Goal: Task Accomplishment & Management: Manage account settings

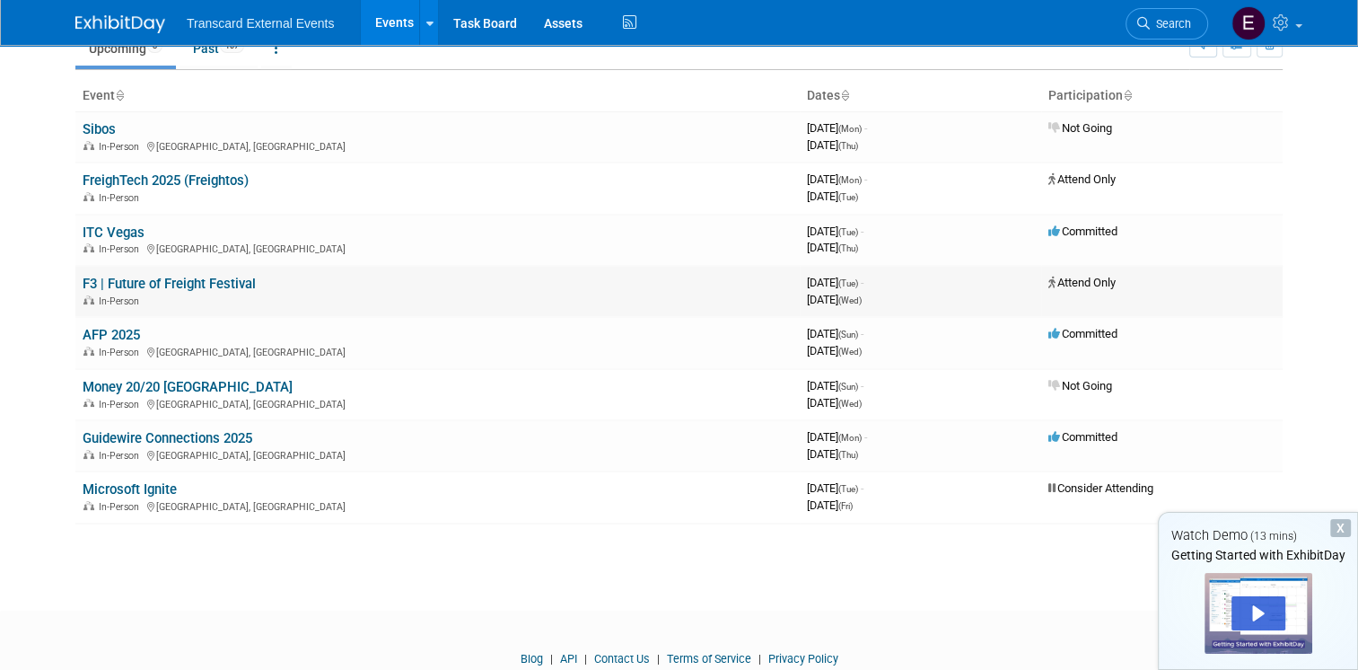
scroll to position [56, 0]
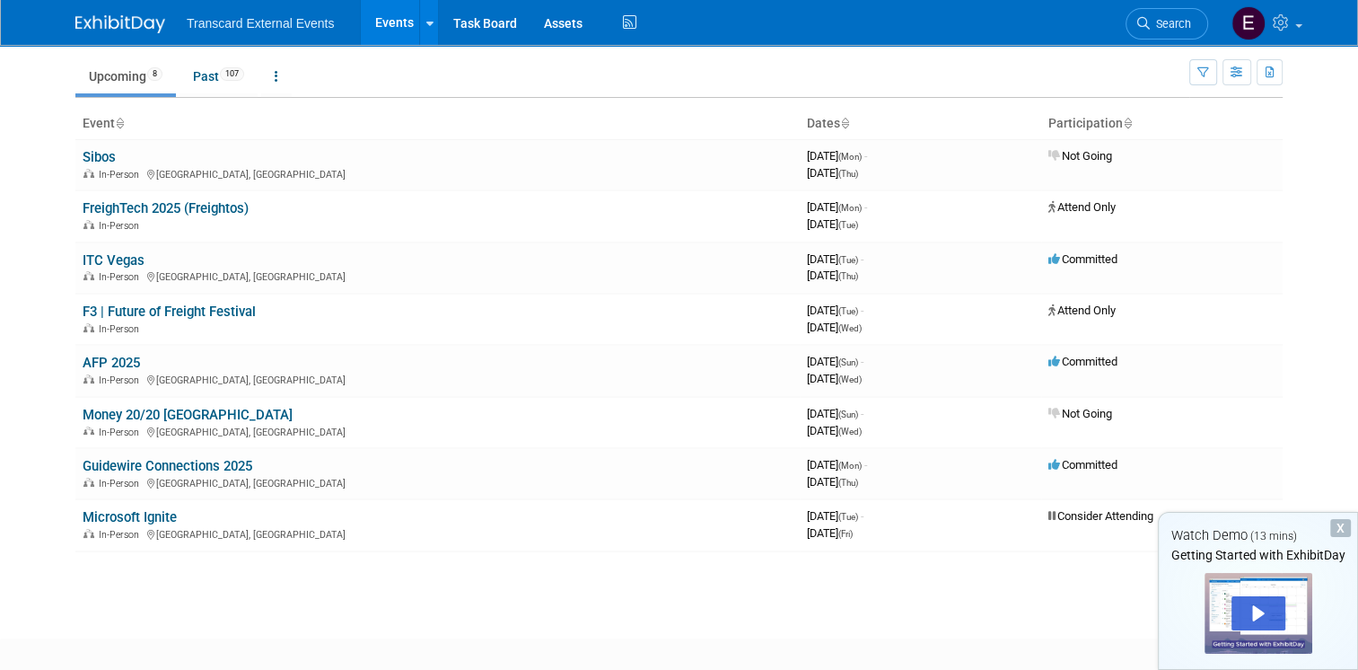
click at [1344, 522] on div "X" at bounding box center [1340, 528] width 21 height 18
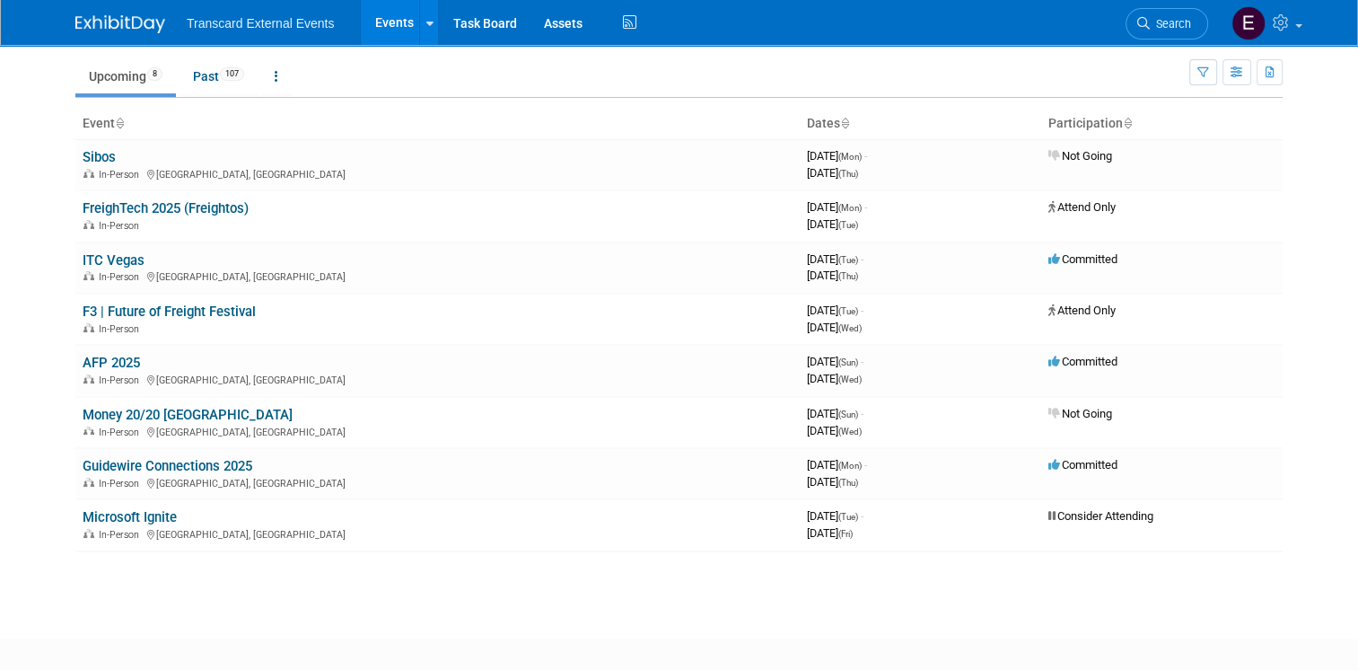
click at [811, 614] on html "Transcard External Events Events Add Event Bulk Upload Events Shareable Event B…" at bounding box center [679, 279] width 1358 height 670
click at [839, 80] on ul "Upcoming 8 Past 107 All Events 115 Past and Upcoming Grouped Annually Events gr…" at bounding box center [632, 77] width 1114 height 40
click at [97, 258] on link "ITC Vegas" at bounding box center [114, 260] width 62 height 16
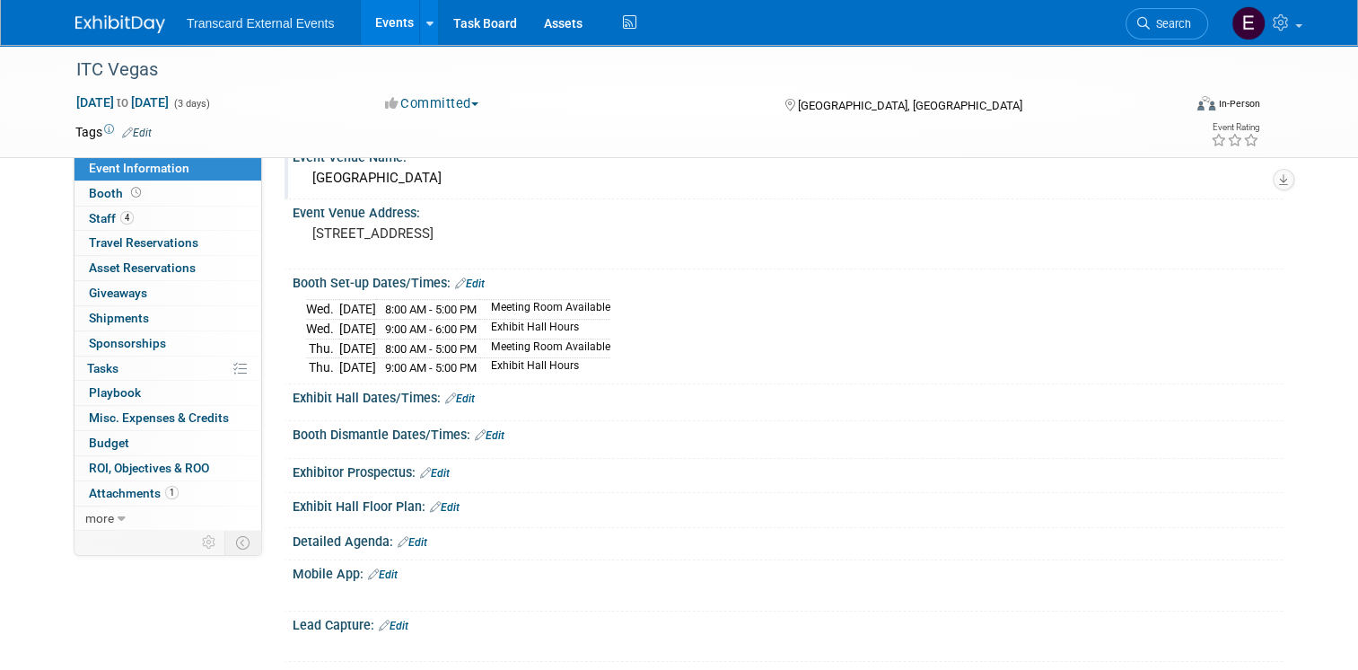
scroll to position [90, 0]
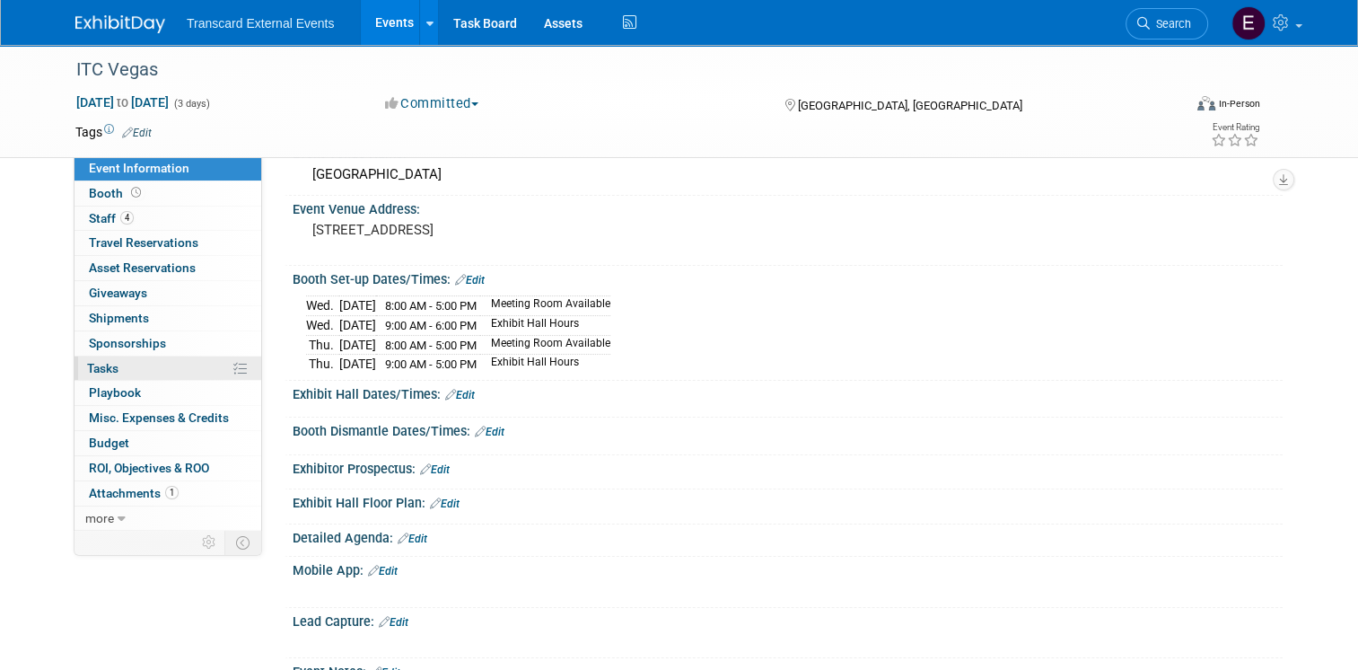
click at [122, 364] on link "0% Tasks 0%" at bounding box center [167, 368] width 187 height 24
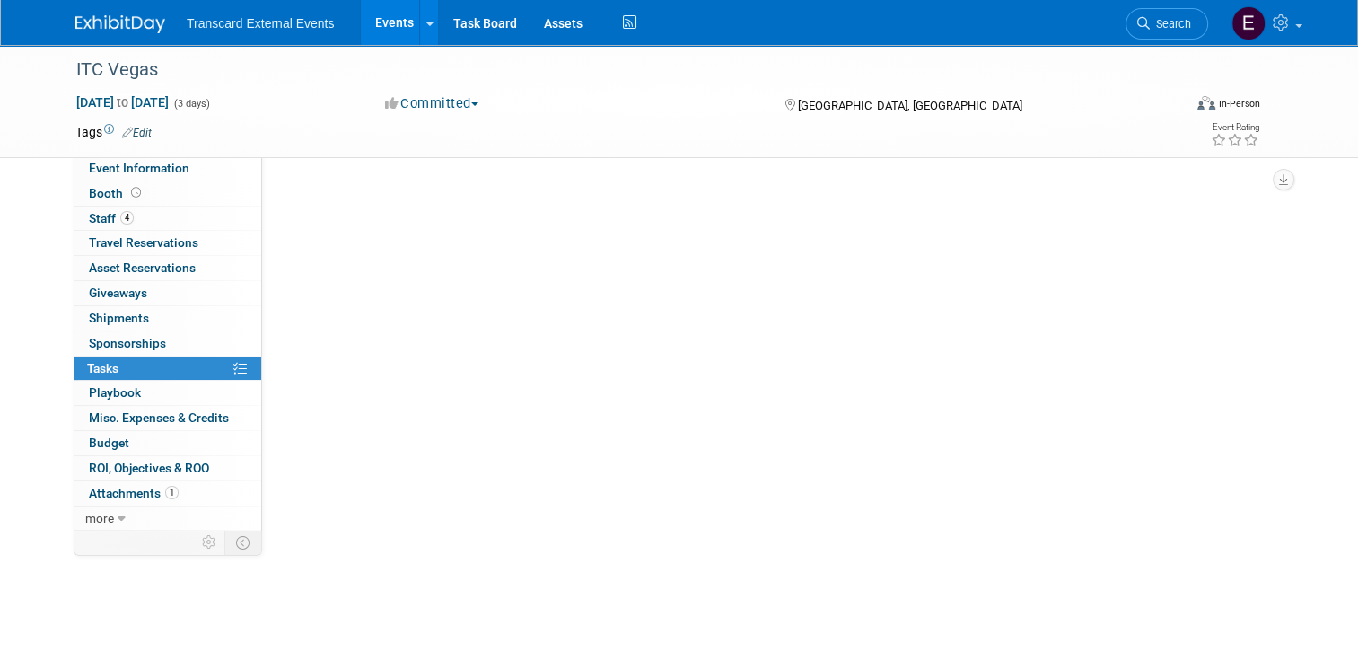
scroll to position [0, 0]
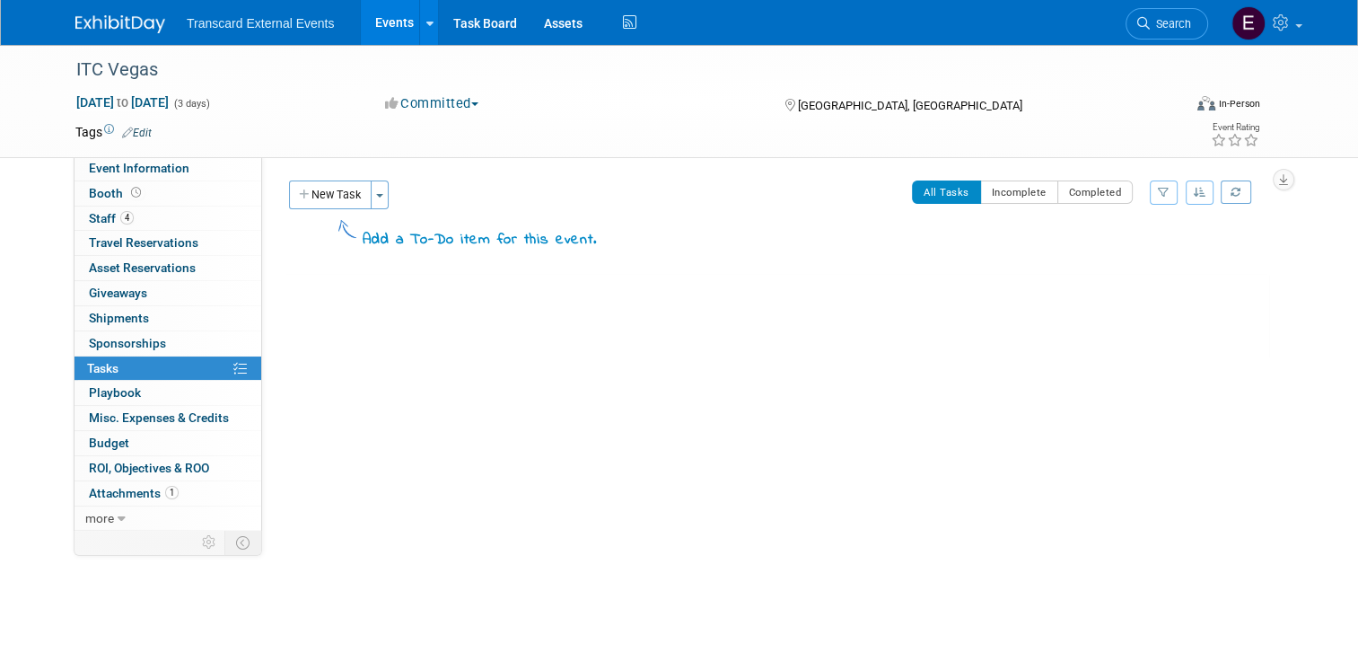
click at [354, 260] on div "New Task Toggle Dropdown Create a new task for this event Copy tasks from anoth…" at bounding box center [441, 222] width 312 height 84
click at [334, 197] on button "New Task" at bounding box center [330, 194] width 83 height 29
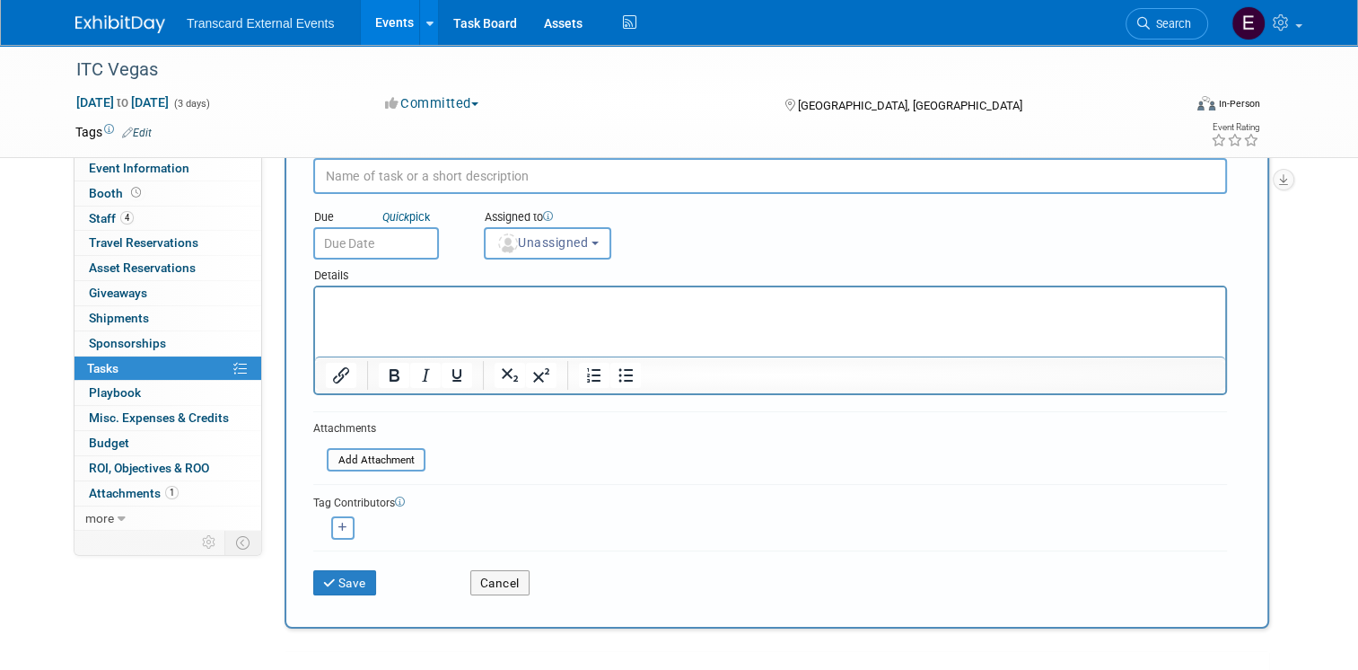
scroll to position [180, 0]
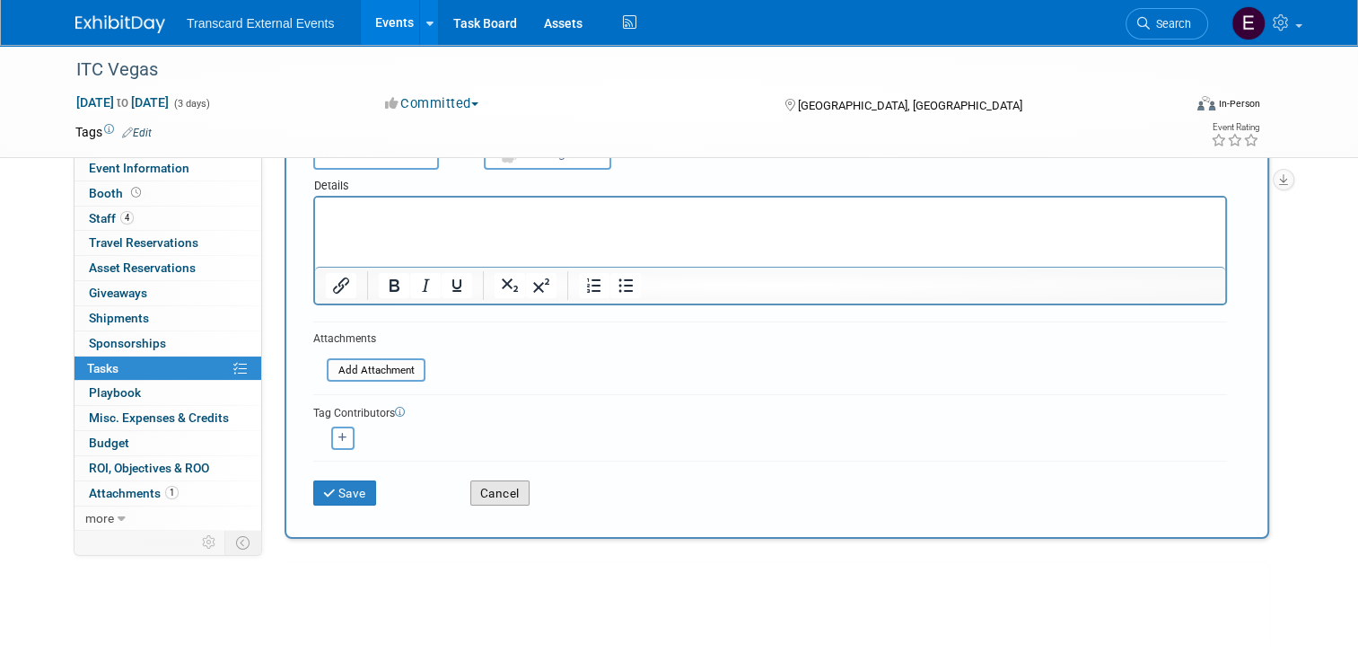
click at [501, 481] on button "Cancel" at bounding box center [499, 492] width 59 height 25
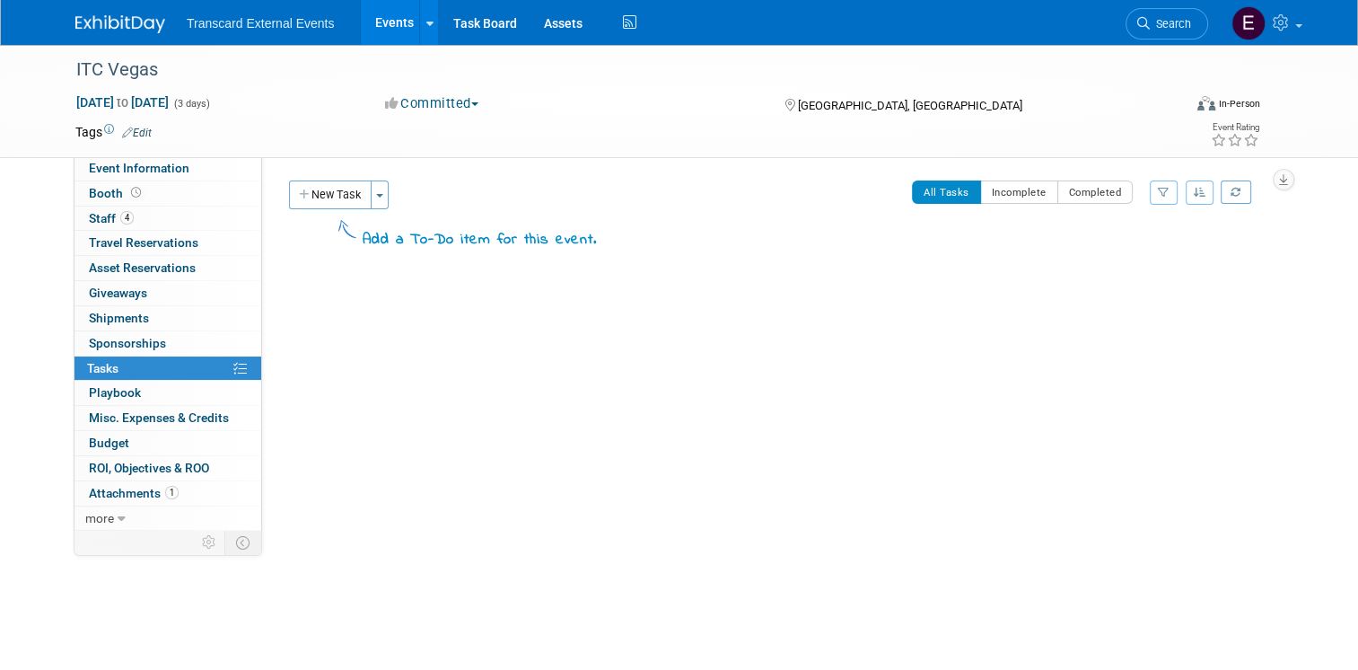
scroll to position [0, 0]
click at [104, 188] on span "Booth" at bounding box center [117, 193] width 56 height 14
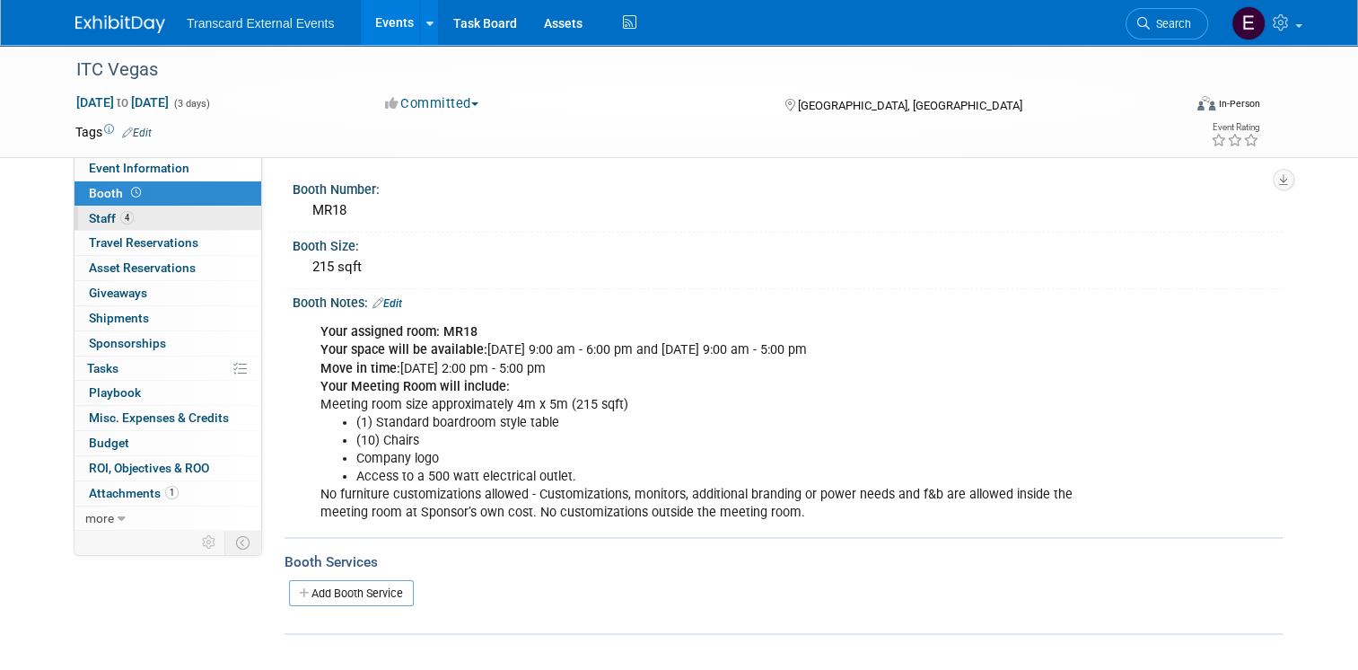
click at [89, 214] on span "Staff 4" at bounding box center [111, 218] width 45 height 14
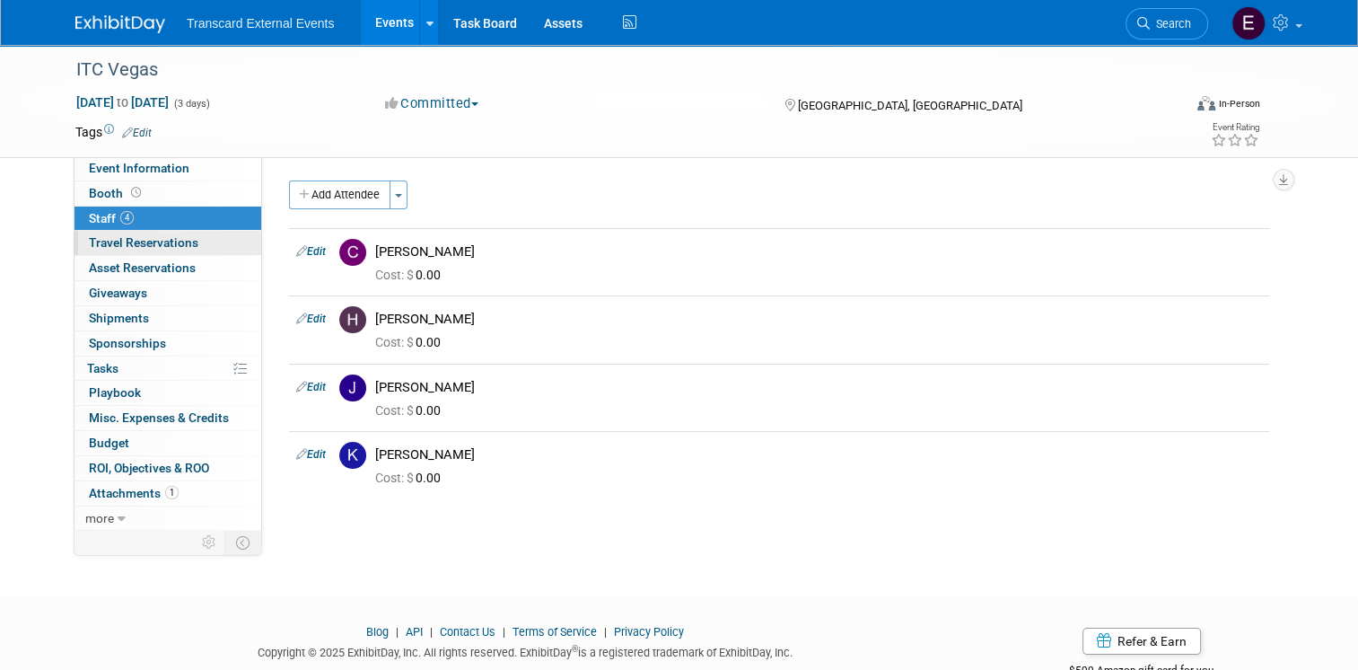
click at [116, 246] on span "Travel Reservations 0" at bounding box center [143, 242] width 109 height 14
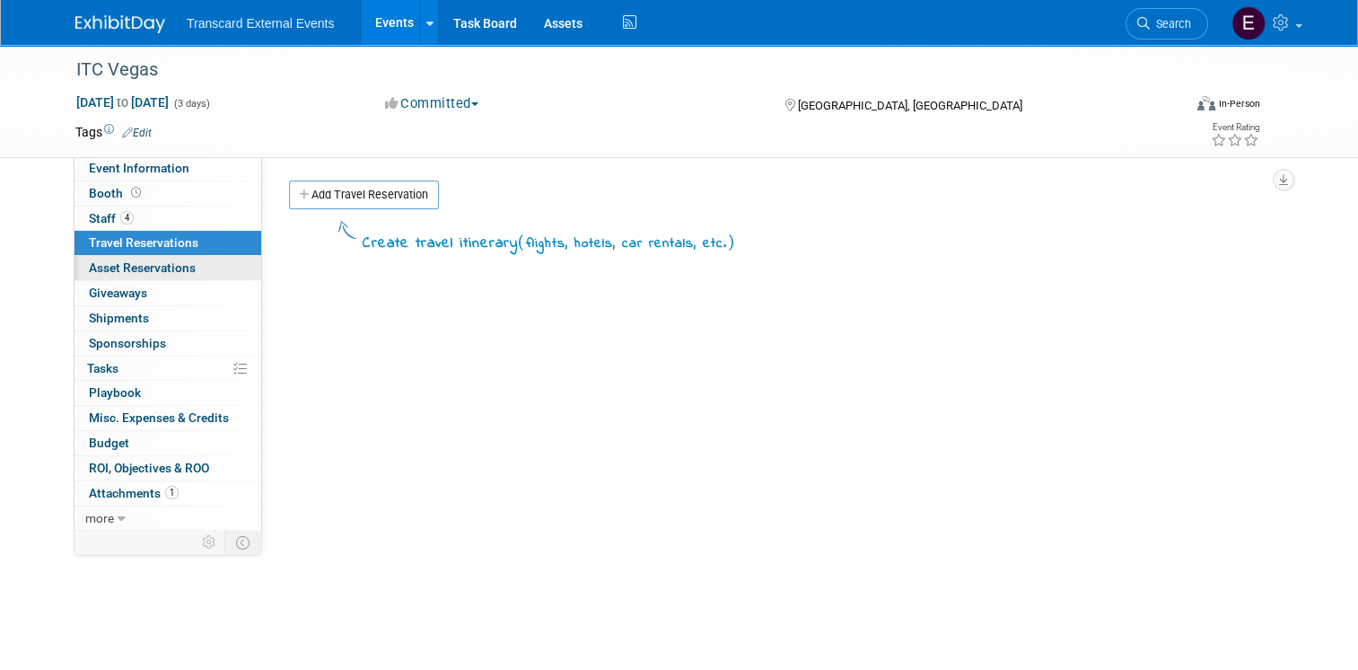
click at [133, 278] on link "0 Asset Reservations 0" at bounding box center [167, 268] width 187 height 24
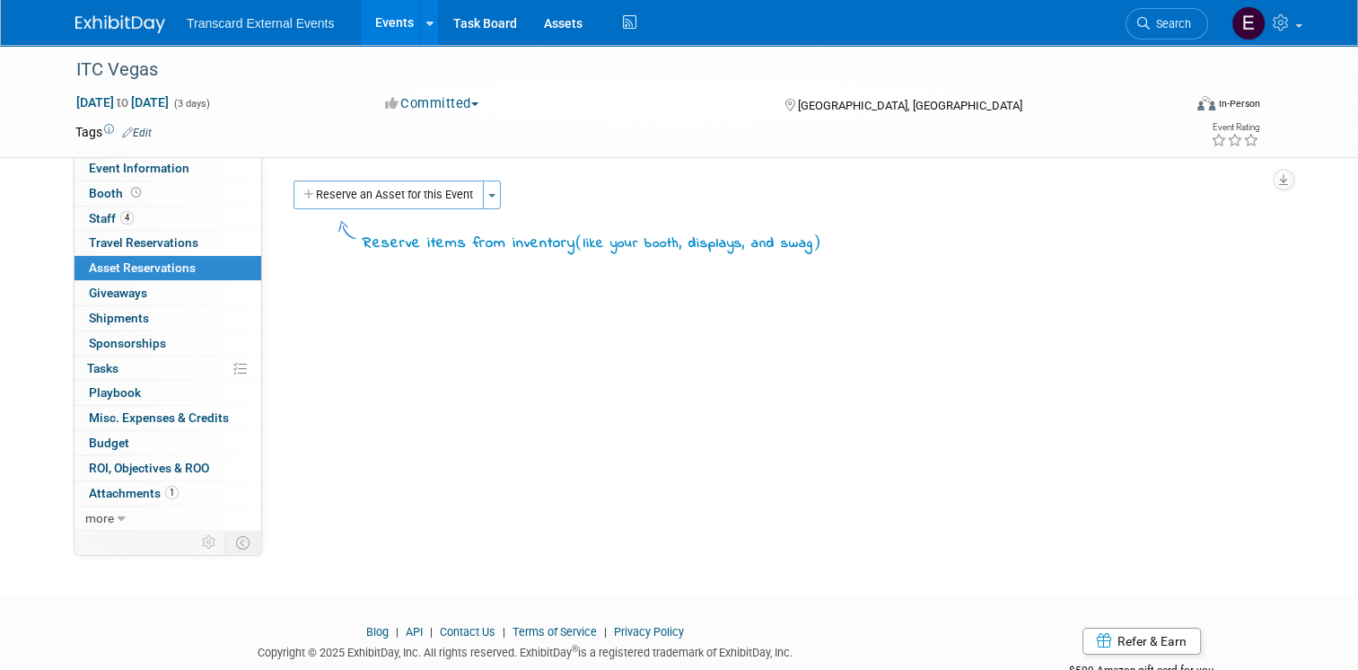
click at [316, 285] on div "Event Website: Edit https://vegas.insuretechconnect.com/ Event Venue Name: Mand…" at bounding box center [772, 342] width 1020 height 372
click at [81, 19] on img at bounding box center [120, 24] width 90 height 18
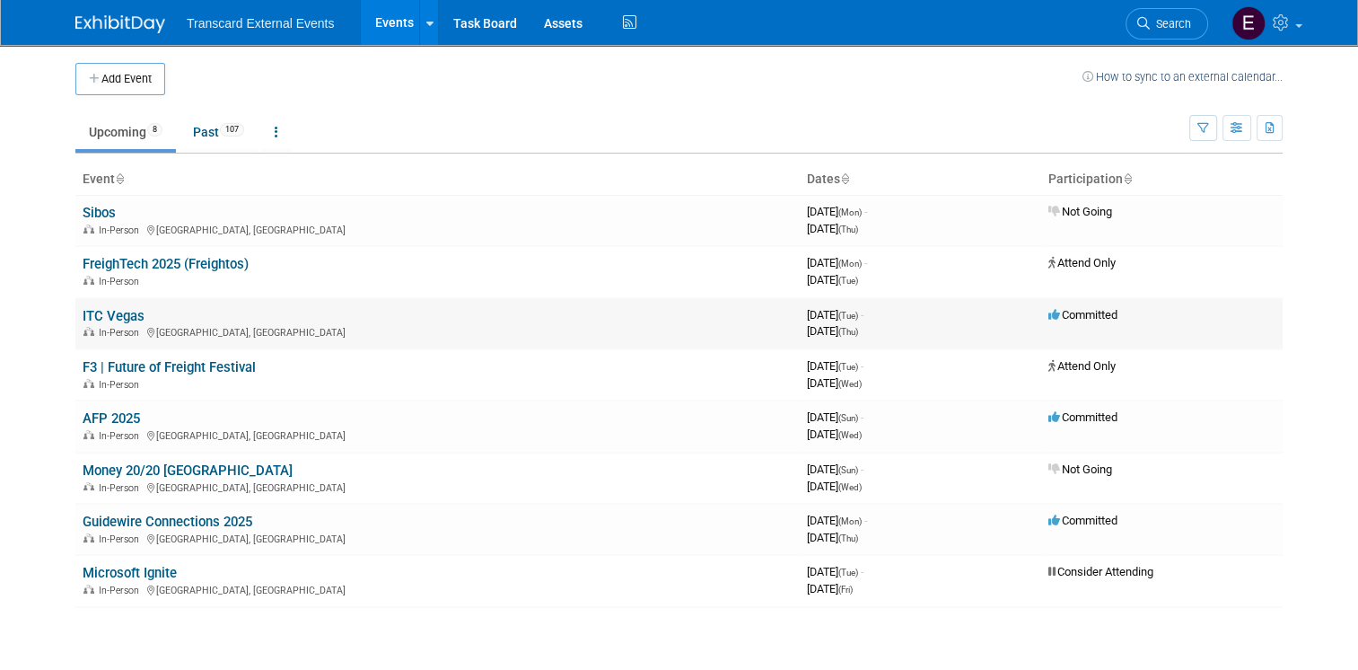
click at [89, 312] on link "ITC Vegas" at bounding box center [114, 316] width 62 height 16
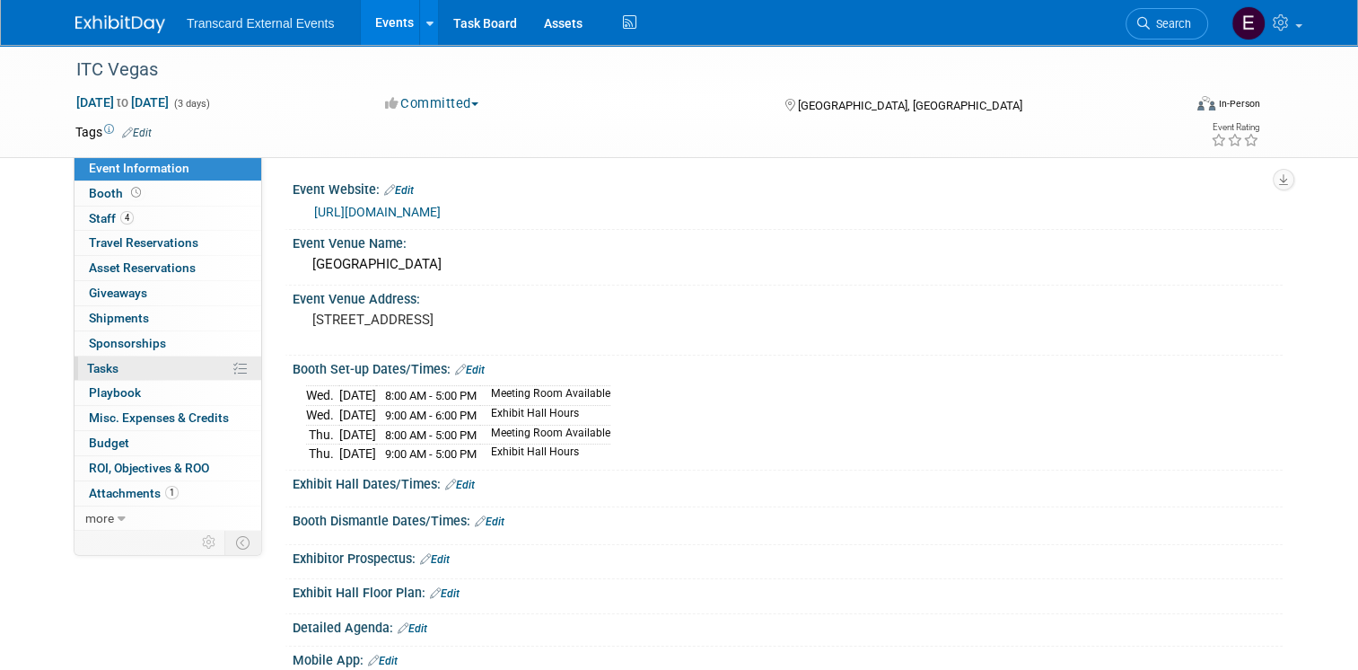
click at [137, 359] on link "0% Tasks 0%" at bounding box center [167, 368] width 187 height 24
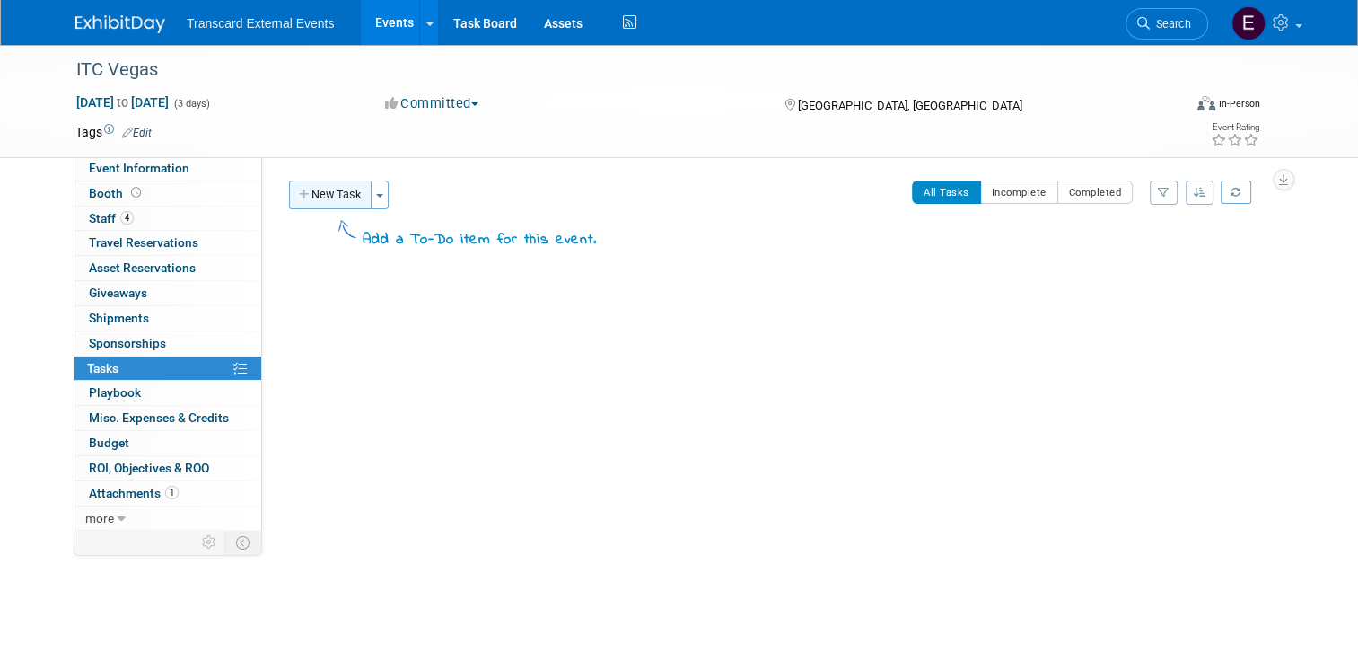
click at [311, 197] on button "New Task" at bounding box center [330, 194] width 83 height 29
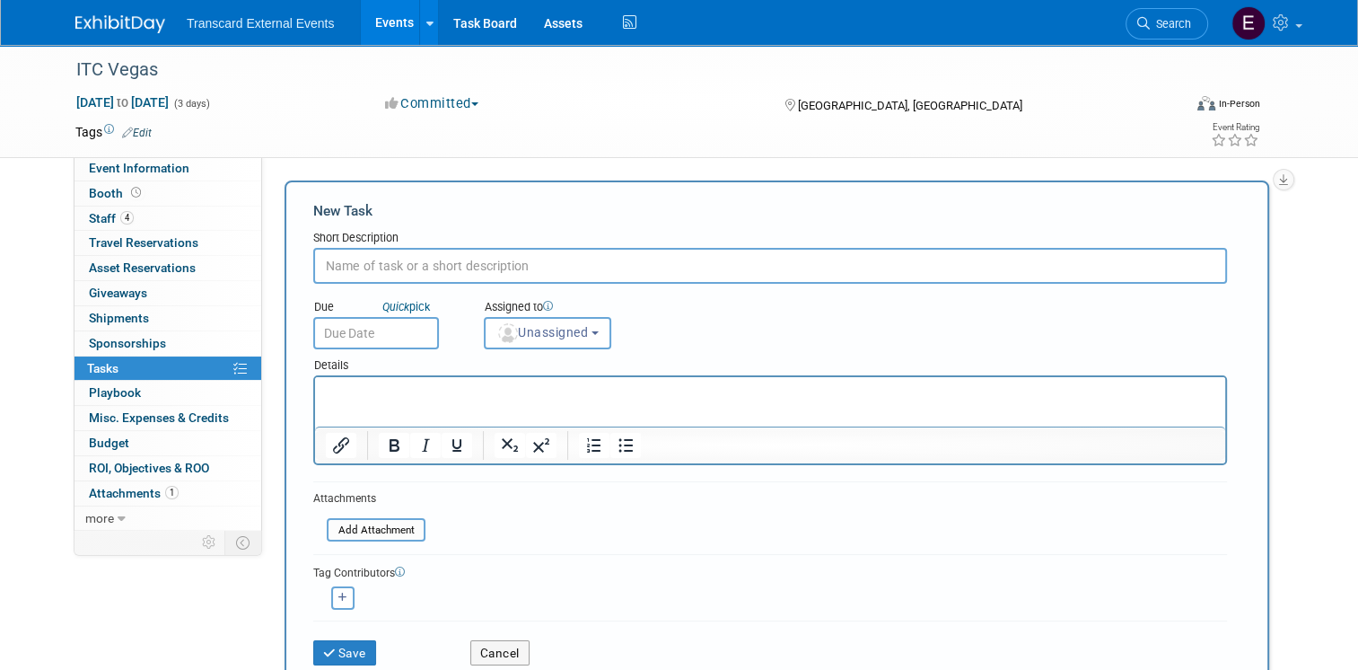
paste input "Select Company Categories (helps right attendees find us)"
type input "Select Company Categories (helps right attendees find us)"
click at [390, 328] on input "text" at bounding box center [376, 333] width 126 height 32
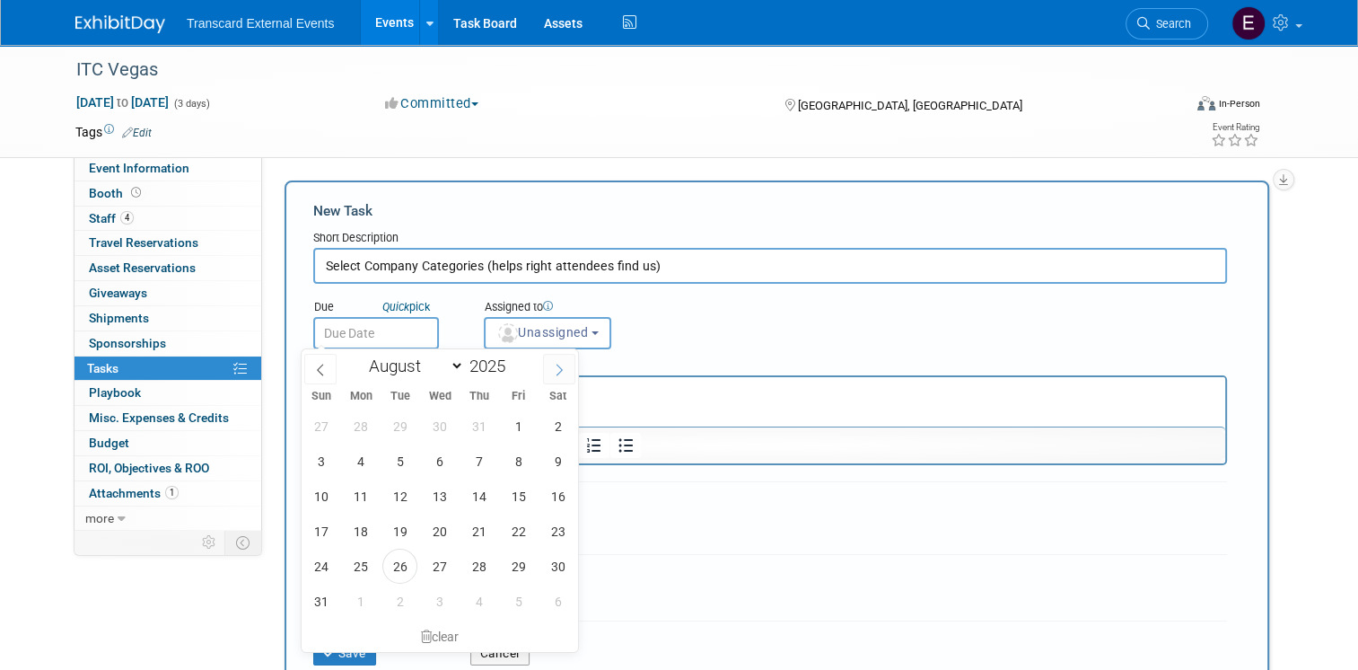
click at [558, 361] on span at bounding box center [559, 369] width 32 height 31
select select "8"
click at [358, 495] on span "15" at bounding box center [360, 495] width 35 height 35
type input "Sep 15, 2025"
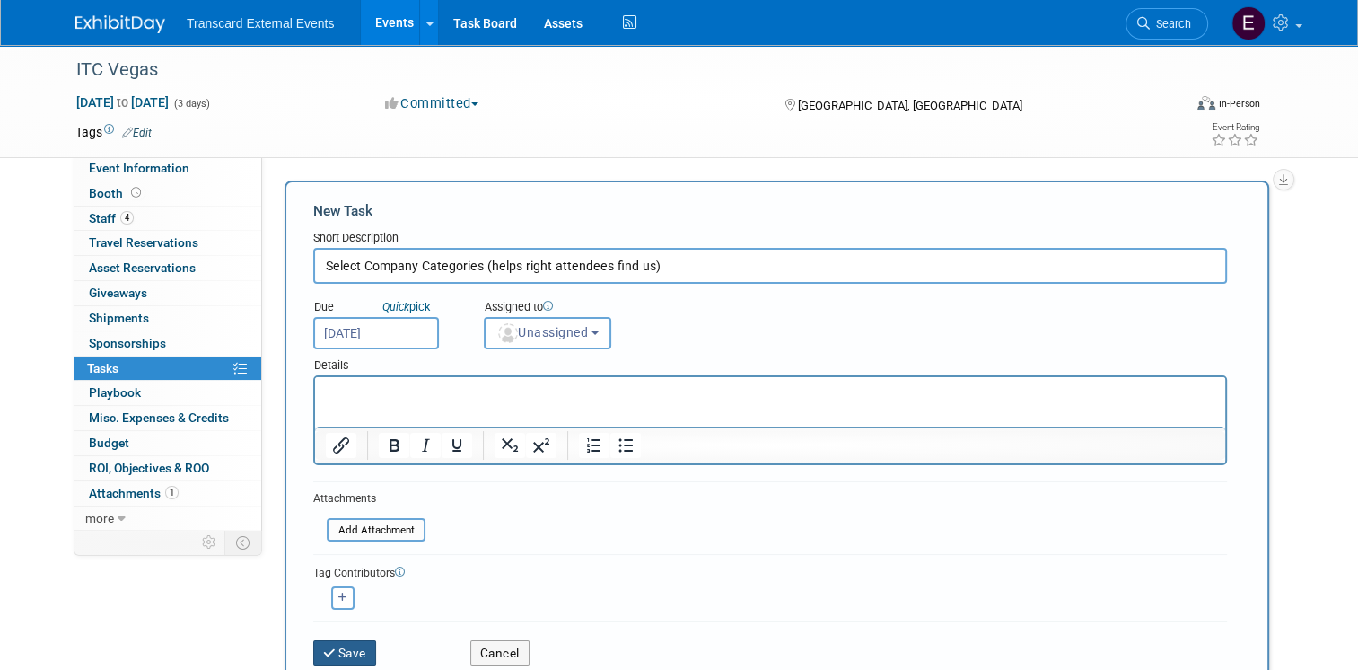
click at [330, 640] on button "Save" at bounding box center [344, 652] width 63 height 25
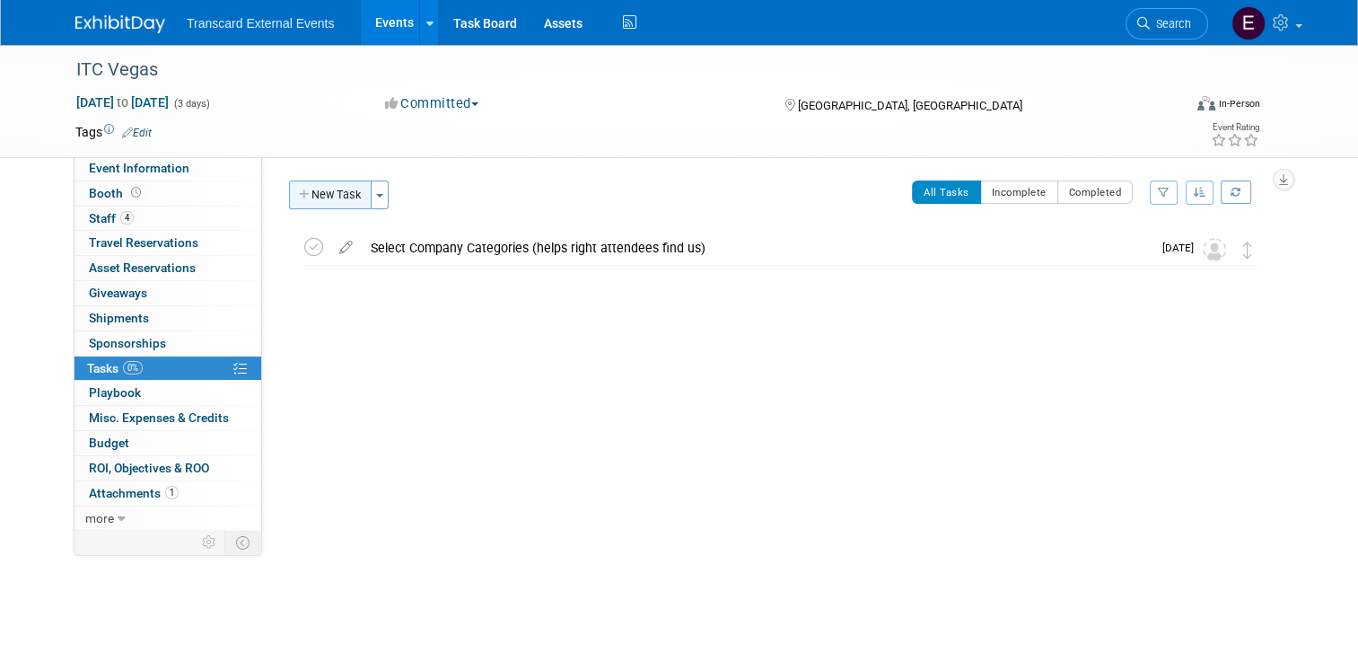
click at [316, 188] on button "New Task" at bounding box center [330, 194] width 83 height 29
select select "7"
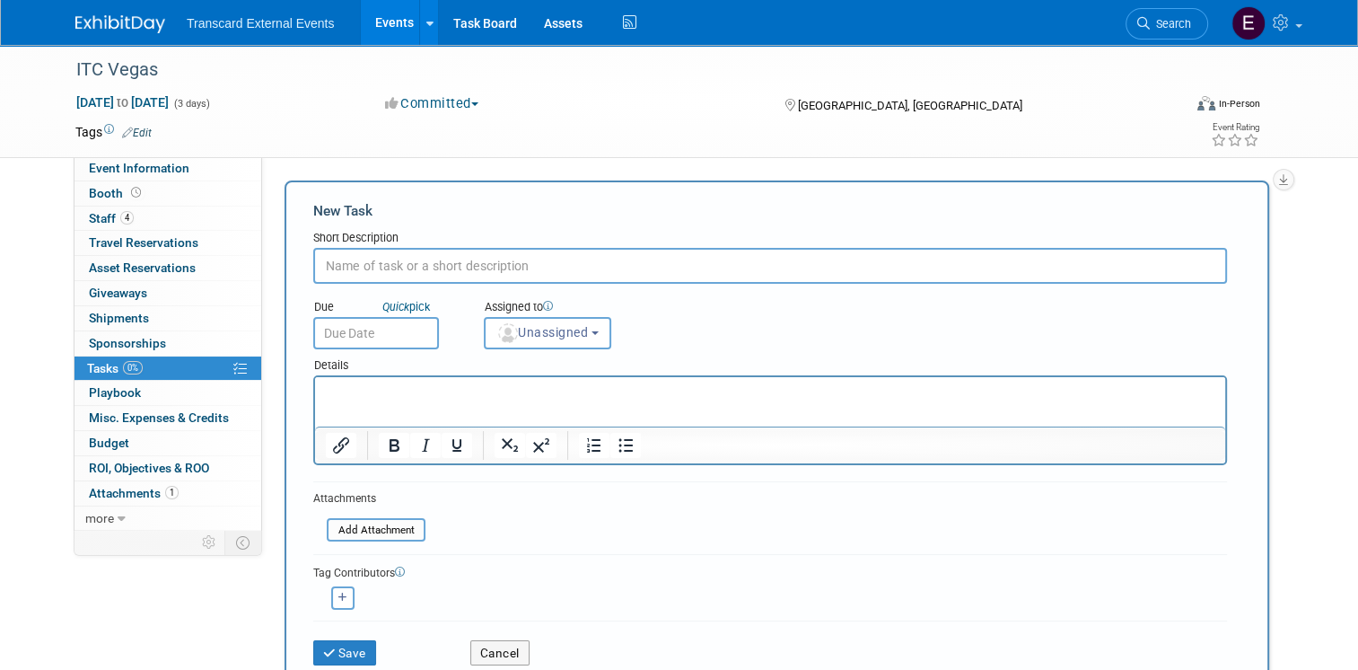
paste input "Complete Objective Needs"
type input "Complete Objective Needs"
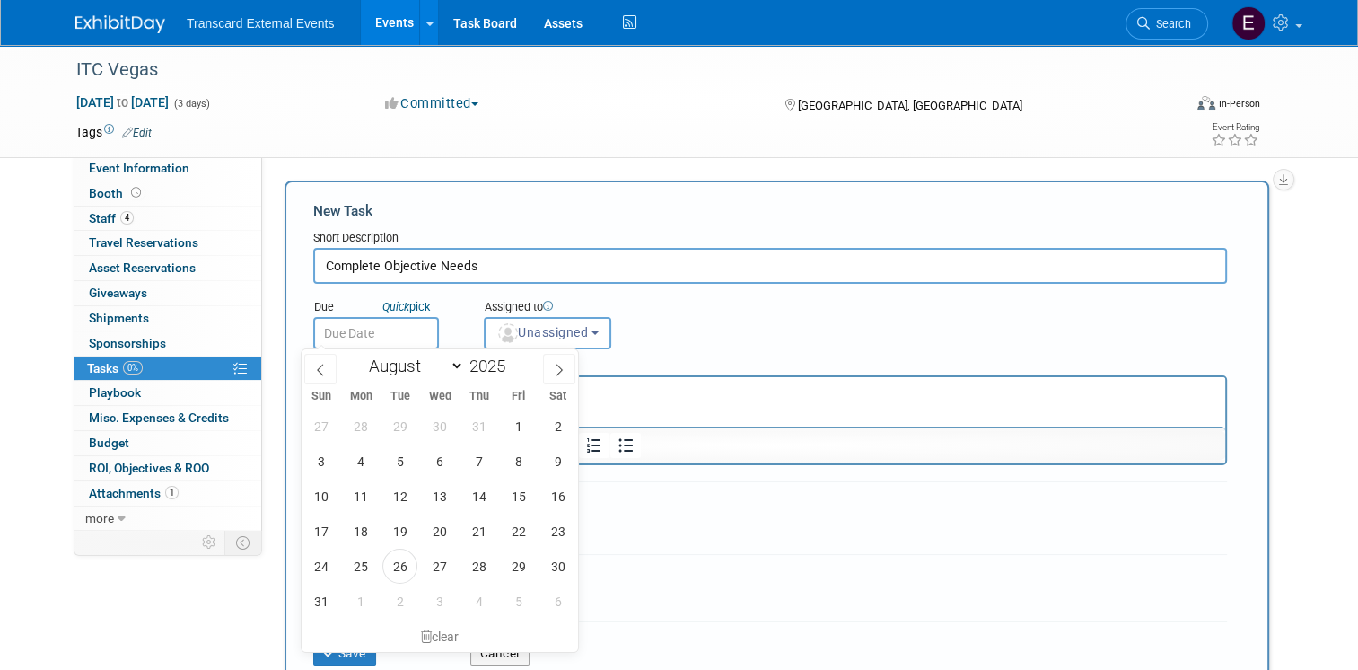
click at [385, 330] on input "text" at bounding box center [376, 333] width 126 height 32
click at [553, 370] on icon at bounding box center [559, 369] width 13 height 13
select select "8"
click at [355, 494] on span "15" at bounding box center [360, 495] width 35 height 35
type input "Sep 15, 2025"
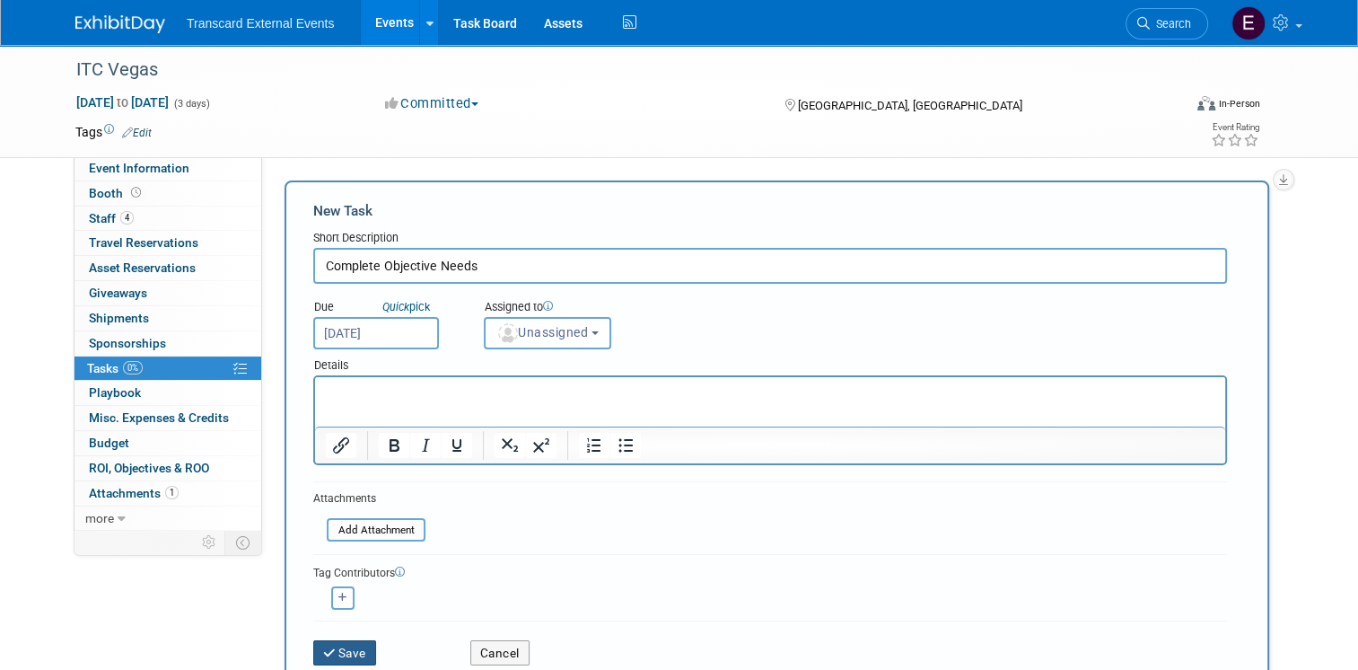
click at [331, 640] on button "Save" at bounding box center [344, 652] width 63 height 25
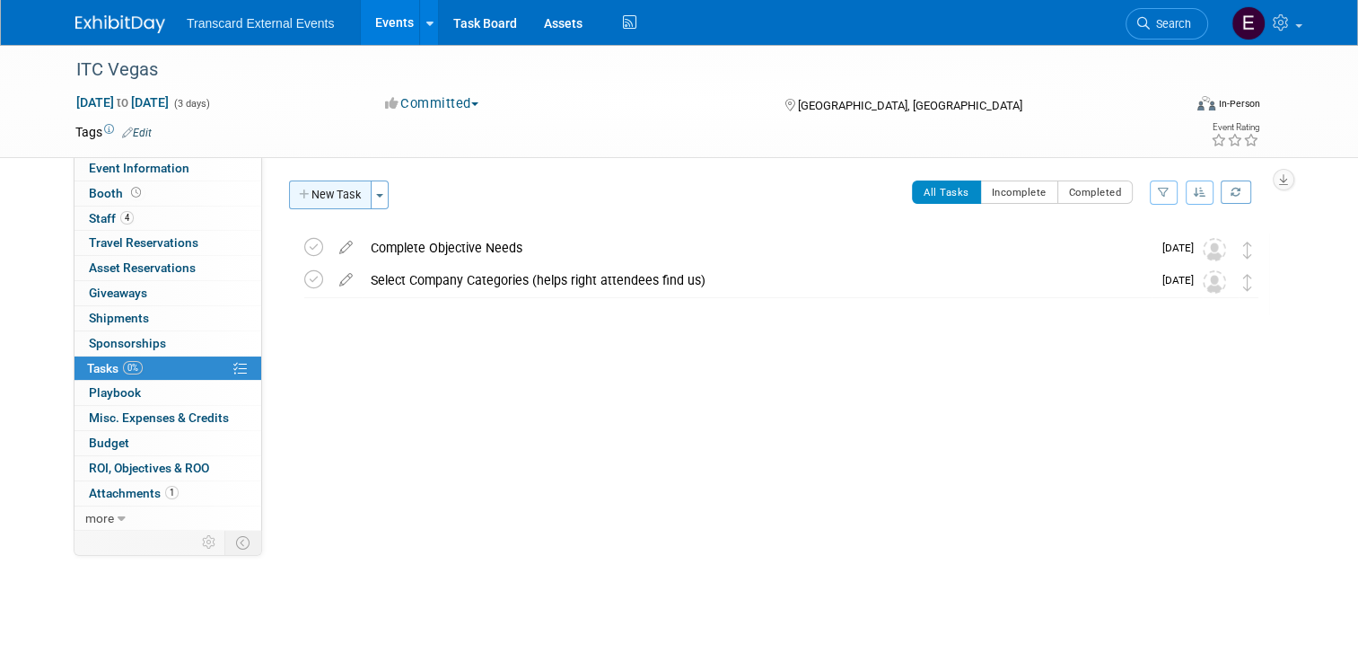
click at [338, 198] on button "New Task" at bounding box center [330, 194] width 83 height 29
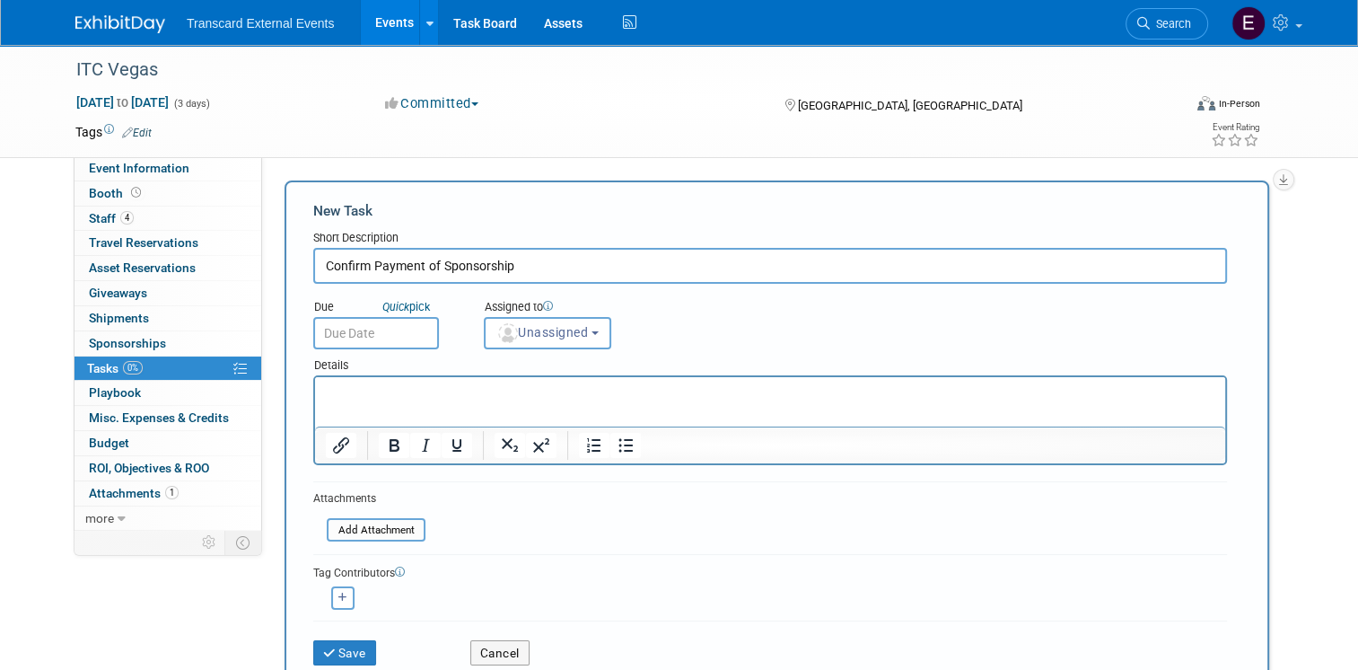
type input "Confirm Payment of Sponsorship"
click at [349, 322] on input "text" at bounding box center [376, 333] width 126 height 32
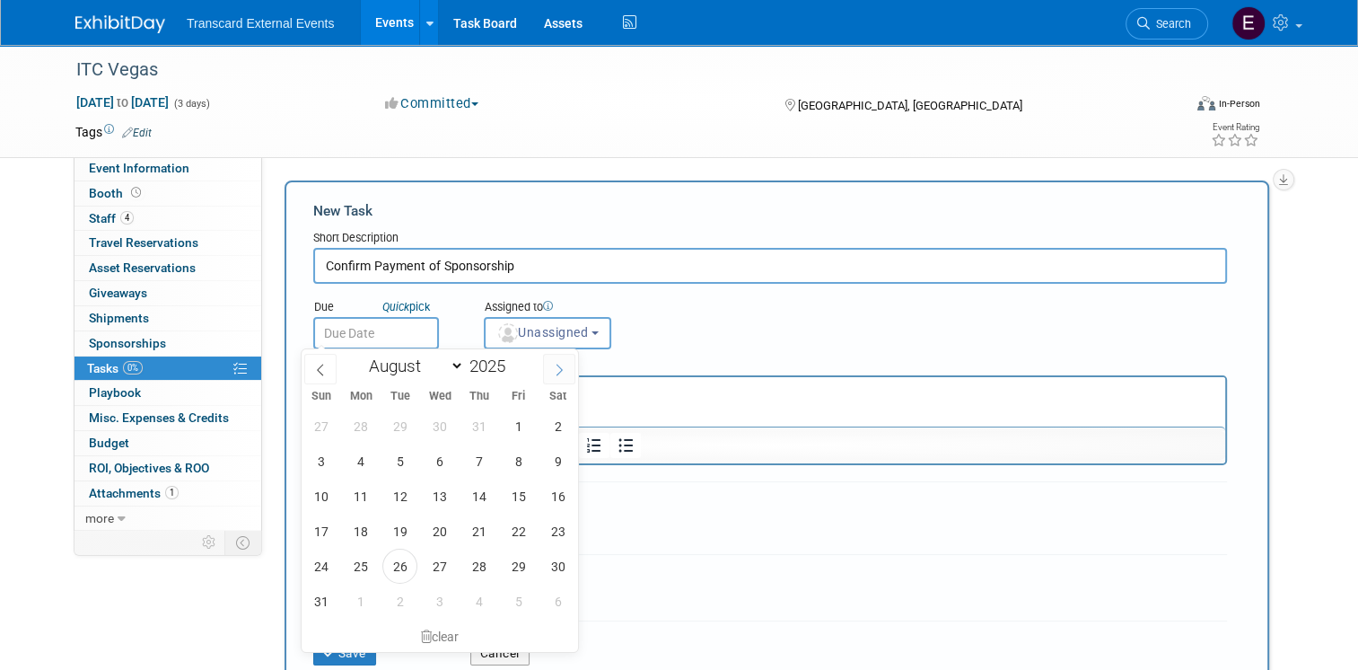
click at [558, 365] on icon at bounding box center [559, 369] width 6 height 12
select select "8"
click at [364, 492] on span "15" at bounding box center [360, 495] width 35 height 35
type input "Sep 15, 2025"
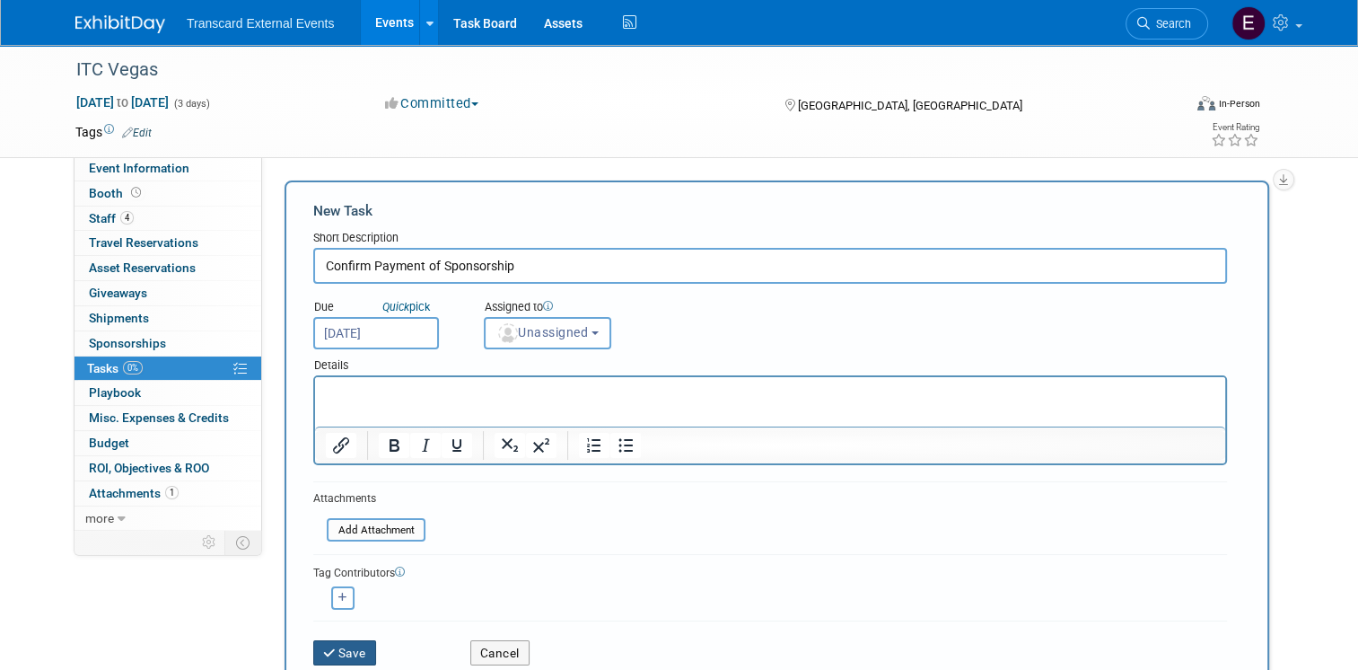
click at [354, 646] on button "Save" at bounding box center [344, 652] width 63 height 25
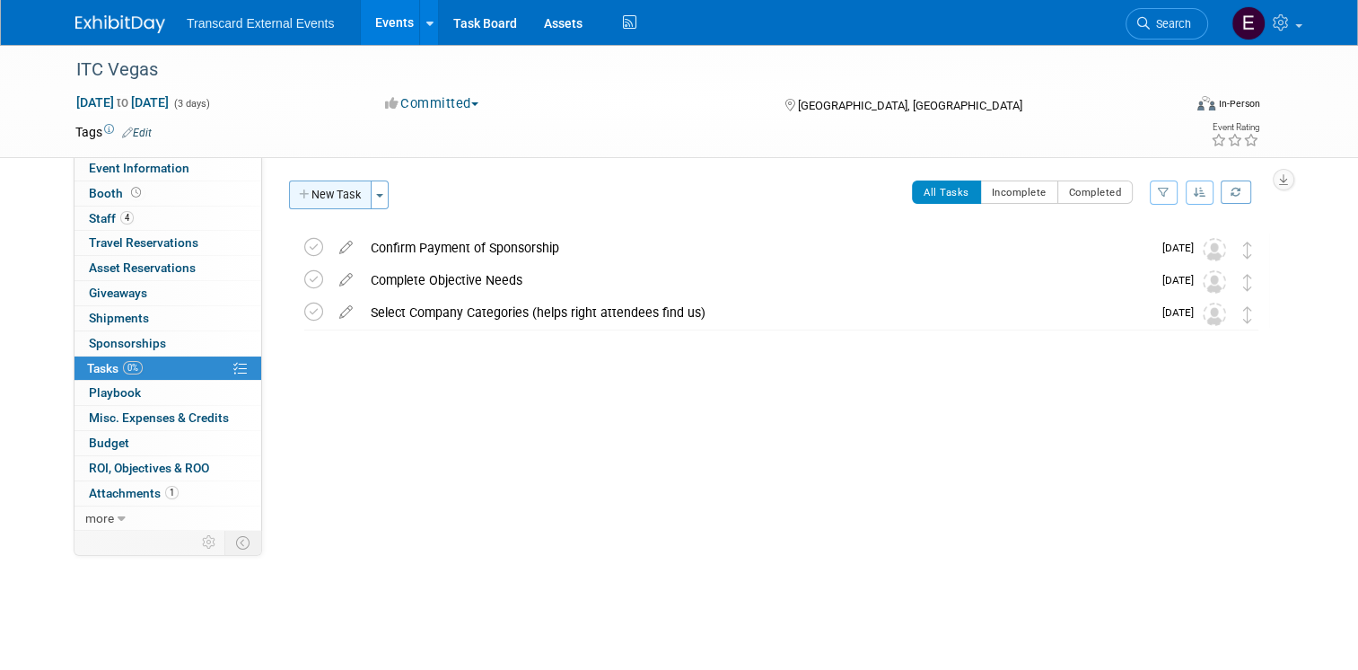
click at [298, 188] on button "New Task" at bounding box center [330, 194] width 83 height 29
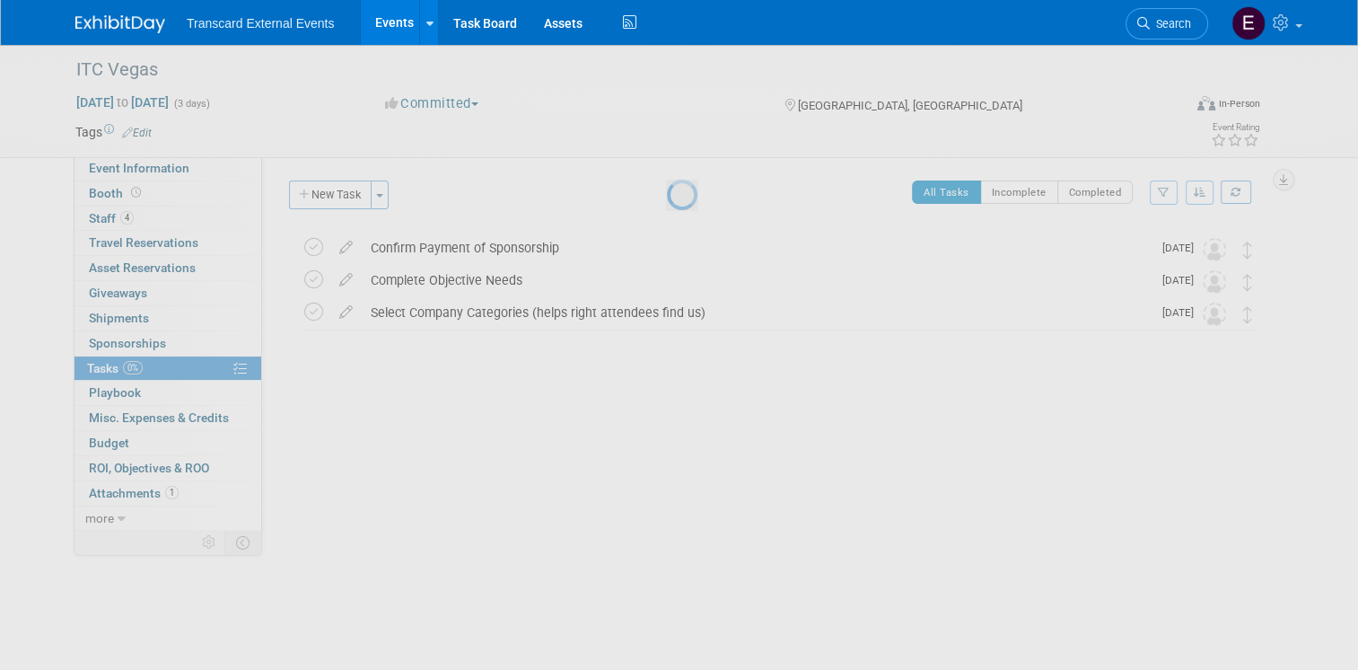
select select "7"
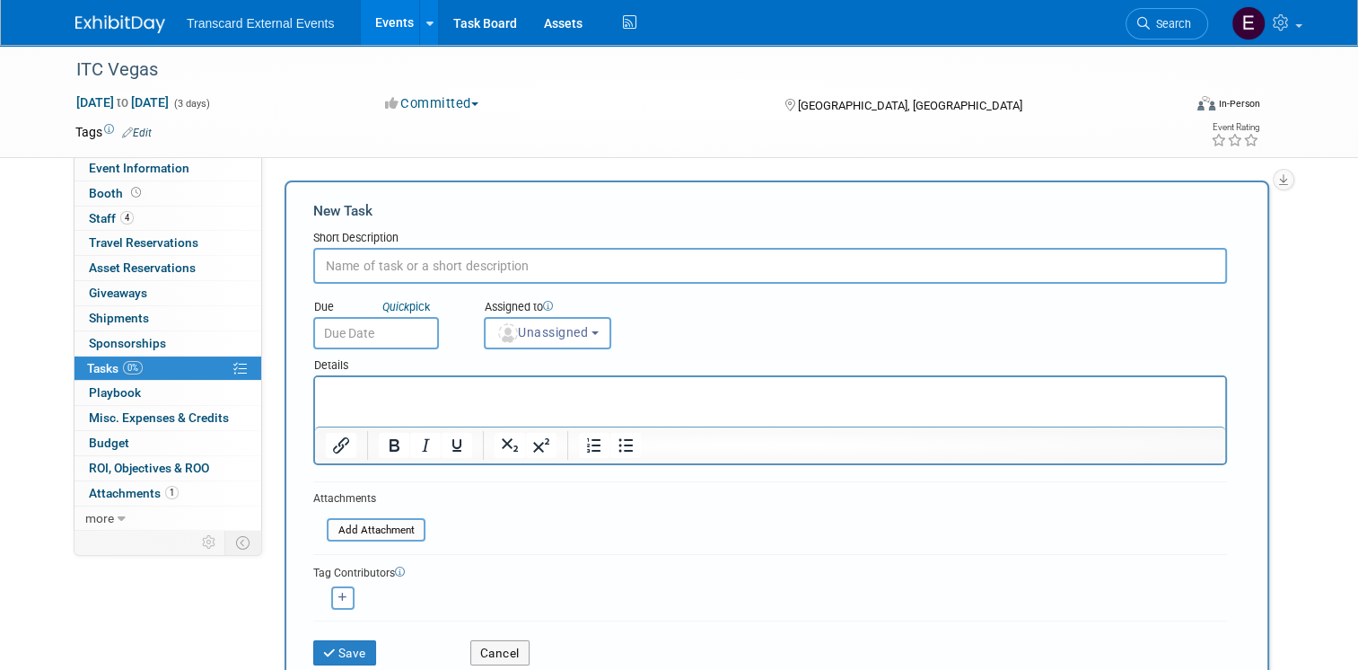
paste input "Upload & confirm Company Information"
type input "Upload & confirm Company Information"
click at [406, 325] on input "text" at bounding box center [376, 333] width 126 height 32
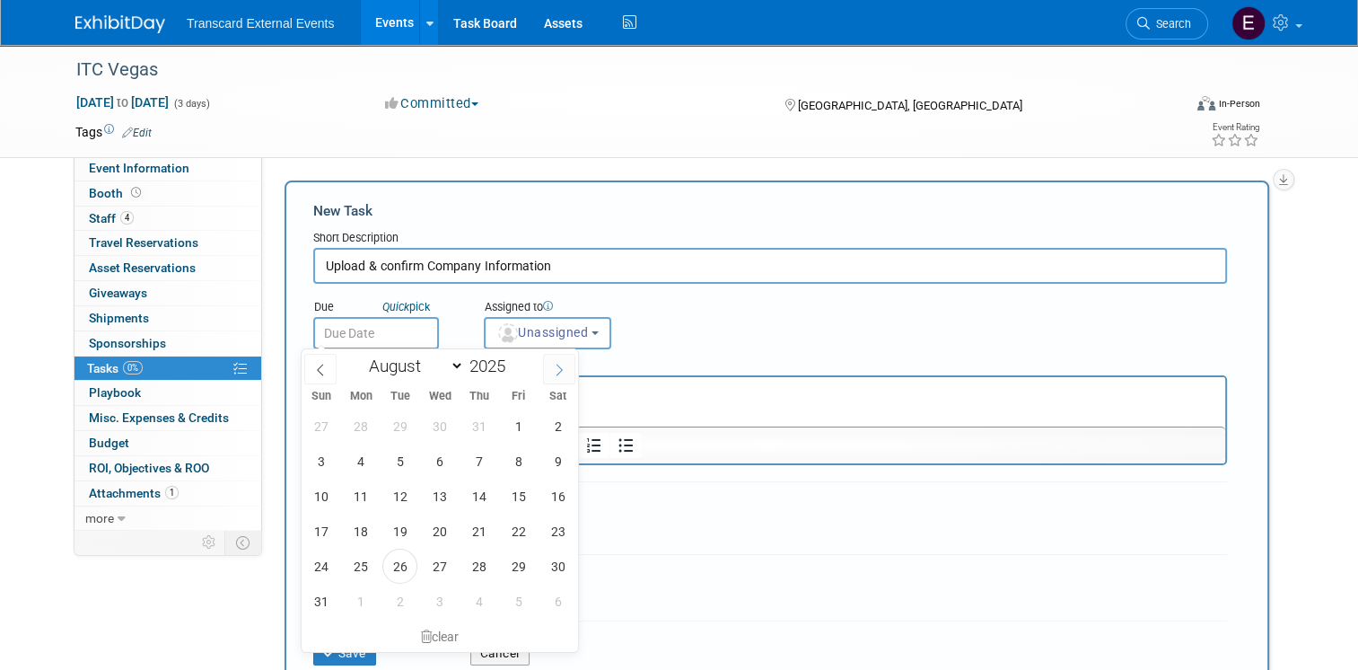
click at [562, 369] on icon at bounding box center [559, 369] width 6 height 12
select select "8"
click at [367, 490] on span "15" at bounding box center [360, 495] width 35 height 35
type input "Sep 15, 2025"
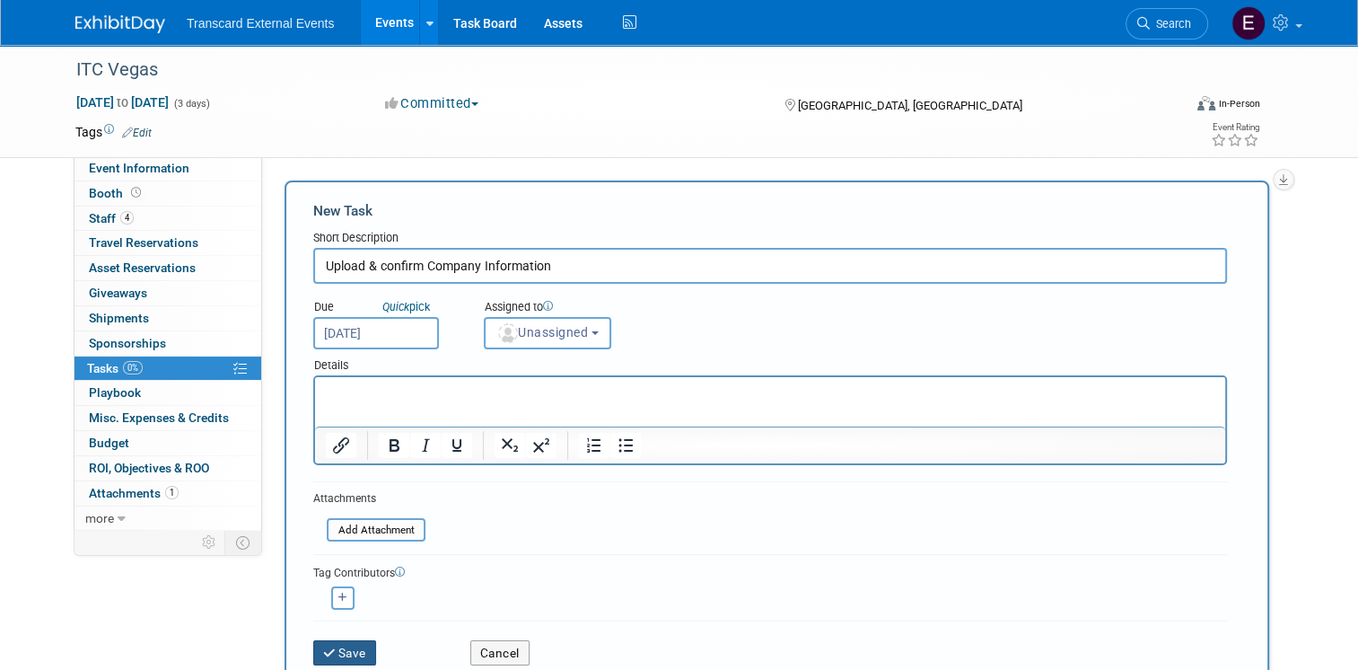
click at [352, 645] on button "Save" at bounding box center [344, 652] width 63 height 25
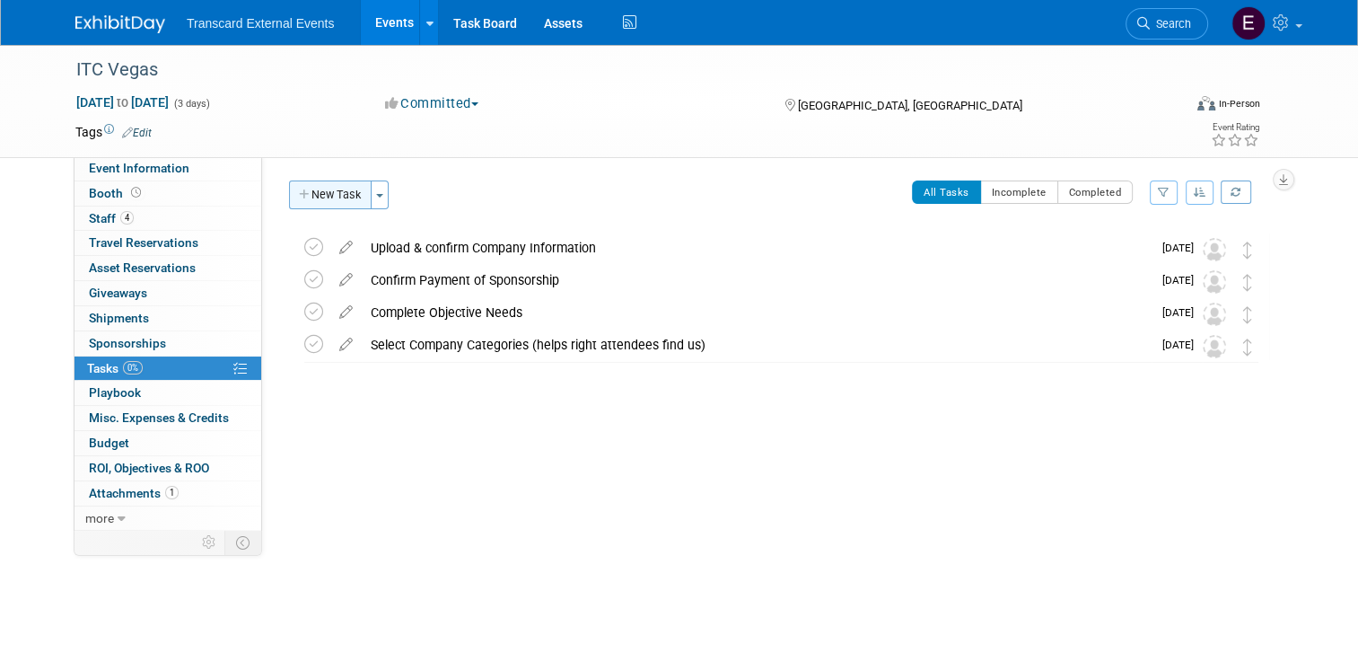
click at [339, 199] on button "New Task" at bounding box center [330, 194] width 83 height 29
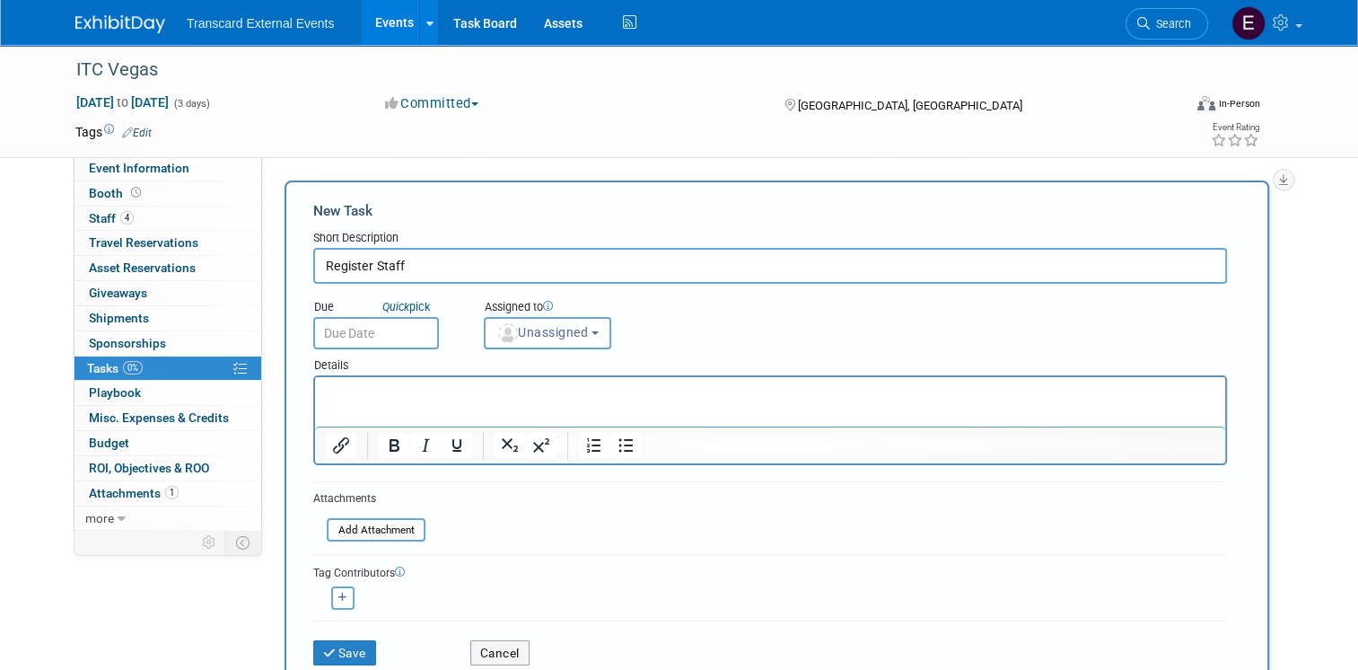
type input "Register Staff"
click at [349, 322] on input "text" at bounding box center [376, 333] width 126 height 32
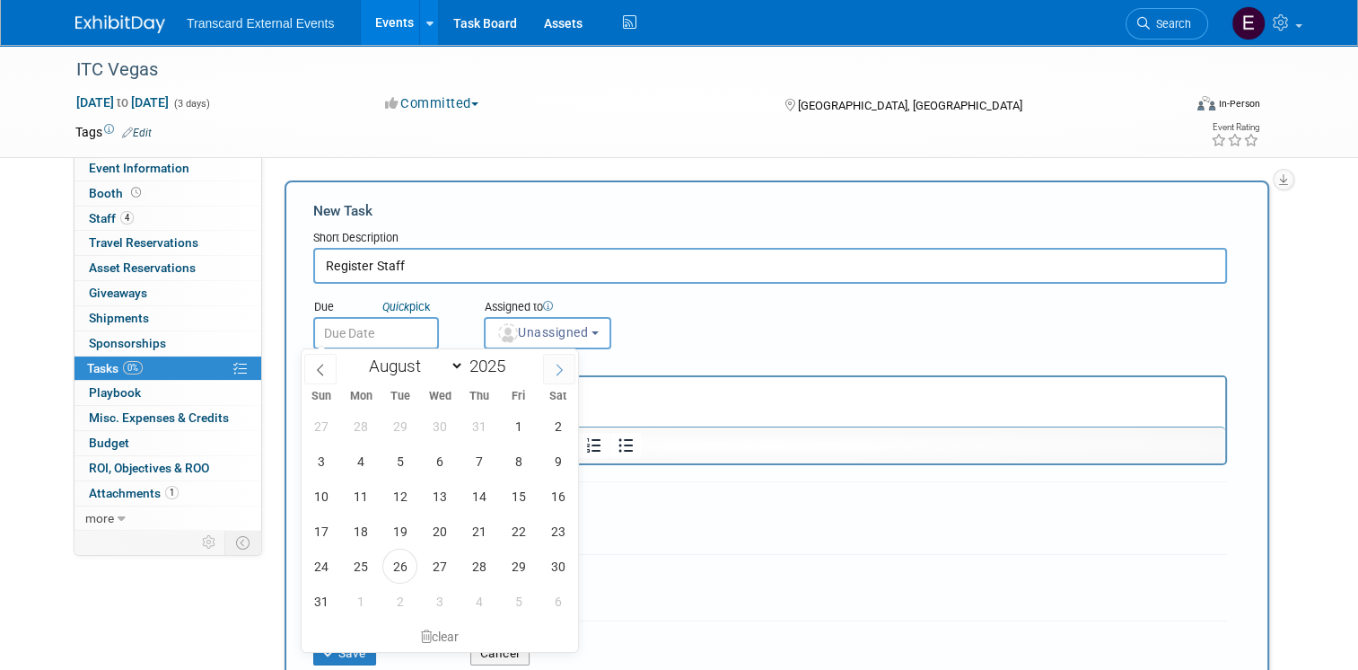
click at [557, 363] on icon at bounding box center [559, 369] width 13 height 13
select select "8"
click at [359, 491] on span "15" at bounding box center [360, 495] width 35 height 35
type input "Sep 15, 2025"
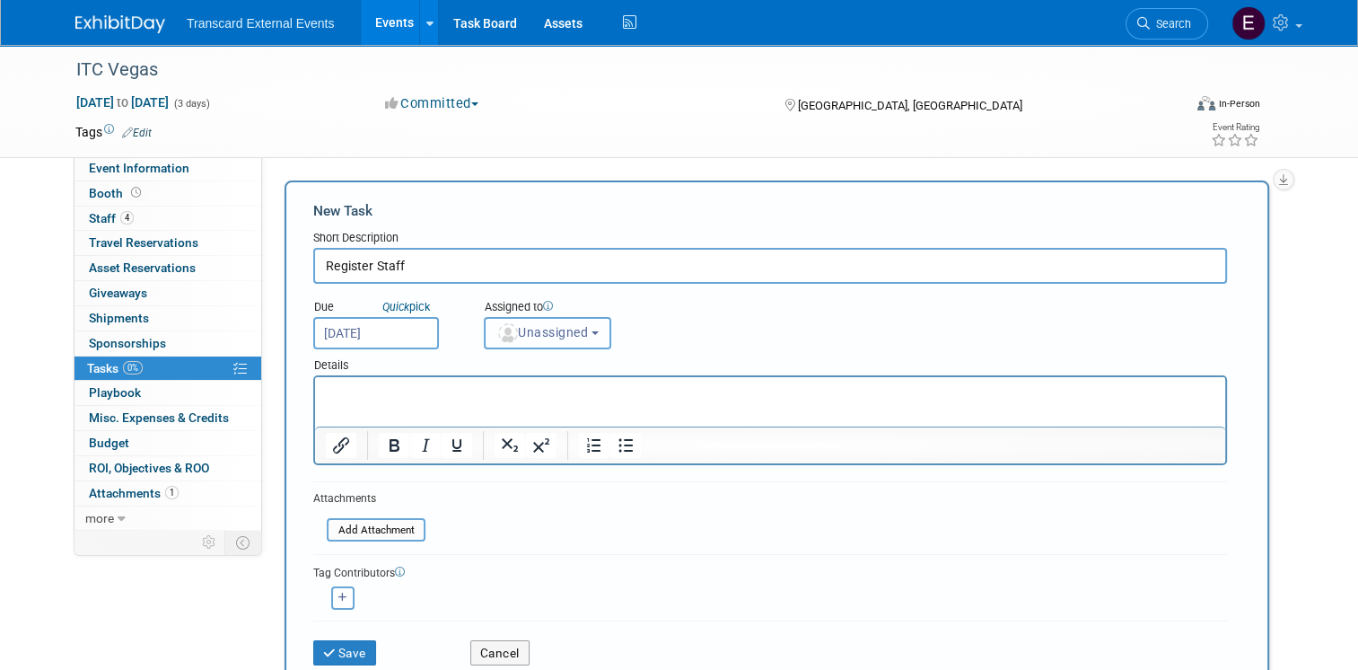
click at [556, 328] on span "Unassigned" at bounding box center [542, 332] width 92 height 14
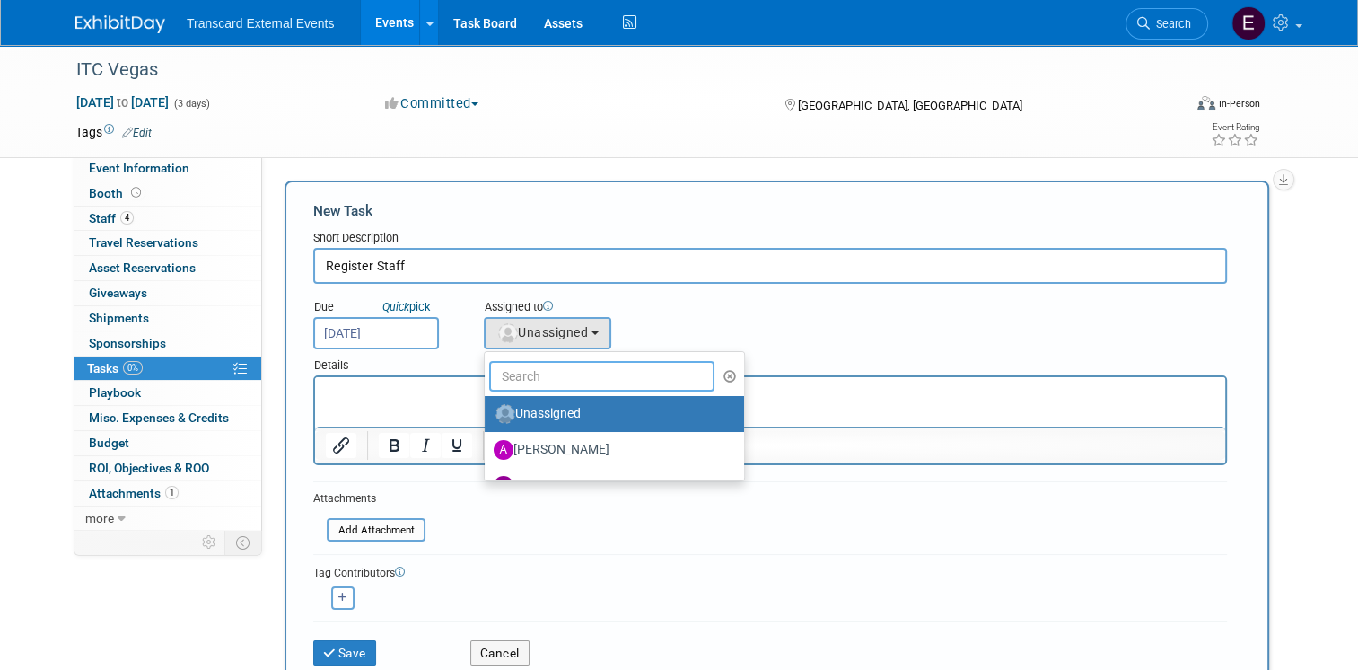
click at [574, 364] on input "text" at bounding box center [601, 376] width 225 height 31
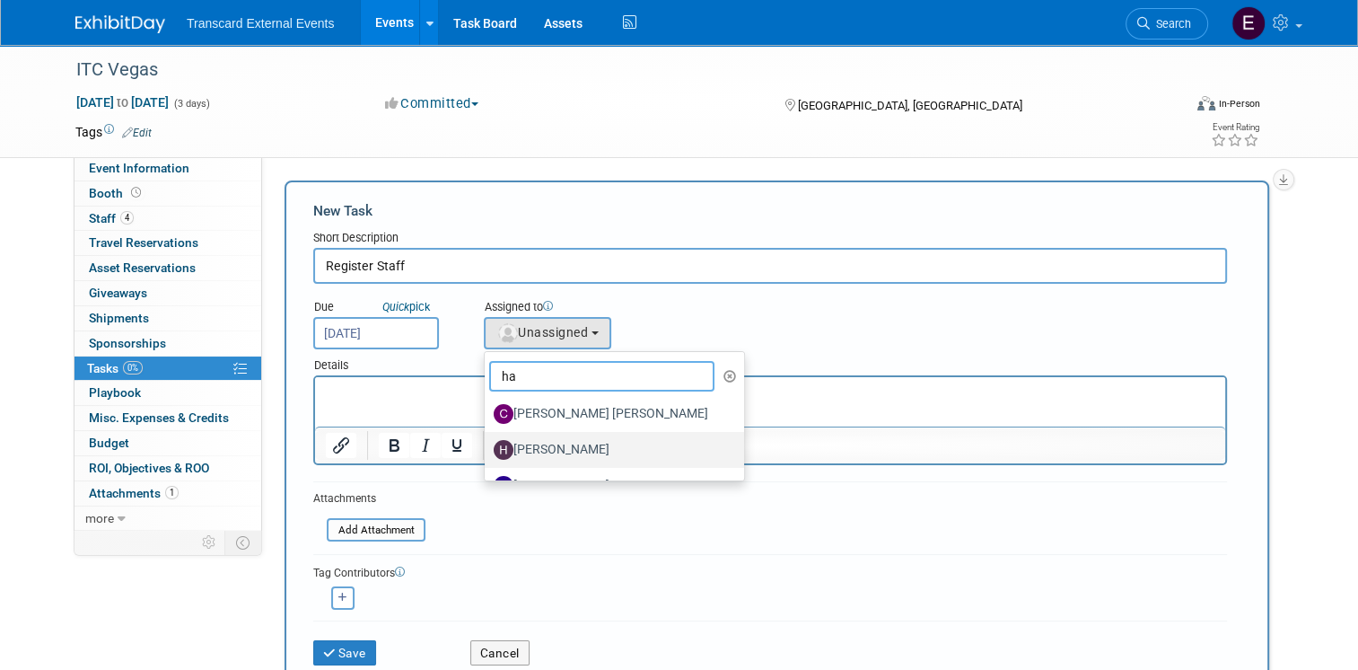
type input "ha"
click at [551, 440] on label "[PERSON_NAME]" at bounding box center [610, 449] width 232 height 29
click at [487, 442] on input "[PERSON_NAME]" at bounding box center [482, 448] width 12 height 12
select select "e70128de-fe53-4dec-bb55-8e358afb8eec"
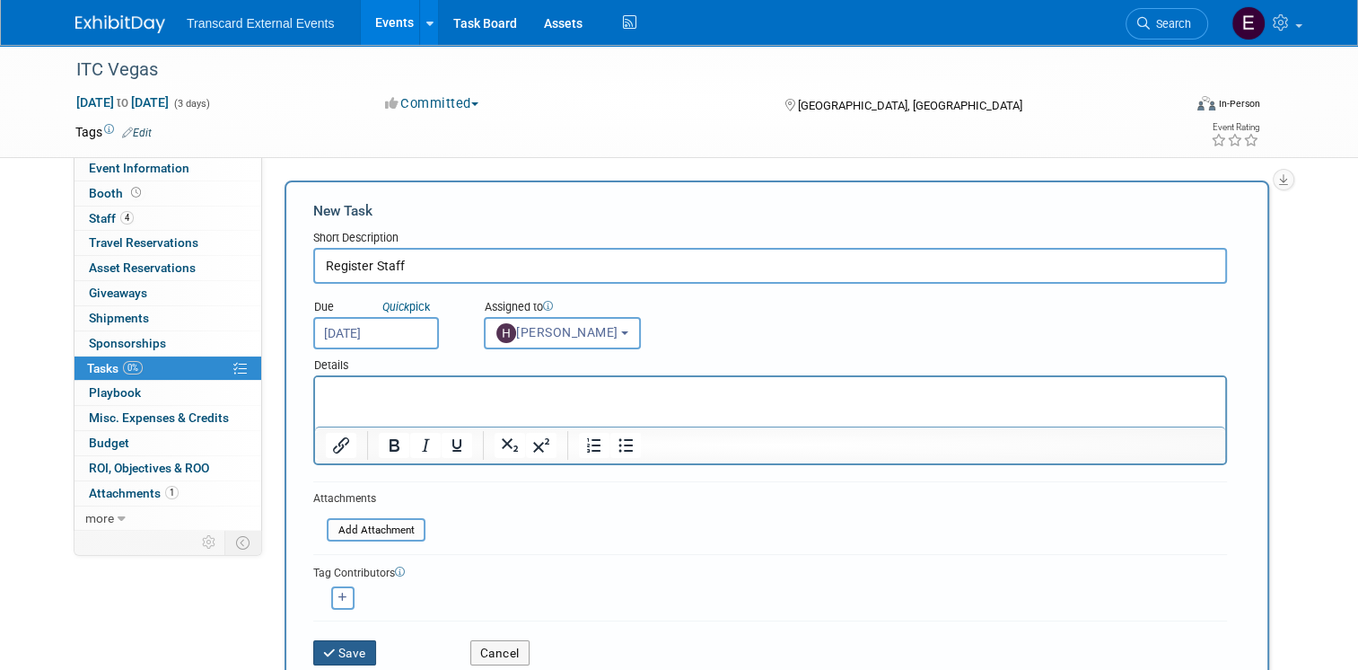
click at [323, 648] on icon "submit" at bounding box center [330, 653] width 15 height 13
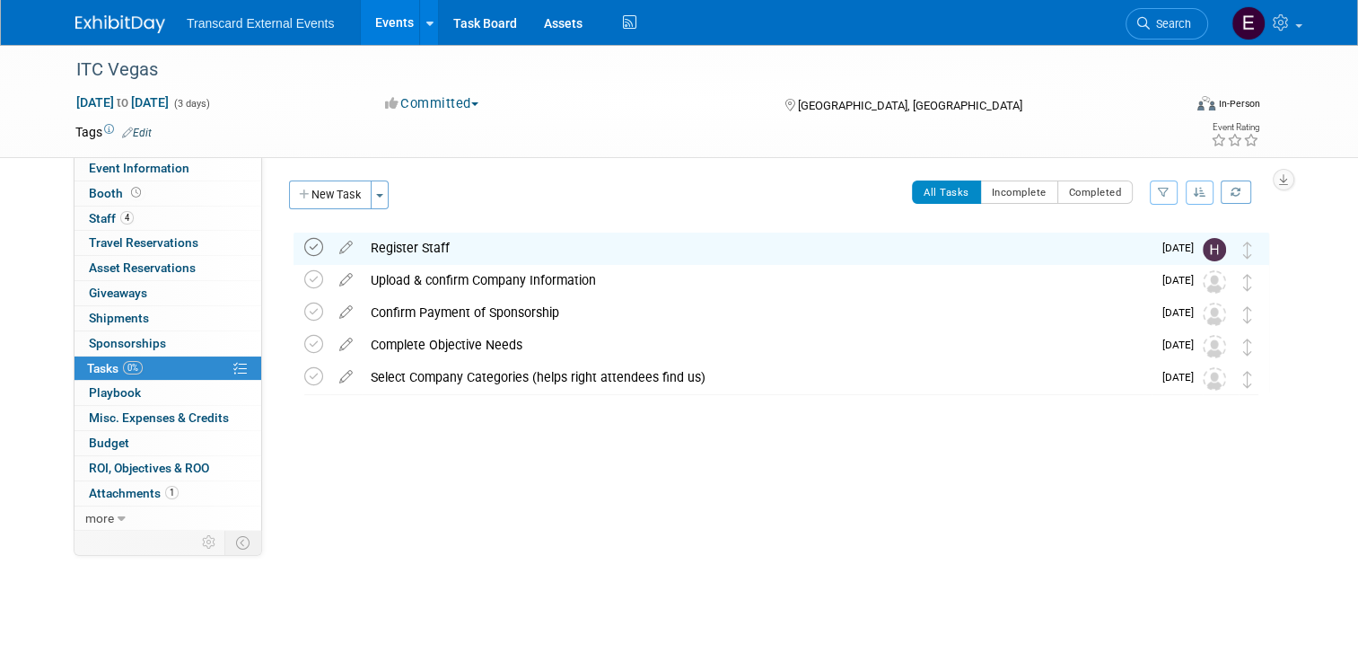
click at [305, 246] on icon at bounding box center [313, 247] width 19 height 19
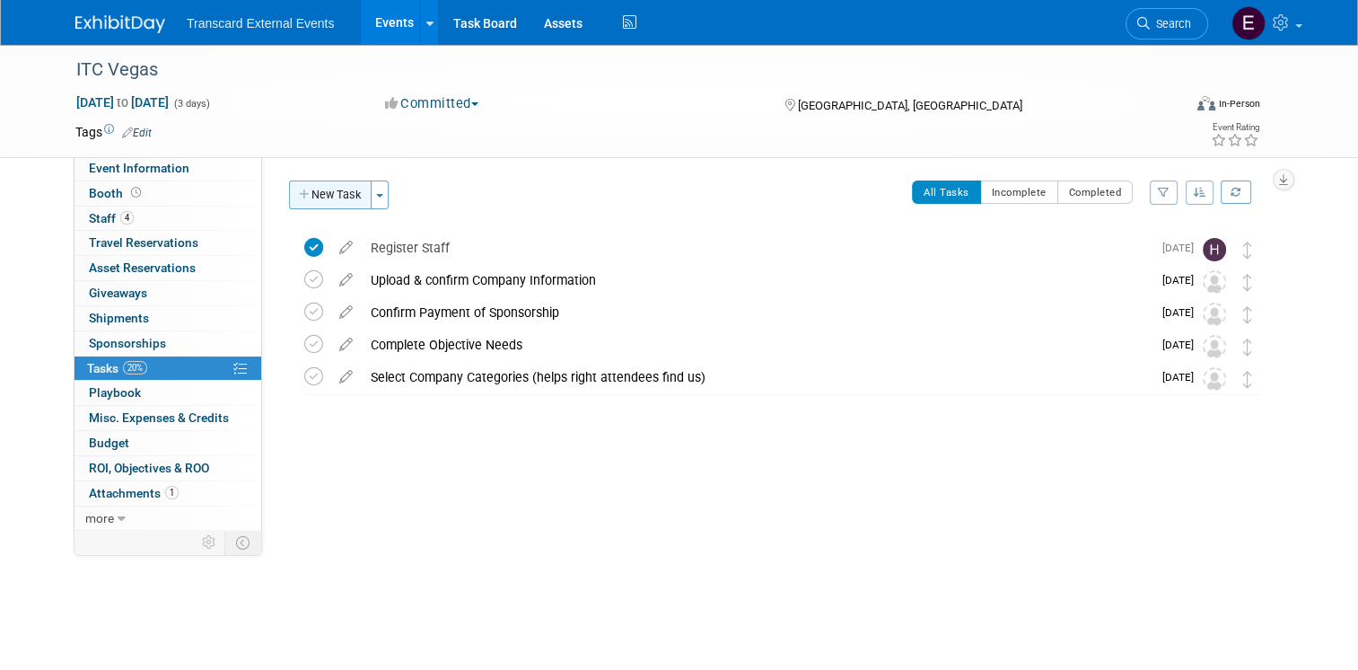
click at [325, 192] on button "New Task" at bounding box center [330, 194] width 83 height 29
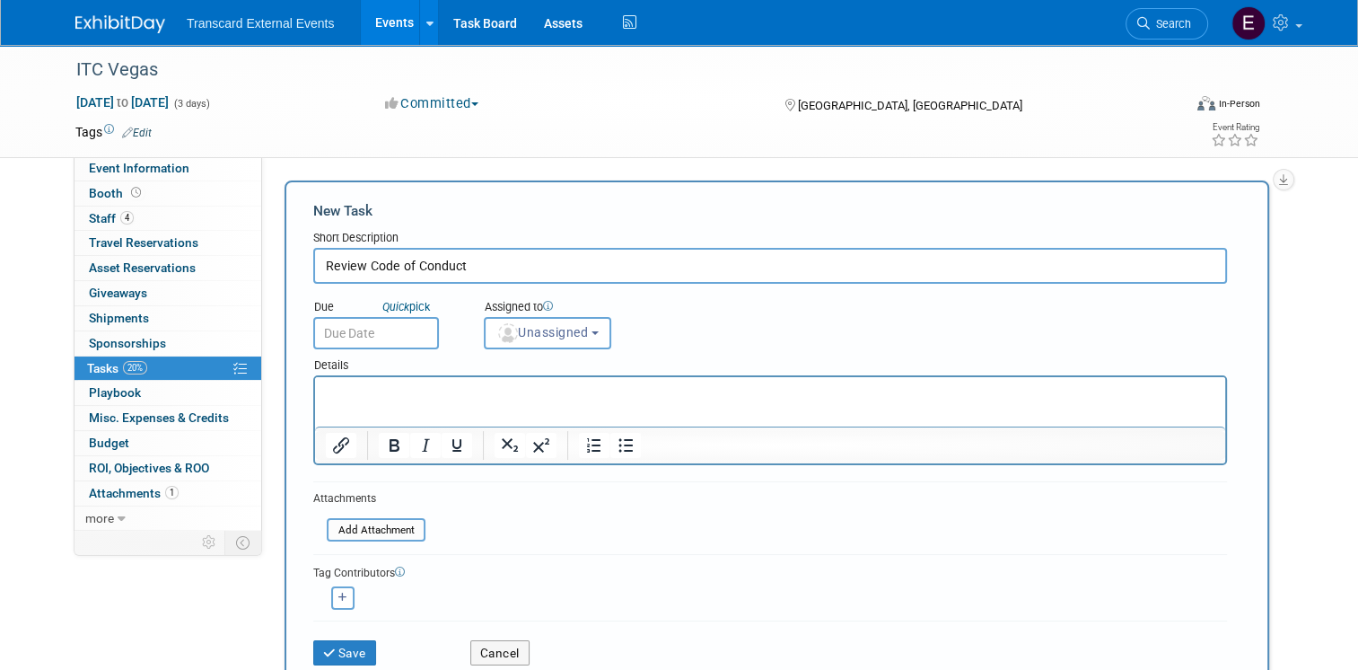
type input "Review Code of Conduct"
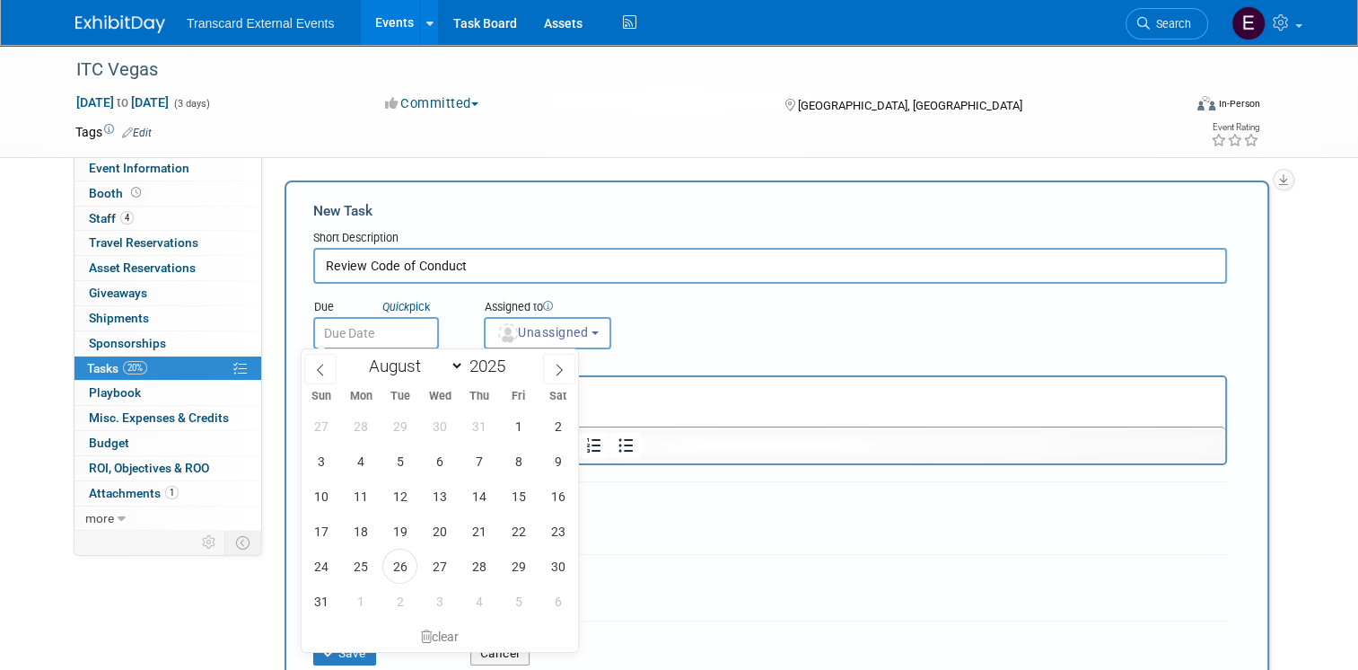
click at [330, 341] on input "text" at bounding box center [376, 333] width 126 height 32
click at [550, 365] on span at bounding box center [559, 369] width 32 height 31
select select "8"
drag, startPoint x: 355, startPoint y: 497, endPoint x: 368, endPoint y: 486, distance: 16.5
click at [358, 497] on span "15" at bounding box center [360, 495] width 35 height 35
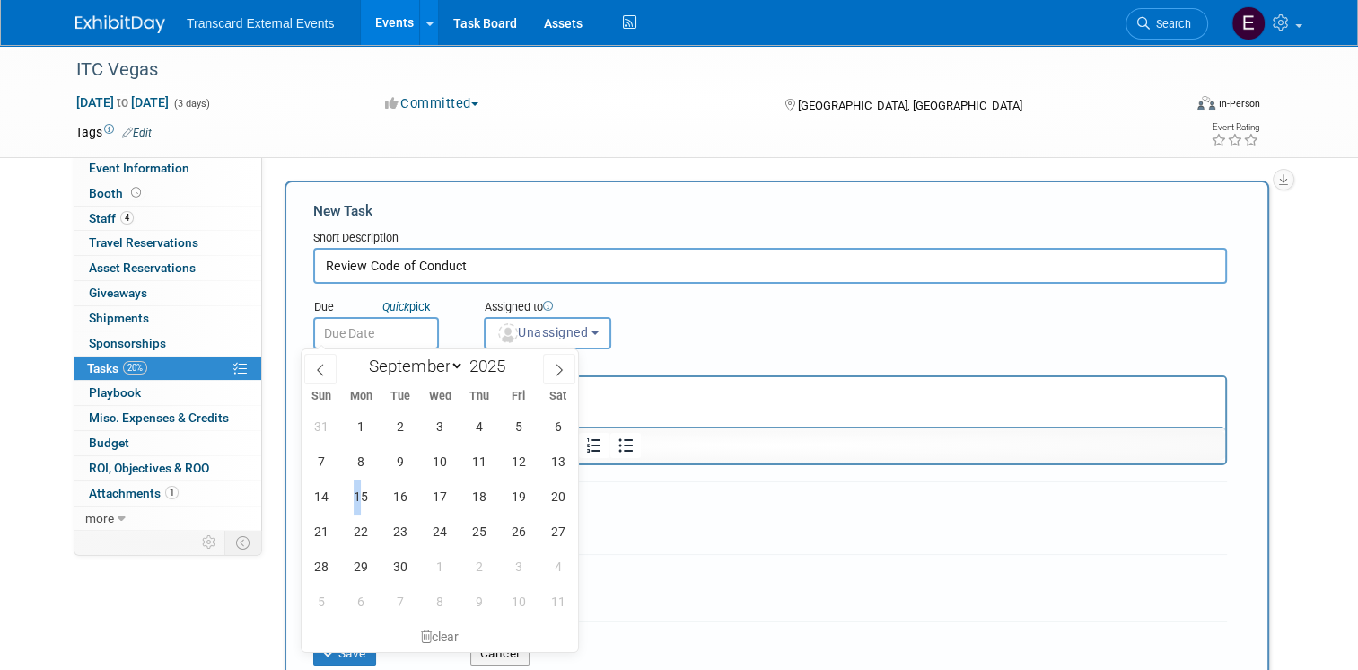
type input "Sep 15, 2025"
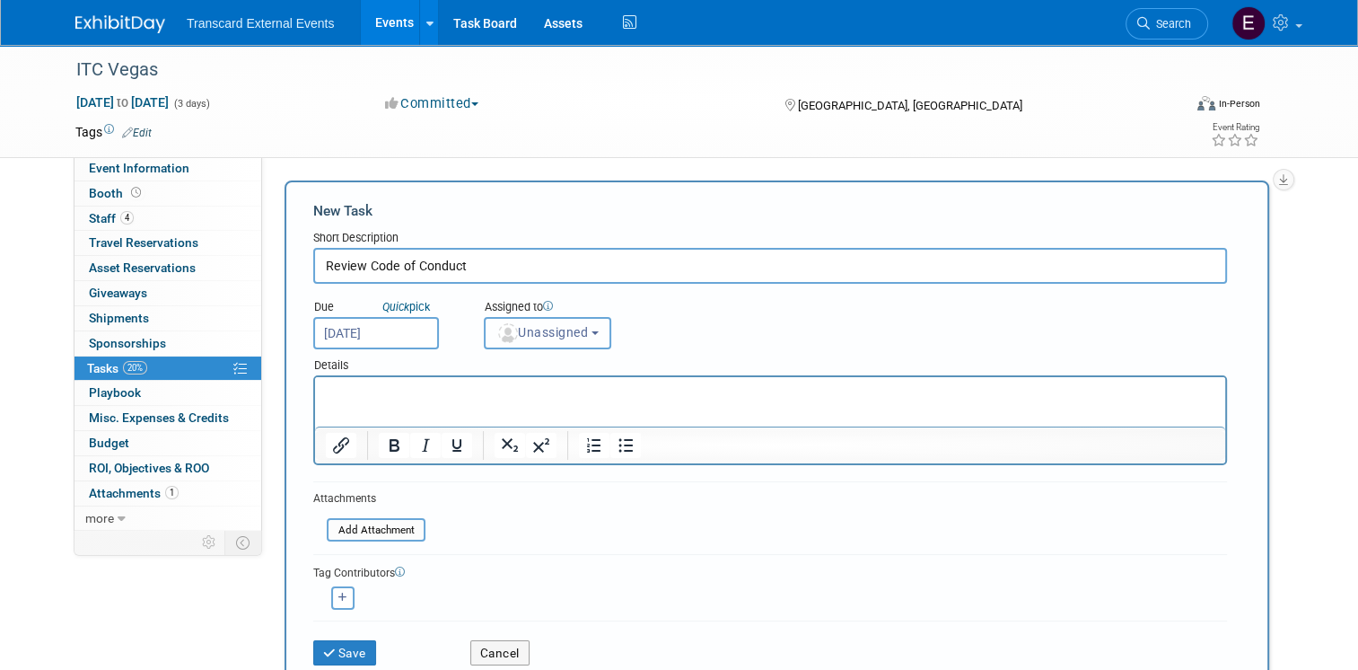
click at [583, 330] on button "Unassigned" at bounding box center [547, 333] width 127 height 32
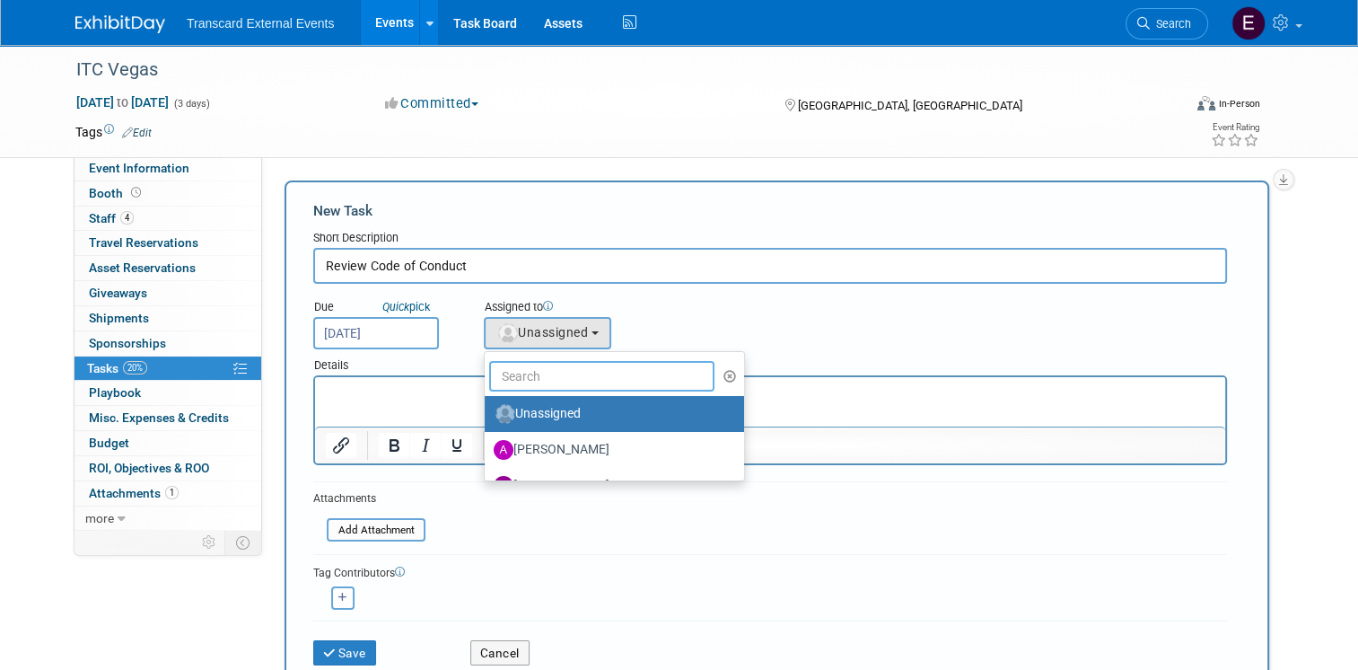
click at [561, 366] on input "text" at bounding box center [601, 376] width 225 height 31
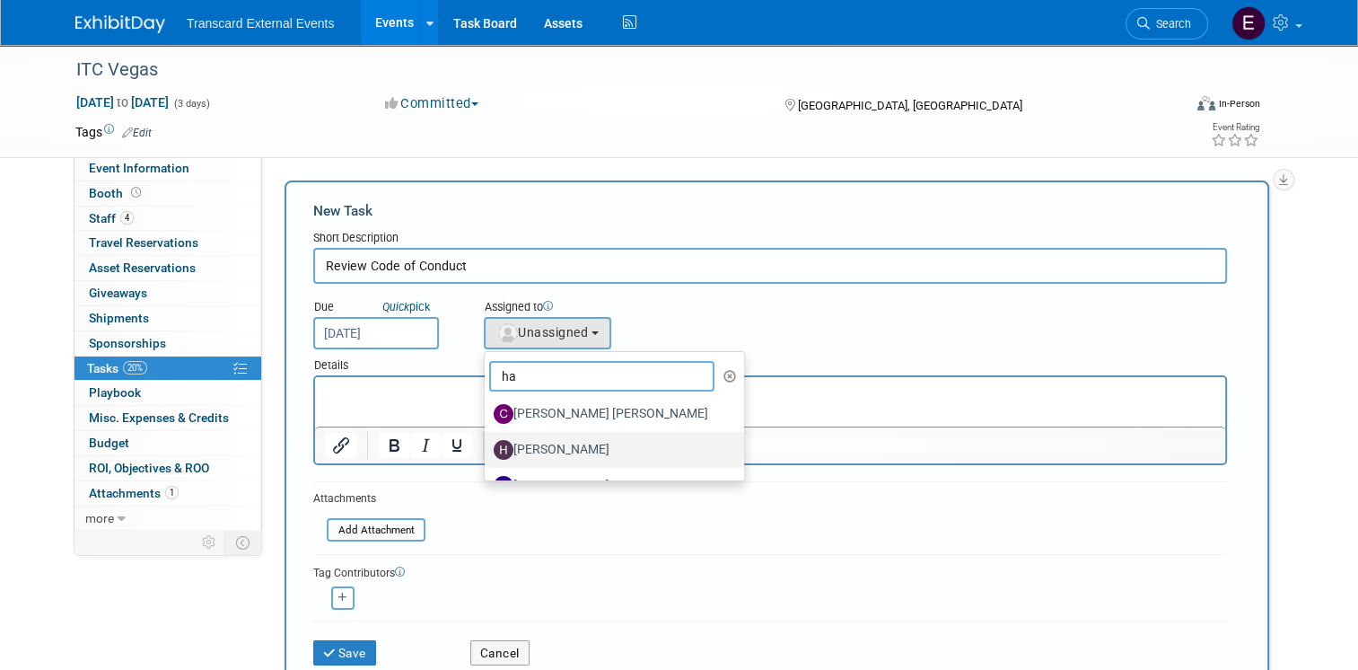
type input "ha"
click at [547, 440] on label "[PERSON_NAME]" at bounding box center [610, 449] width 232 height 29
click at [487, 442] on input "[PERSON_NAME]" at bounding box center [482, 448] width 12 height 12
select select "e70128de-fe53-4dec-bb55-8e358afb8eec"
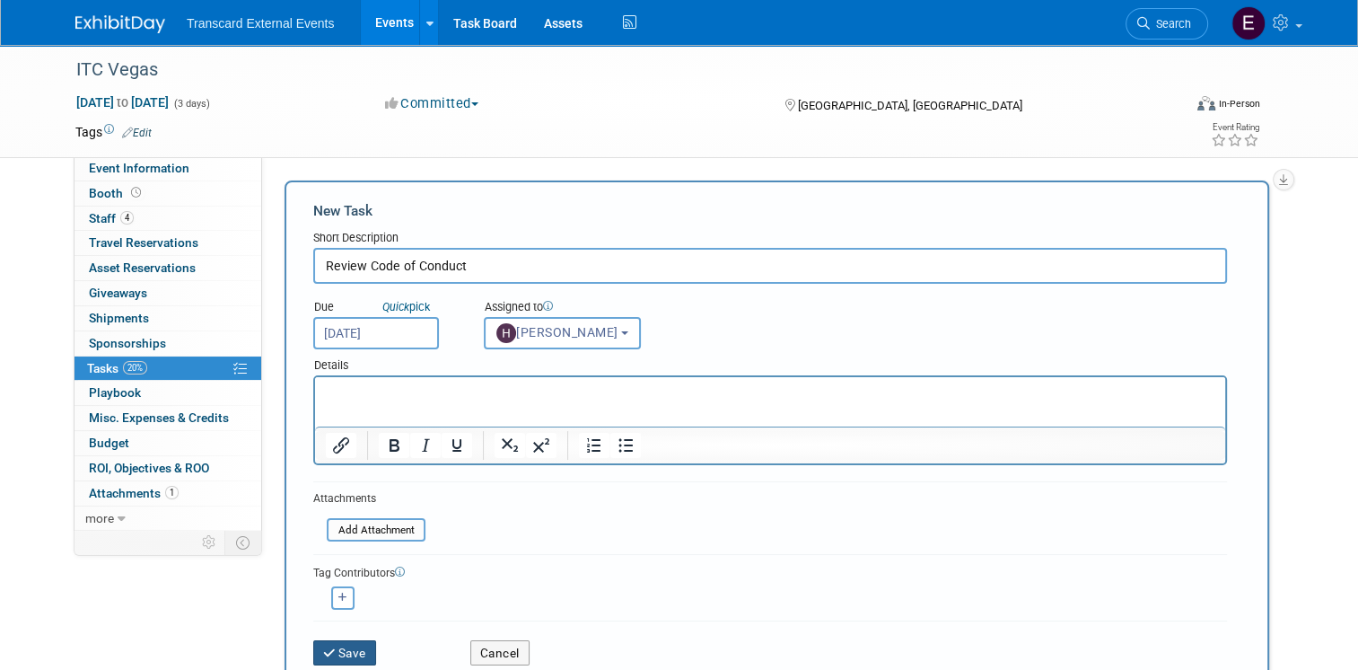
click at [346, 652] on button "Save" at bounding box center [344, 652] width 63 height 25
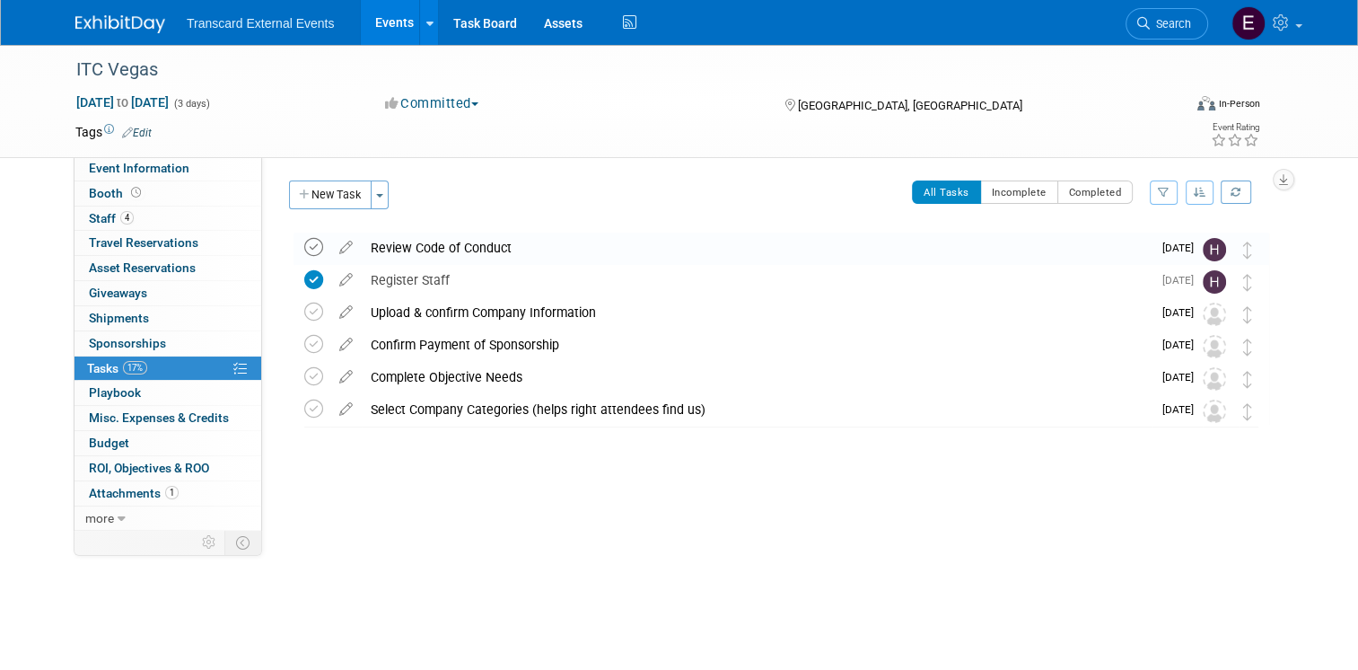
click at [304, 242] on icon at bounding box center [313, 247] width 19 height 19
click at [318, 201] on button "New Task" at bounding box center [330, 194] width 83 height 29
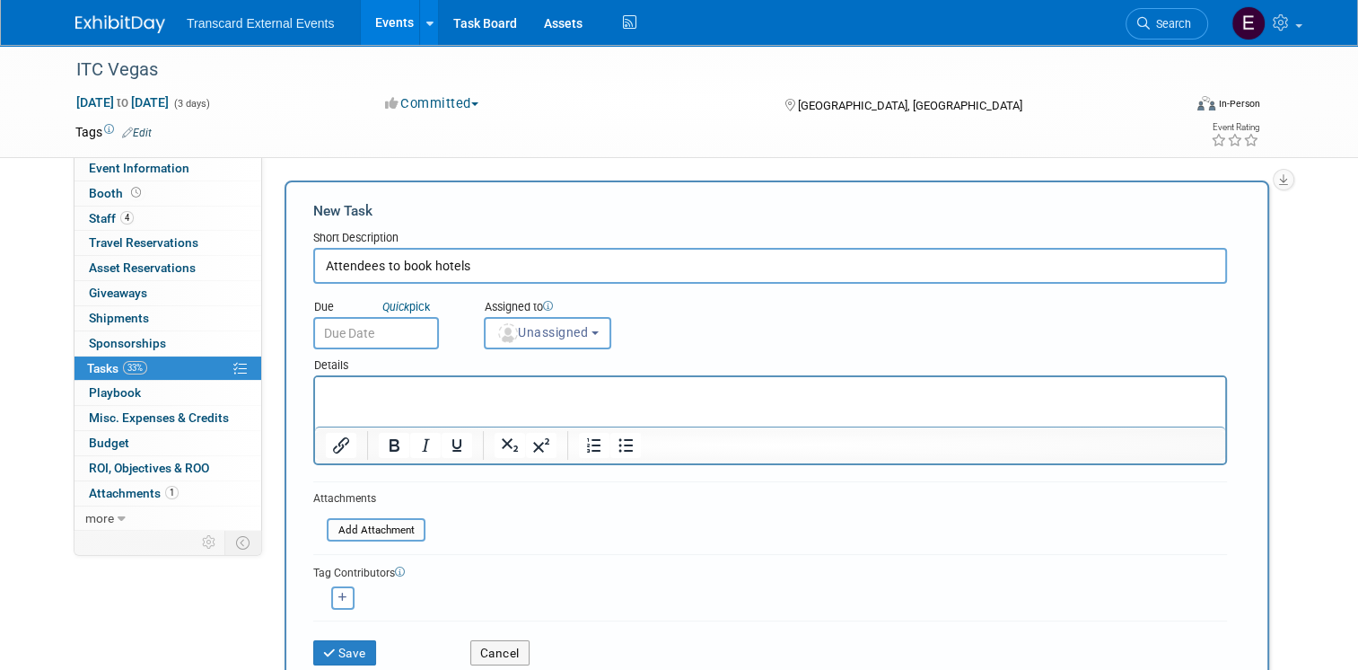
type input "Attendees to book hotels"
click at [397, 320] on input "text" at bounding box center [376, 333] width 126 height 32
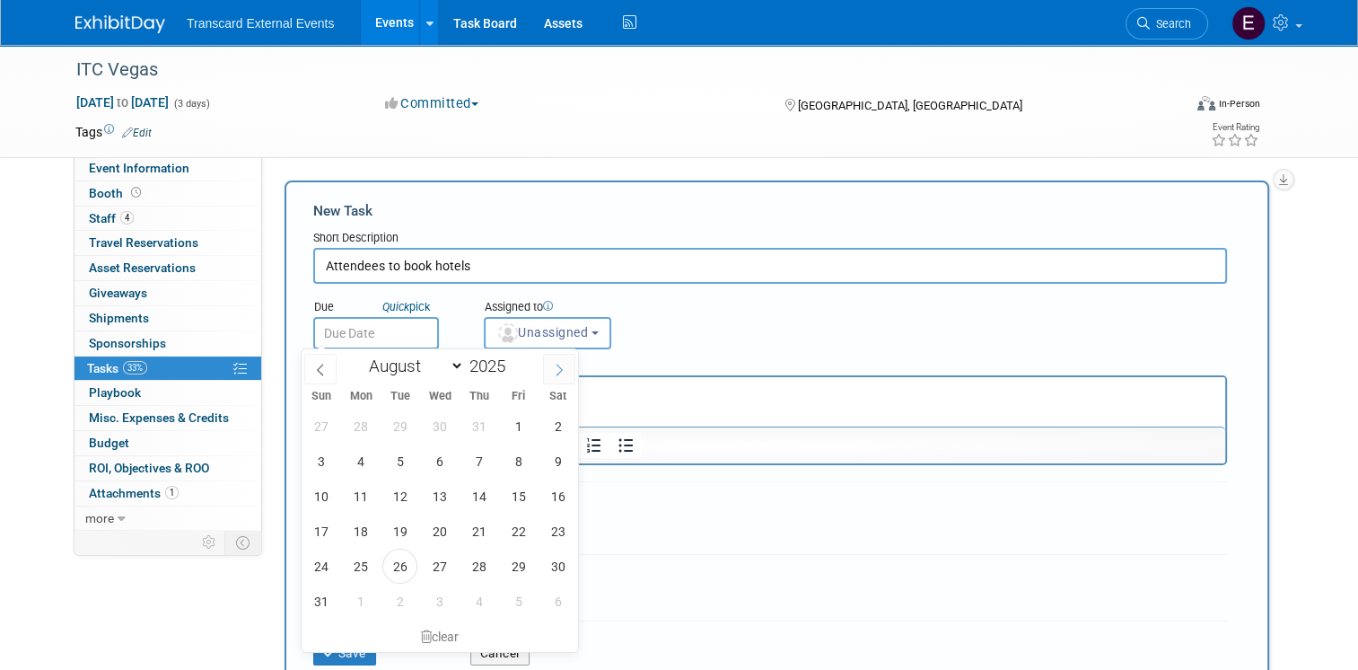
click at [560, 364] on icon at bounding box center [559, 369] width 13 height 13
select select "8"
click at [355, 501] on span "15" at bounding box center [360, 495] width 35 height 35
type input "Sep 15, 2025"
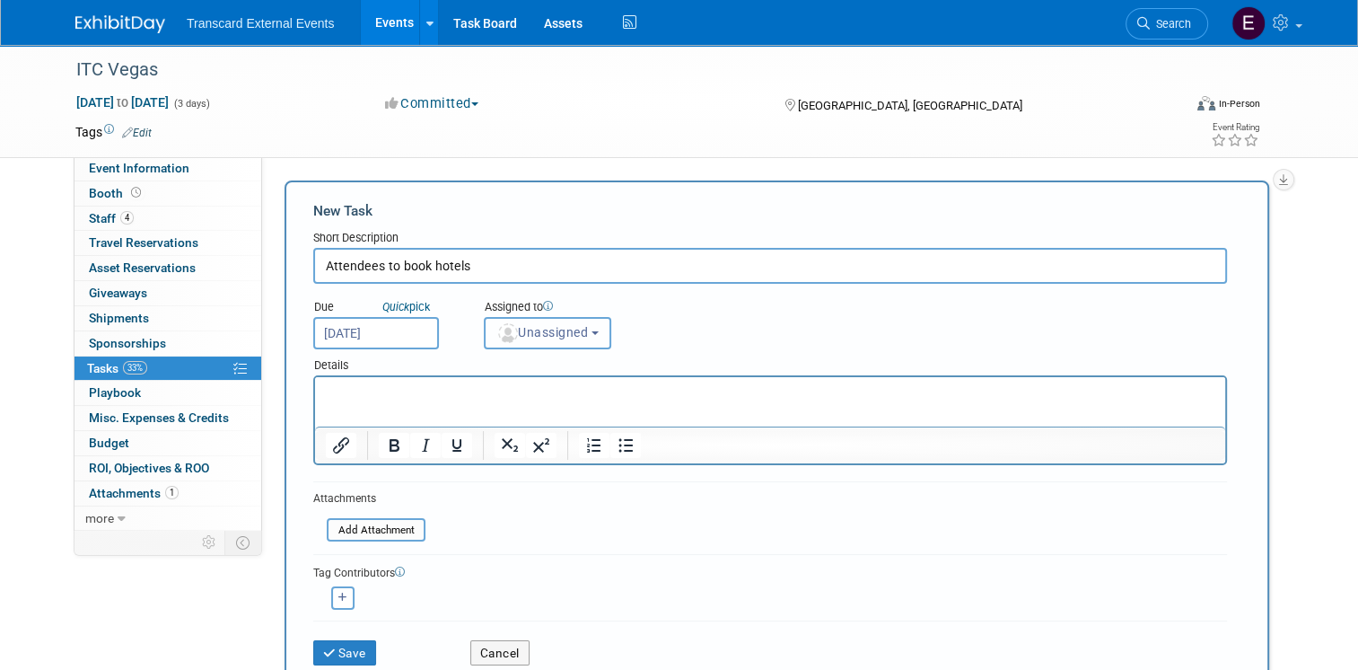
click at [527, 337] on span "Unassigned" at bounding box center [542, 332] width 92 height 14
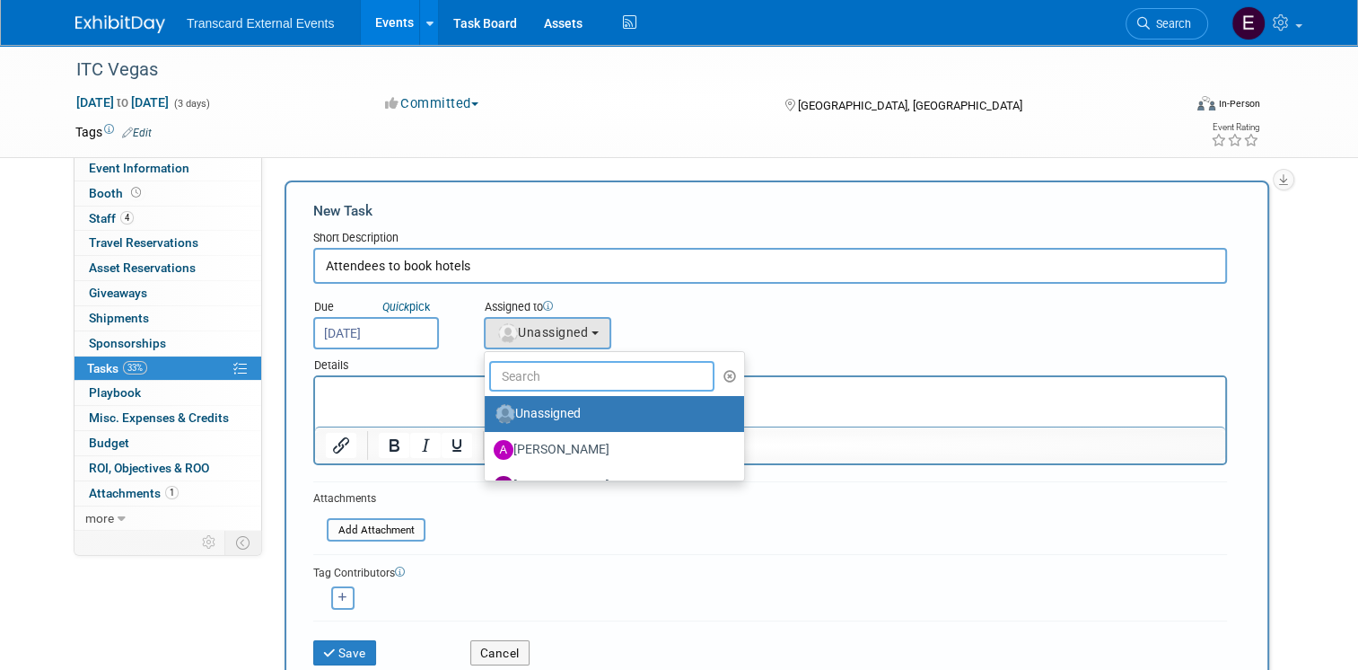
click at [550, 366] on input "text" at bounding box center [601, 376] width 225 height 31
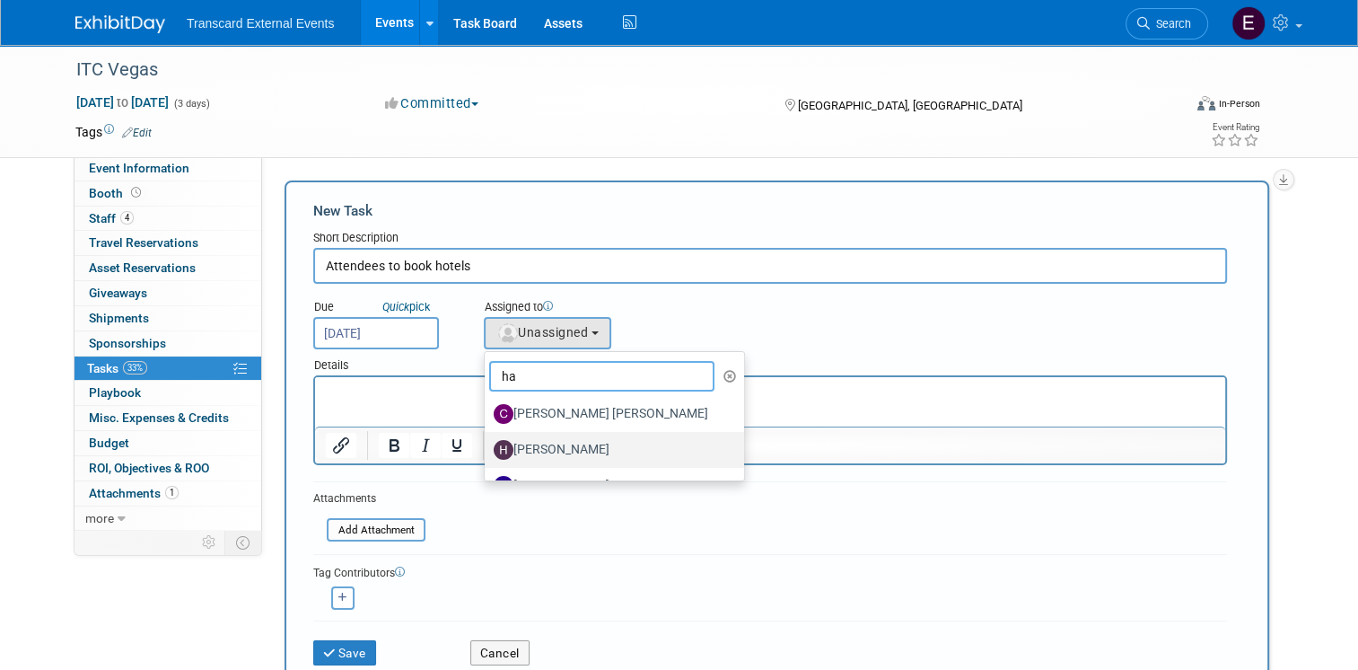
type input "ha"
click at [539, 442] on label "Haille Dinger" at bounding box center [610, 449] width 232 height 29
click at [487, 442] on input "Haille Dinger" at bounding box center [482, 448] width 12 height 12
select select "e70128de-fe53-4dec-bb55-8e358afb8eec"
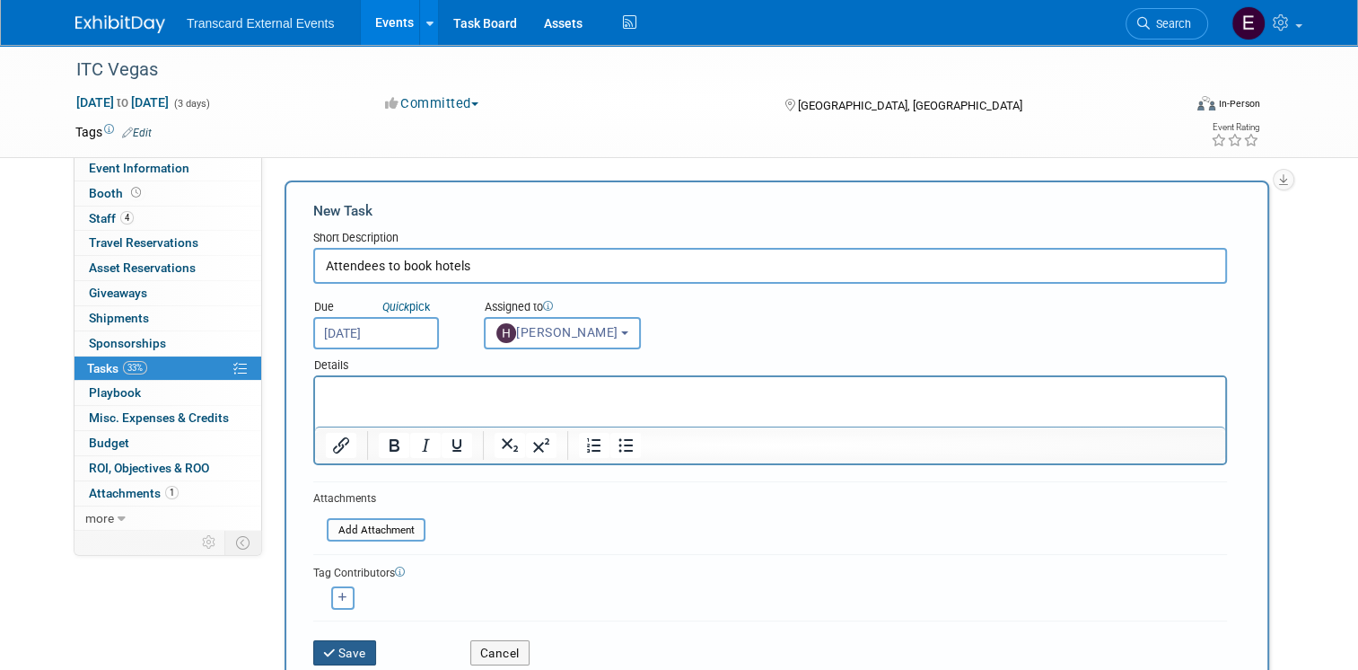
click at [346, 643] on button "Save" at bounding box center [344, 652] width 63 height 25
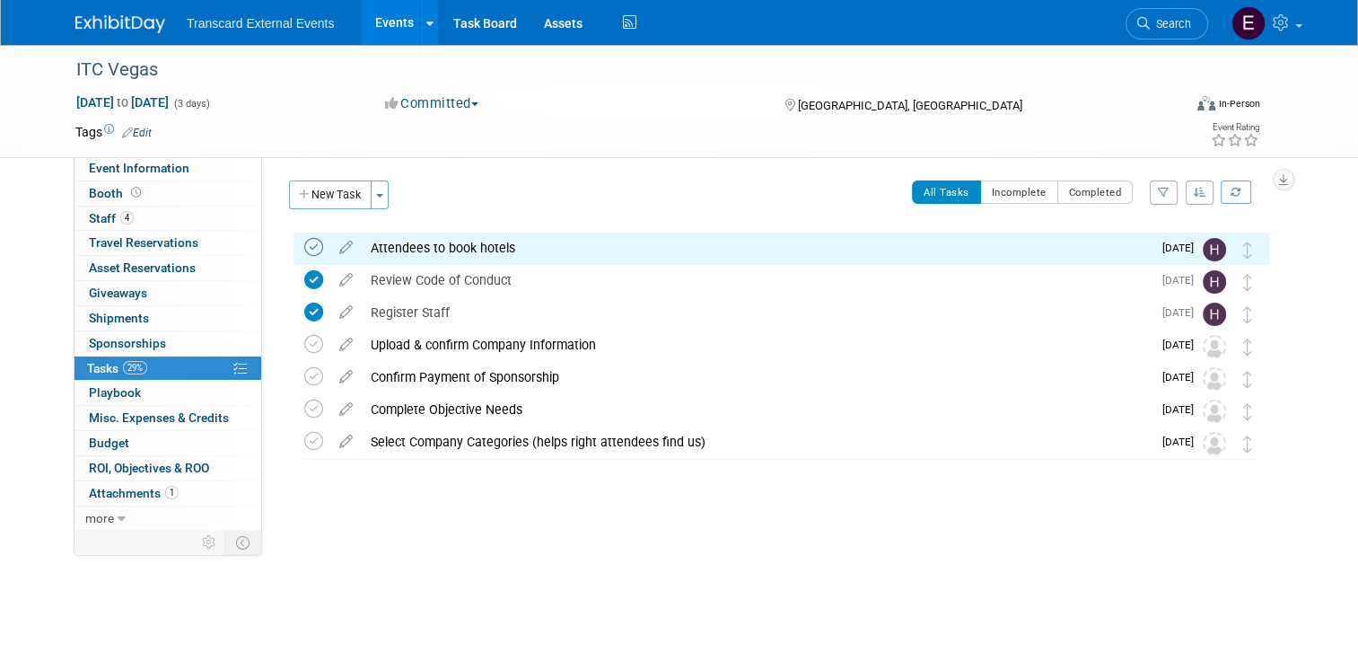
click at [305, 246] on icon at bounding box center [313, 247] width 19 height 19
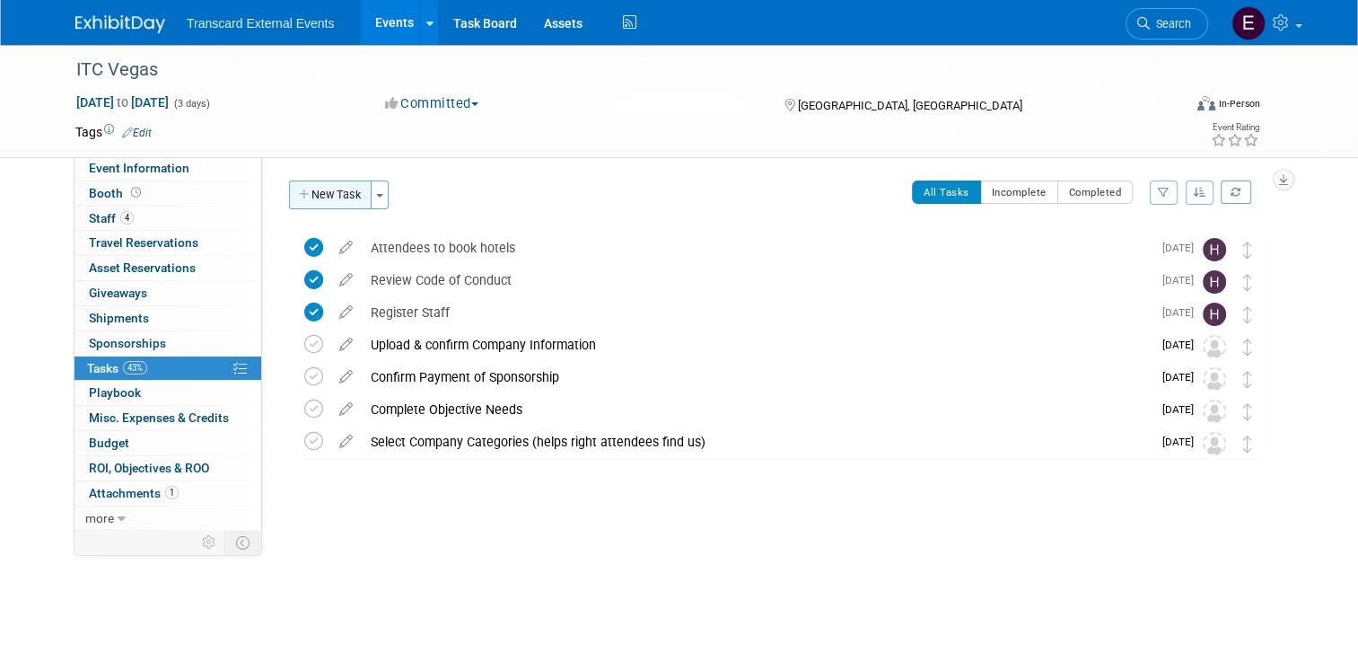
click at [328, 189] on button "New Task" at bounding box center [330, 194] width 83 height 29
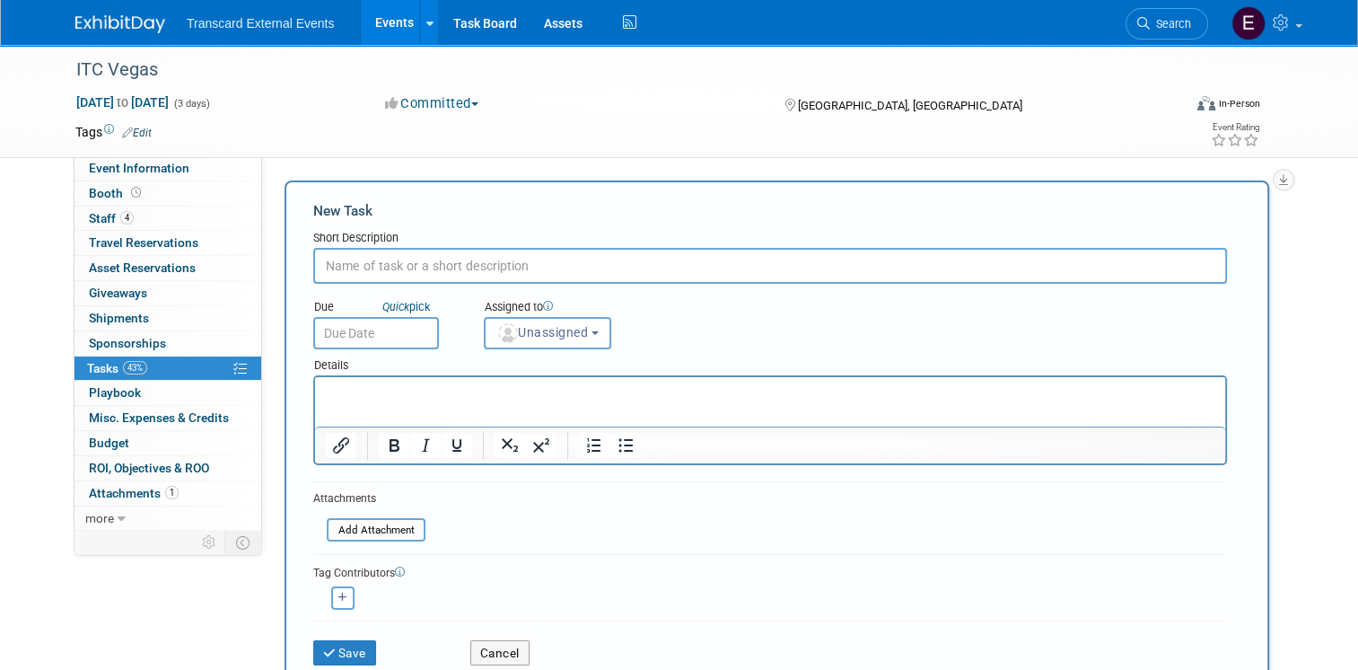
paste input "Upload Certificate of Insurance (COI)"
type input "Upload Certificate of Insurance (COI)"
click at [382, 320] on input "text" at bounding box center [376, 333] width 126 height 32
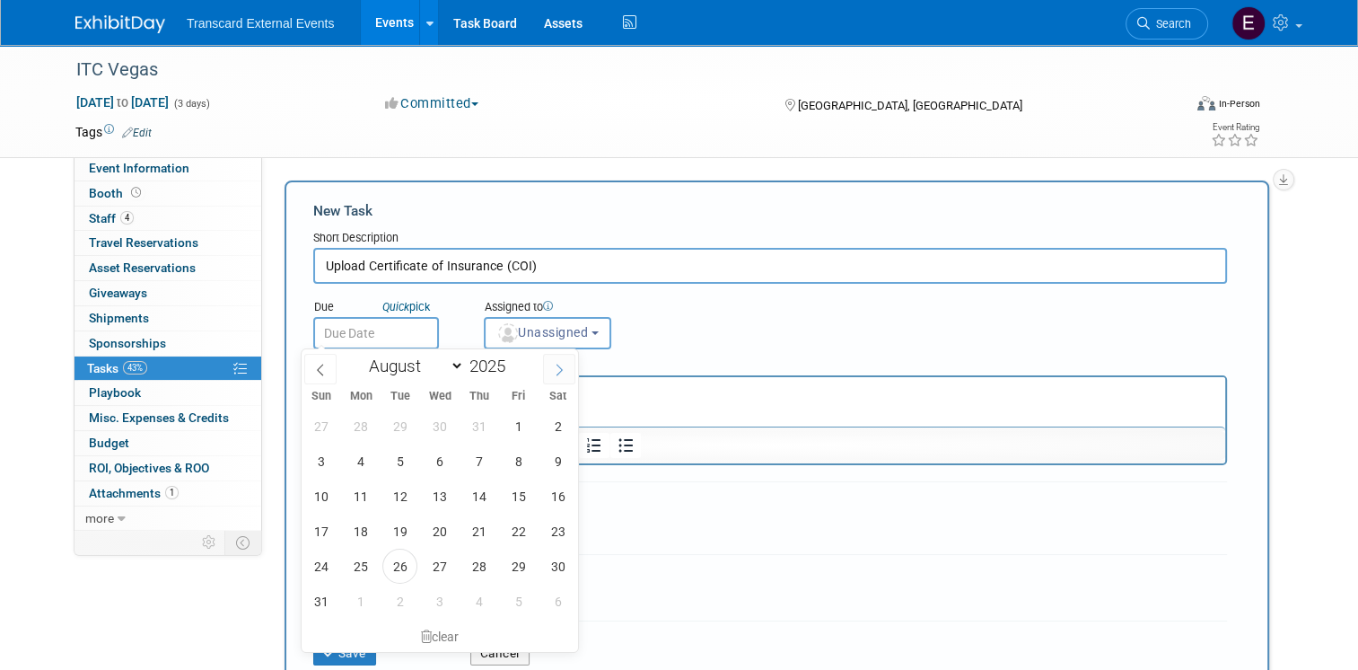
click at [545, 368] on span at bounding box center [559, 369] width 32 height 31
select select "8"
click at [357, 495] on span "15" at bounding box center [360, 495] width 35 height 35
type input "Sep 15, 2025"
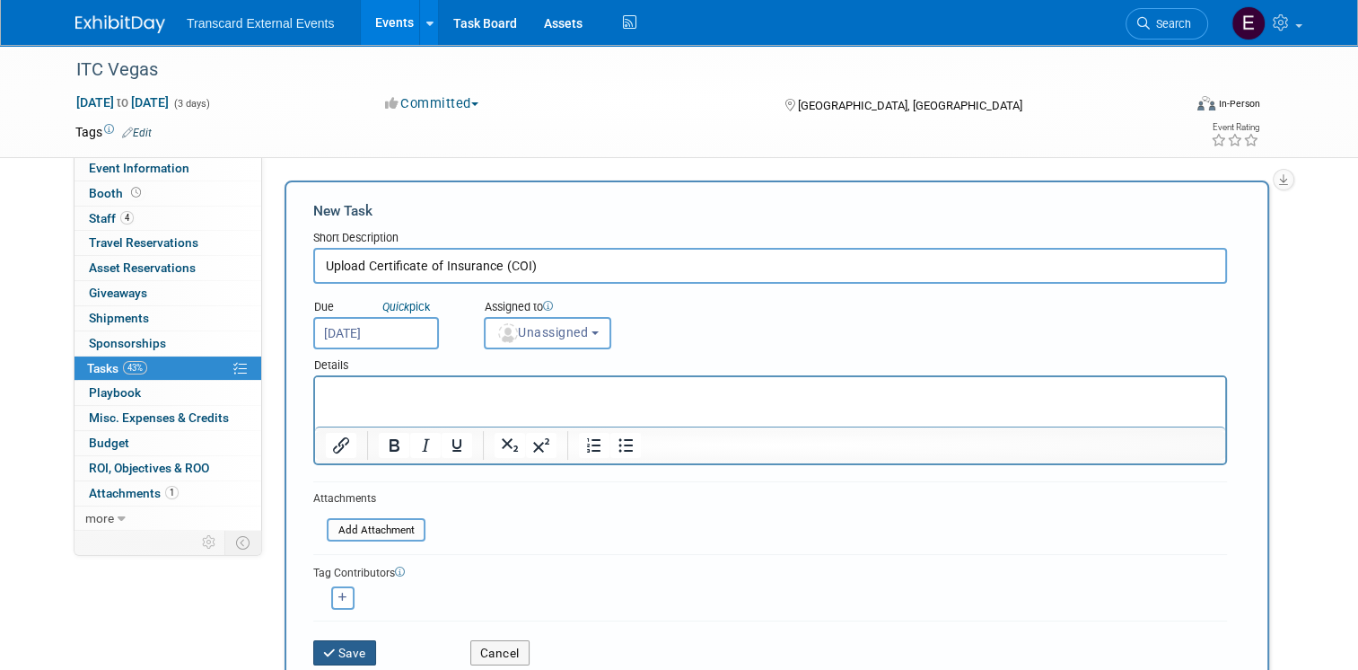
click at [346, 640] on button "Save" at bounding box center [344, 652] width 63 height 25
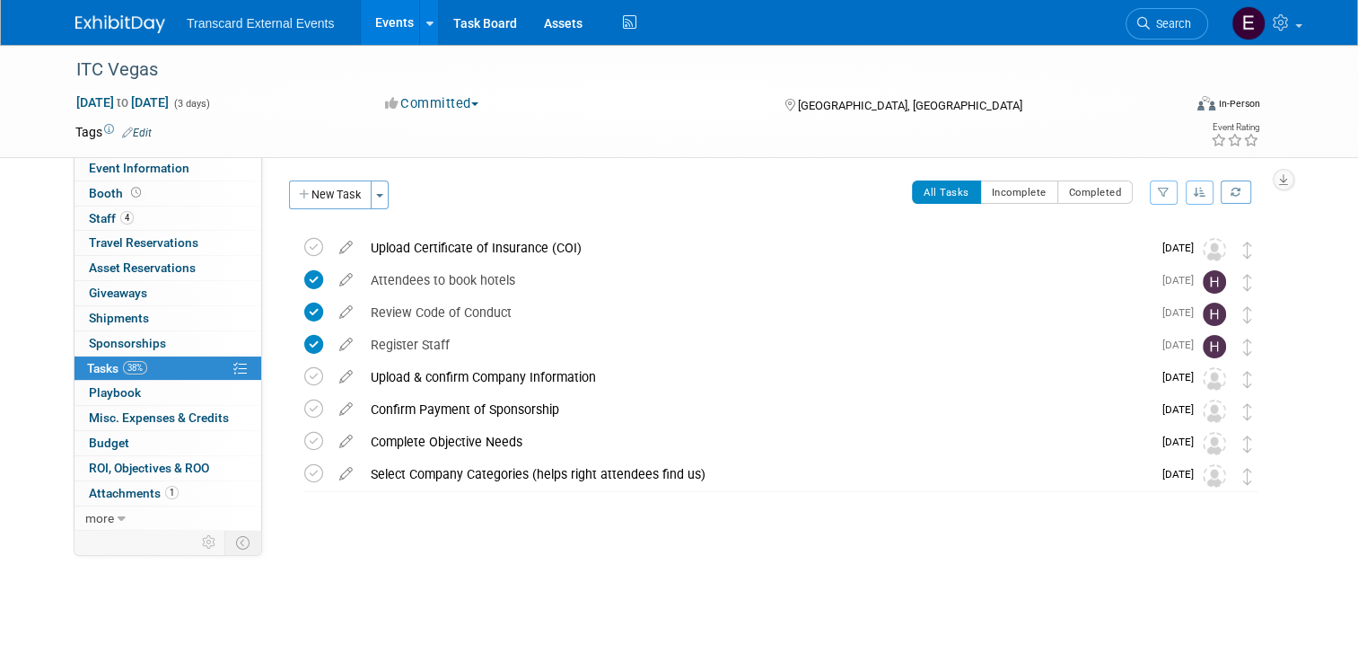
click at [382, 31] on link "Events" at bounding box center [394, 22] width 66 height 45
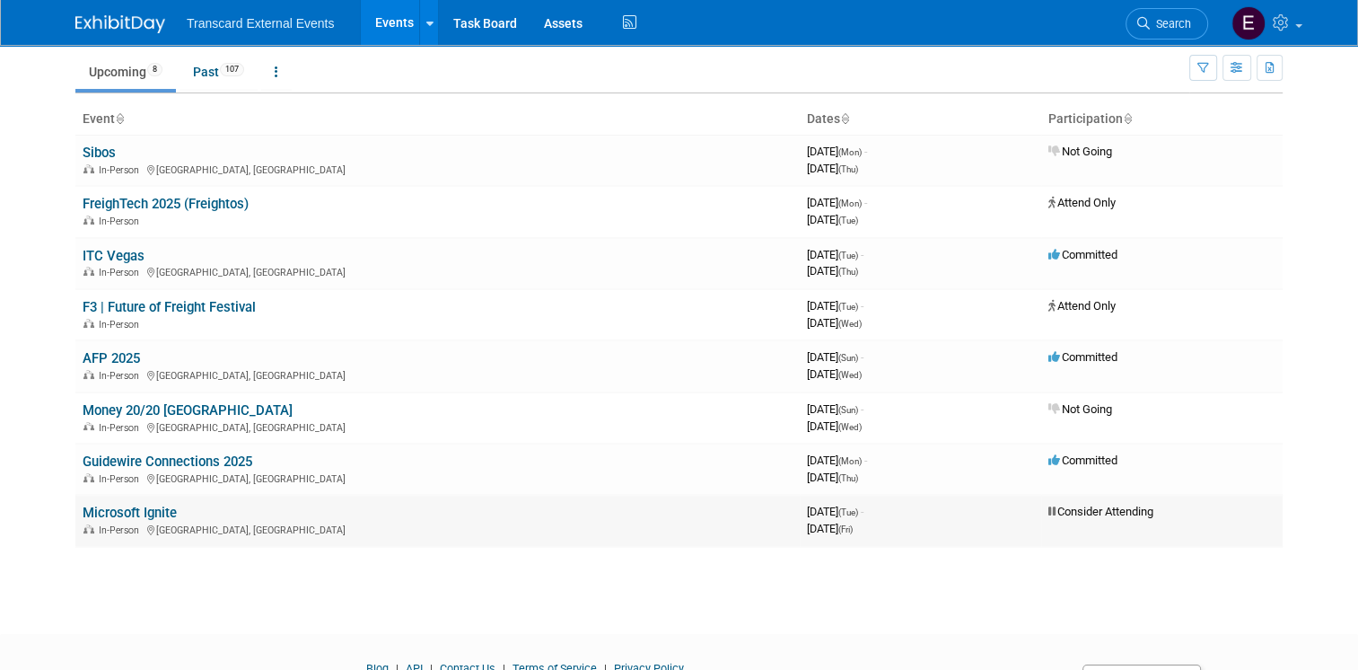
scroll to position [90, 0]
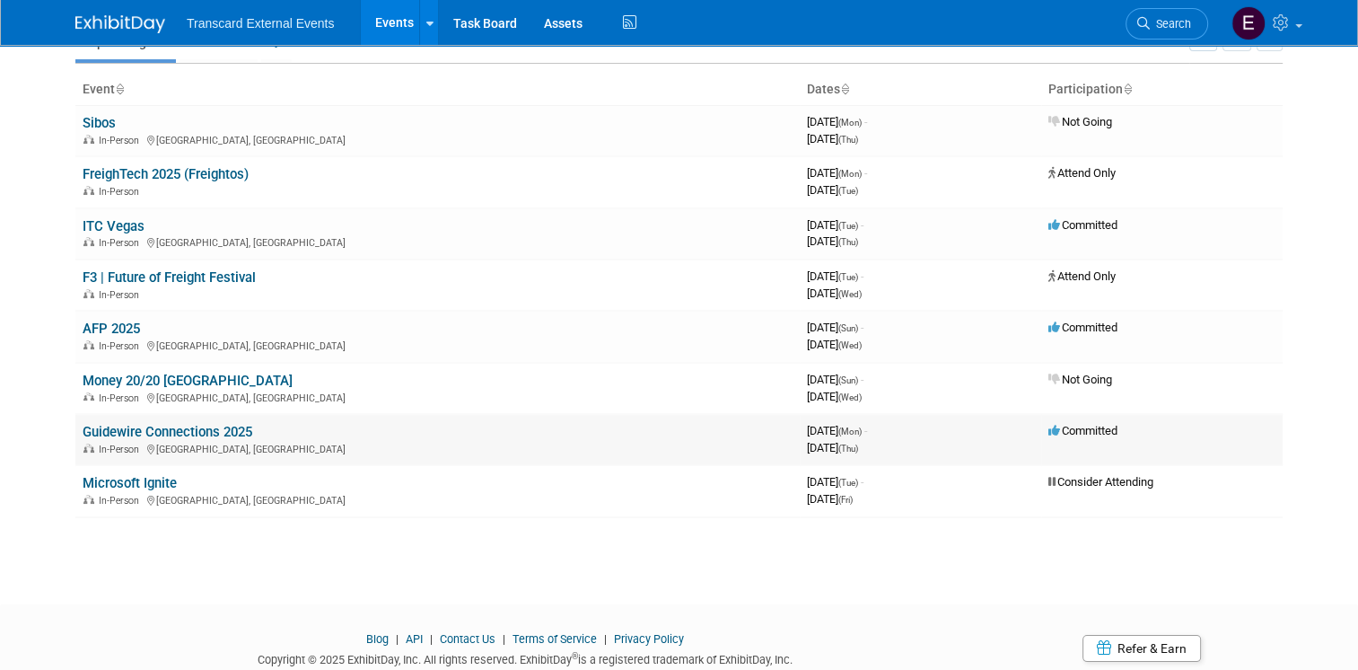
click at [183, 418] on td "Guidewire Connections 2025 In-Person [GEOGRAPHIC_DATA], [GEOGRAPHIC_DATA]" at bounding box center [437, 439] width 724 height 51
click at [191, 425] on link "Guidewire Connections 2025" at bounding box center [168, 432] width 170 height 16
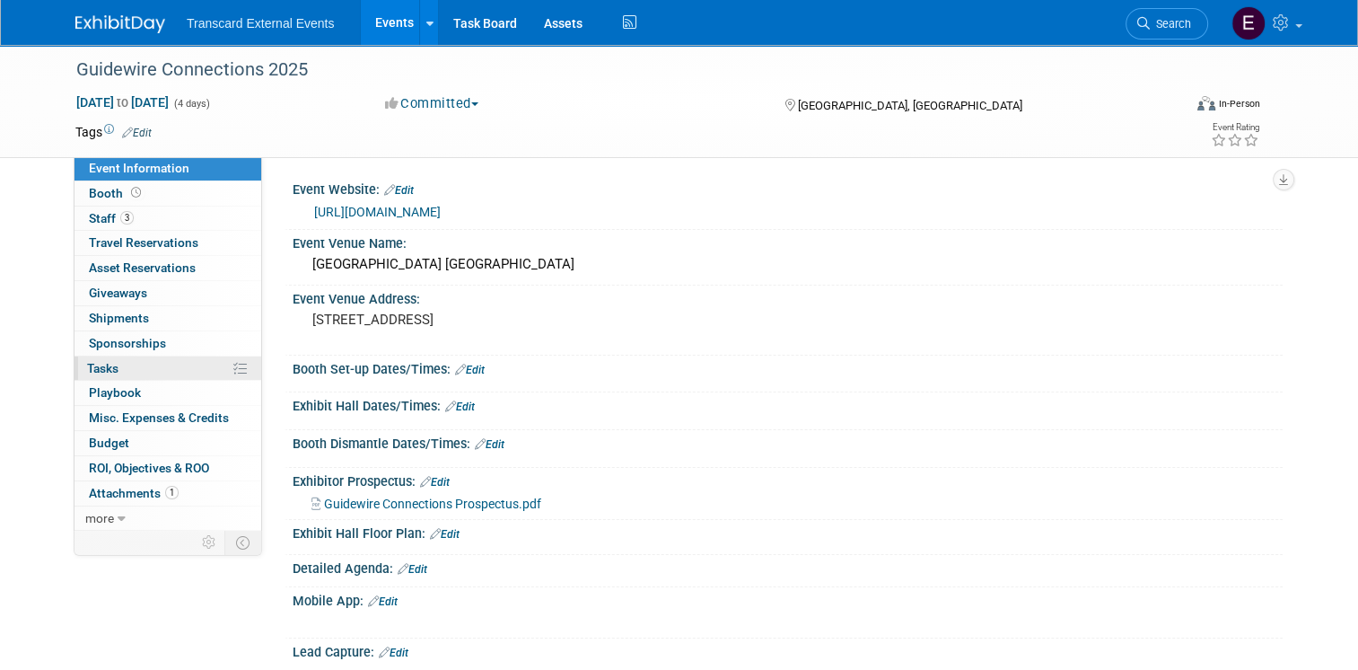
click at [102, 361] on span "Tasks 0%" at bounding box center [102, 368] width 31 height 14
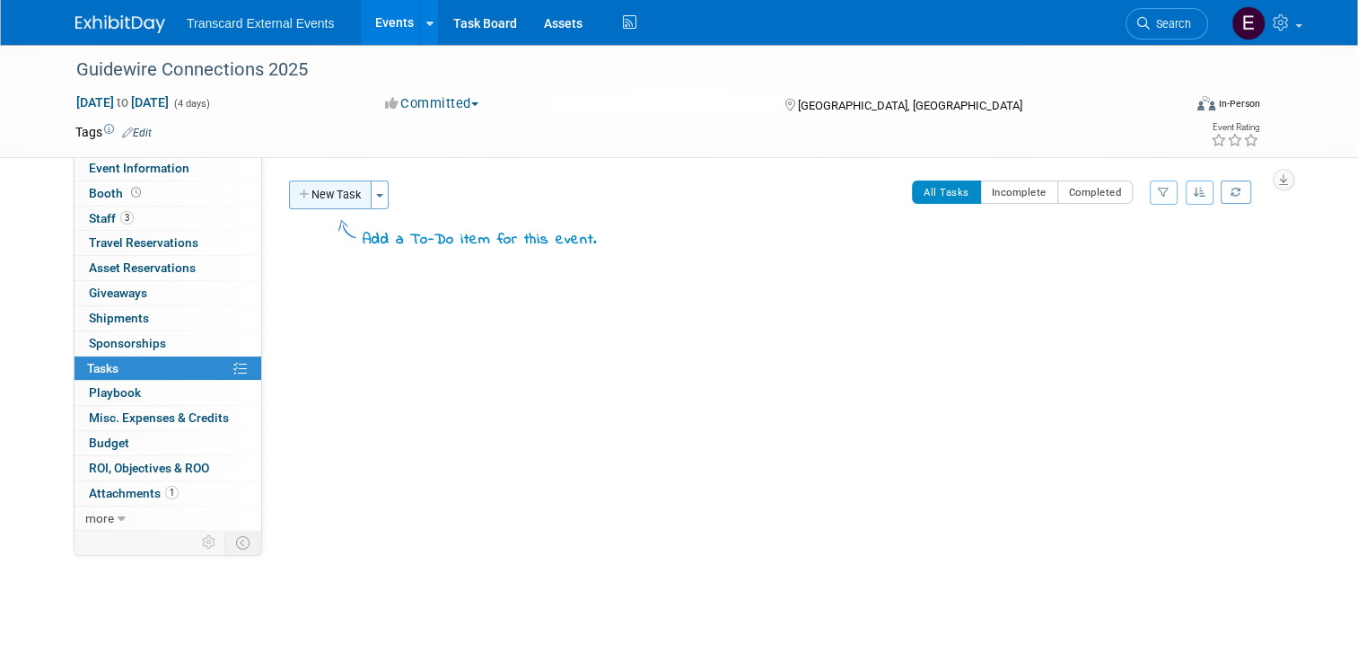
click at [317, 193] on button "New Task" at bounding box center [330, 194] width 83 height 29
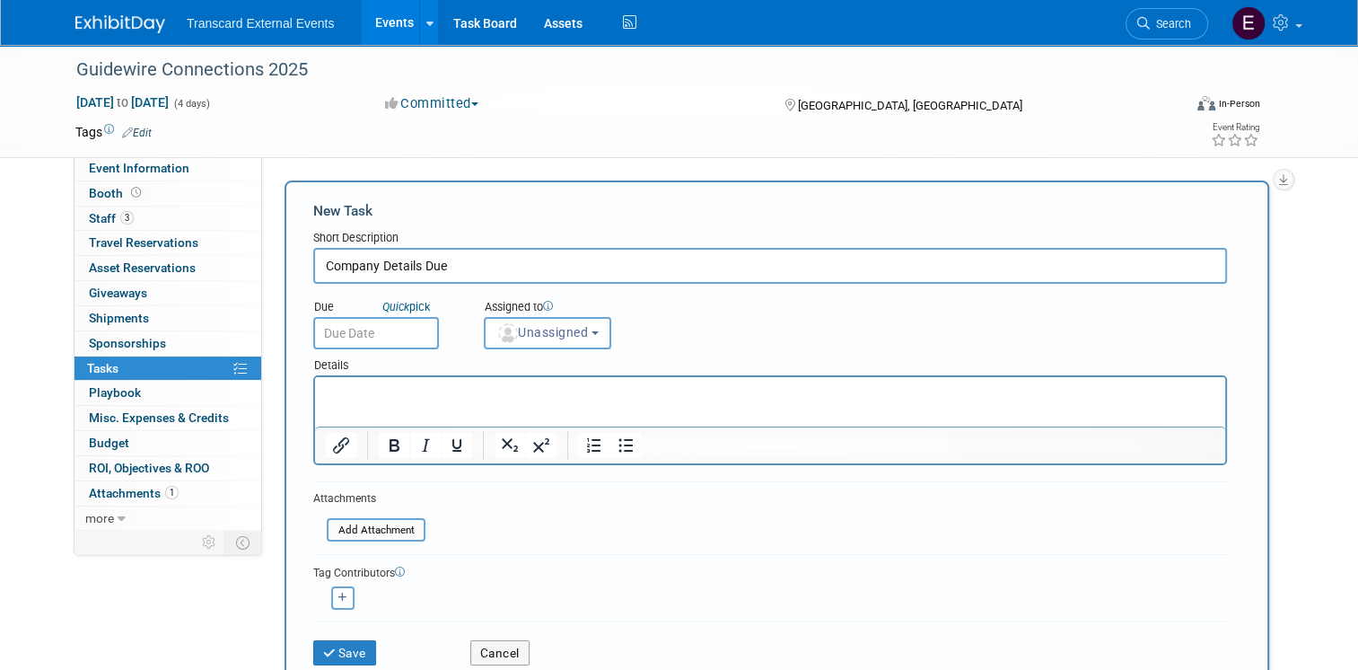
type input "Company Details Due"
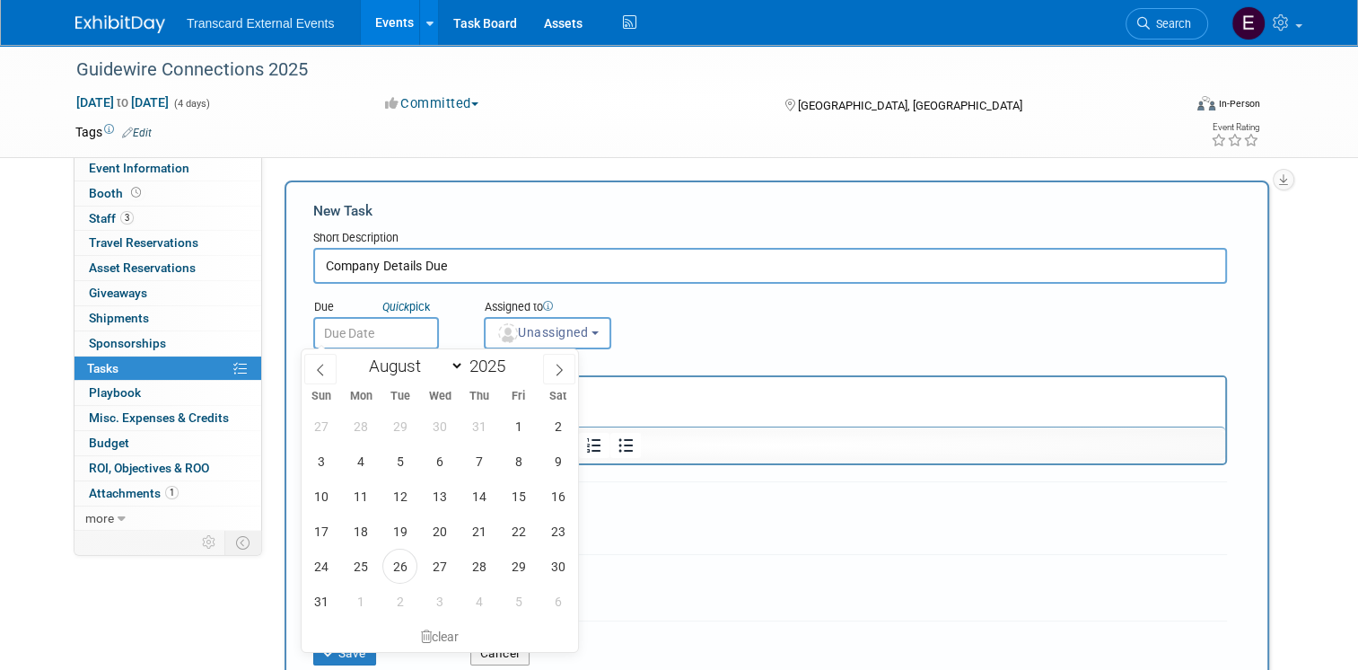
click at [395, 330] on input "text" at bounding box center [376, 333] width 126 height 32
click at [315, 365] on icon at bounding box center [320, 369] width 13 height 13
select select "6"
click at [399, 407] on div "Sun Mon Tue Wed Thu Fri Sat" at bounding box center [440, 395] width 276 height 25
click at [402, 416] on span "1" at bounding box center [399, 425] width 35 height 35
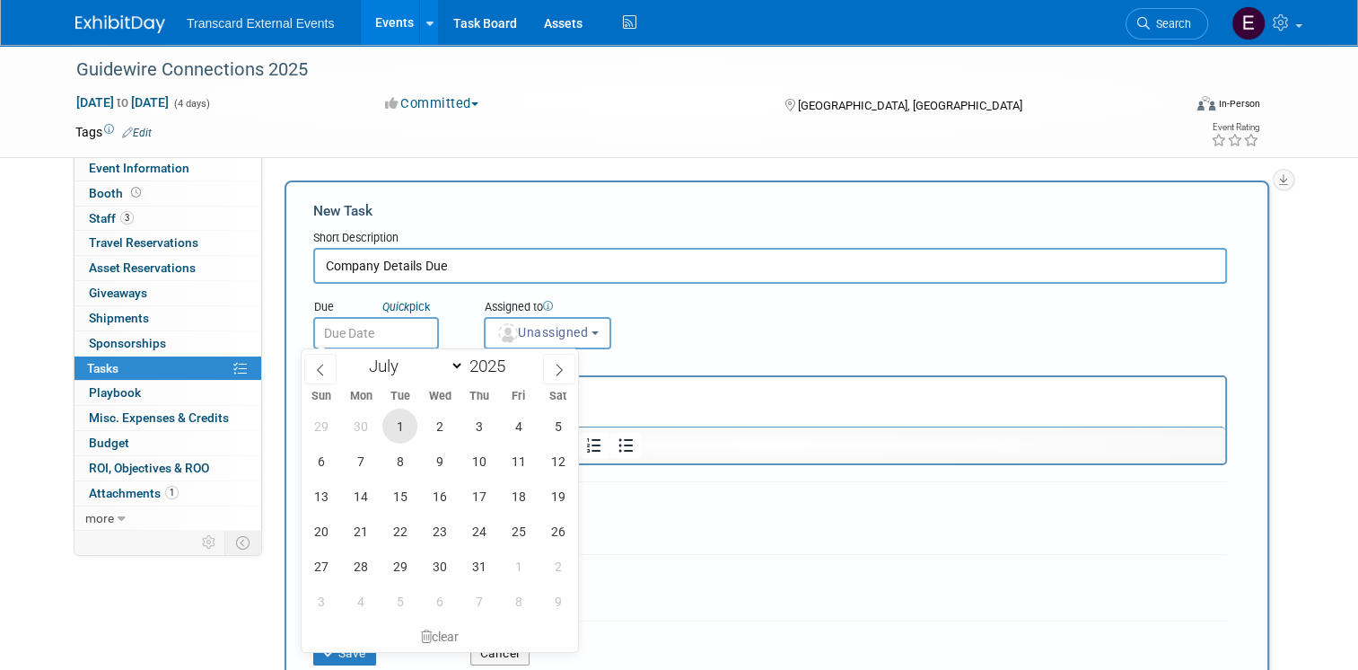
type input "Jul 1, 2025"
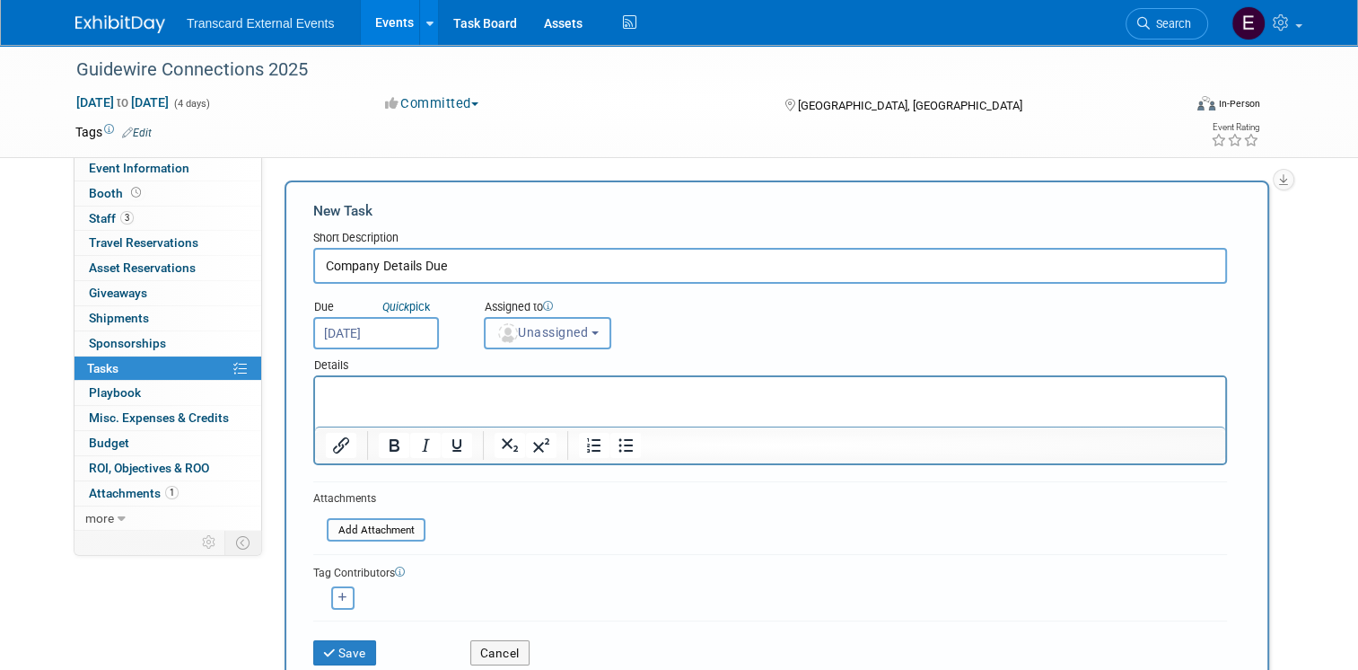
click at [505, 339] on button "Unassigned" at bounding box center [547, 333] width 127 height 32
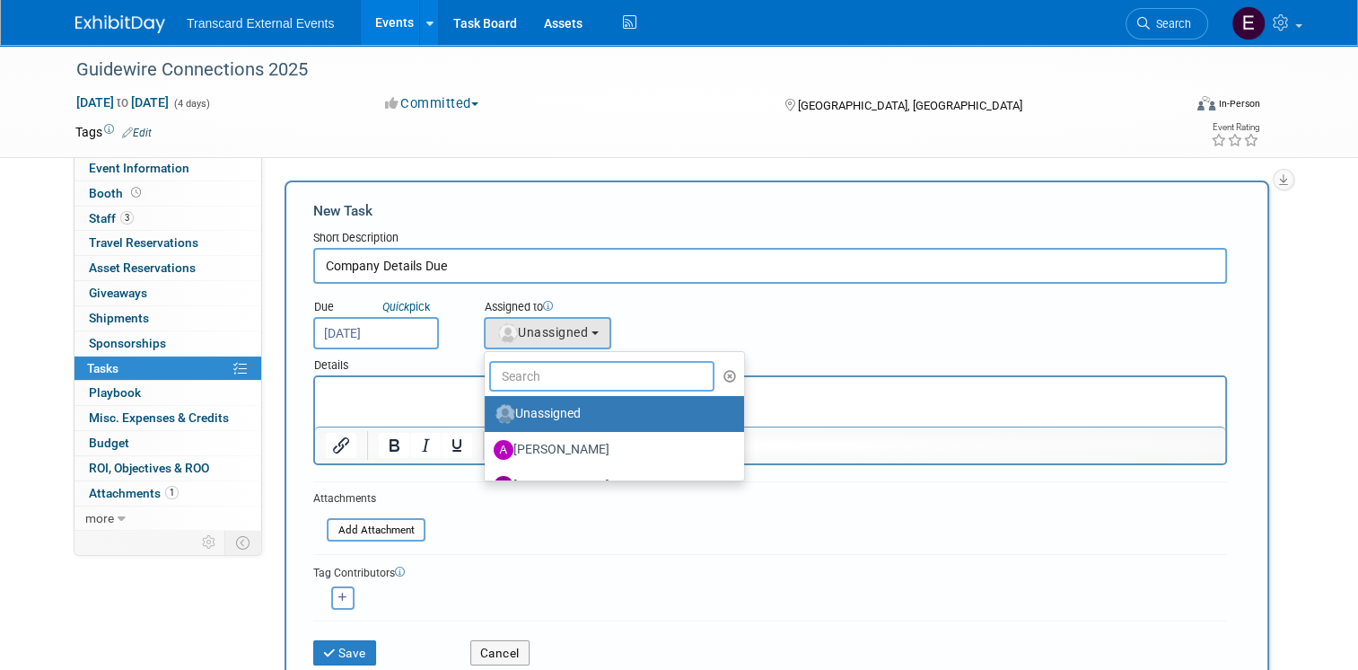
click at [513, 375] on input "text" at bounding box center [601, 376] width 225 height 31
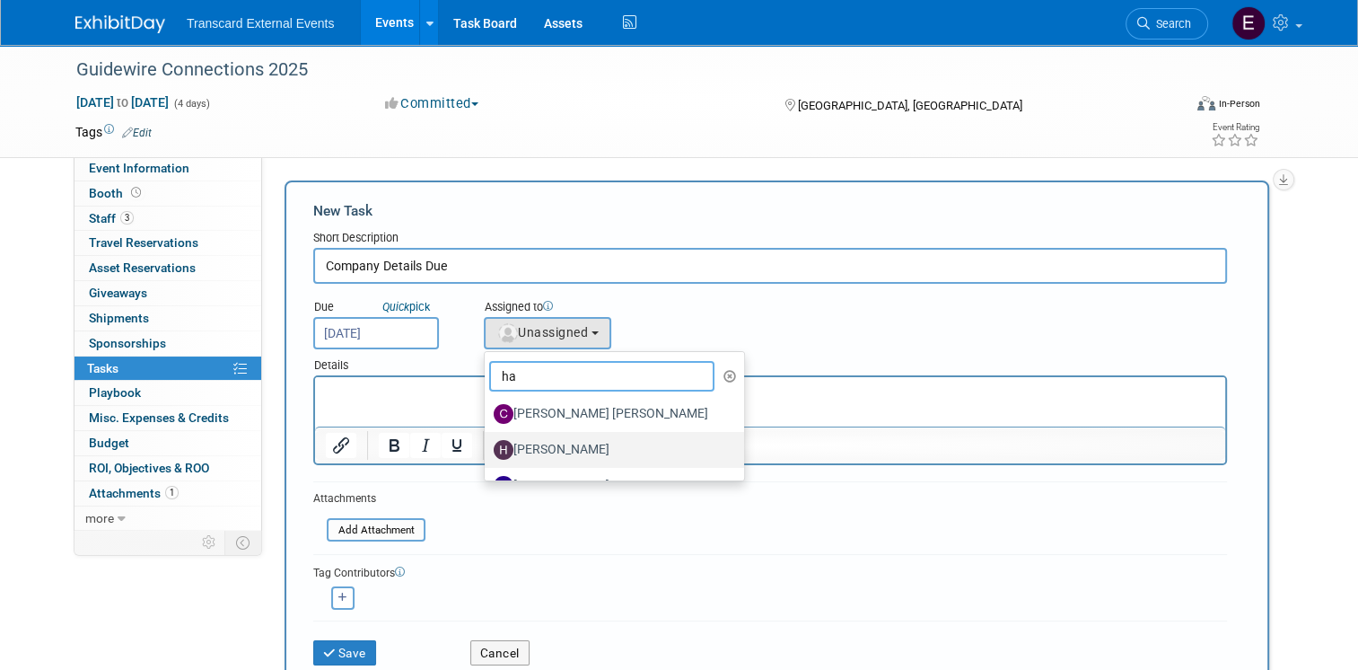
type input "ha"
click at [546, 443] on label "[PERSON_NAME]" at bounding box center [610, 449] width 232 height 29
click at [487, 443] on input "[PERSON_NAME]" at bounding box center [482, 448] width 12 height 12
select select "e70128de-fe53-4dec-bb55-8e358afb8eec"
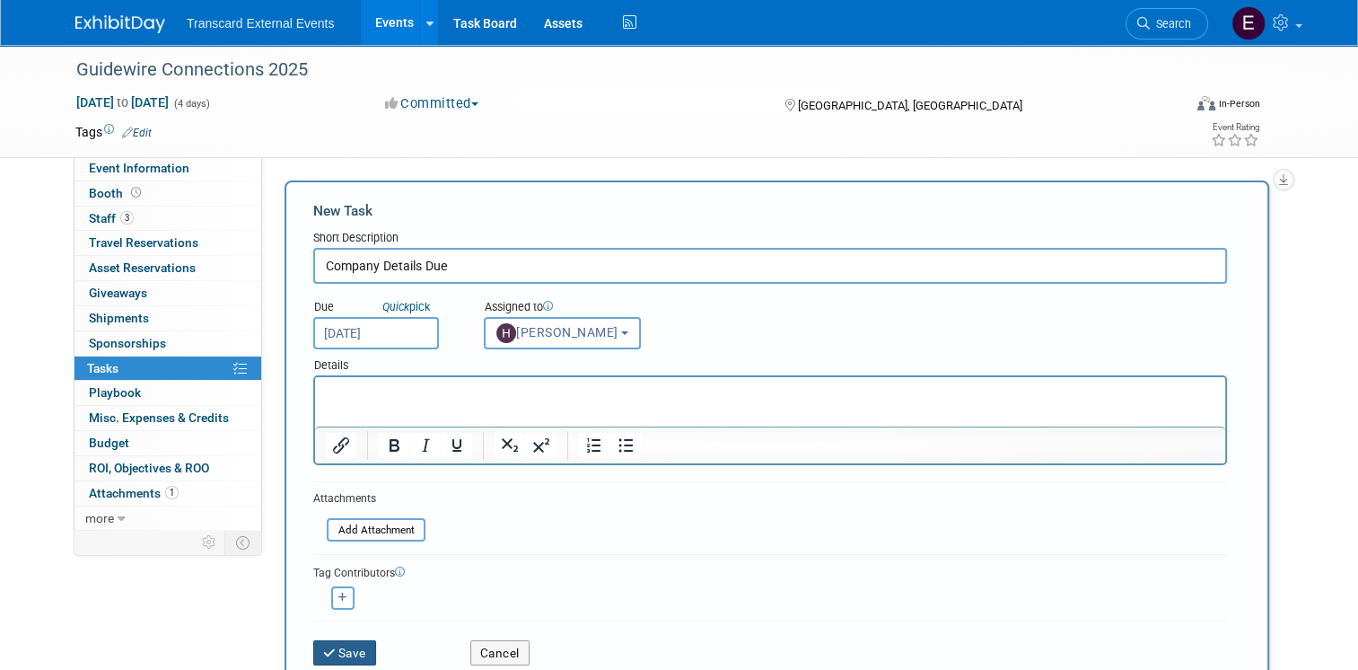
click at [361, 641] on button "Save" at bounding box center [344, 652] width 63 height 25
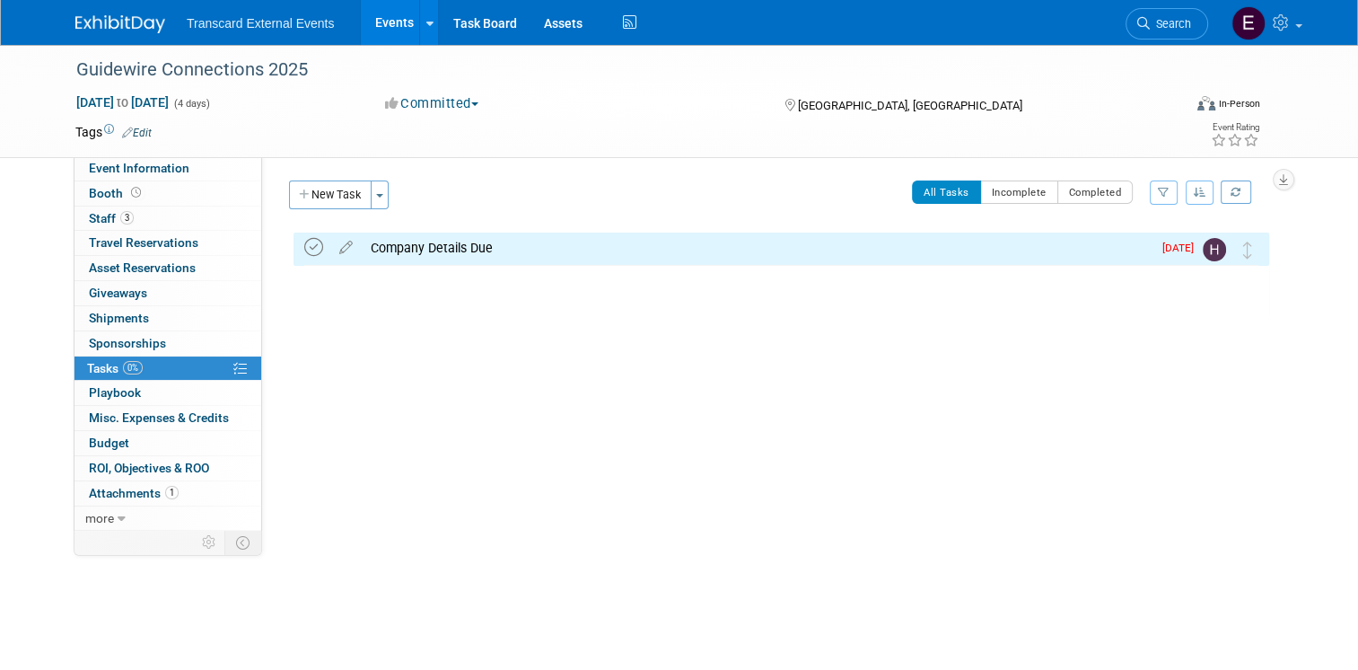
click at [308, 250] on icon at bounding box center [313, 247] width 19 height 19
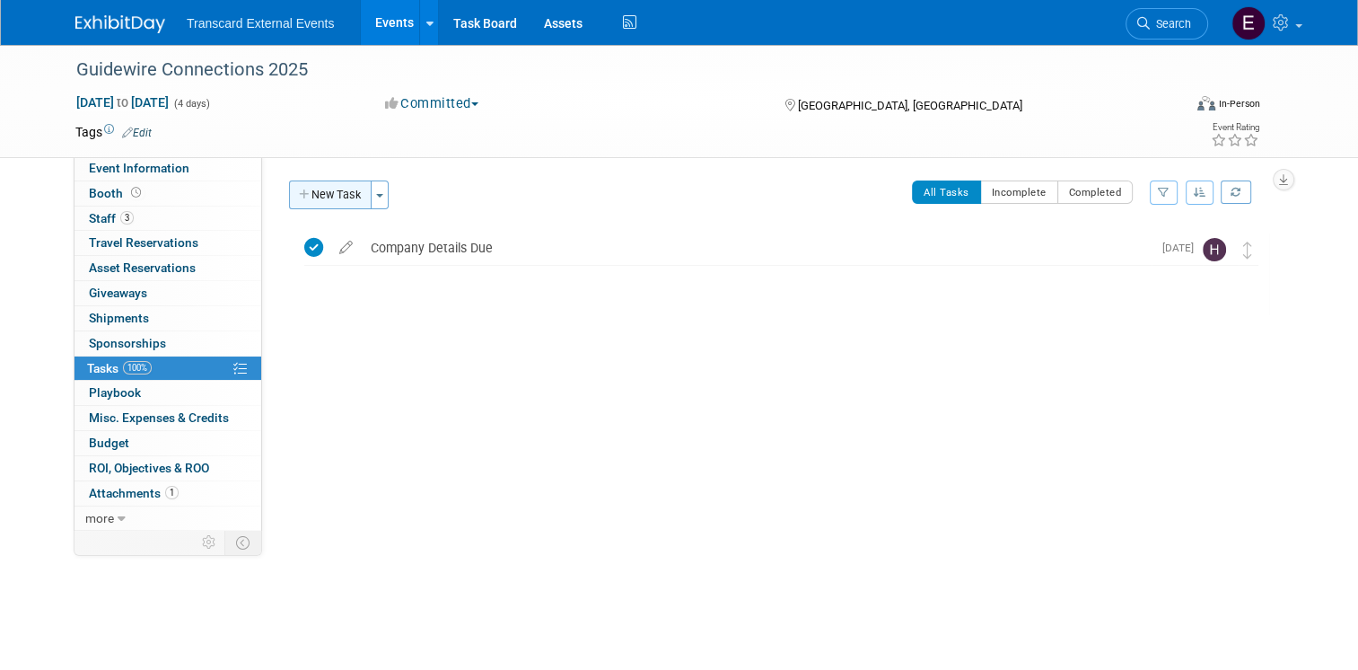
click at [337, 188] on button "New Task" at bounding box center [330, 194] width 83 height 29
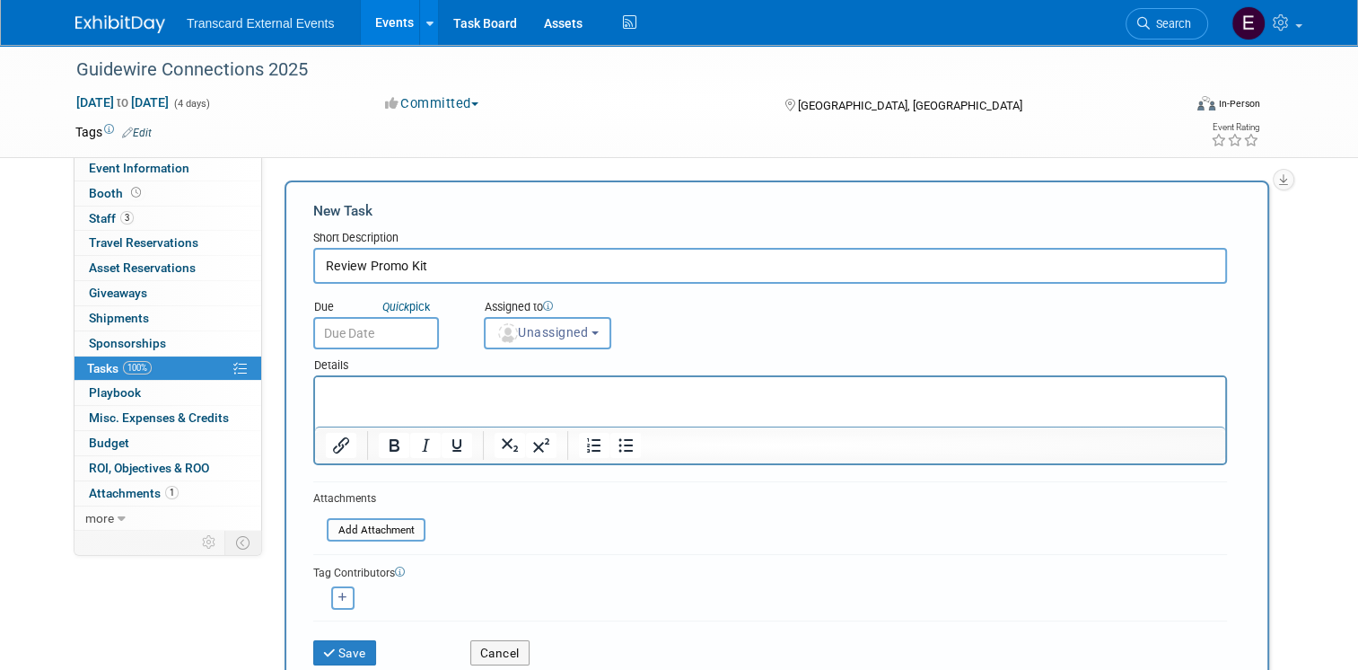
type input "Review Promo Kit"
click at [323, 322] on input "text" at bounding box center [376, 333] width 126 height 32
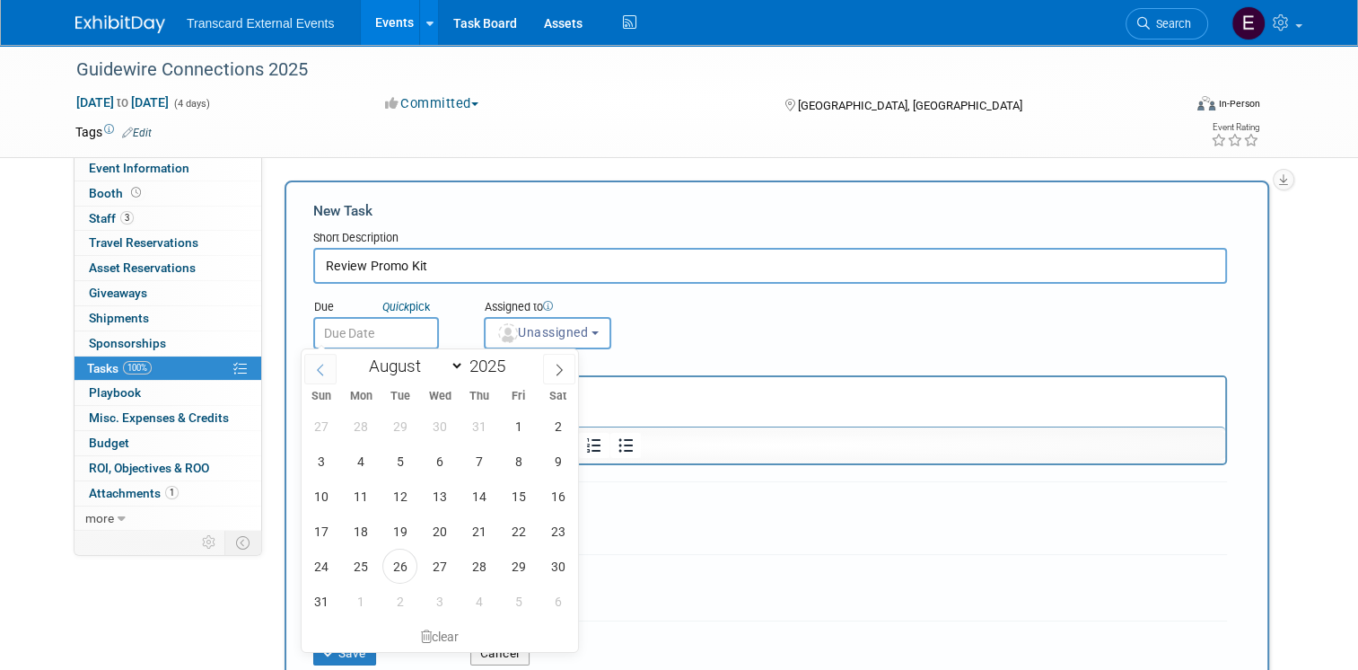
click at [333, 368] on span at bounding box center [320, 369] width 32 height 31
select select "6"
click at [389, 430] on span "1" at bounding box center [399, 425] width 35 height 35
type input "Jul 1, 2025"
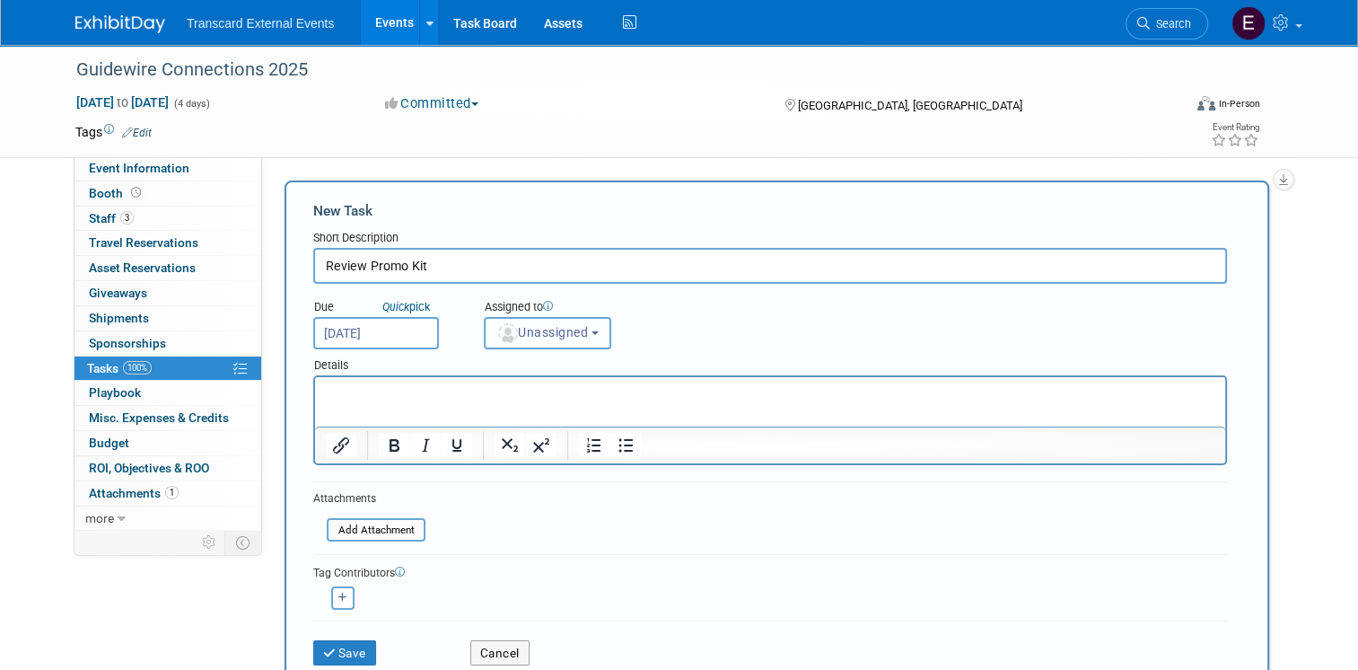
click at [548, 327] on span "Unassigned" at bounding box center [542, 332] width 92 height 14
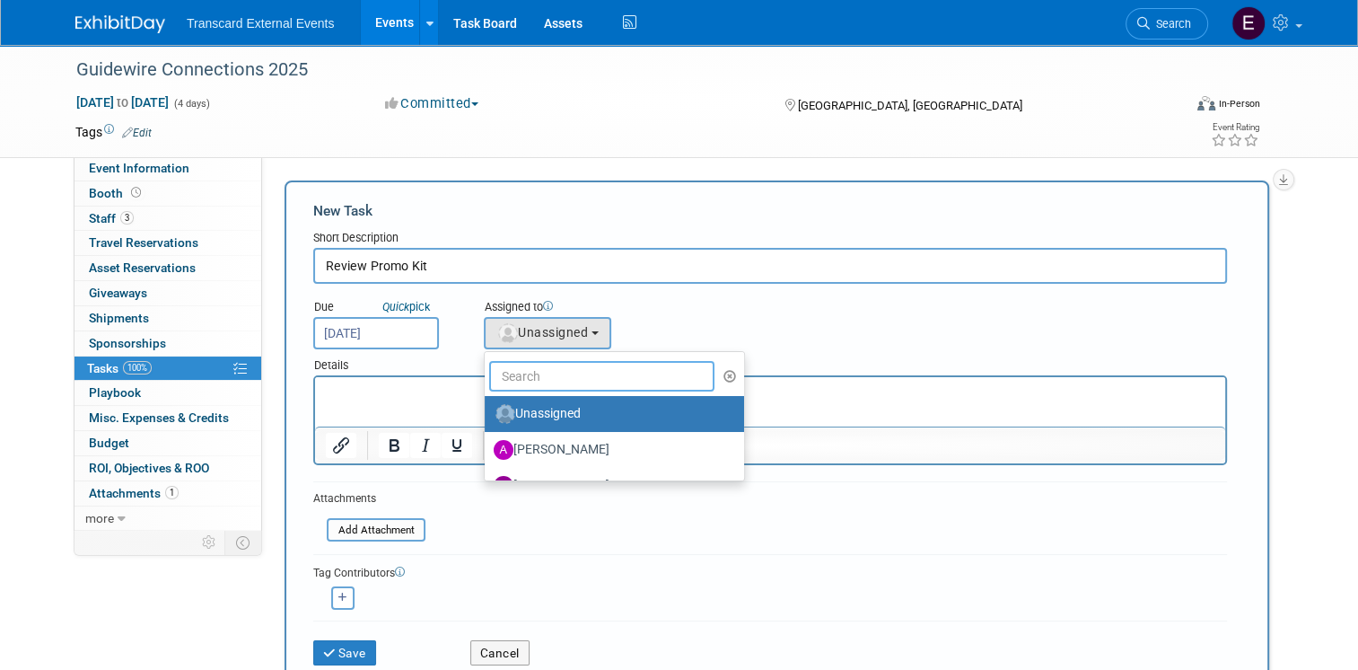
click at [546, 374] on input "text" at bounding box center [601, 376] width 225 height 31
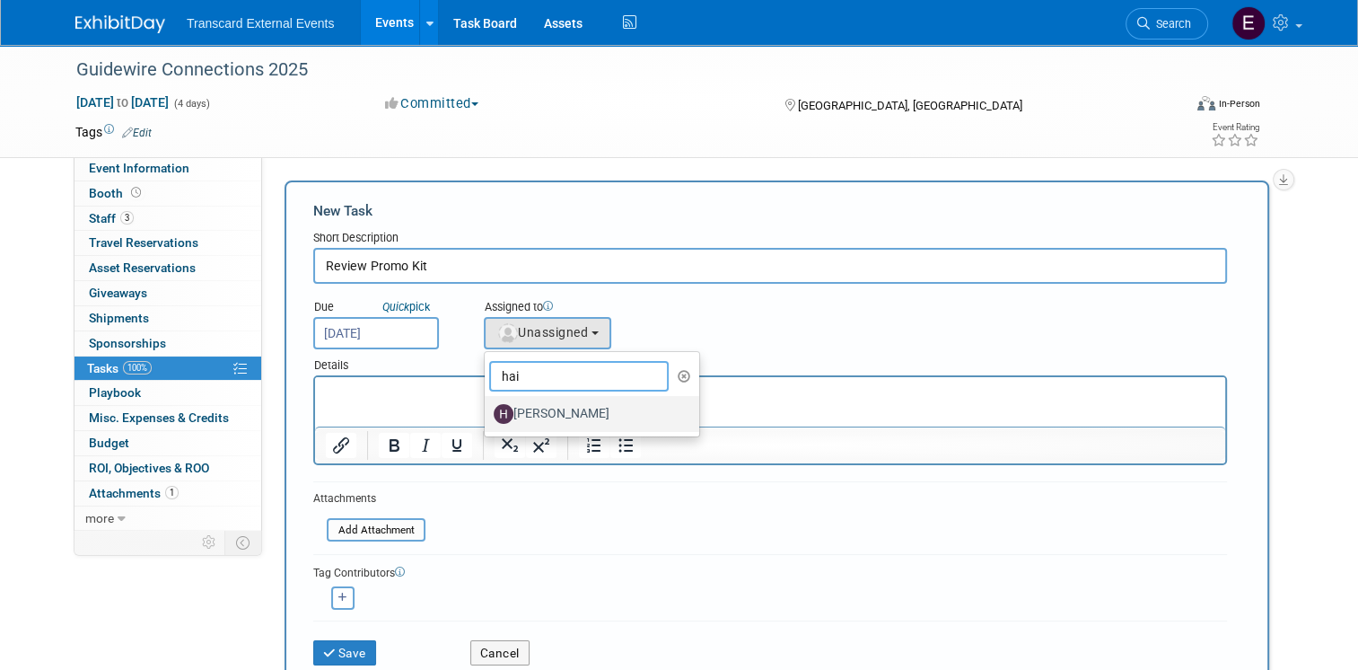
type input "hai"
click at [557, 416] on label "[PERSON_NAME]" at bounding box center [588, 413] width 188 height 29
click at [487, 416] on input "[PERSON_NAME]" at bounding box center [482, 412] width 12 height 12
select select "e70128de-fe53-4dec-bb55-8e358afb8eec"
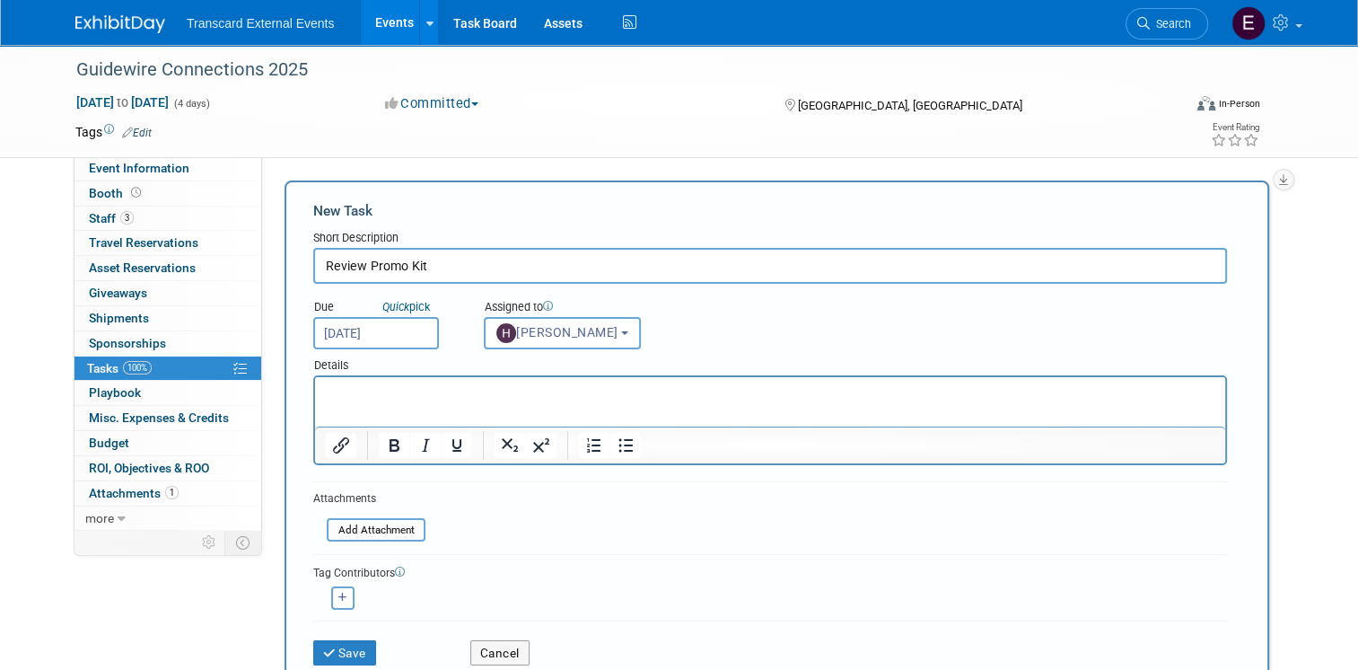
click at [328, 631] on div "Save" at bounding box center [378, 646] width 157 height 37
click at [328, 640] on button "Save" at bounding box center [344, 652] width 63 height 25
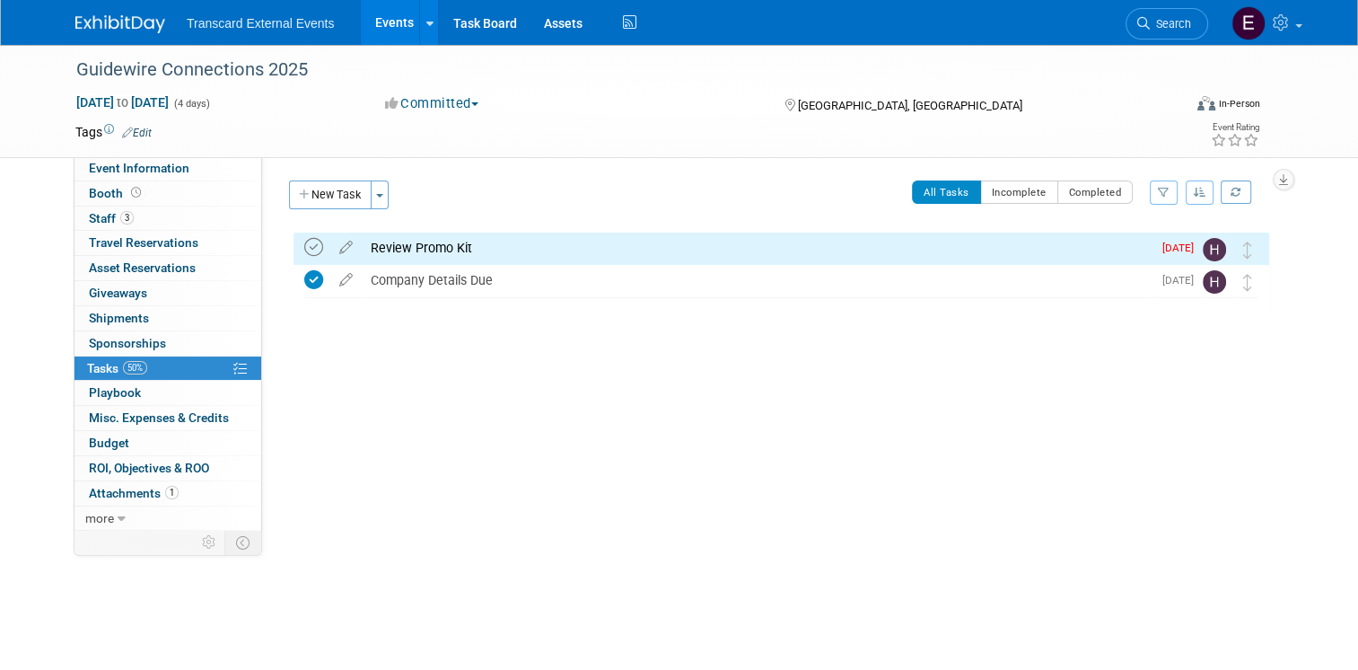
click at [311, 243] on icon at bounding box center [313, 247] width 19 height 19
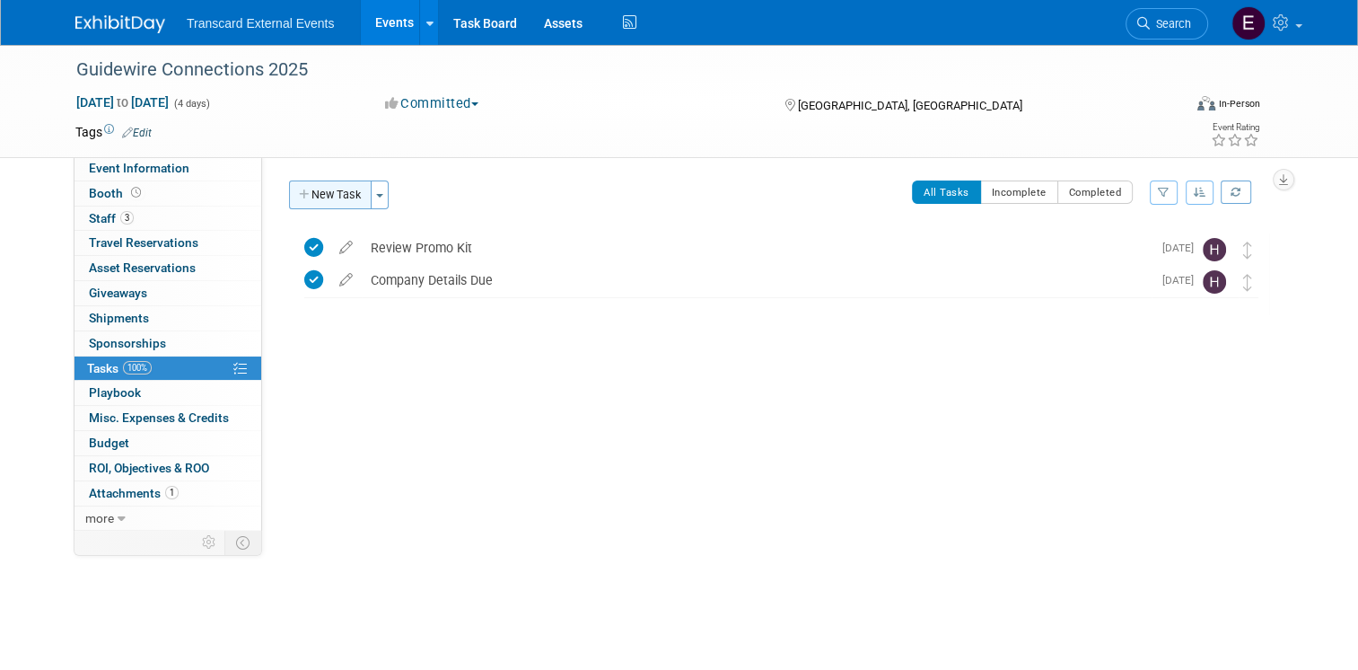
click at [299, 194] on icon "button" at bounding box center [305, 195] width 13 height 12
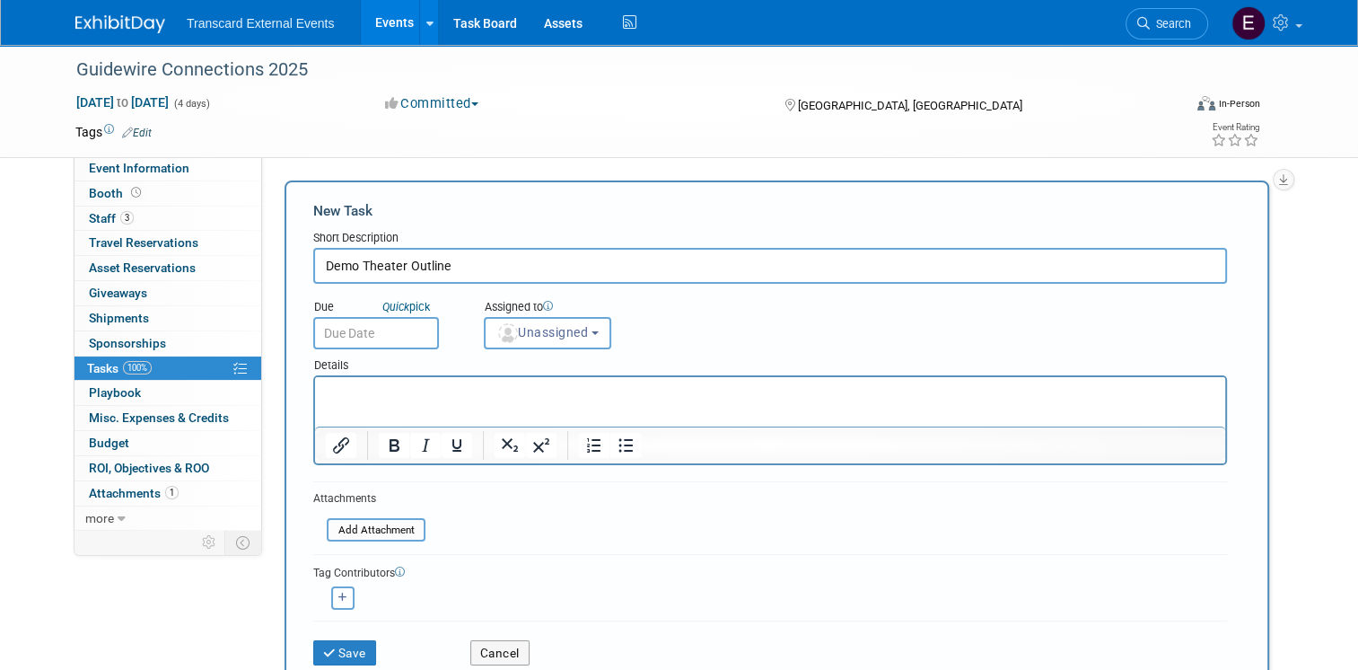
drag, startPoint x: 474, startPoint y: 267, endPoint x: 346, endPoint y: 273, distance: 127.6
click at [346, 273] on input "Demo Theater Outline" at bounding box center [770, 266] width 914 height 36
type input "Demo theater outline"
click at [331, 338] on input "text" at bounding box center [376, 333] width 126 height 32
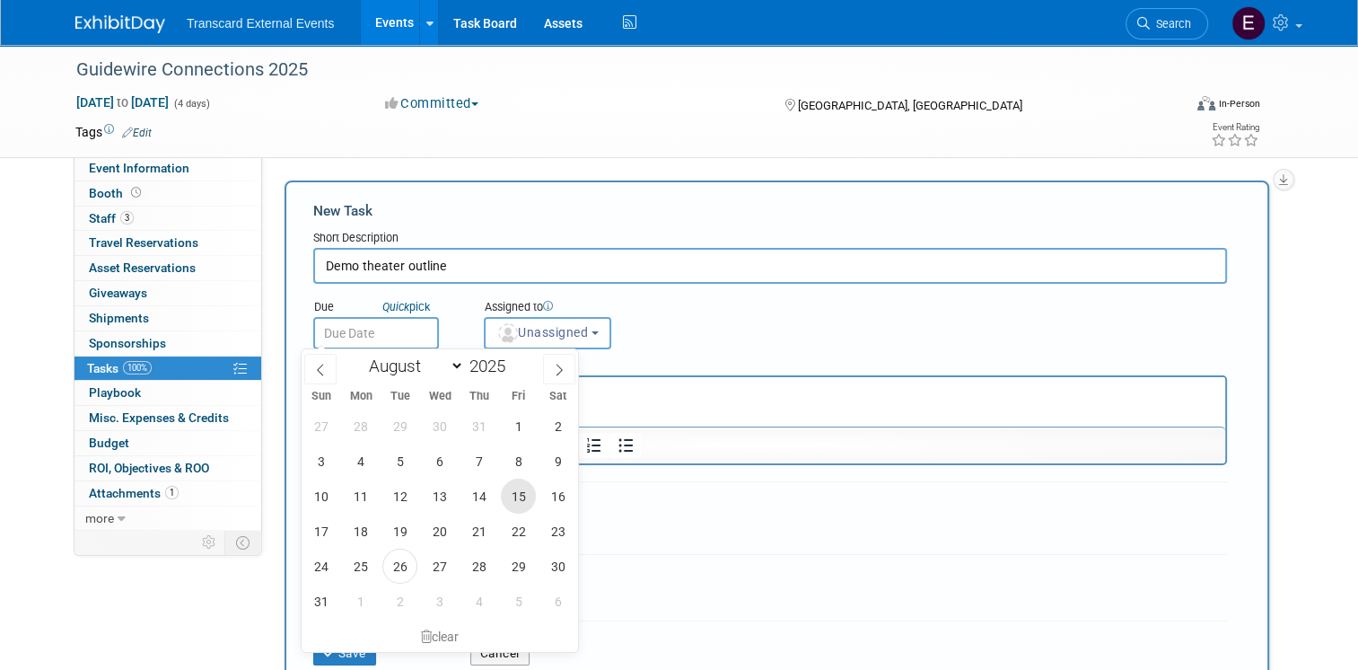
click at [530, 490] on span "15" at bounding box center [518, 495] width 35 height 35
type input "Aug 15, 2025"
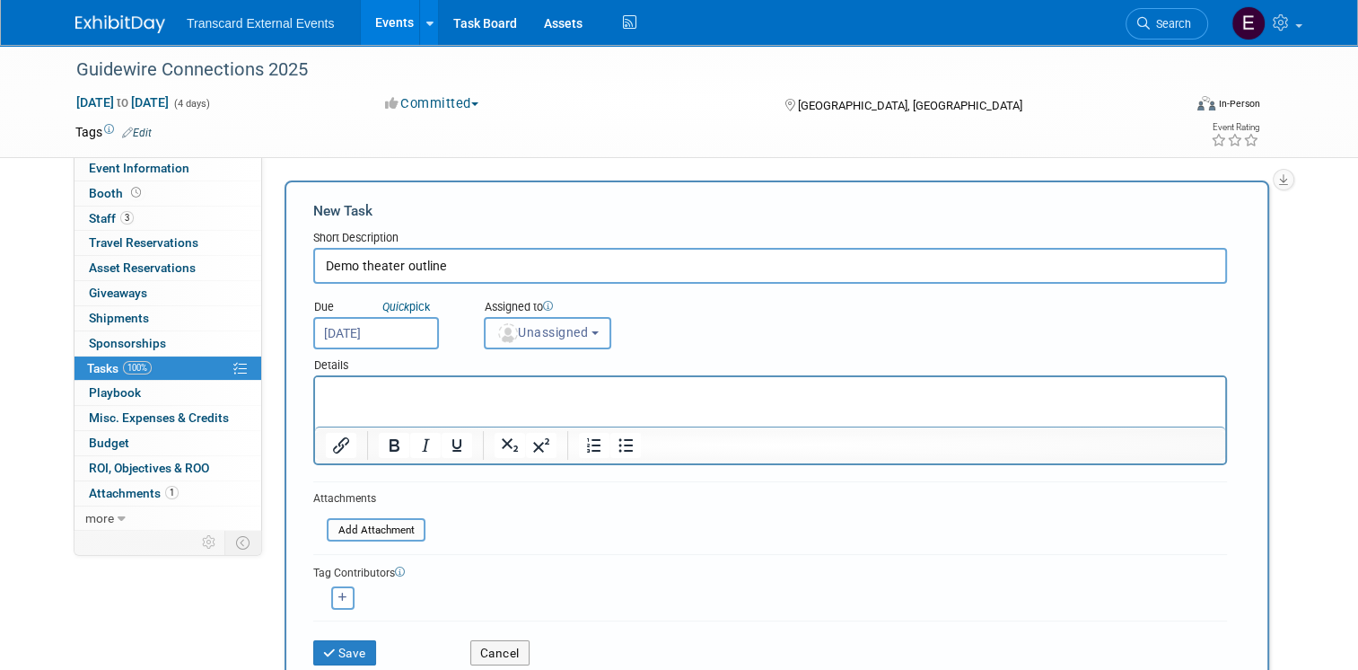
click at [561, 337] on span "Unassigned" at bounding box center [542, 332] width 92 height 14
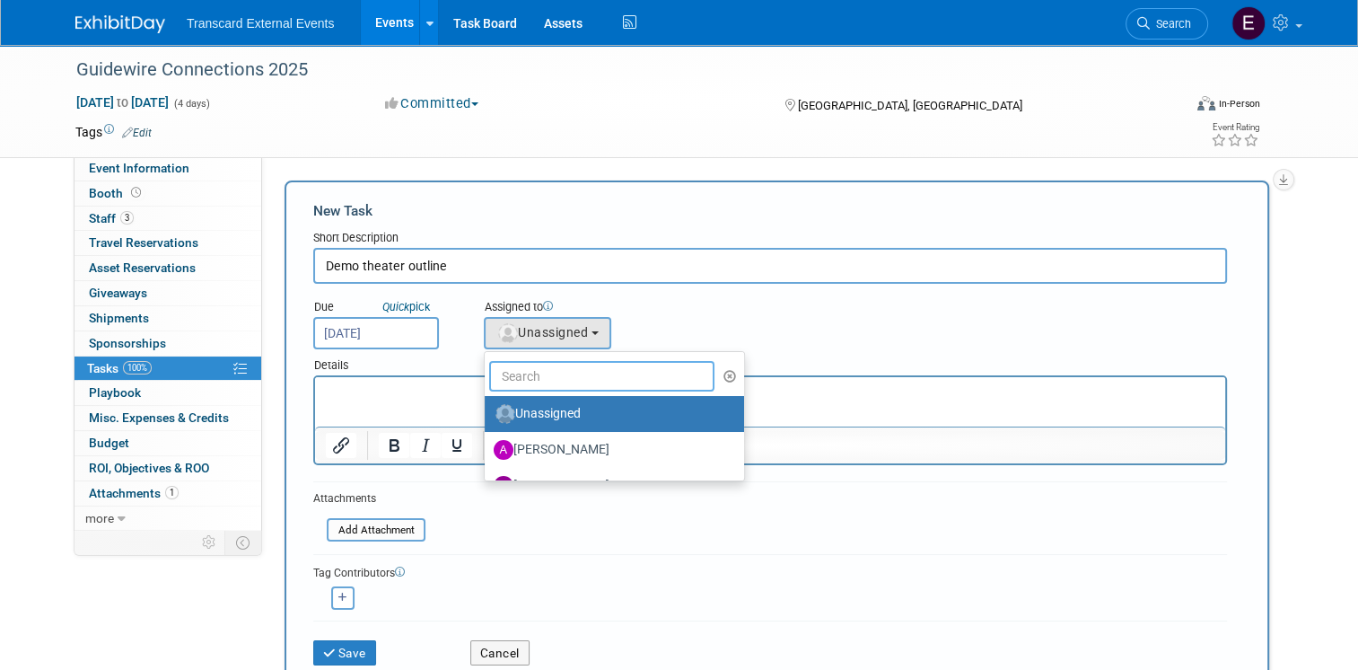
click at [542, 363] on input "text" at bounding box center [601, 376] width 225 height 31
type input "hai"
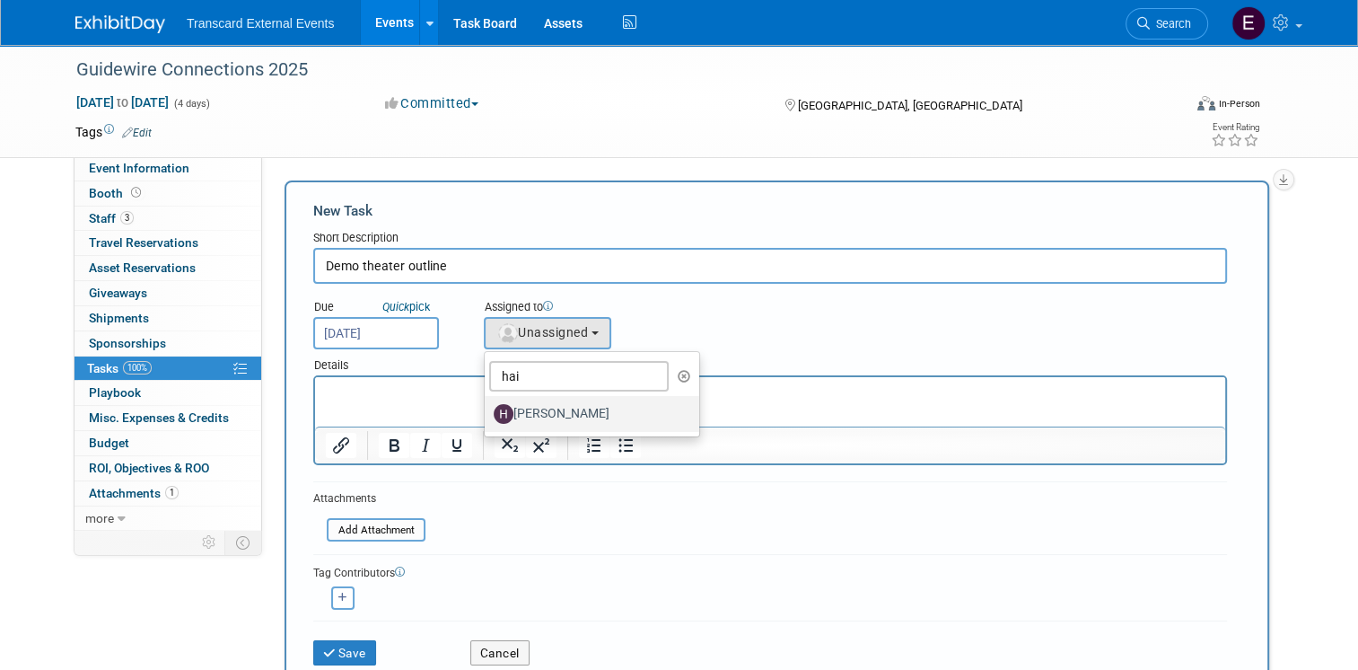
click at [553, 418] on label "[PERSON_NAME]" at bounding box center [588, 413] width 188 height 29
click at [487, 417] on input "[PERSON_NAME]" at bounding box center [482, 412] width 12 height 12
select select "e70128de-fe53-4dec-bb55-8e358afb8eec"
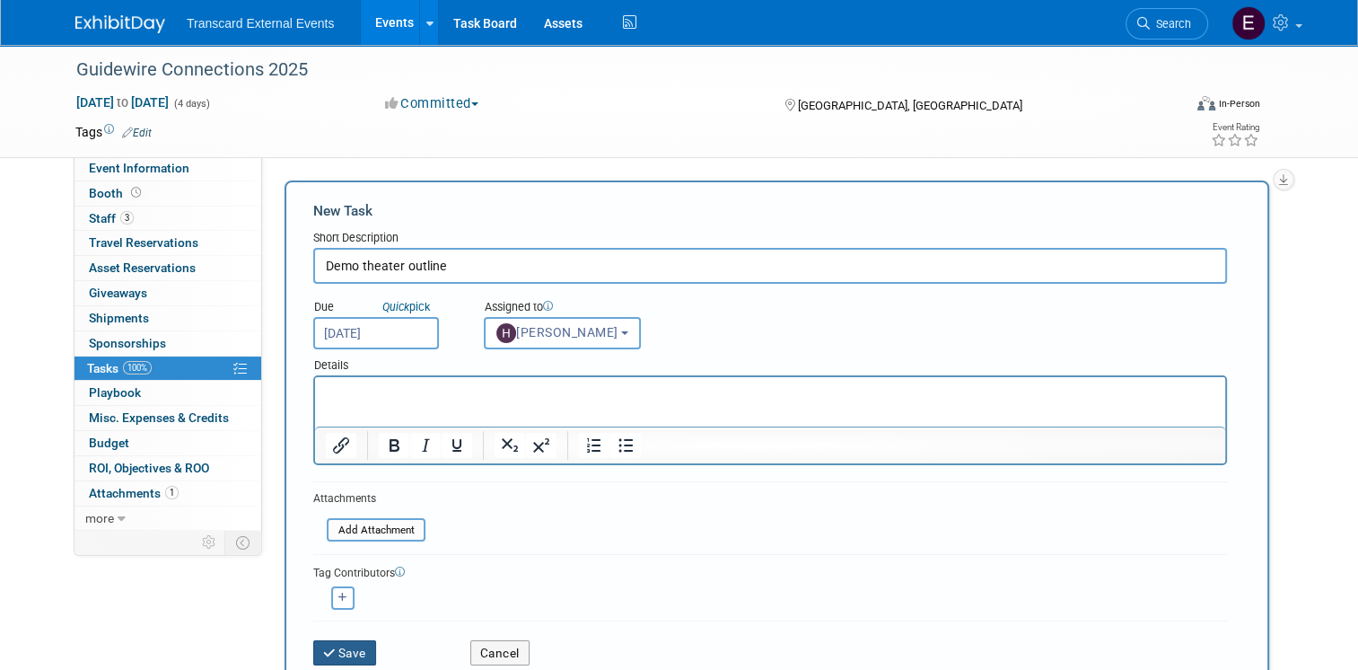
click at [348, 648] on button "Save" at bounding box center [344, 652] width 63 height 25
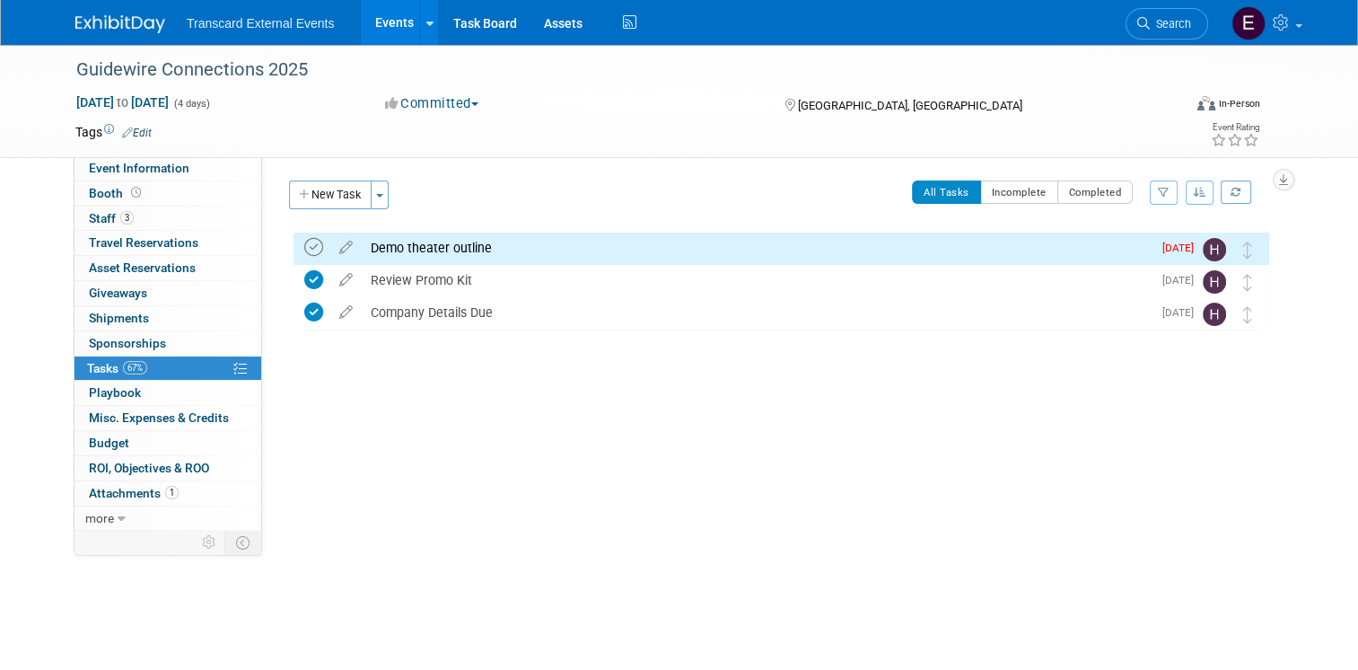
click at [304, 244] on icon at bounding box center [313, 247] width 19 height 19
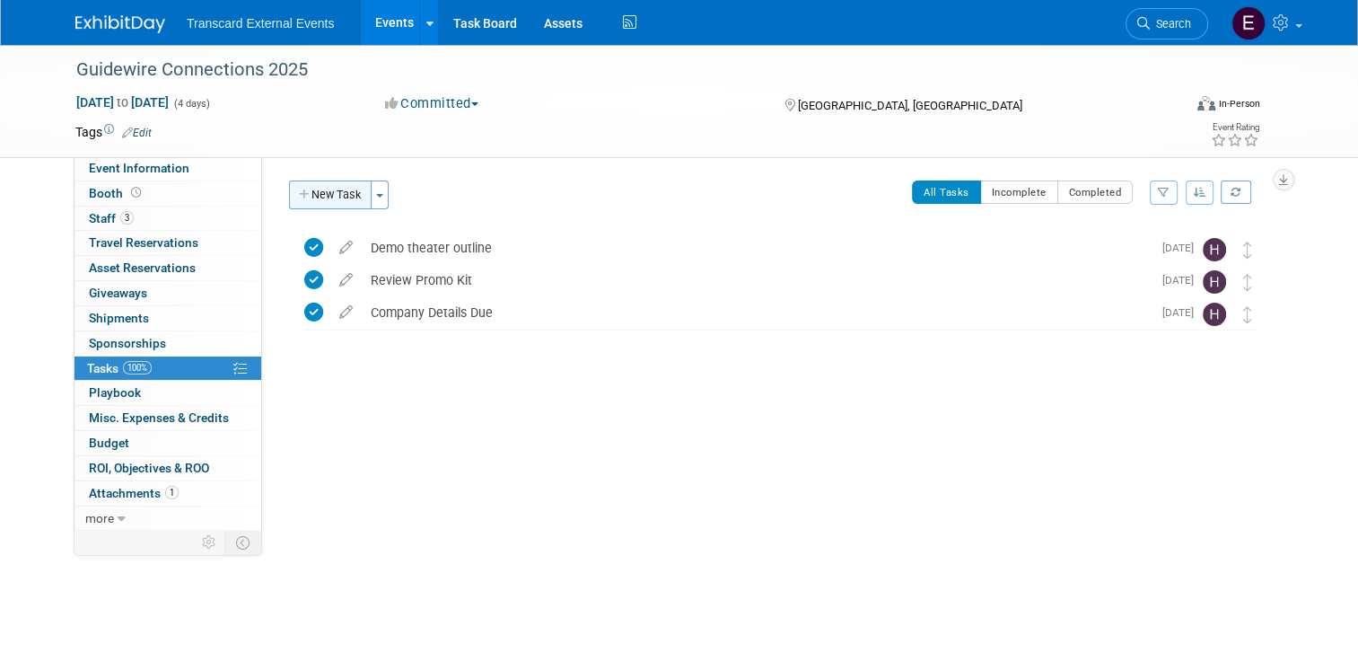
click at [303, 188] on button "New Task" at bounding box center [330, 194] width 83 height 29
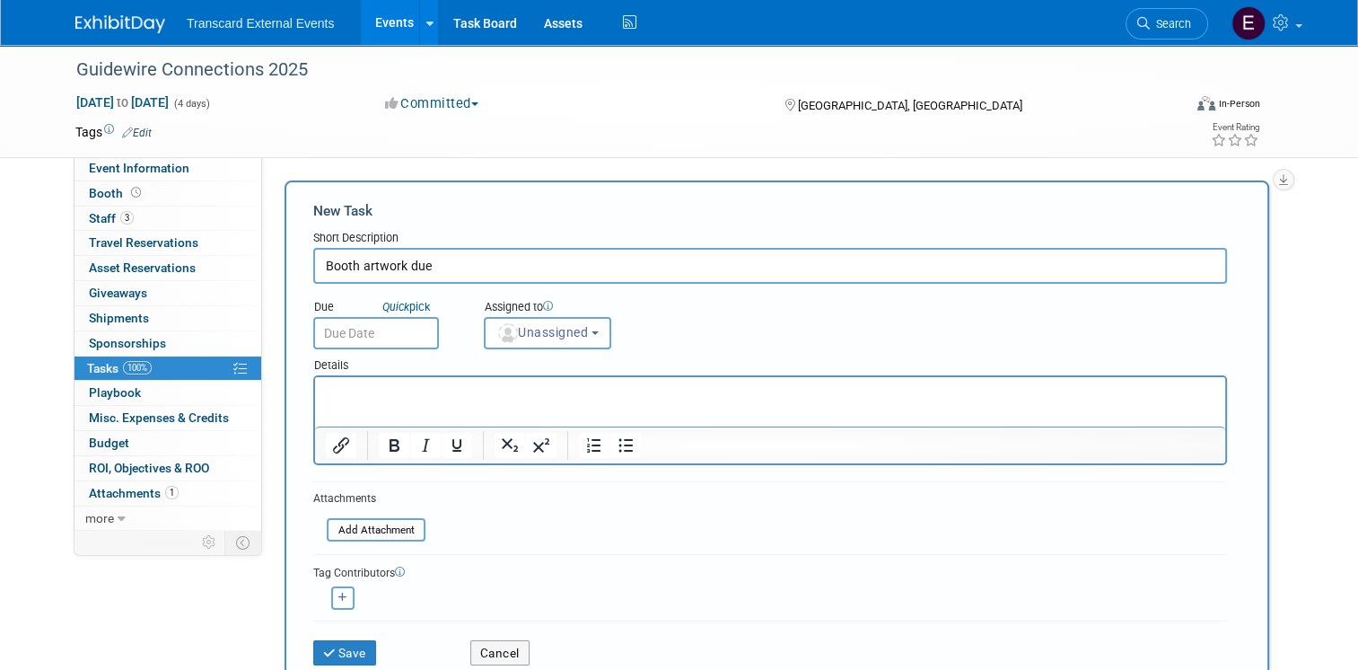
type input "Booth artwork due"
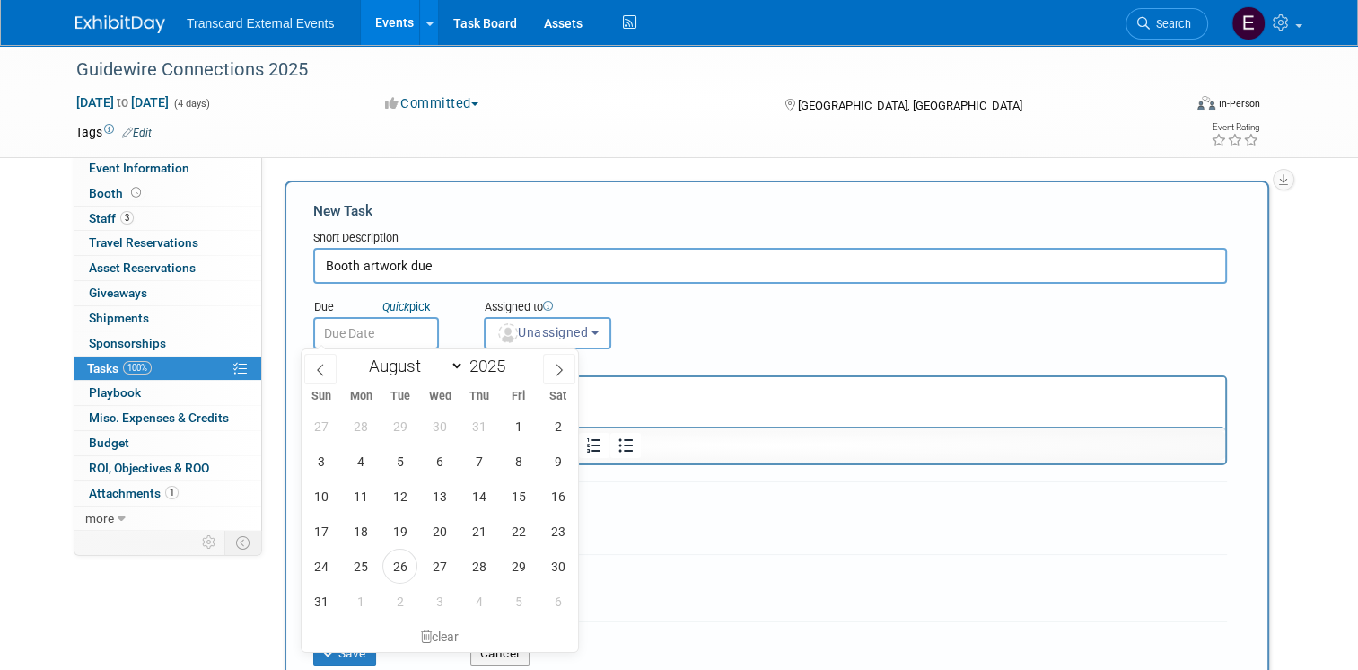
click at [339, 329] on input "text" at bounding box center [376, 333] width 126 height 32
click at [519, 529] on span "22" at bounding box center [518, 530] width 35 height 35
type input "Aug 22, 2025"
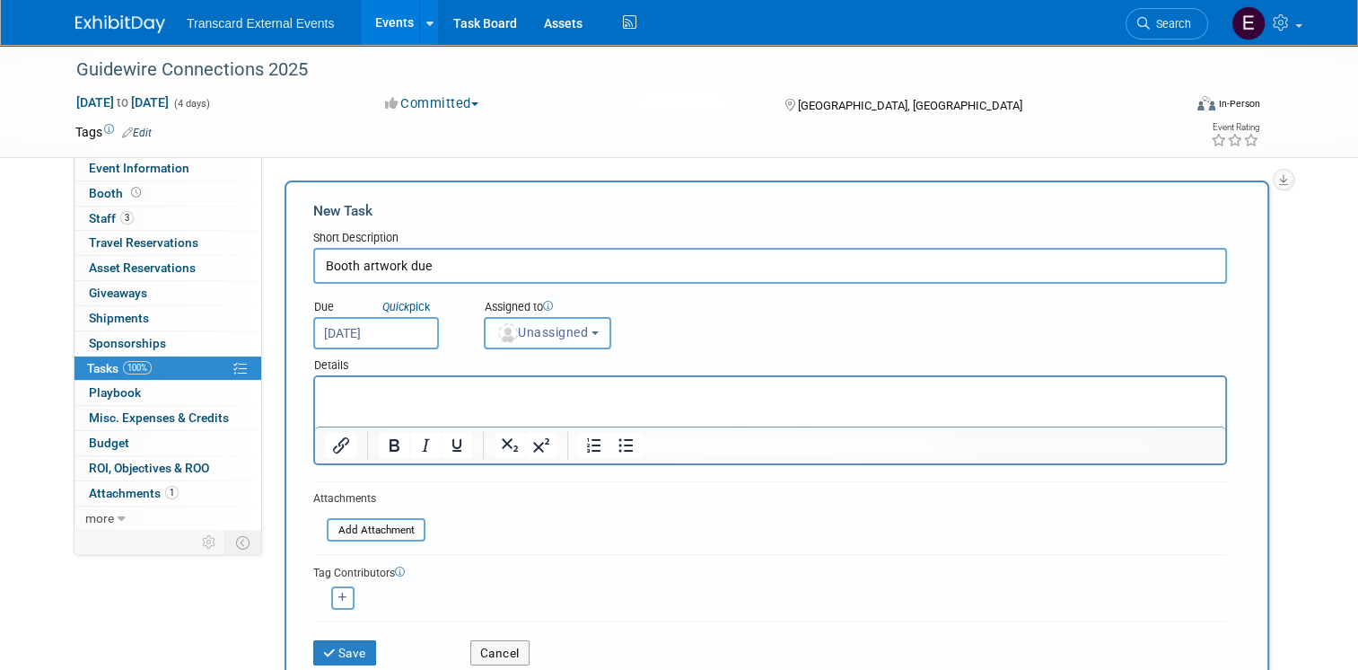
click at [541, 319] on button "Unassigned" at bounding box center [547, 333] width 127 height 32
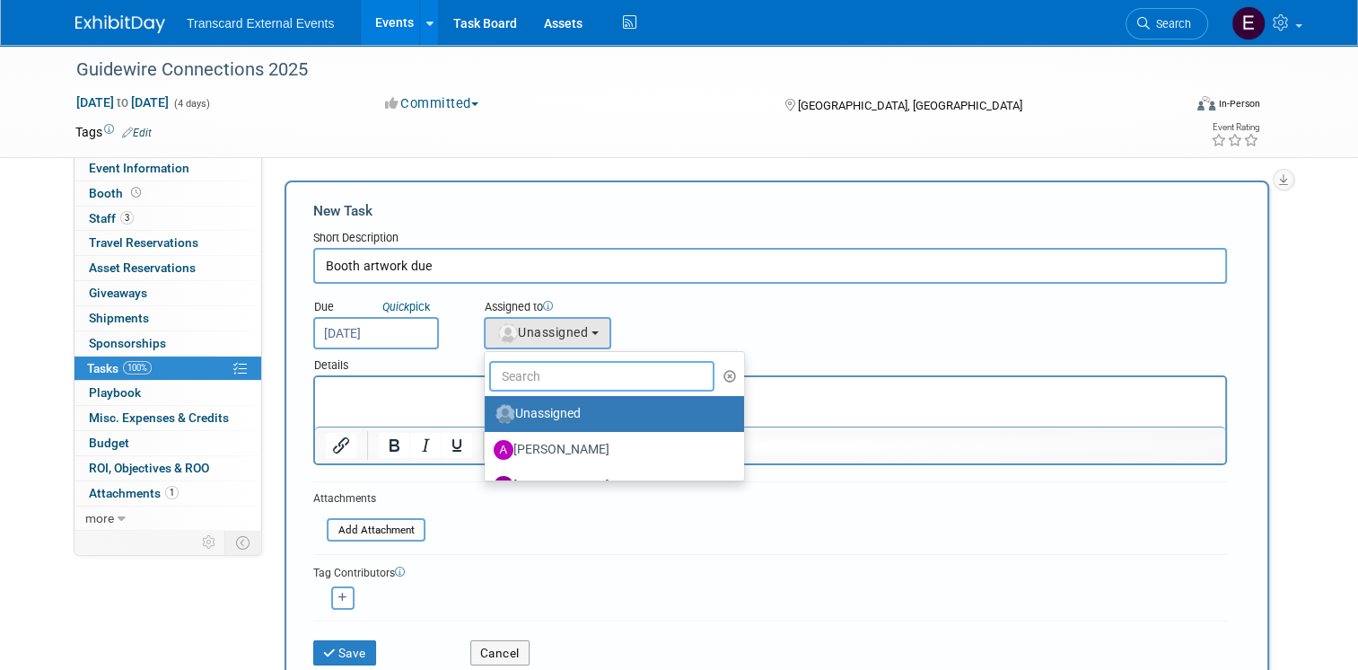
click at [535, 372] on input "text" at bounding box center [601, 376] width 225 height 31
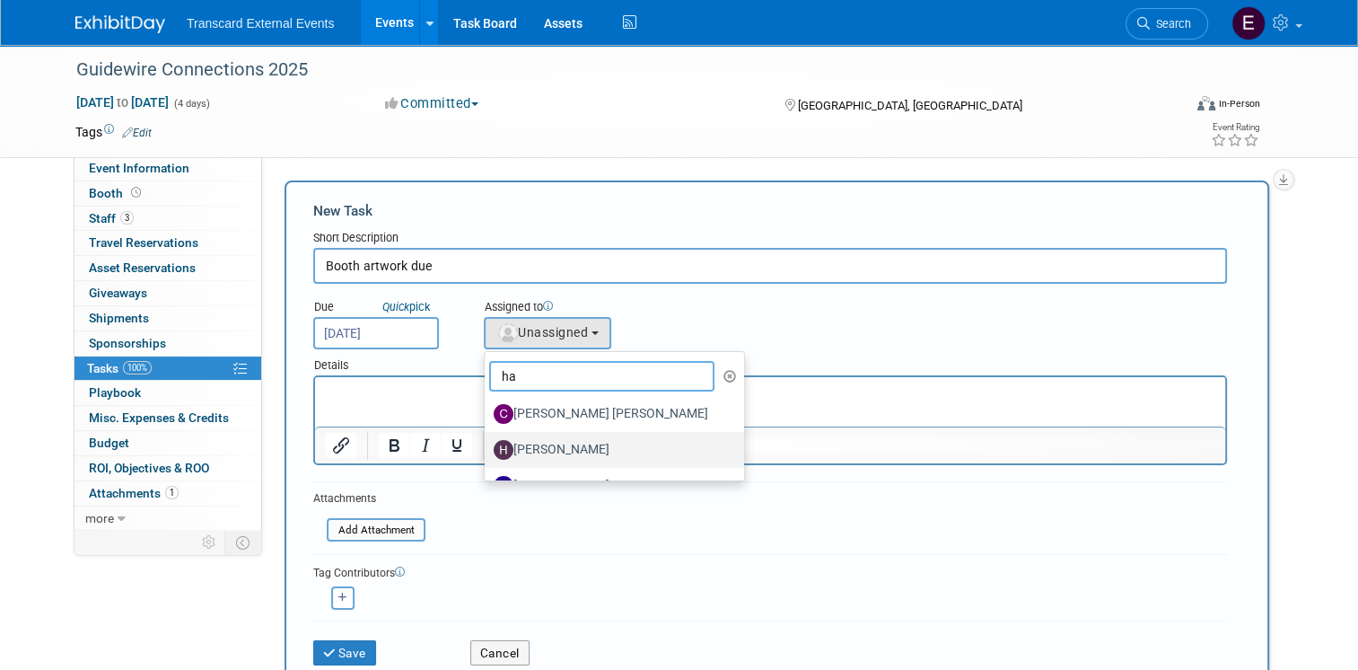
type input "ha"
click at [556, 440] on label "[PERSON_NAME]" at bounding box center [610, 449] width 232 height 29
click at [487, 442] on input "[PERSON_NAME]" at bounding box center [482, 448] width 12 height 12
select select "e70128de-fe53-4dec-bb55-8e358afb8eec"
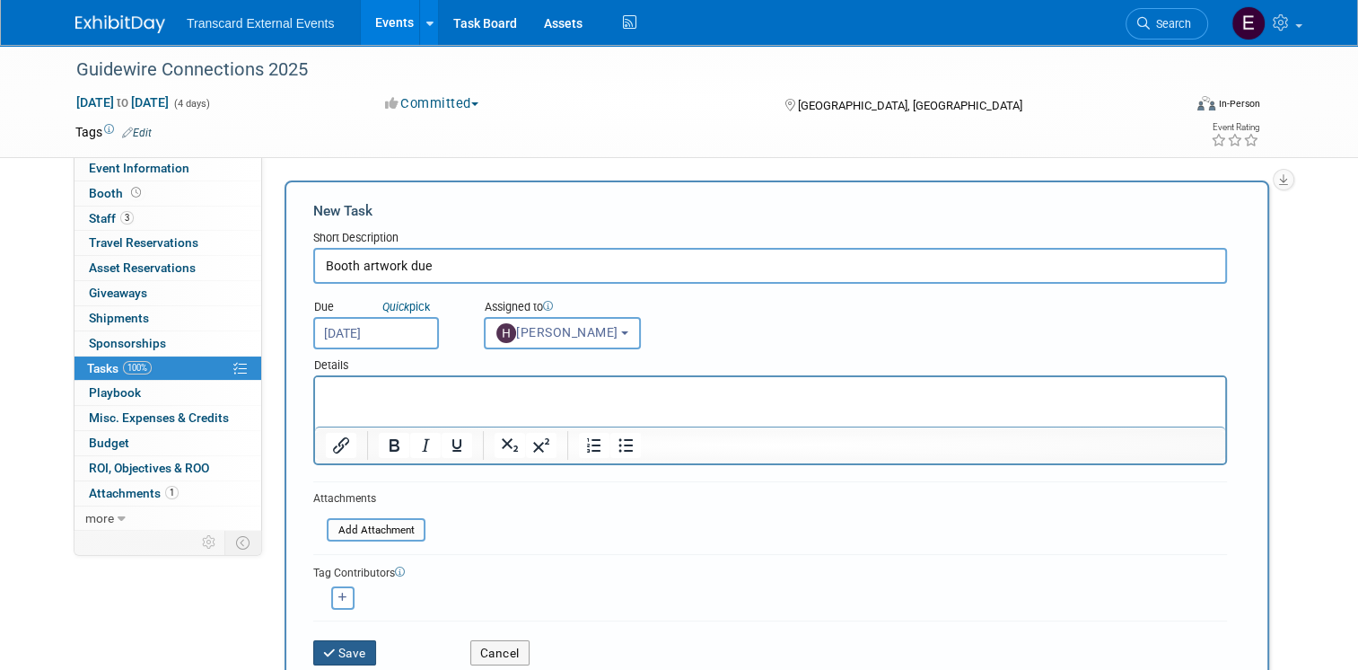
click at [346, 642] on button "Save" at bounding box center [344, 652] width 63 height 25
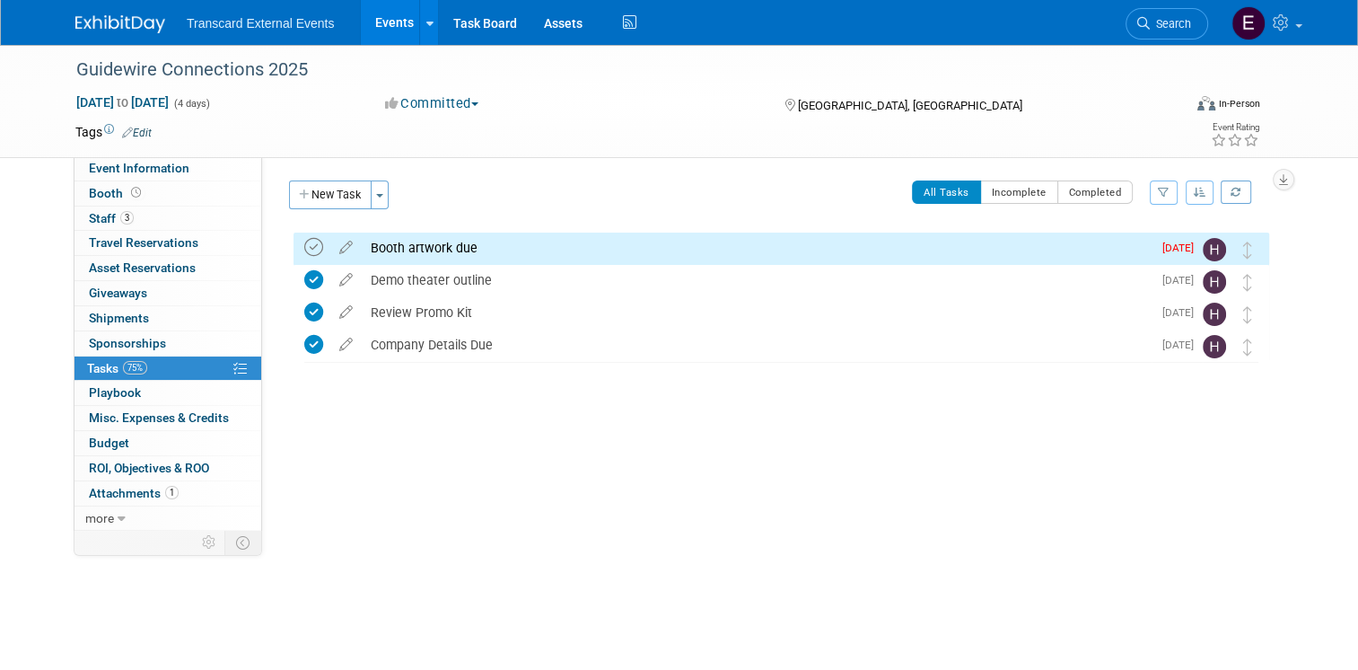
click at [304, 250] on icon at bounding box center [313, 247] width 19 height 19
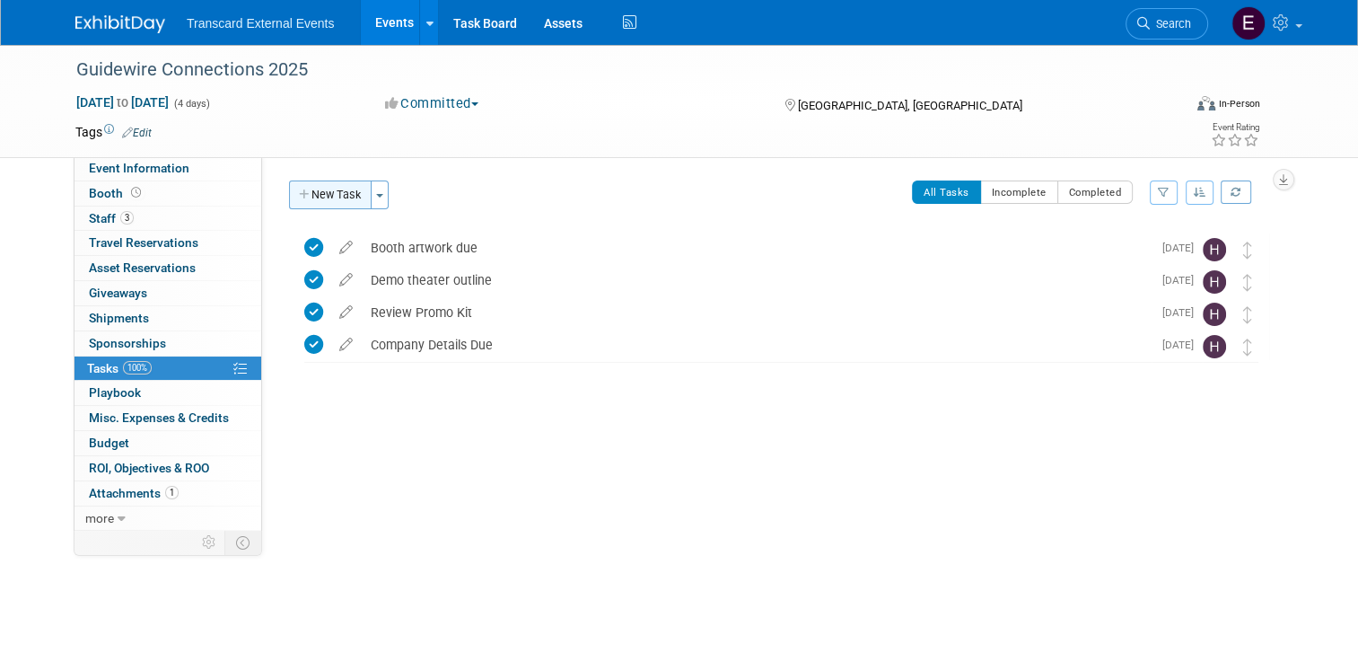
click at [303, 197] on button "New Task" at bounding box center [330, 194] width 83 height 29
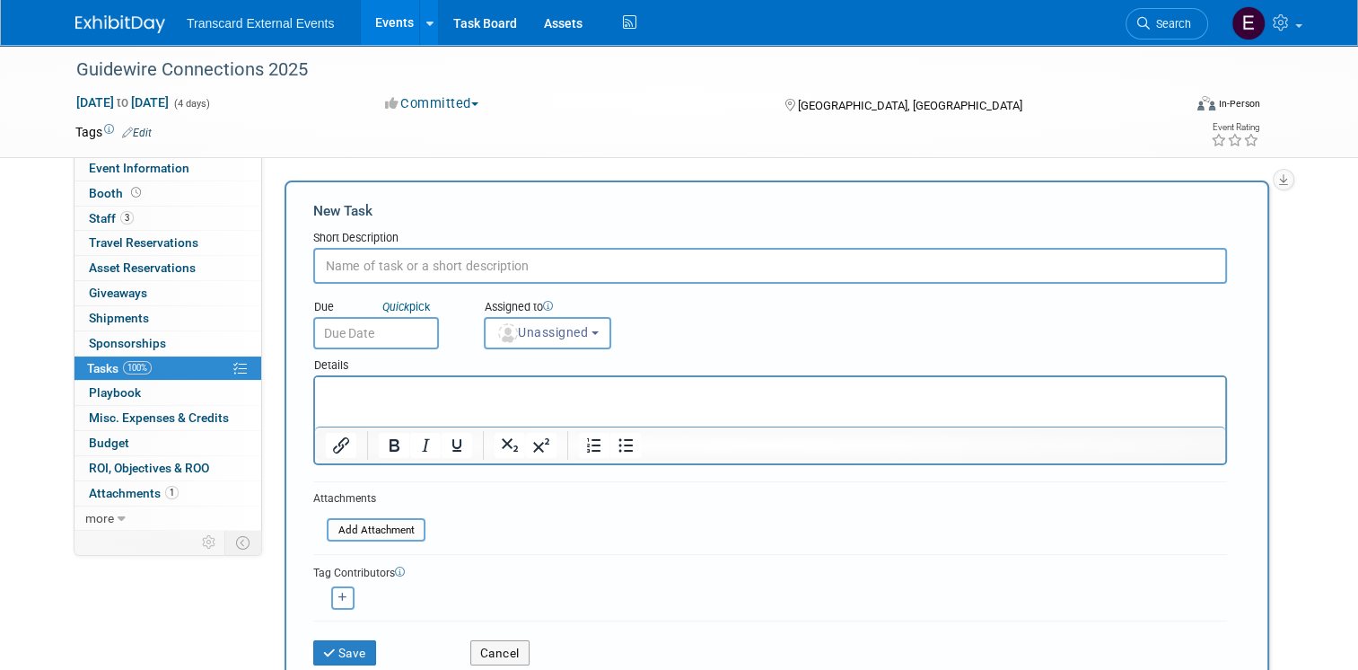
type input "b"
type input "Booth monitor & adapter request form"
click at [384, 335] on input "text" at bounding box center [376, 333] width 126 height 32
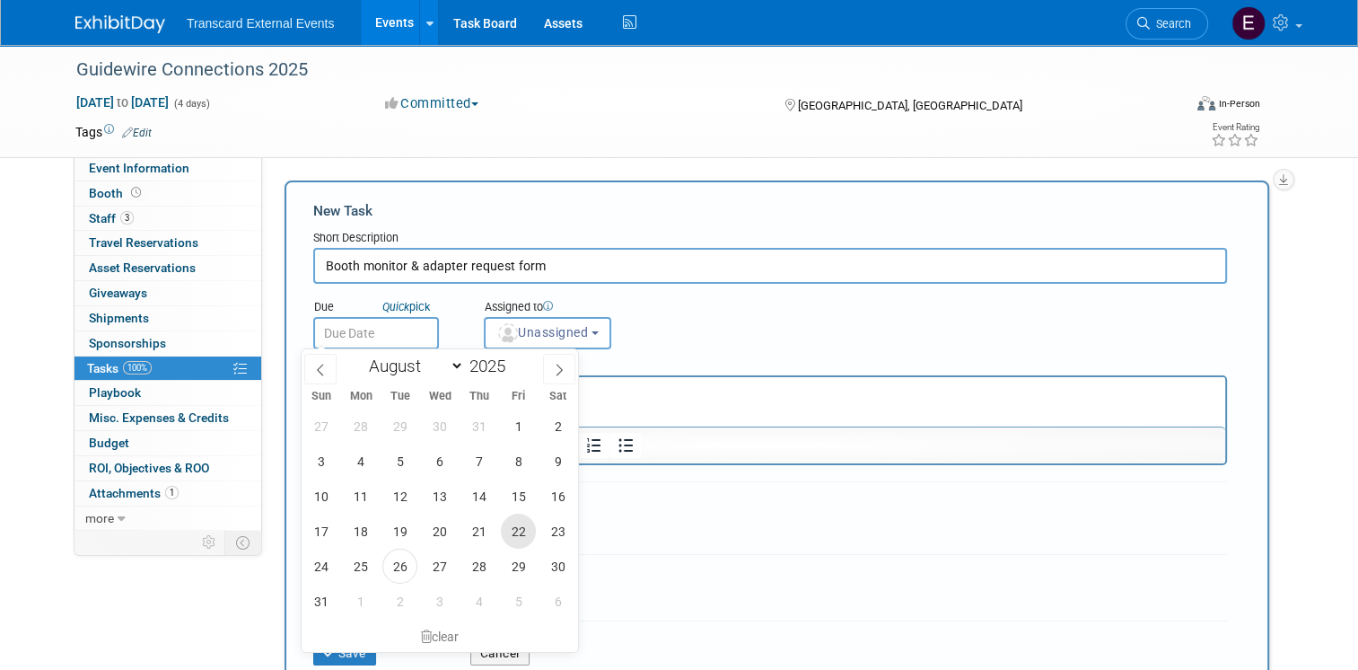
click at [525, 540] on span "22" at bounding box center [518, 530] width 35 height 35
type input "Aug 22, 2025"
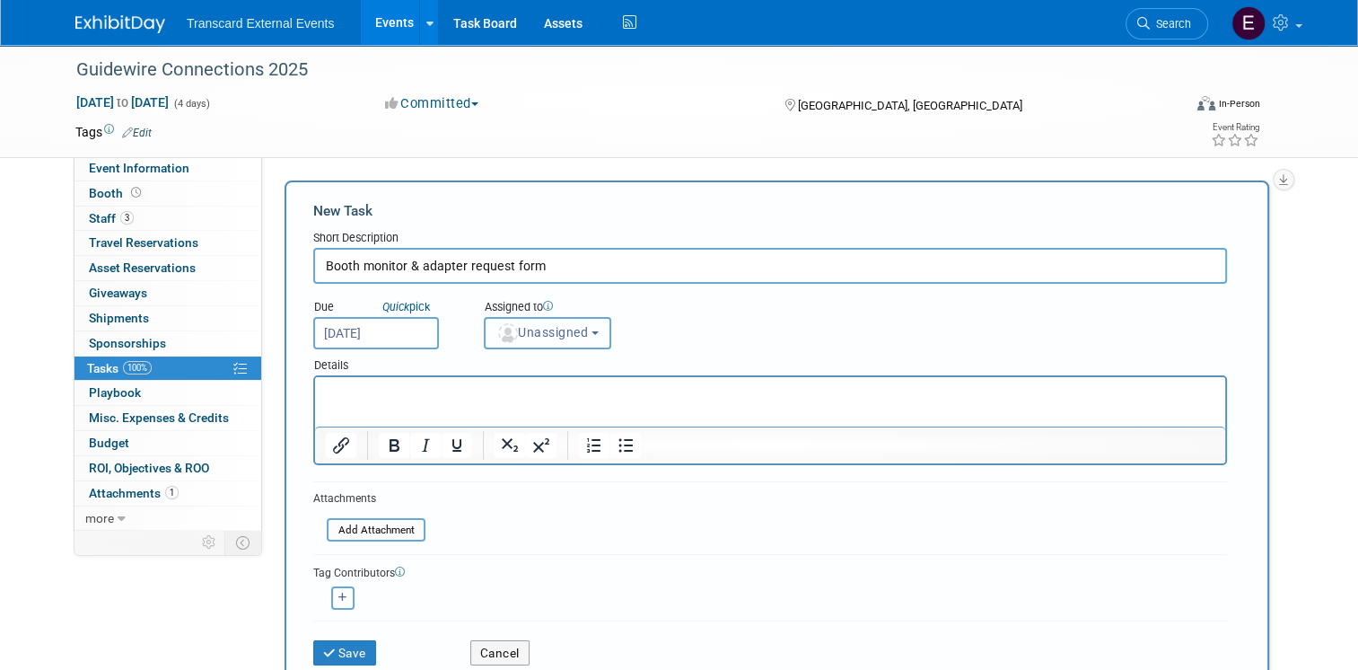
click at [528, 328] on span "Unassigned" at bounding box center [542, 332] width 92 height 14
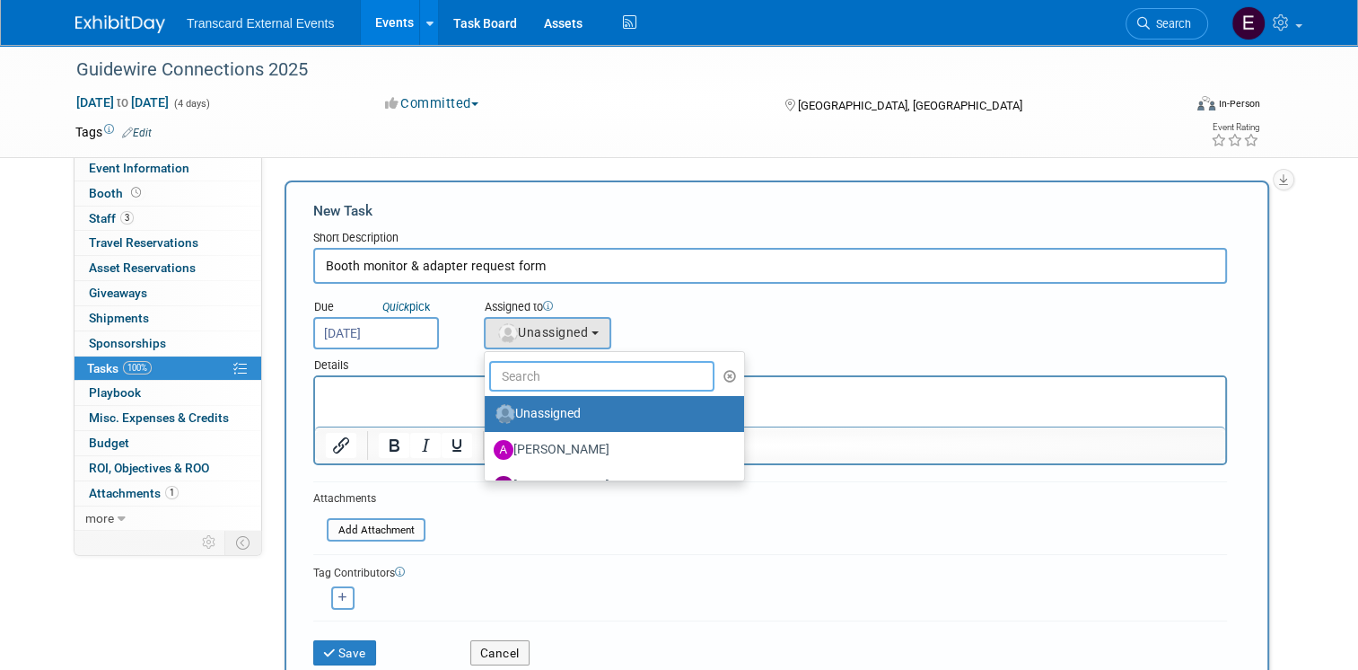
click at [511, 382] on input "text" at bounding box center [601, 376] width 225 height 31
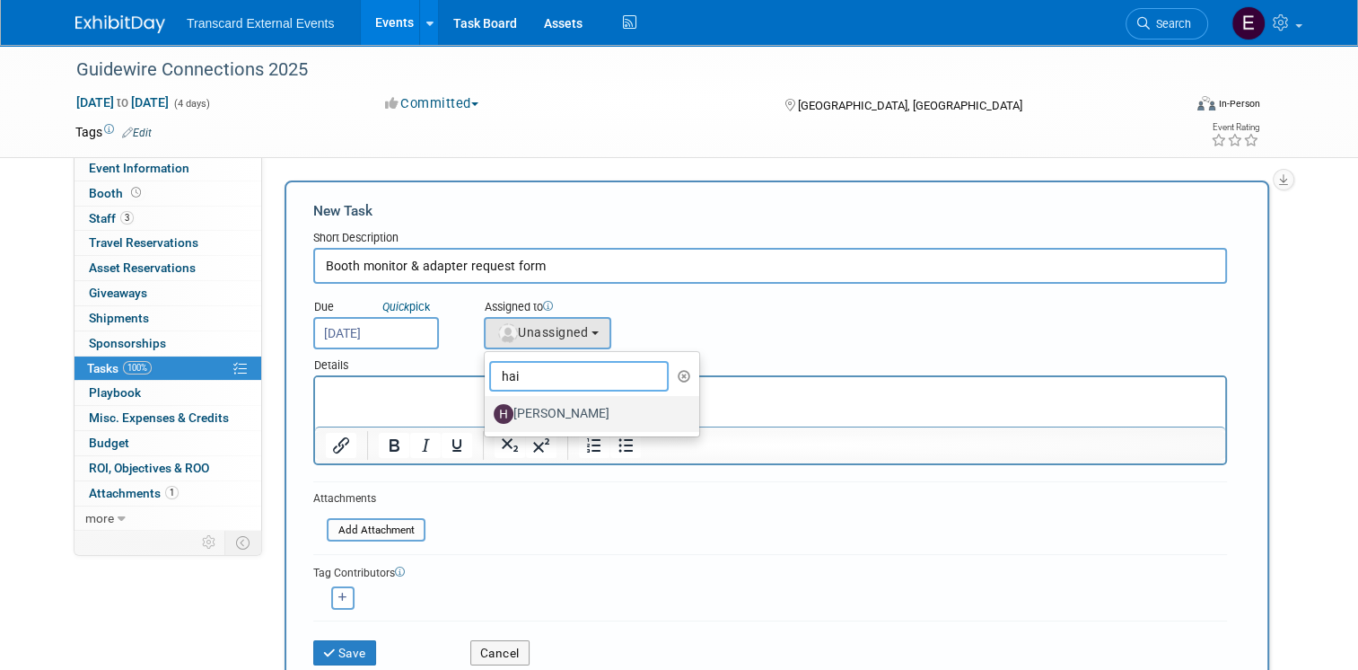
type input "hai"
click at [507, 407] on label "[PERSON_NAME]" at bounding box center [588, 413] width 188 height 29
click at [487, 407] on input "[PERSON_NAME]" at bounding box center [482, 412] width 12 height 12
select select "e70128de-fe53-4dec-bb55-8e358afb8eec"
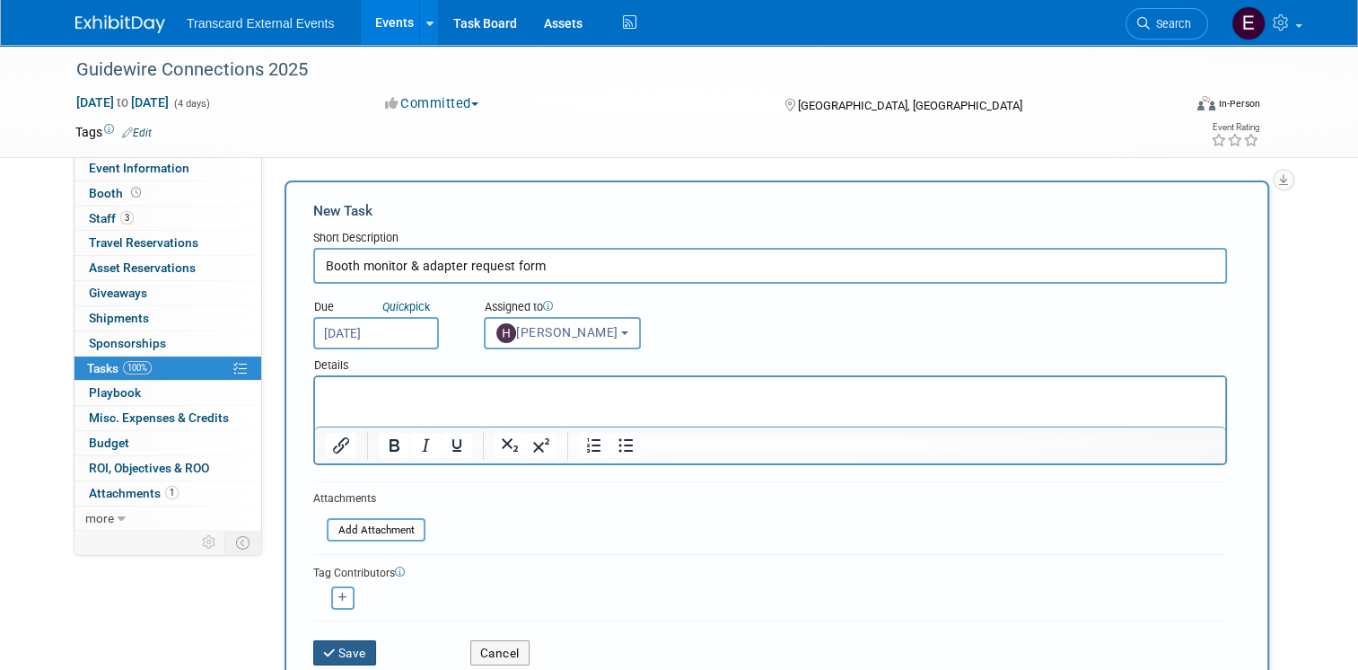
click at [334, 648] on button "Save" at bounding box center [344, 652] width 63 height 25
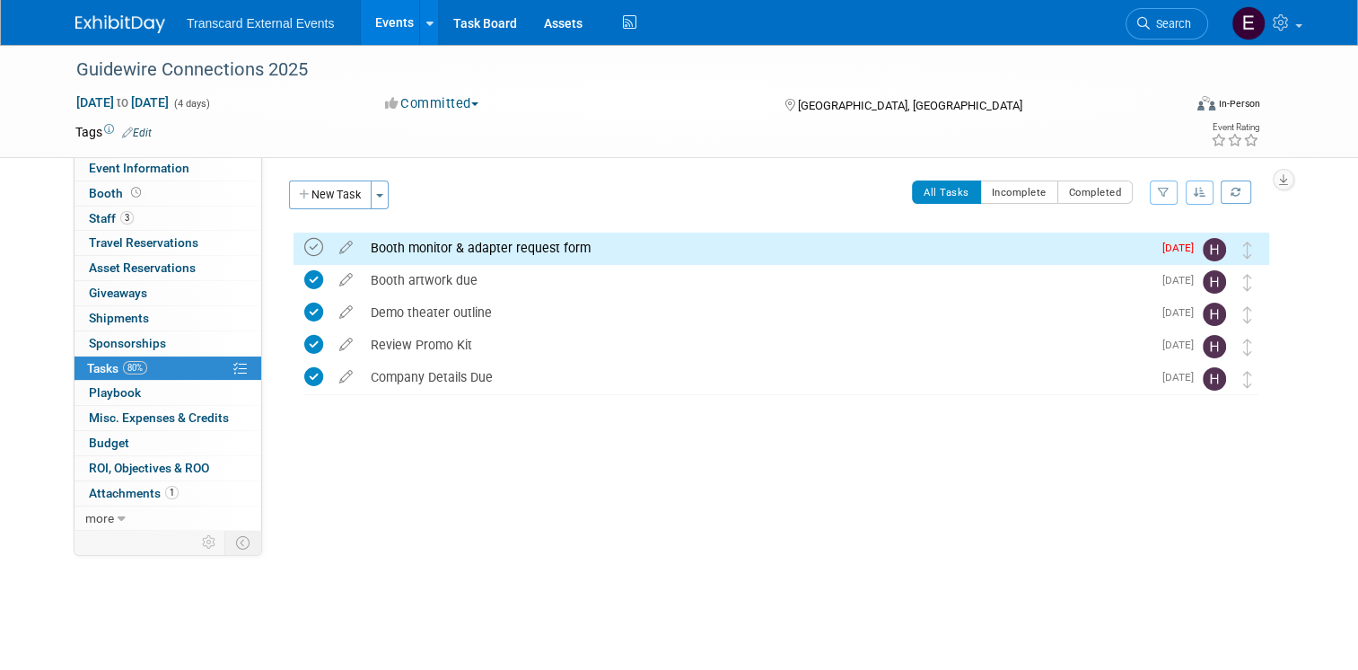
click at [304, 248] on icon at bounding box center [313, 247] width 19 height 19
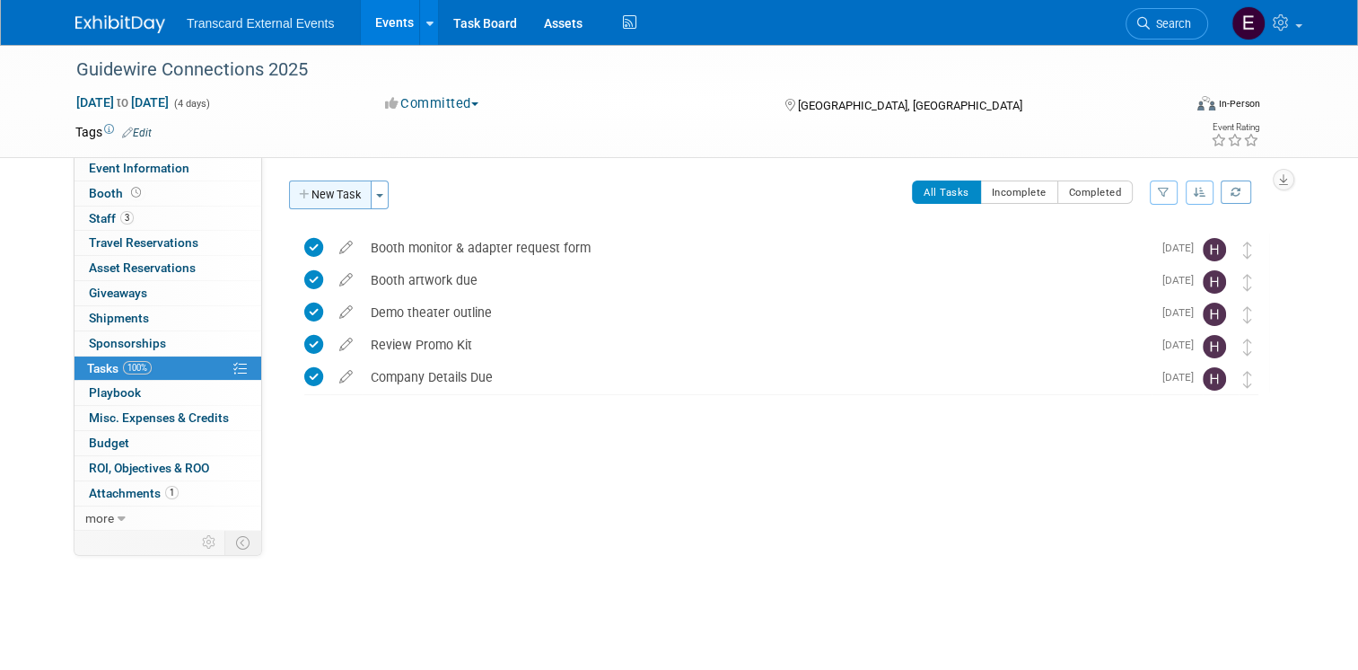
click at [316, 198] on button "New Task" at bounding box center [330, 194] width 83 height 29
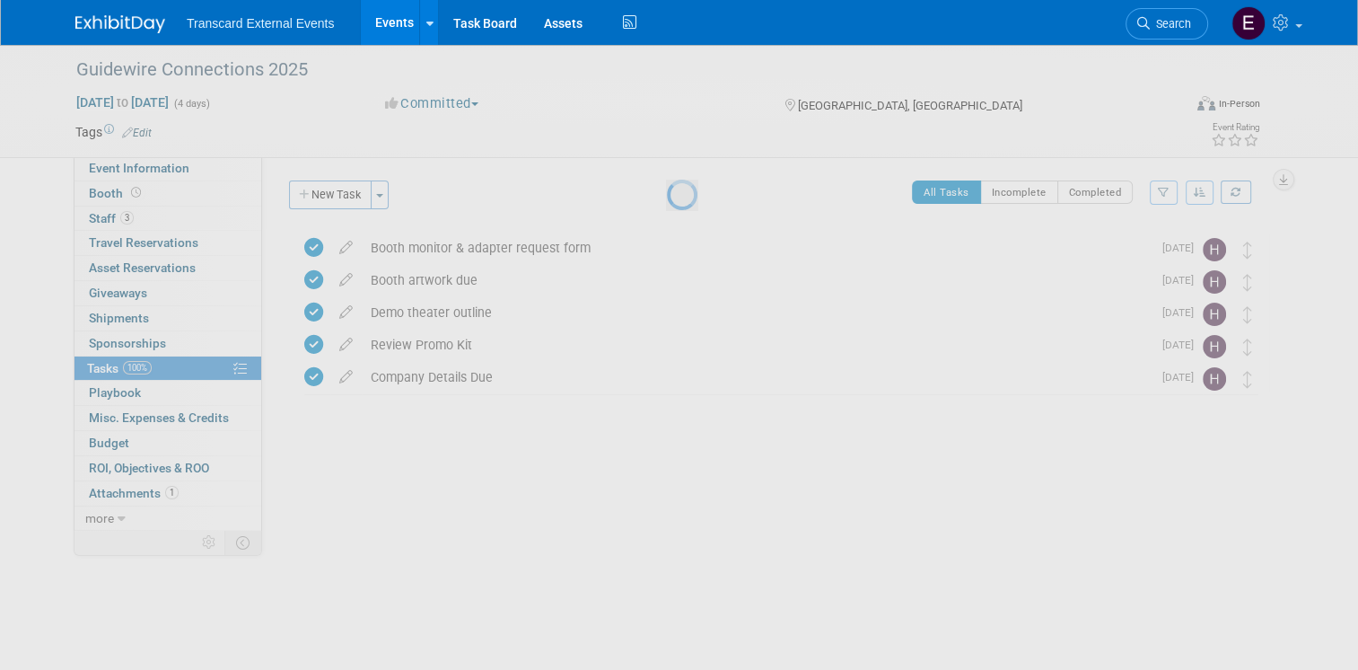
select select "7"
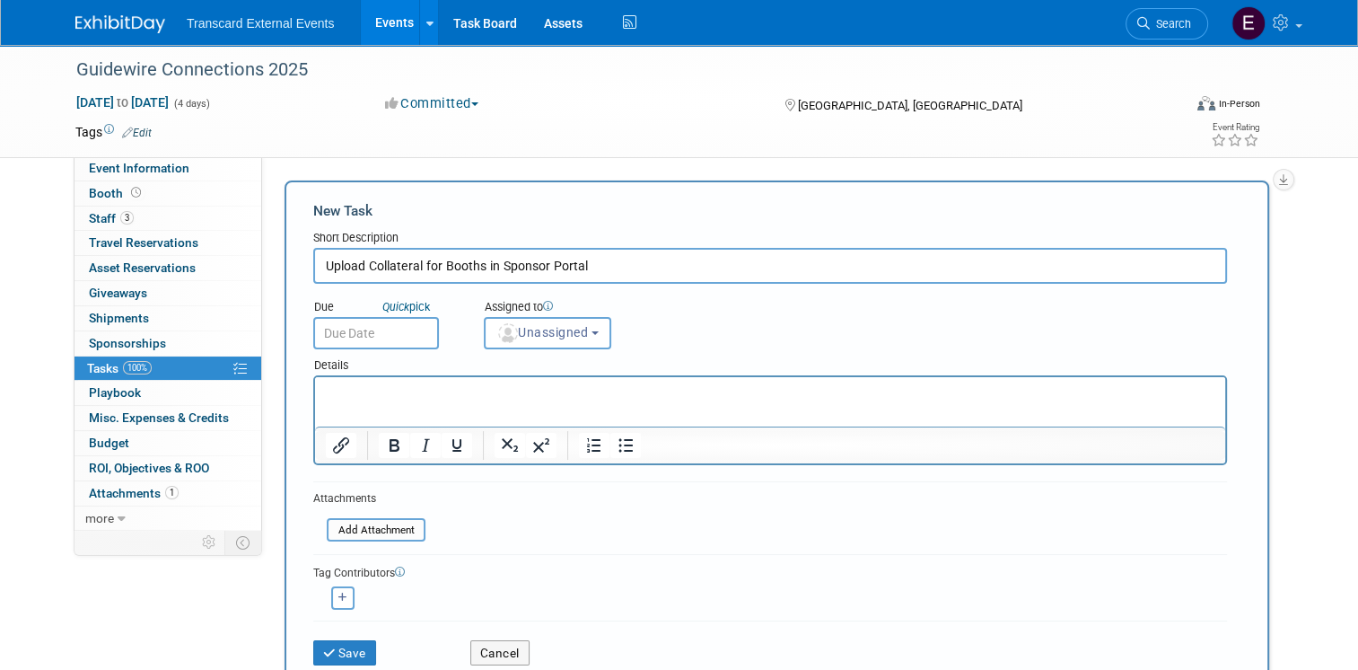
type input "Upload Collateral for Booths in Sponsor Portal"
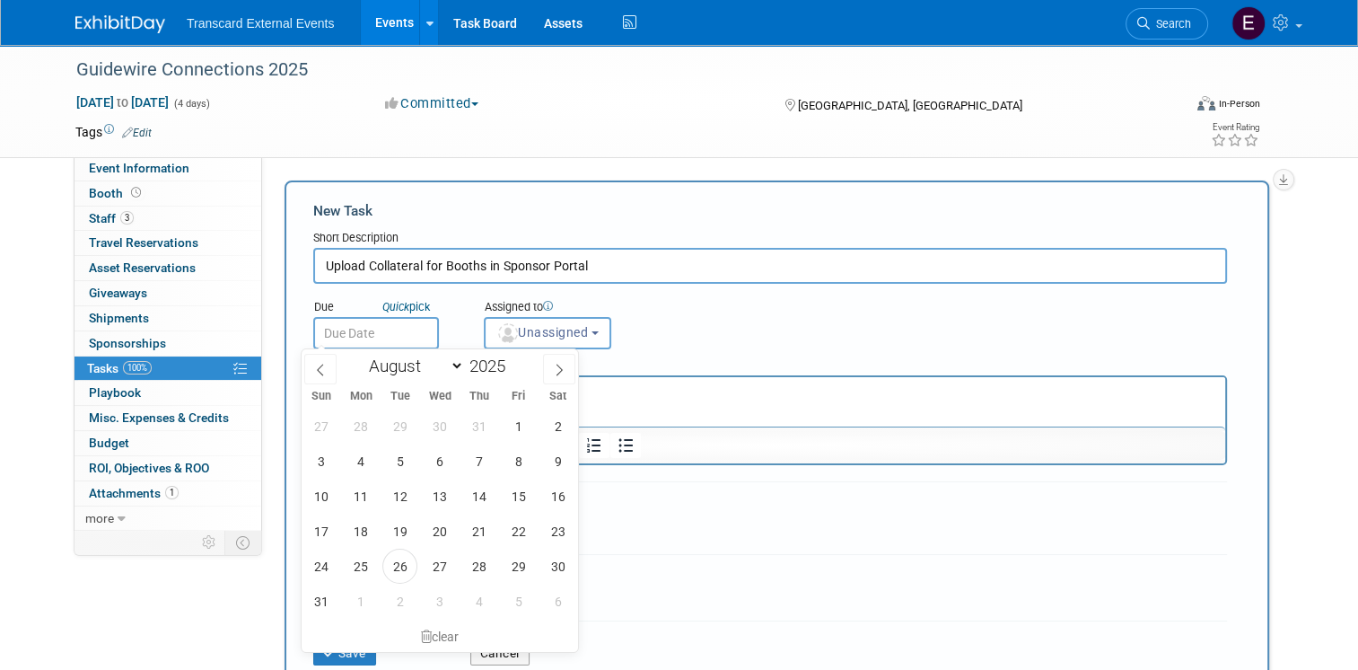
click at [399, 328] on input "text" at bounding box center [376, 333] width 126 height 32
click at [557, 372] on icon at bounding box center [559, 369] width 13 height 13
select select "8"
click at [506, 490] on span "19" at bounding box center [518, 495] width 35 height 35
type input "Sep 19, 2025"
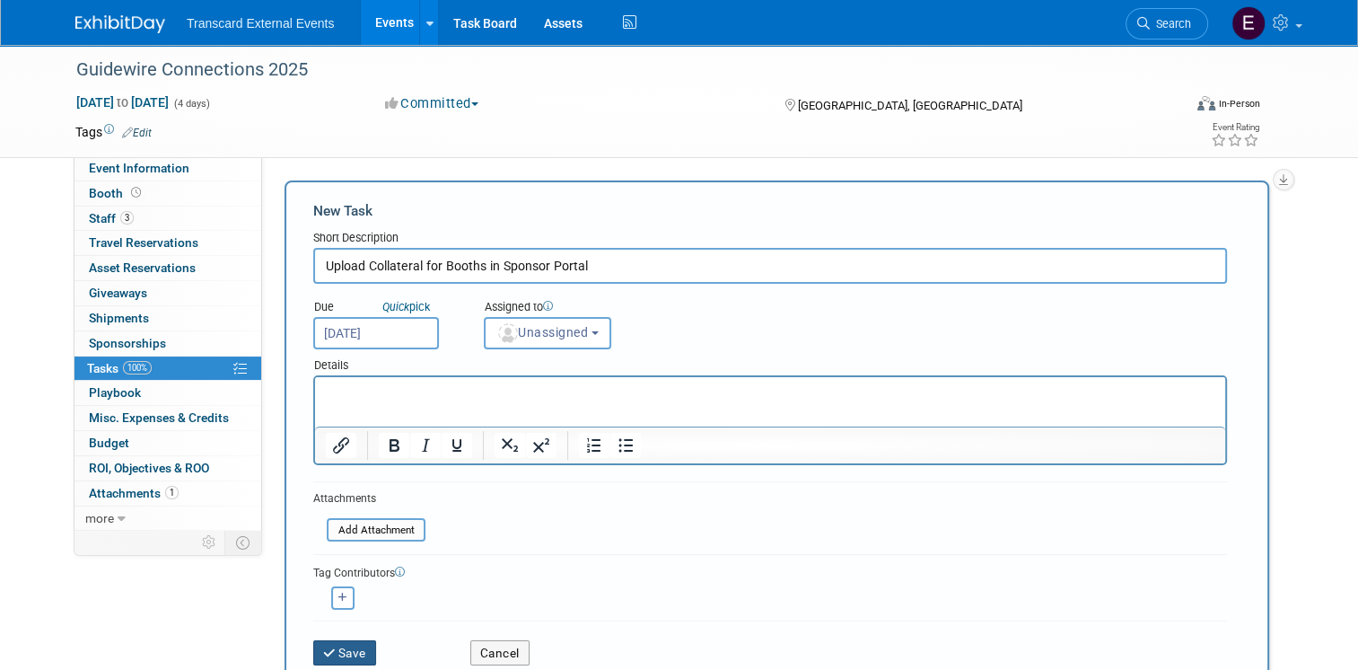
click at [360, 649] on button "Save" at bounding box center [344, 652] width 63 height 25
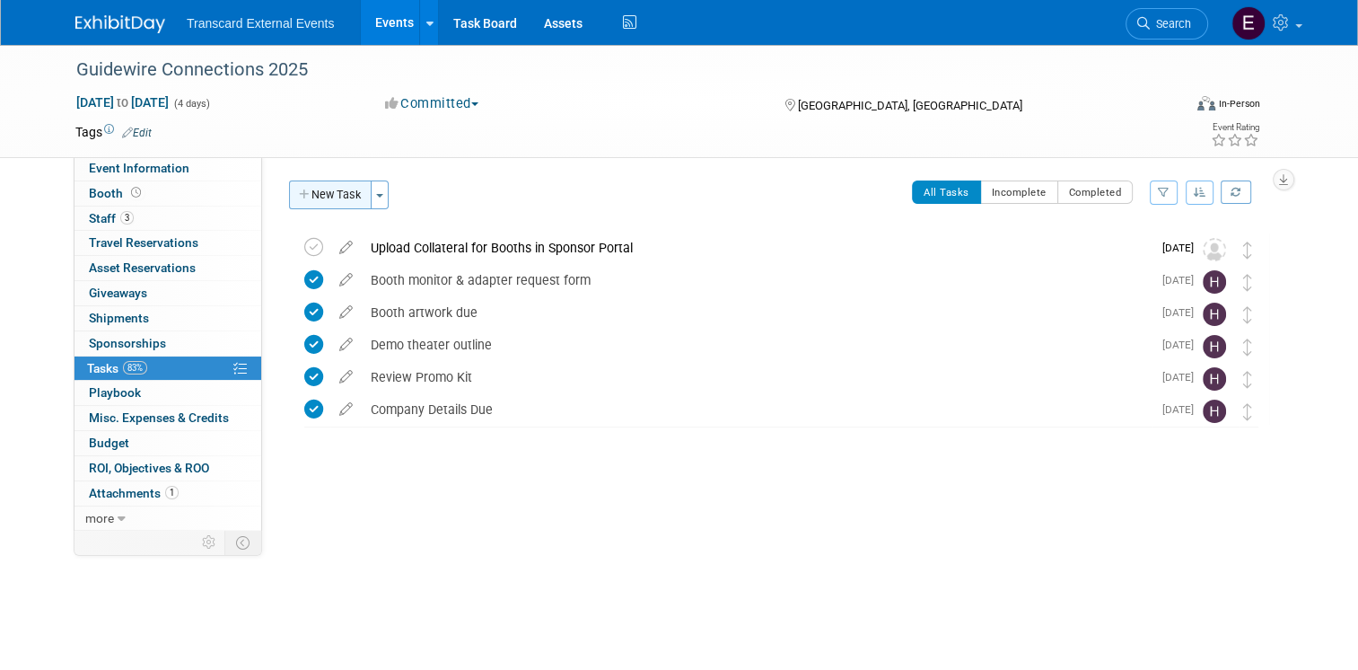
click at [326, 185] on button "New Task" at bounding box center [330, 194] width 83 height 29
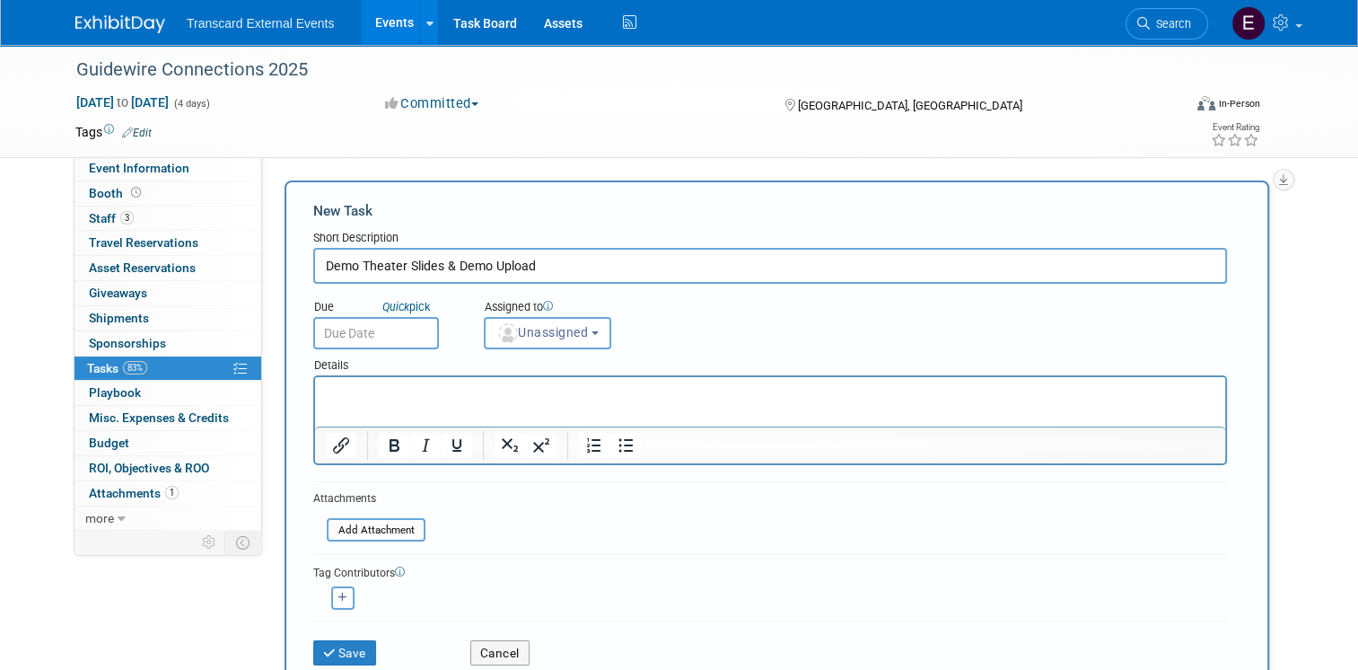
type input "Demo Theater Slides & Demo Upload"
click at [352, 326] on input "text" at bounding box center [376, 333] width 126 height 32
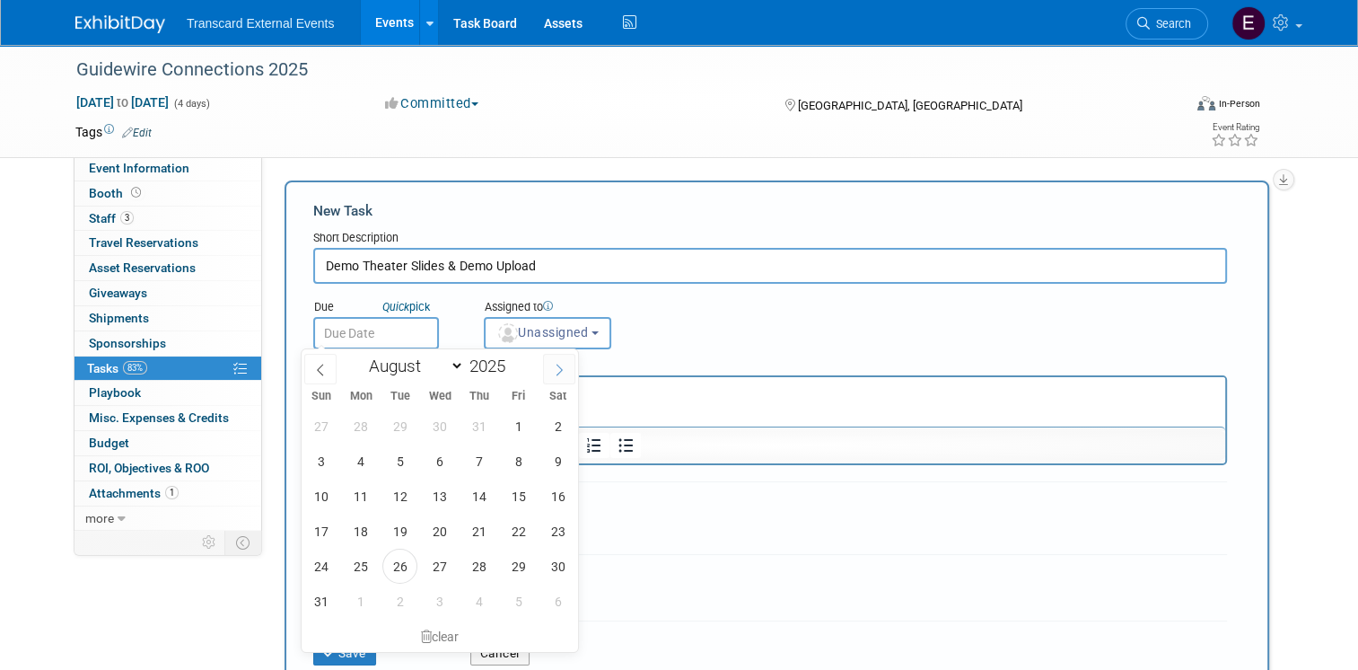
click at [559, 372] on icon at bounding box center [559, 369] width 13 height 13
select select "8"
click at [521, 533] on span "26" at bounding box center [518, 530] width 35 height 35
type input "Sep 26, 2025"
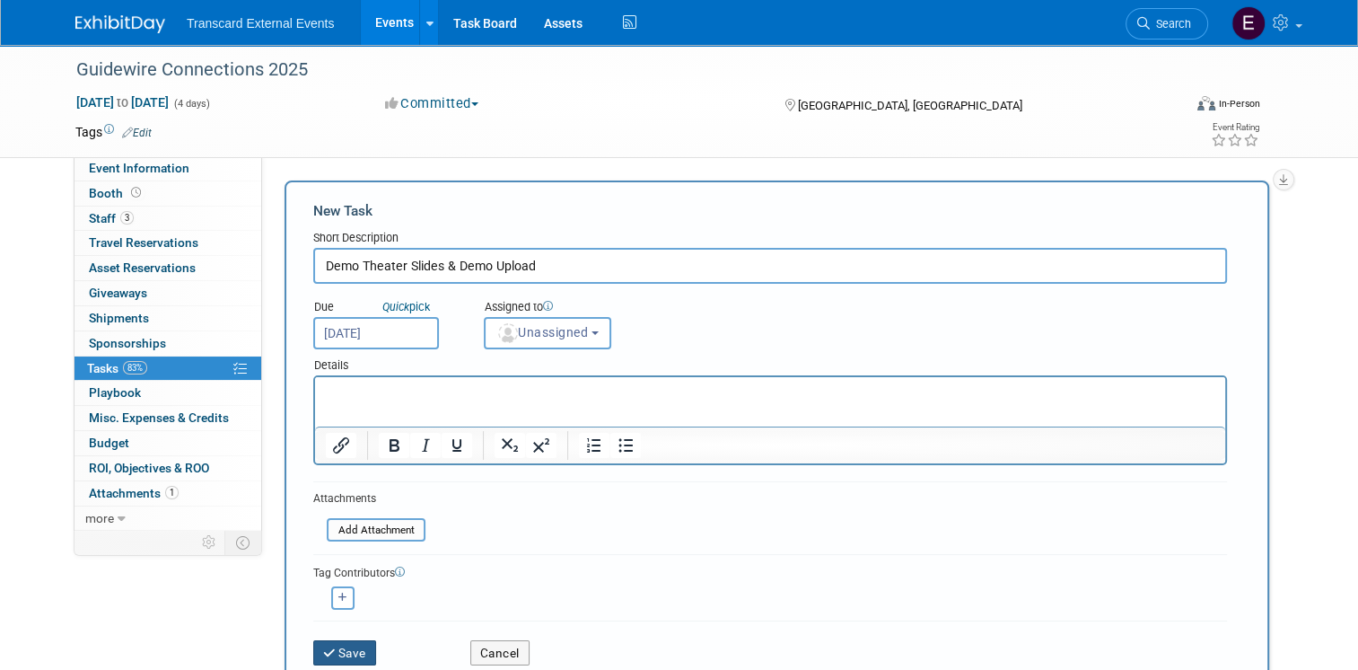
click at [346, 644] on button "Save" at bounding box center [344, 652] width 63 height 25
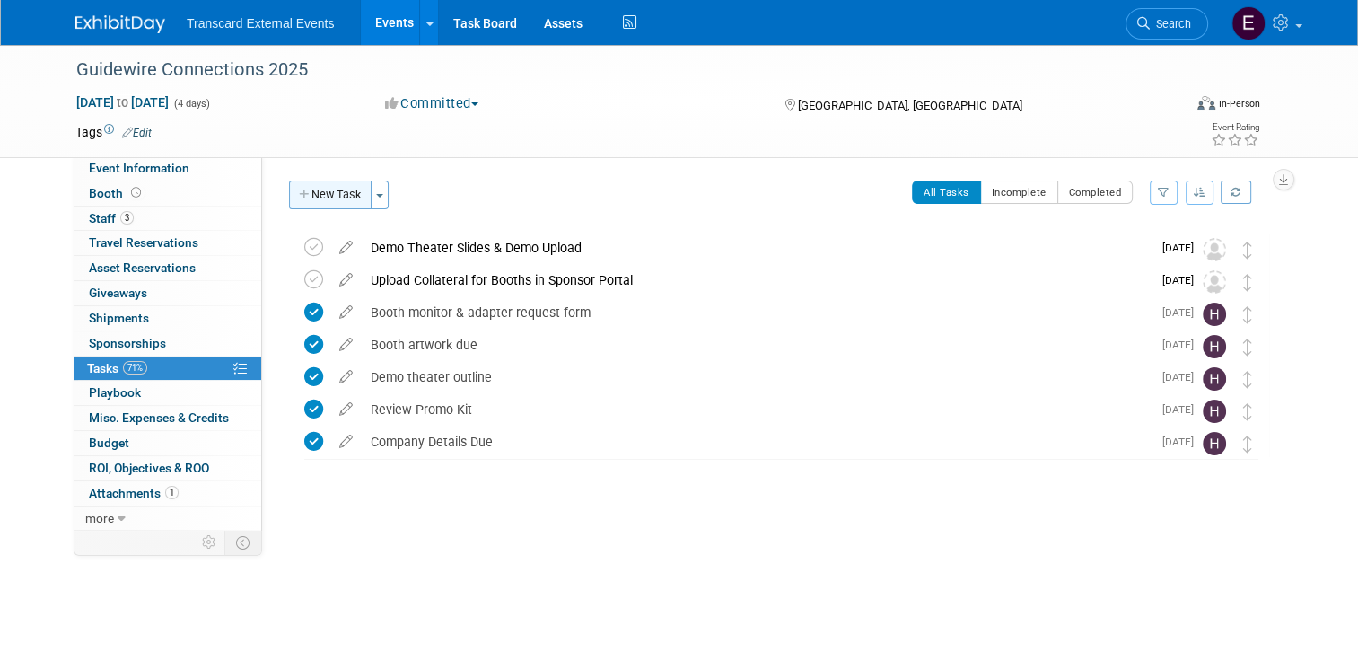
click at [312, 185] on button "New Task" at bounding box center [330, 194] width 83 height 29
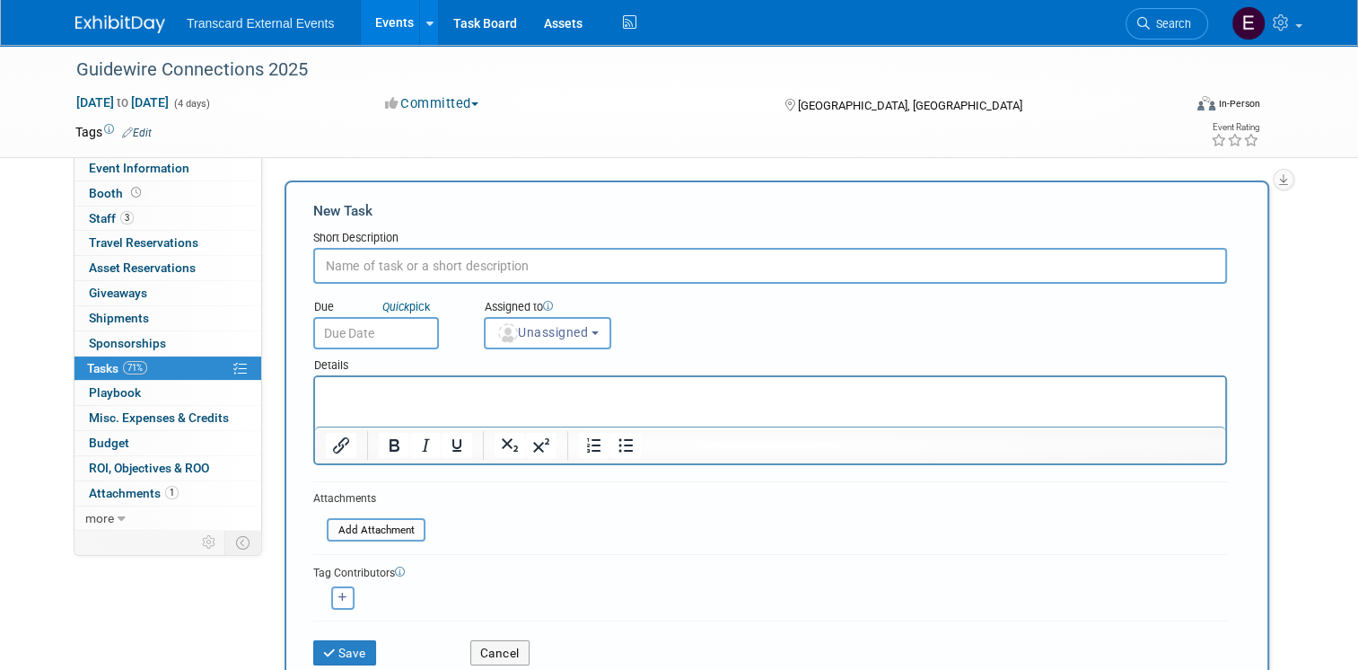
paste input "Service Kit & Enhancement Orders Due"
type input "Service Kit & Enhancement Orders Due"
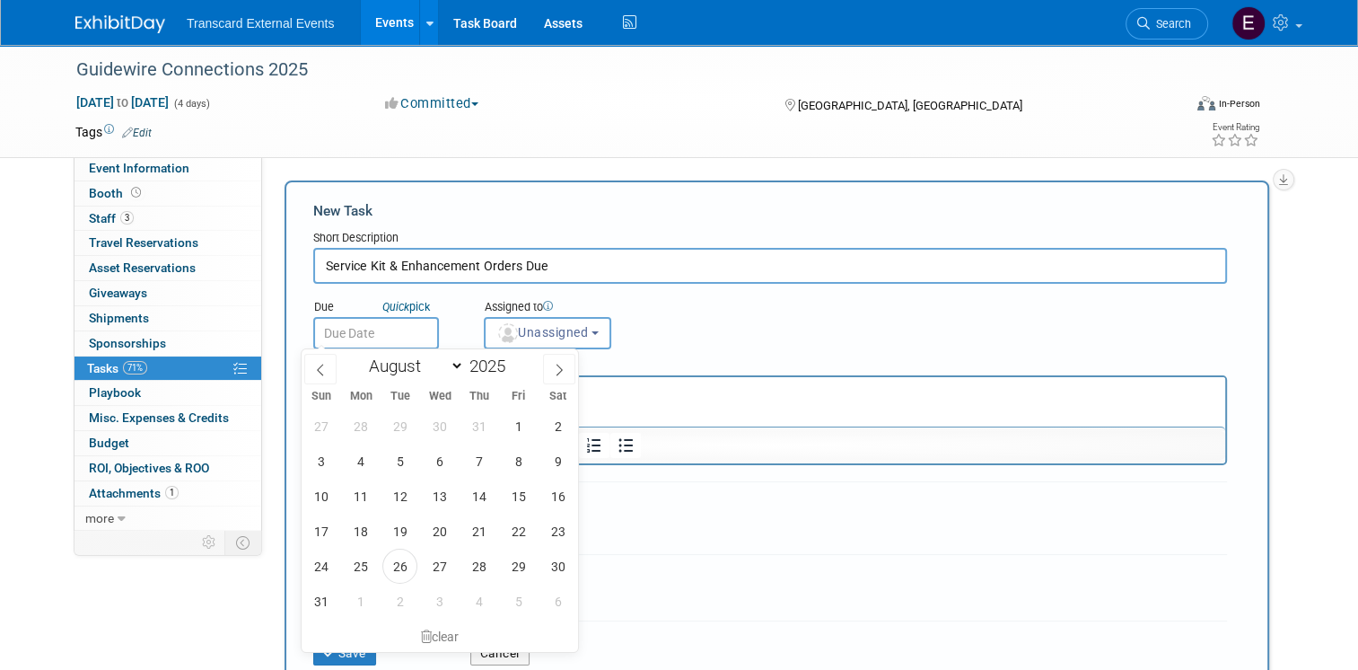
click at [374, 326] on input "text" at bounding box center [376, 333] width 126 height 32
click at [560, 379] on span at bounding box center [559, 369] width 32 height 31
select select "8"
click at [521, 526] on span "26" at bounding box center [518, 530] width 35 height 35
type input "Sep 26, 2025"
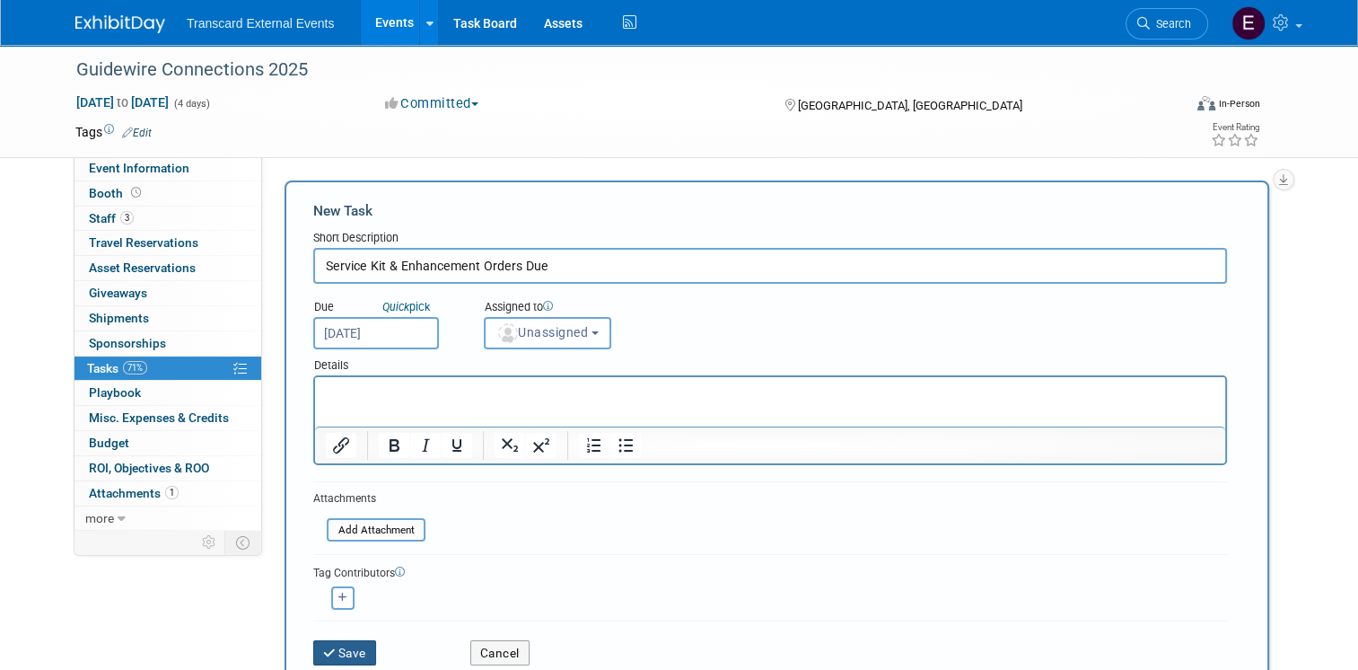
click at [355, 643] on button "Save" at bounding box center [344, 652] width 63 height 25
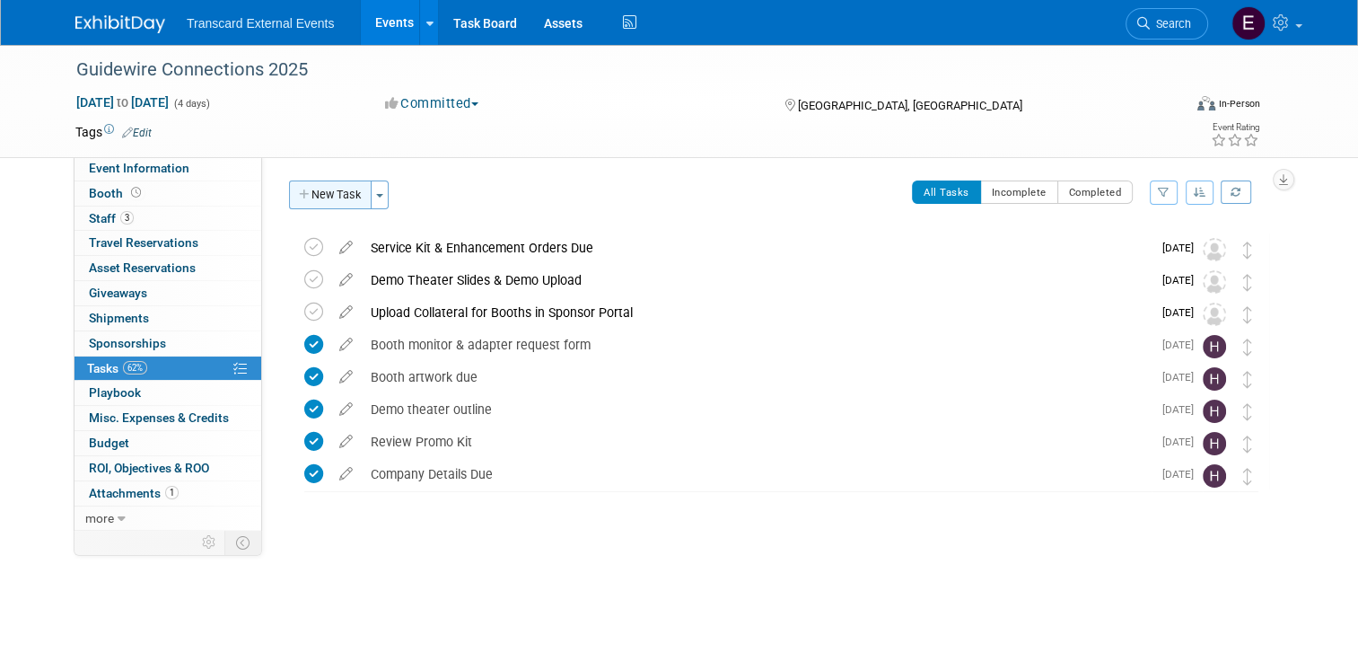
click at [318, 192] on button "New Task" at bounding box center [330, 194] width 83 height 29
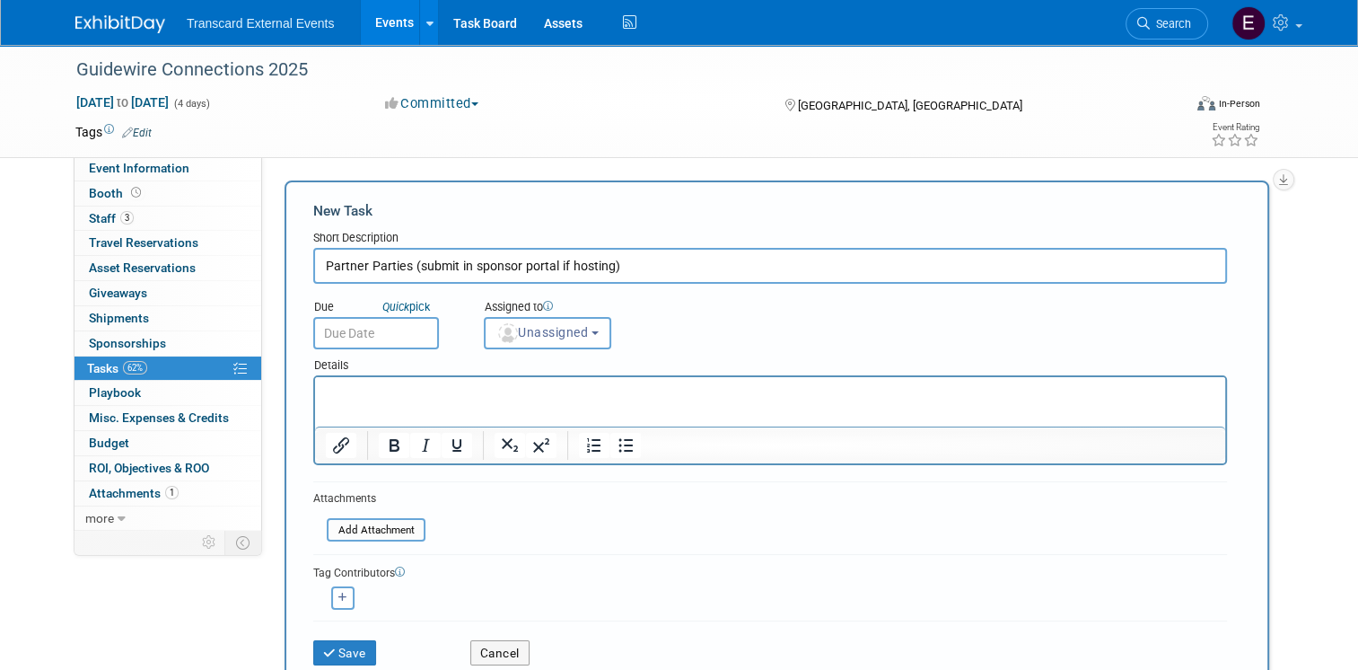
type input "Partner Parties (submit in sponsor portal if hosting)"
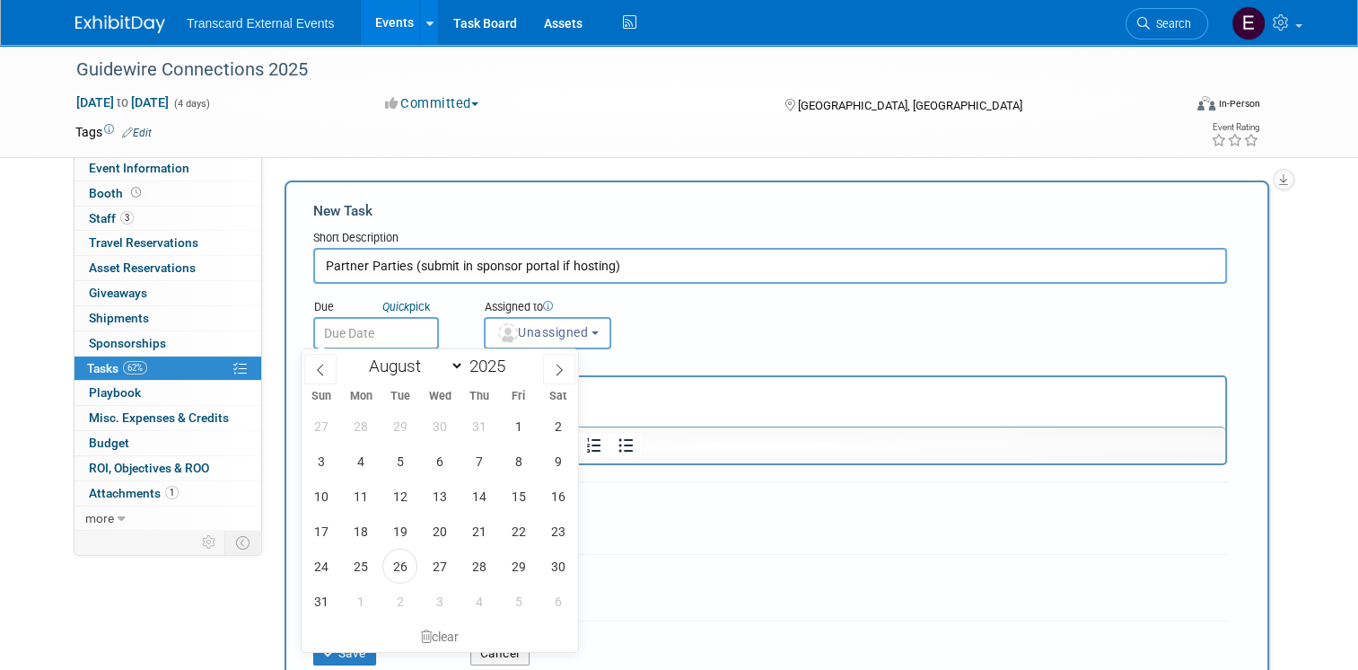
click at [386, 322] on input "text" at bounding box center [376, 333] width 126 height 32
click at [556, 368] on icon at bounding box center [559, 369] width 13 height 13
click at [557, 367] on icon at bounding box center [559, 369] width 13 height 13
select select "9"
click at [434, 415] on span "1" at bounding box center [439, 425] width 35 height 35
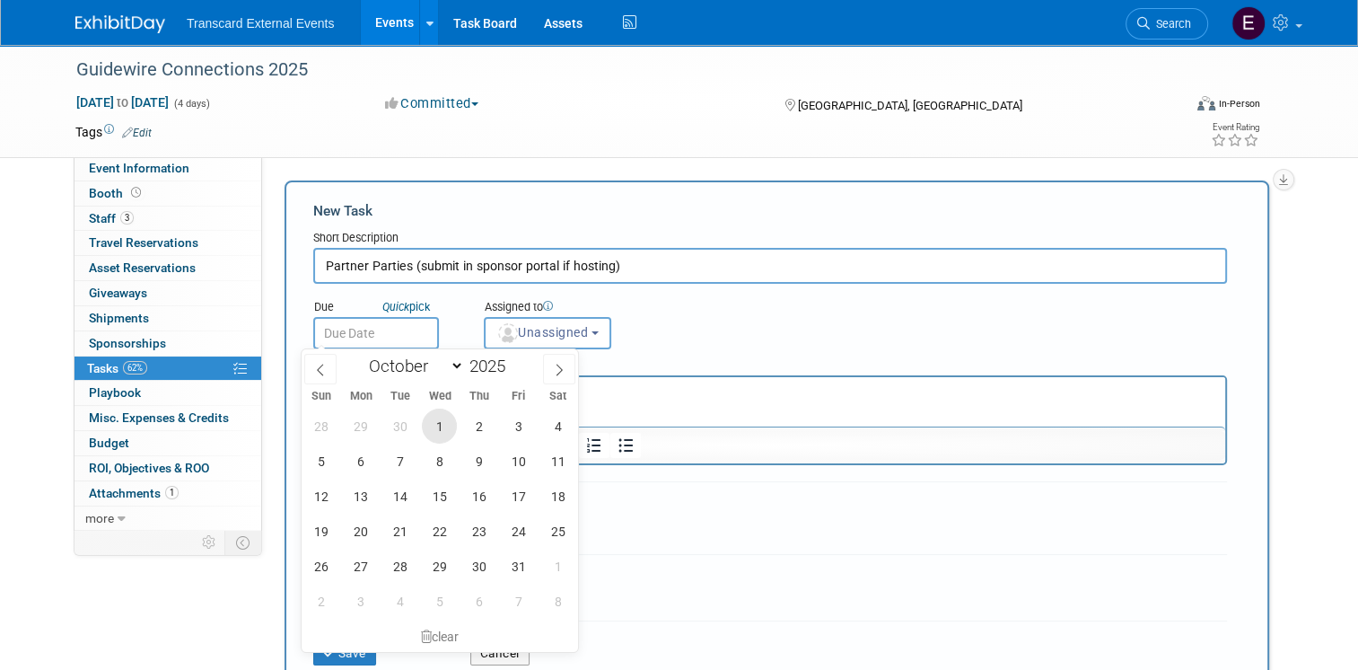
type input "Oct 1, 2025"
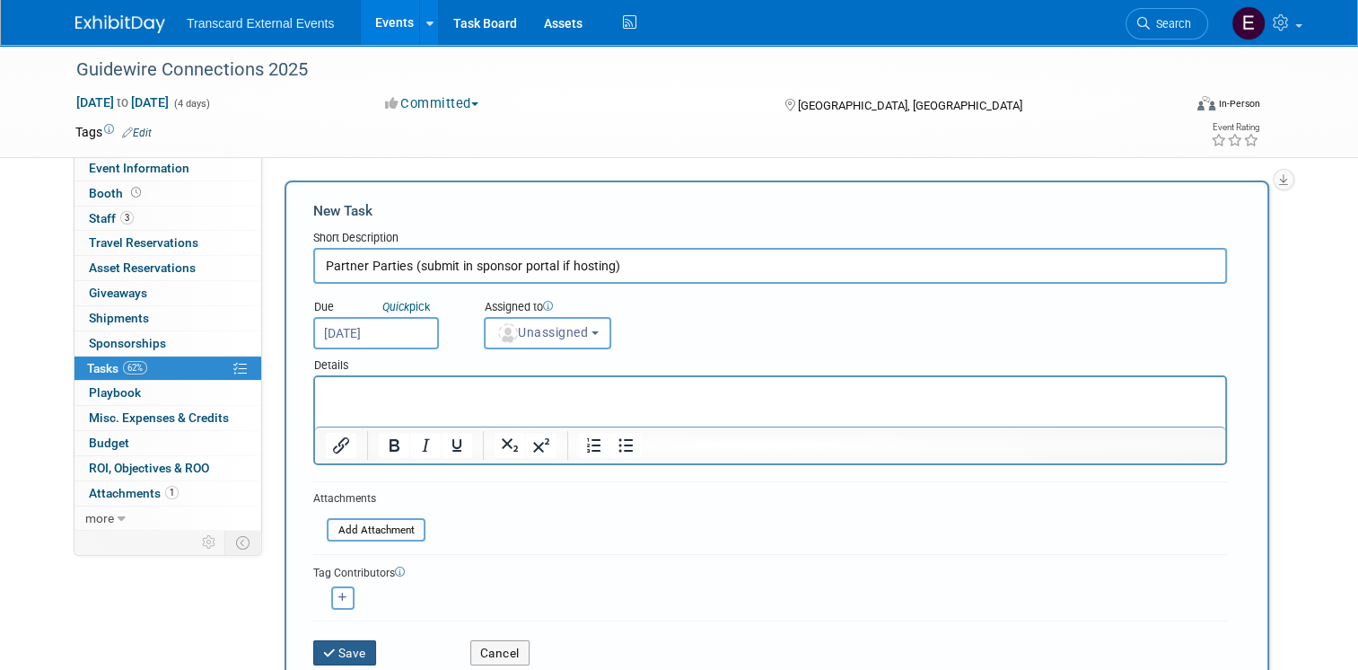
click at [331, 653] on button "Save" at bounding box center [344, 652] width 63 height 25
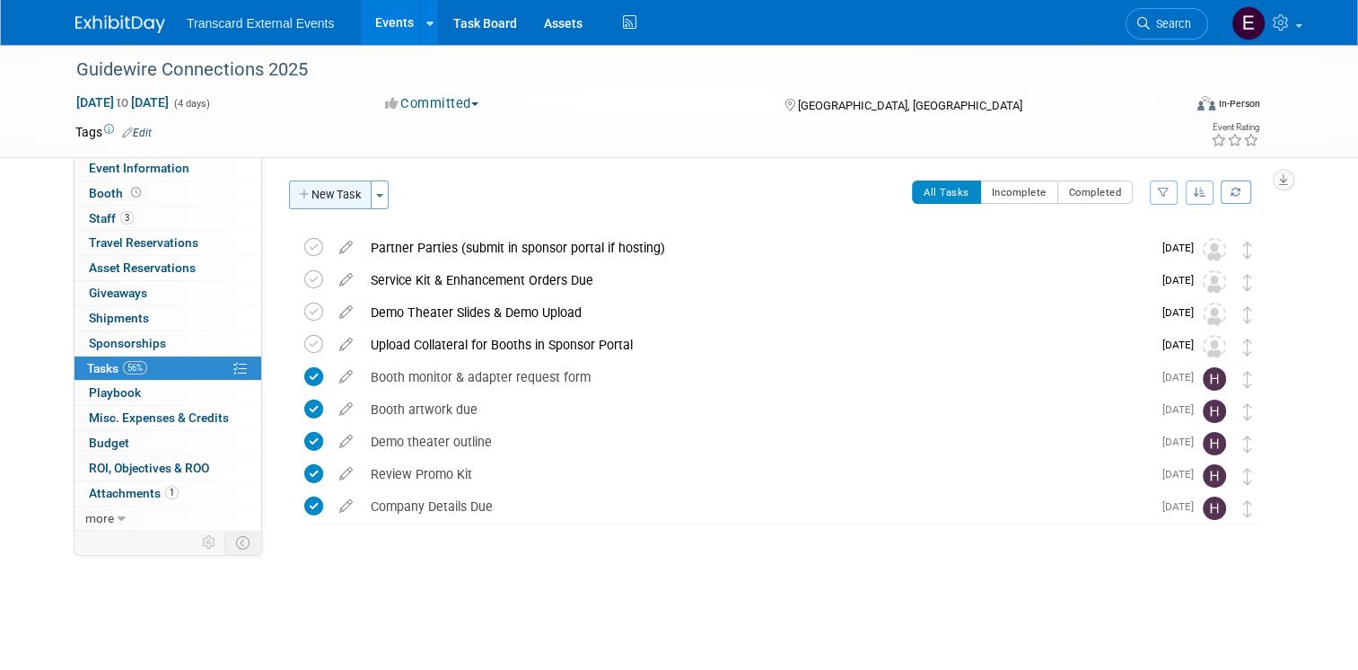
click at [321, 192] on button "New Task" at bounding box center [330, 194] width 83 height 29
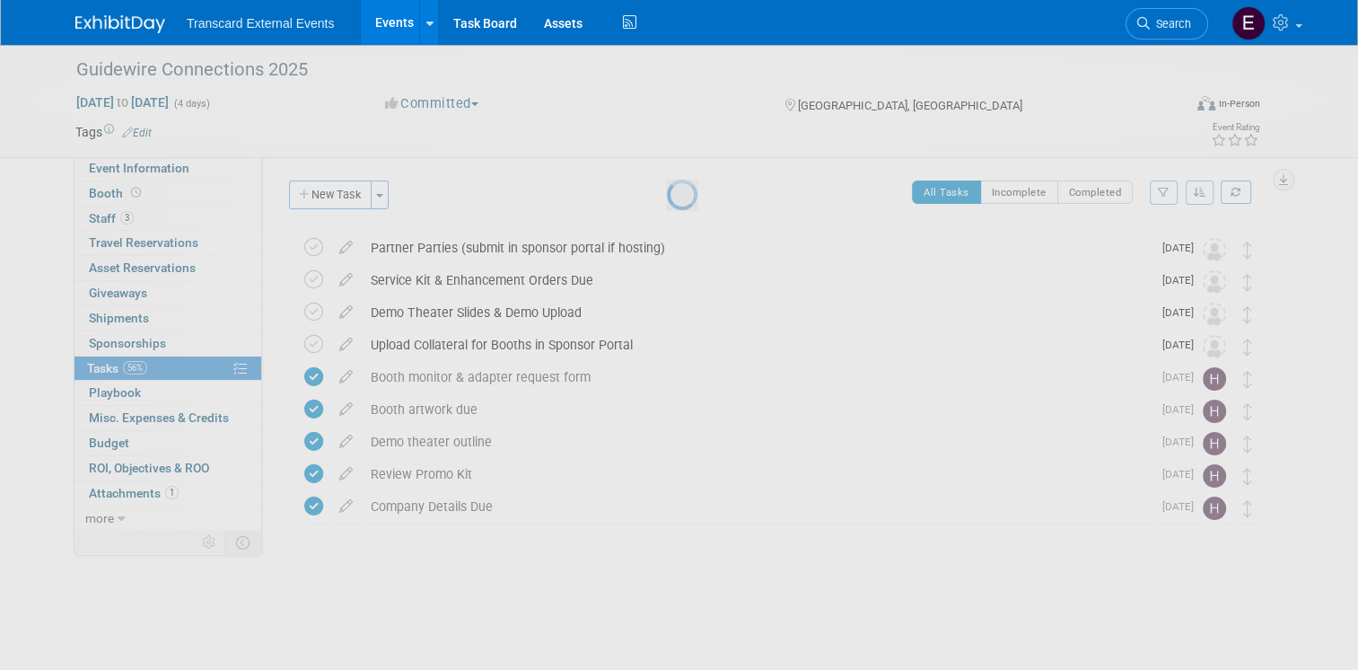
select select "7"
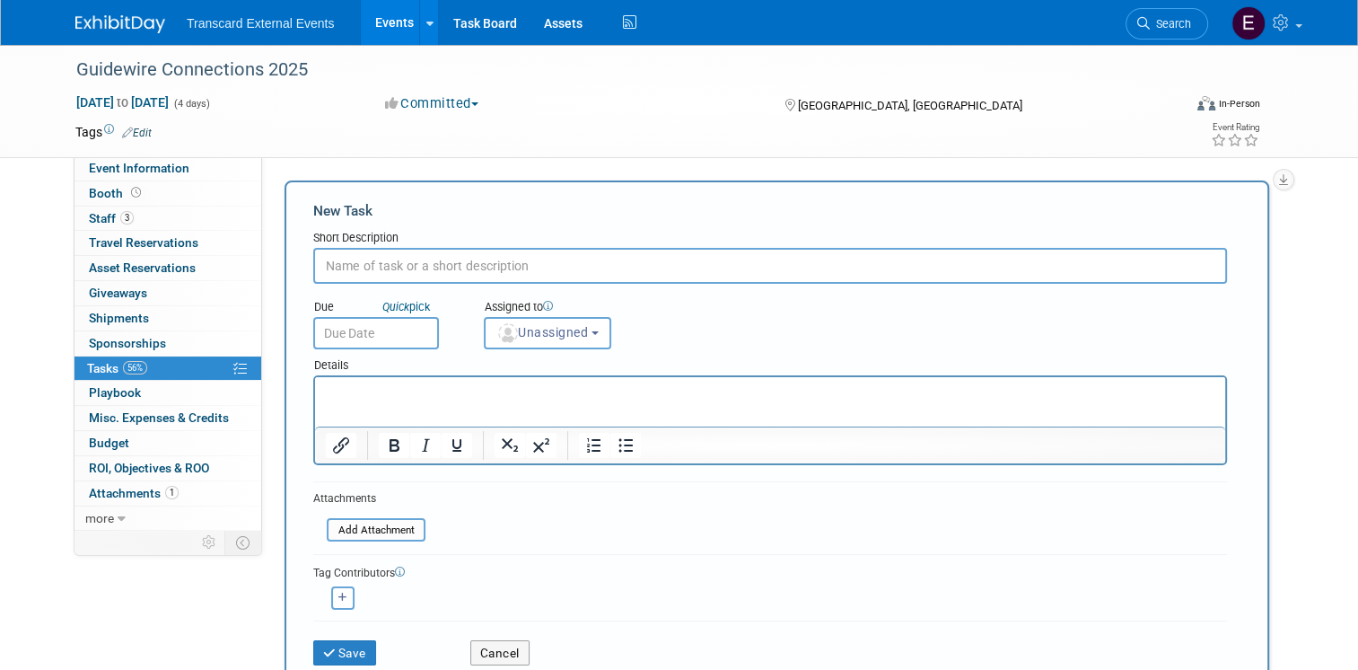
paste input "Booth Swag & Giveaways (submit in sponsor portal)"
type input "Booth Swag & Giveaways (submit in sponsor portal)"
click at [372, 321] on input "text" at bounding box center [376, 333] width 126 height 32
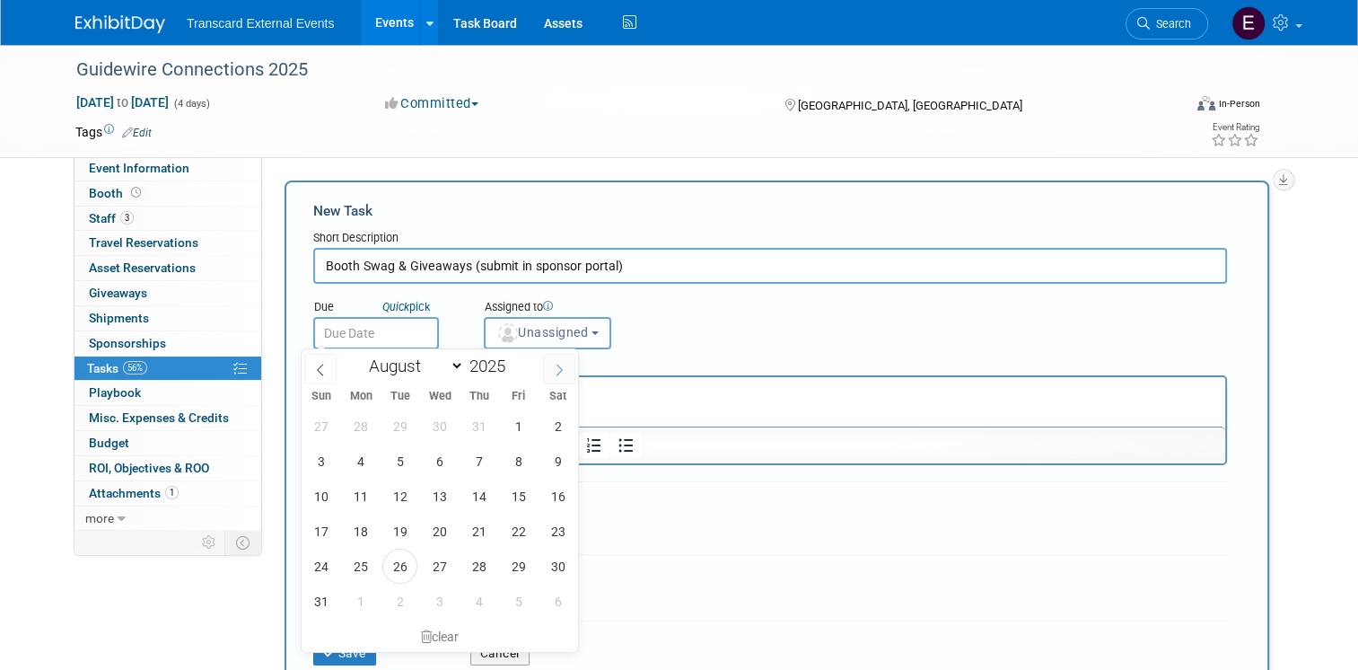
click at [559, 377] on span at bounding box center [559, 369] width 32 height 31
select select "8"
click at [363, 436] on span "1" at bounding box center [360, 425] width 35 height 35
type input "Sep 1, 2025"
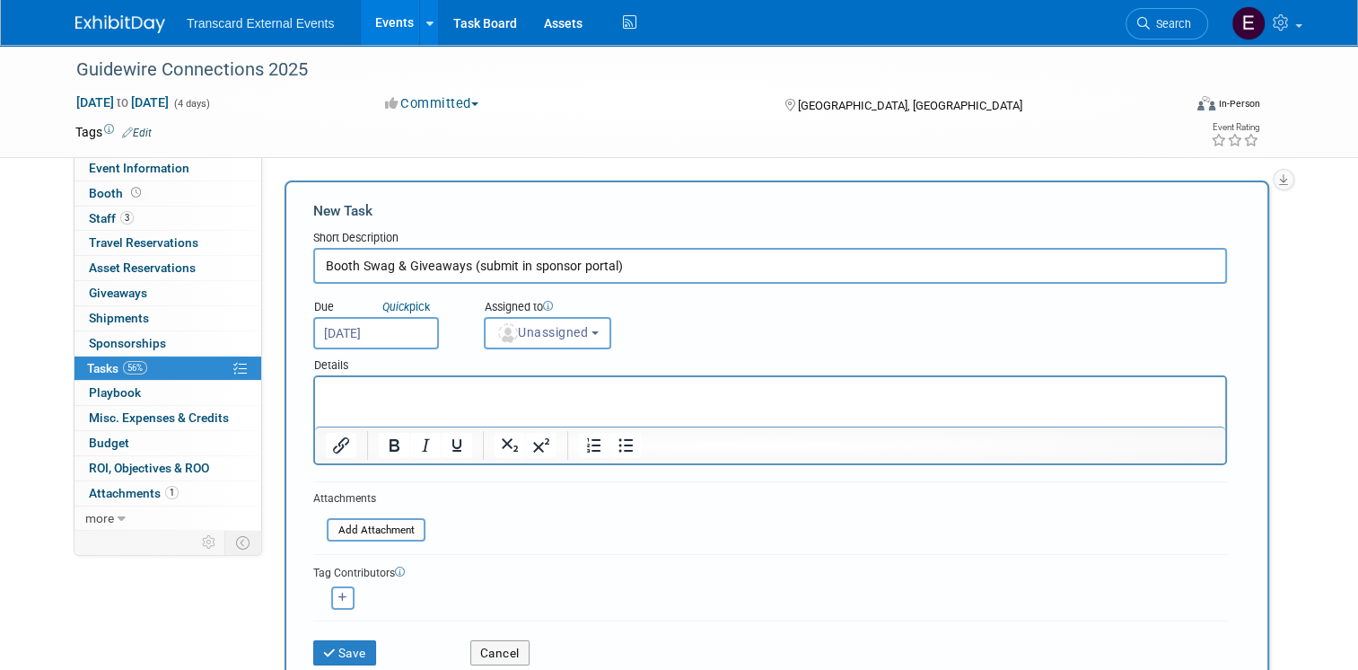
click at [410, 322] on input "Sep 1, 2025" at bounding box center [376, 333] width 126 height 32
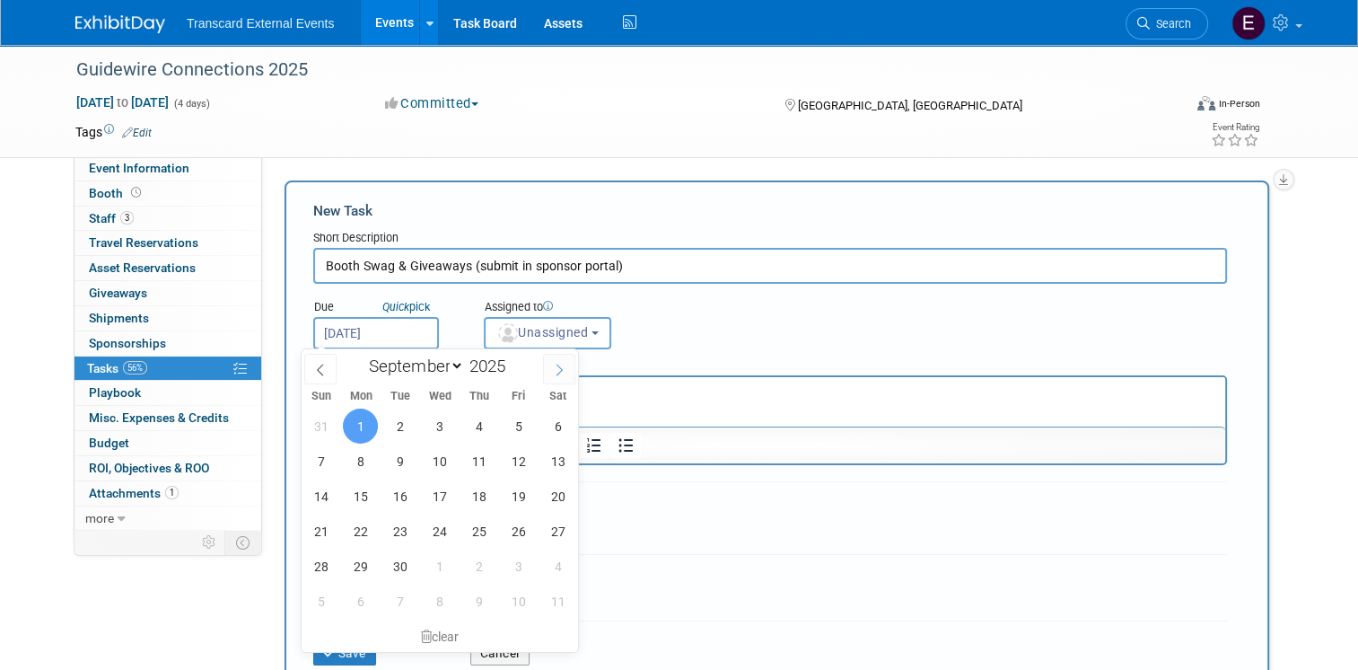
click at [551, 363] on span at bounding box center [559, 369] width 32 height 31
select select "9"
click at [435, 415] on span "1" at bounding box center [439, 425] width 35 height 35
type input "Oct 1, 2025"
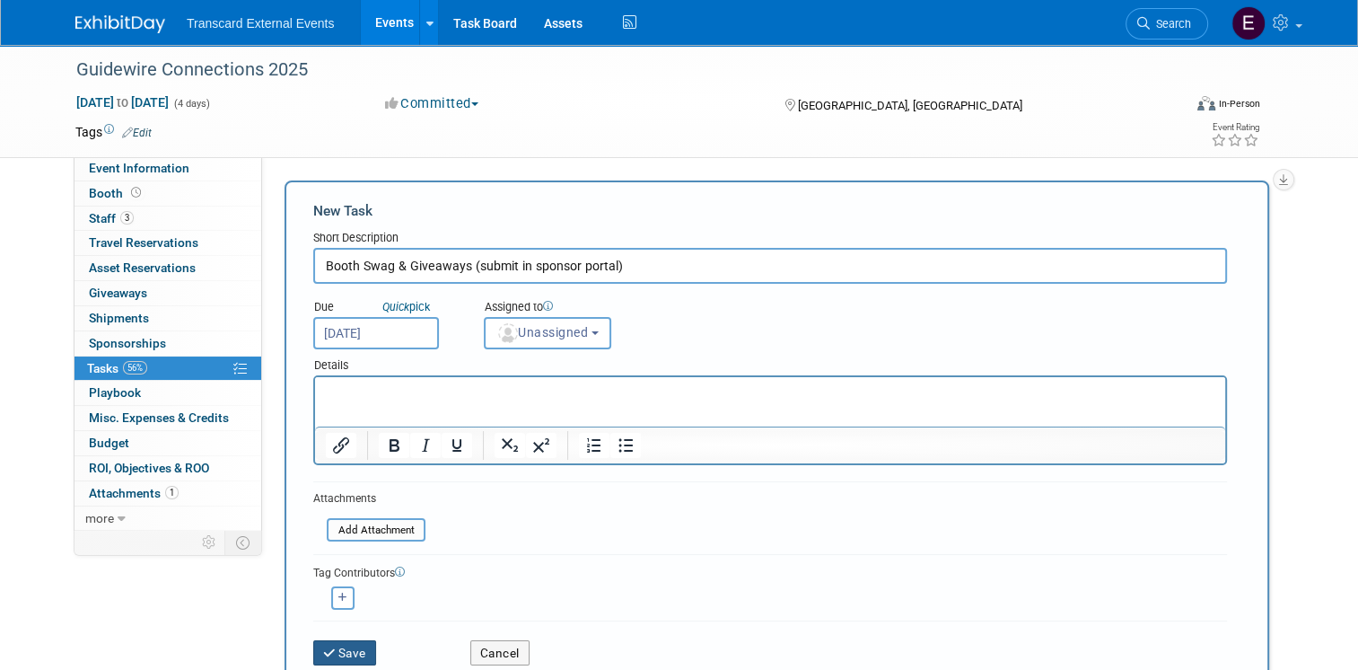
click at [333, 653] on button "Save" at bounding box center [344, 652] width 63 height 25
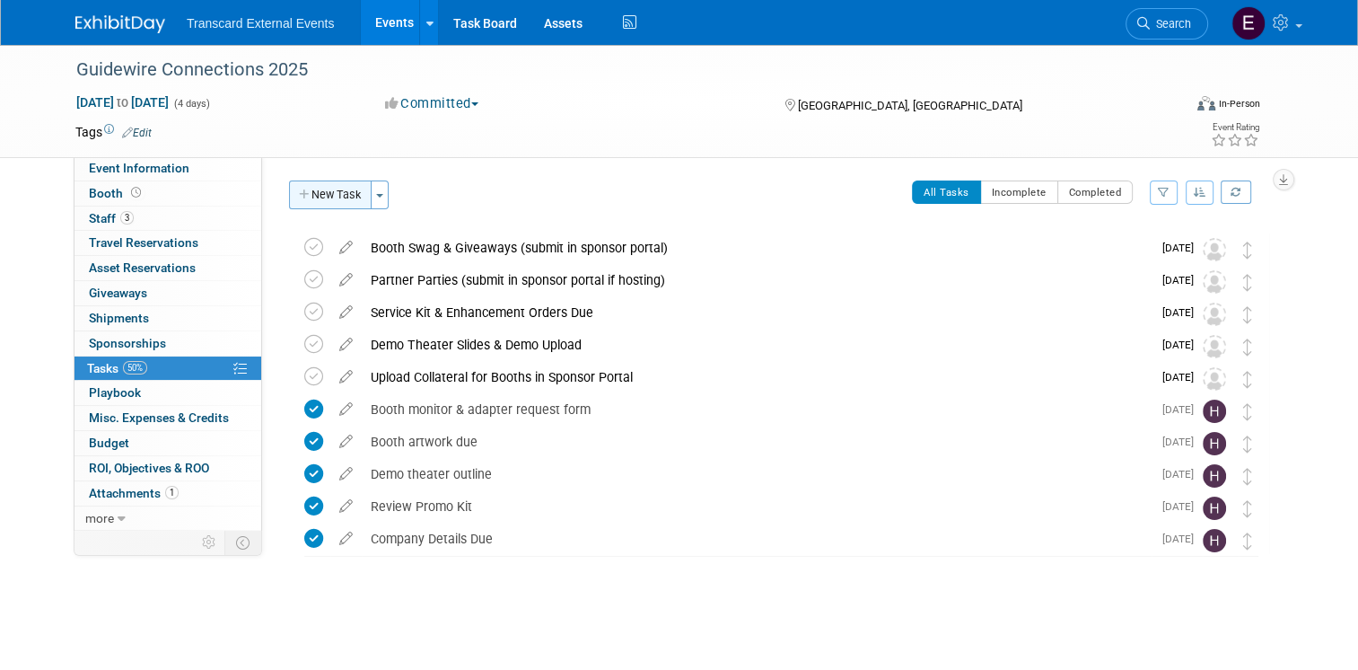
click at [330, 186] on button "New Task" at bounding box center [330, 194] width 83 height 29
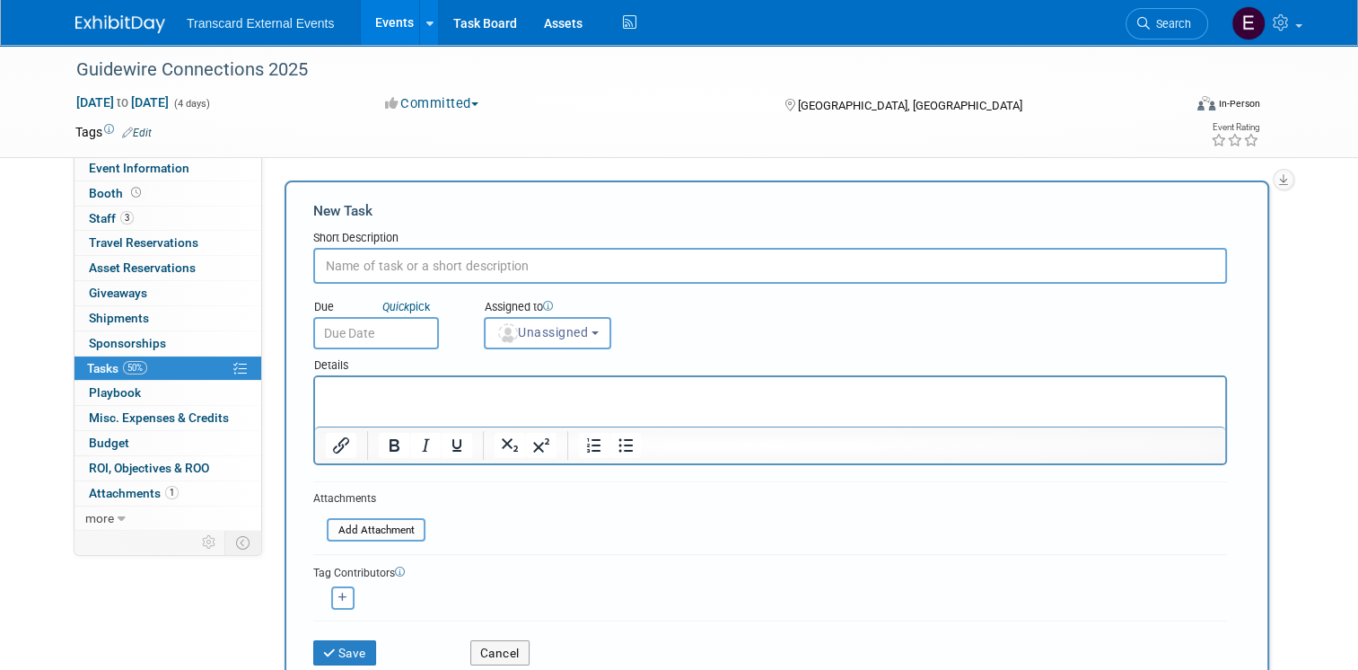
paste input "Last Day for Advanced Shipping to Connections (shipping can begin as early as T…"
drag, startPoint x: 583, startPoint y: 263, endPoint x: 942, endPoint y: 264, distance: 359.0
click at [942, 264] on input "Last Day for Advanced Shipping to Connections (shipping can begin as early as T…" at bounding box center [770, 266] width 914 height 36
type input "Last Day for Advanced Shipping to Connections (shipping can begin as early as T…"
click at [746, 354] on div "Details" at bounding box center [770, 362] width 914 height 26
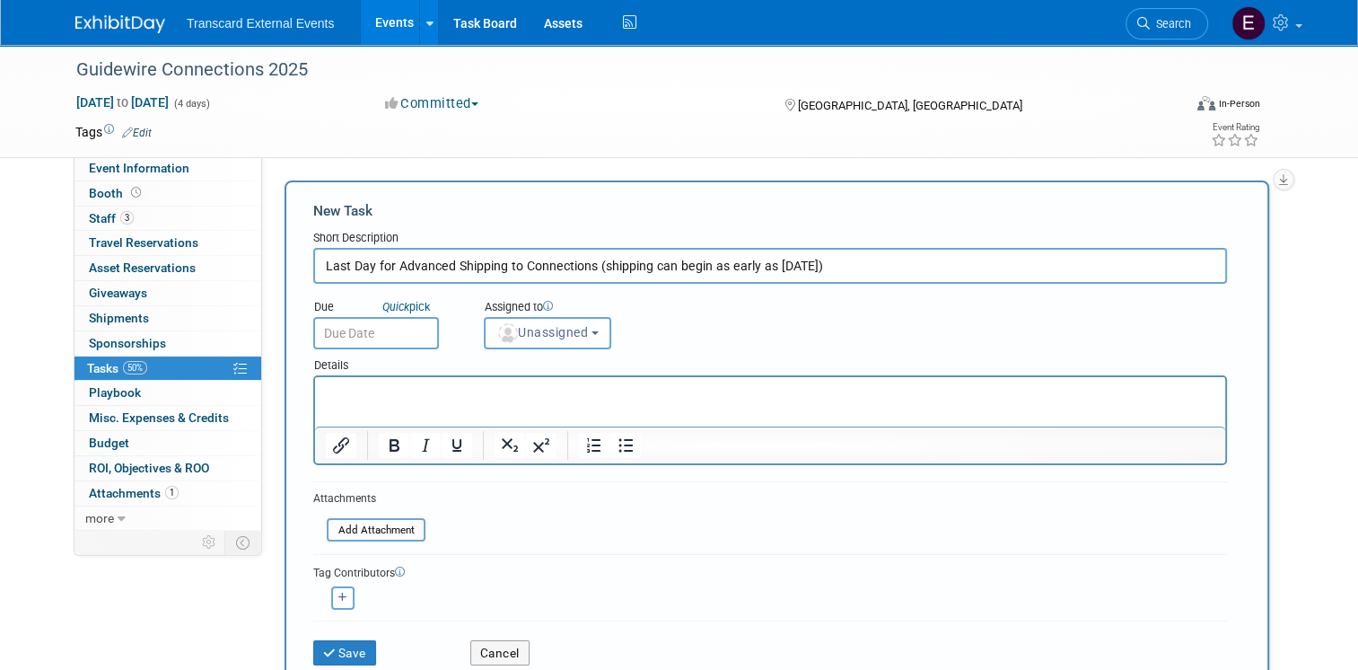
click at [377, 334] on input "text" at bounding box center [376, 333] width 126 height 32
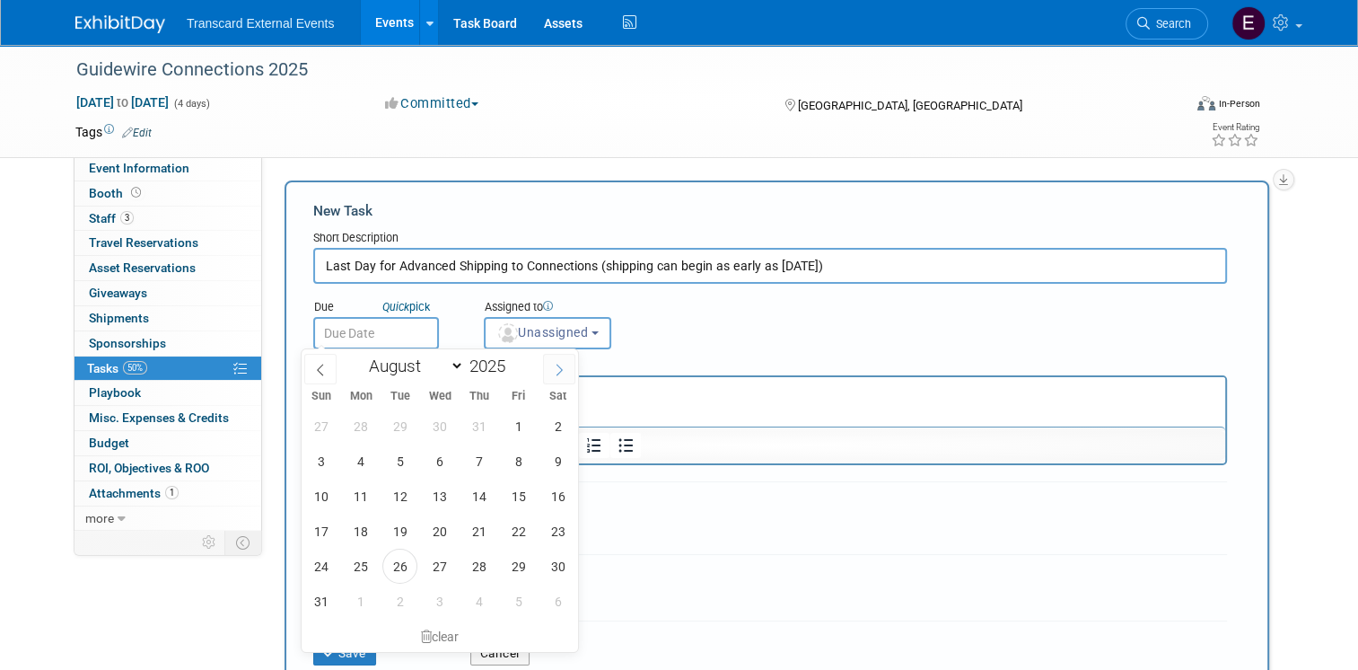
click at [555, 370] on icon at bounding box center [559, 369] width 13 height 13
select select "9"
click at [442, 488] on span "15" at bounding box center [439, 495] width 35 height 35
type input "Oct 15, 2025"
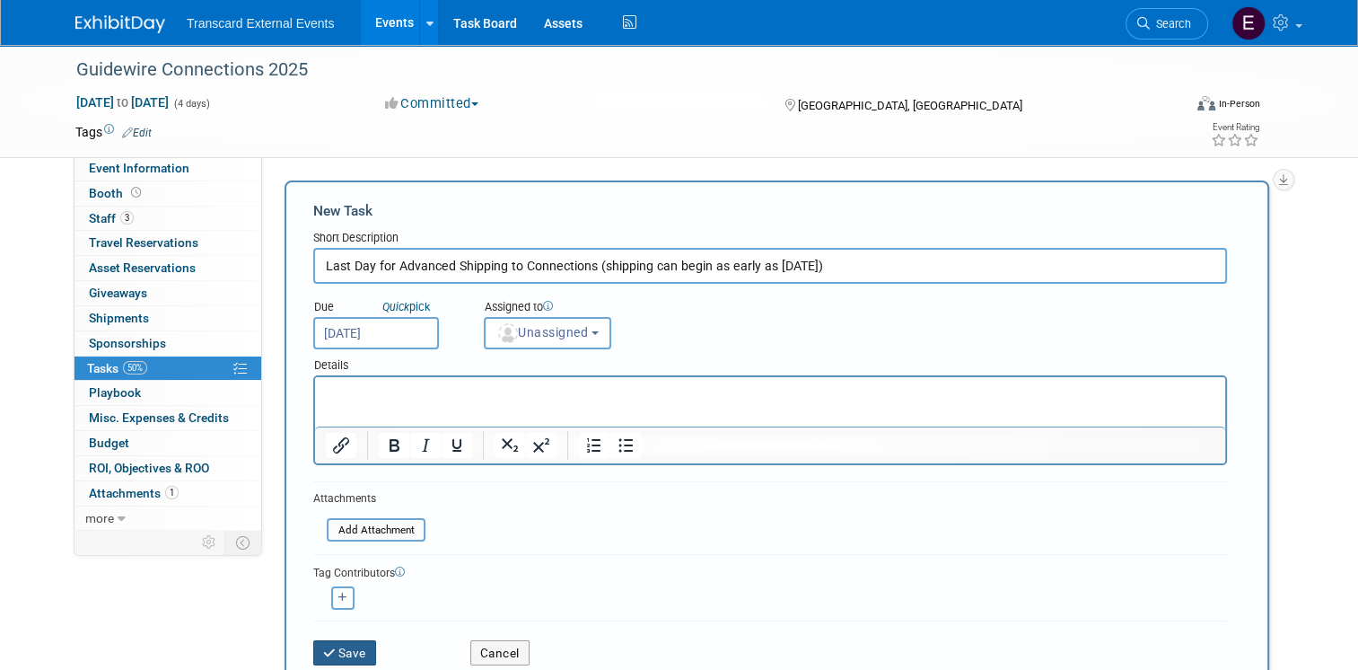
click at [349, 648] on button "Save" at bounding box center [344, 652] width 63 height 25
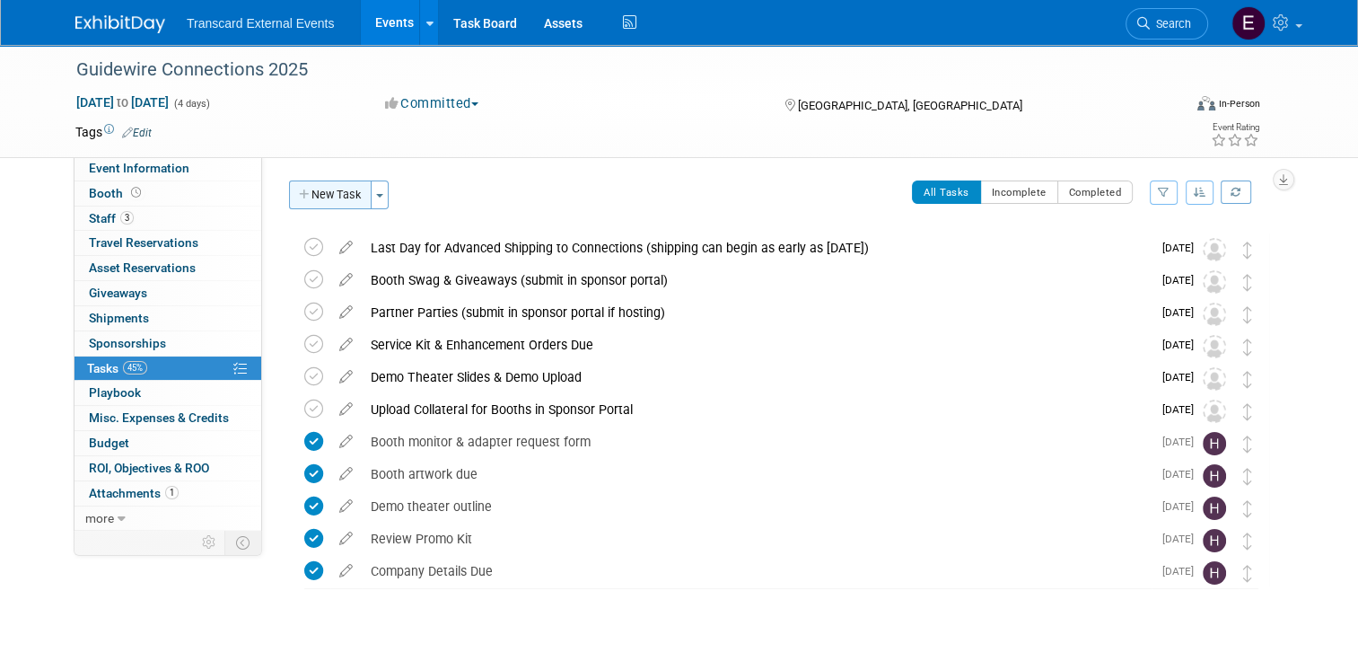
click at [318, 200] on button "New Task" at bounding box center [330, 194] width 83 height 29
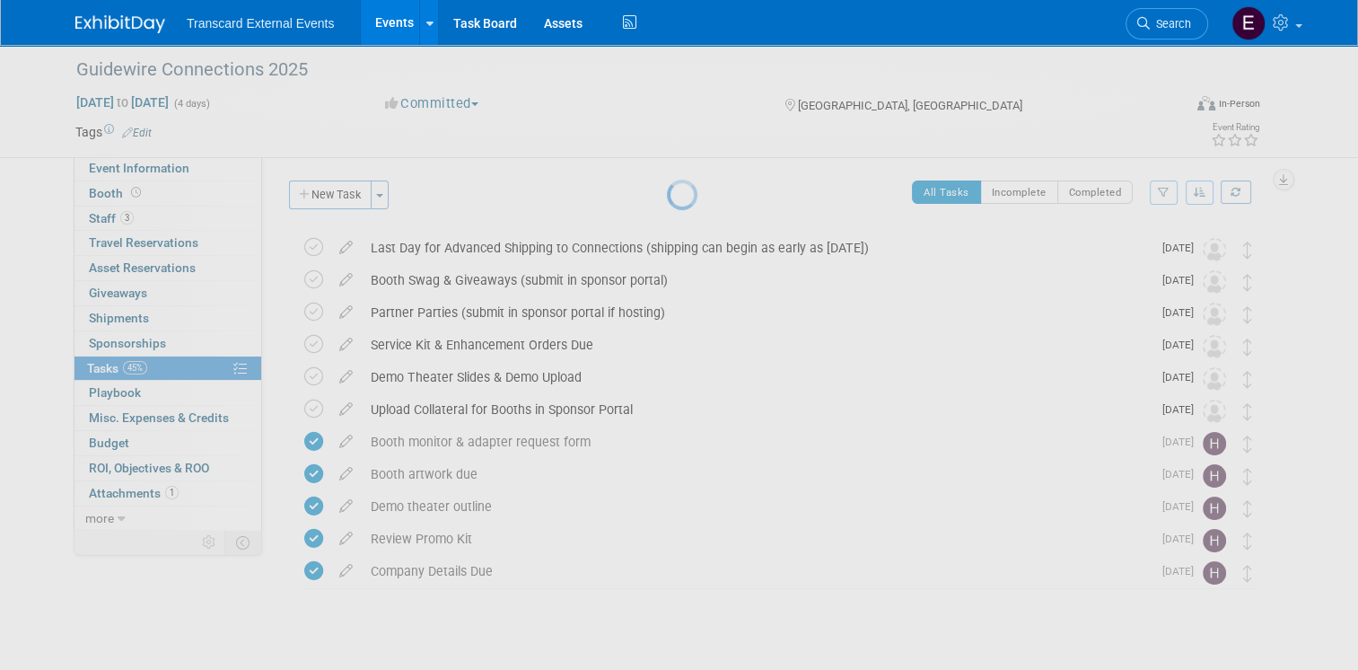
select select "7"
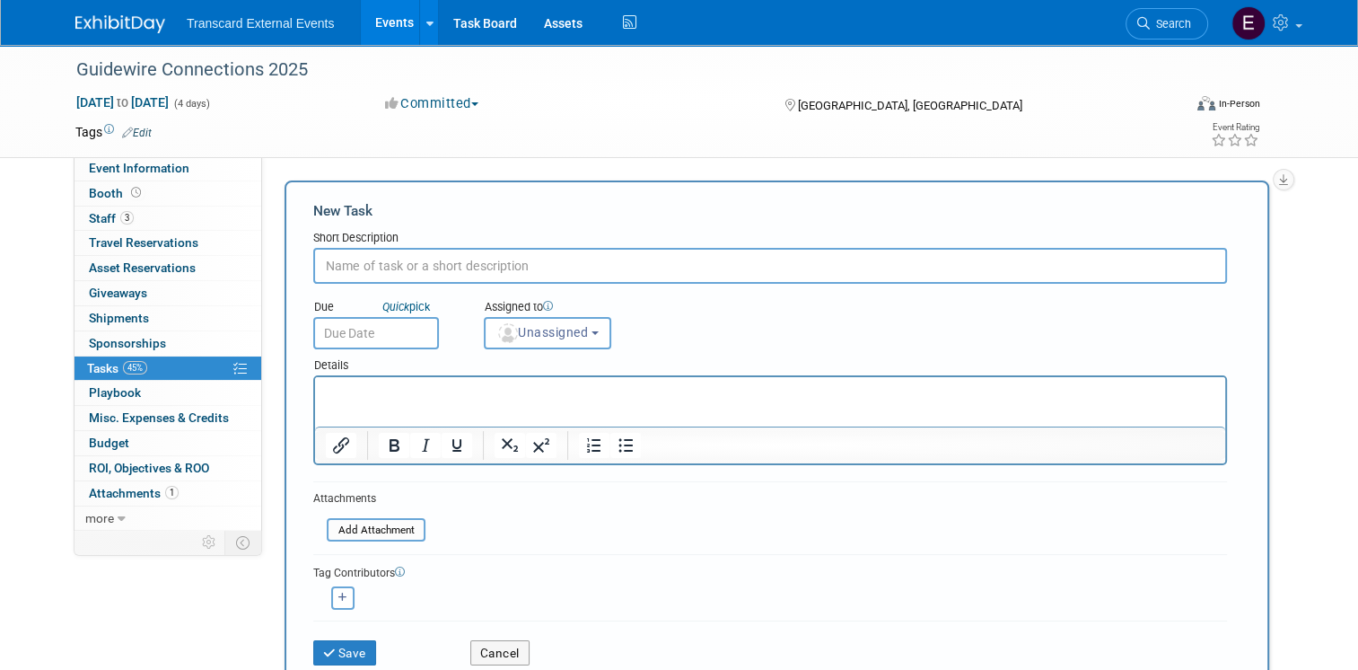
paste input "Shipping can arrive directly to show site for Connections"
type input "Shipping can arrive directly to show site for Connections"
click at [378, 327] on input "text" at bounding box center [376, 333] width 126 height 32
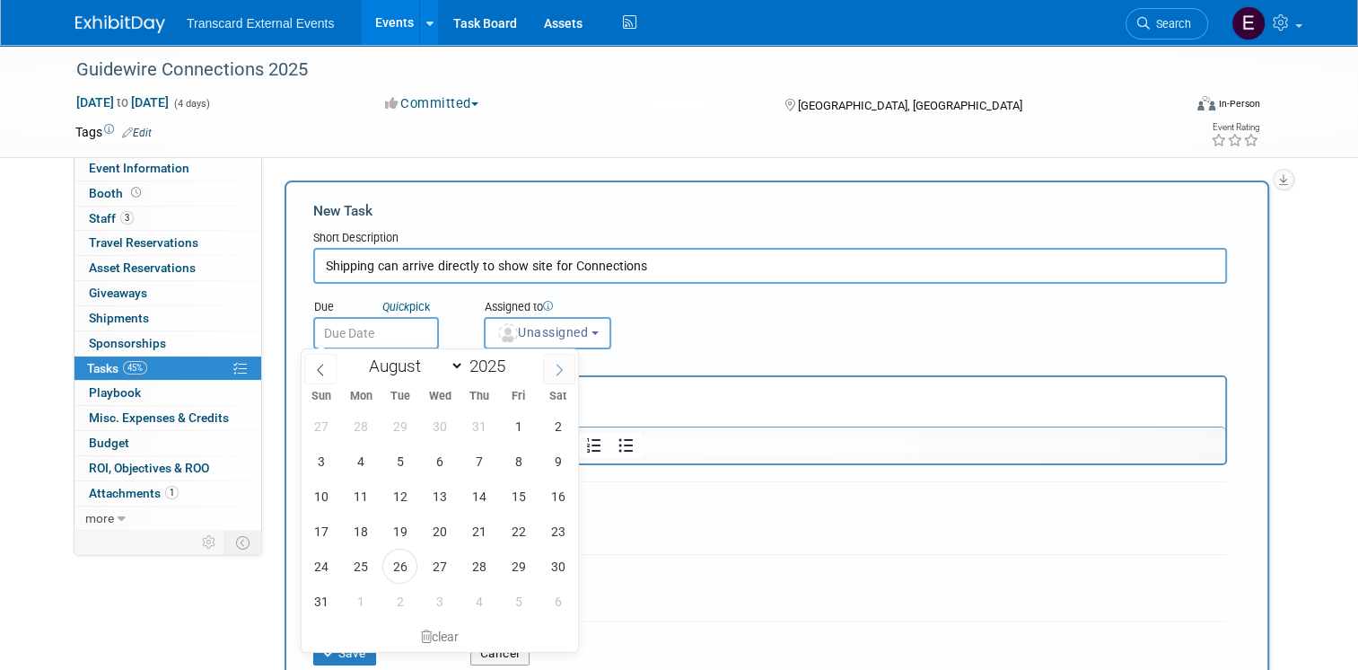
click at [568, 366] on span at bounding box center [559, 369] width 32 height 31
click at [567, 366] on span at bounding box center [559, 369] width 32 height 31
select select "9"
click at [468, 533] on span "23" at bounding box center [478, 530] width 35 height 35
type input "Oct 23, 2025"
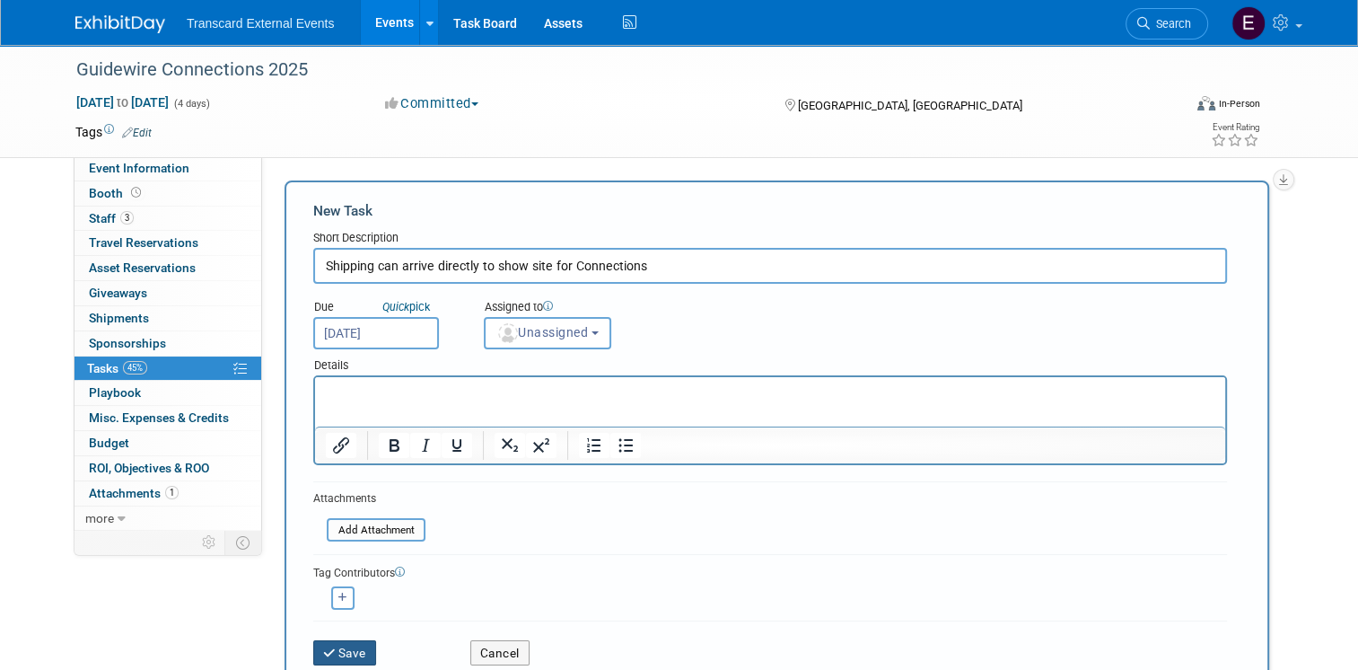
click at [348, 644] on button "Save" at bounding box center [344, 652] width 63 height 25
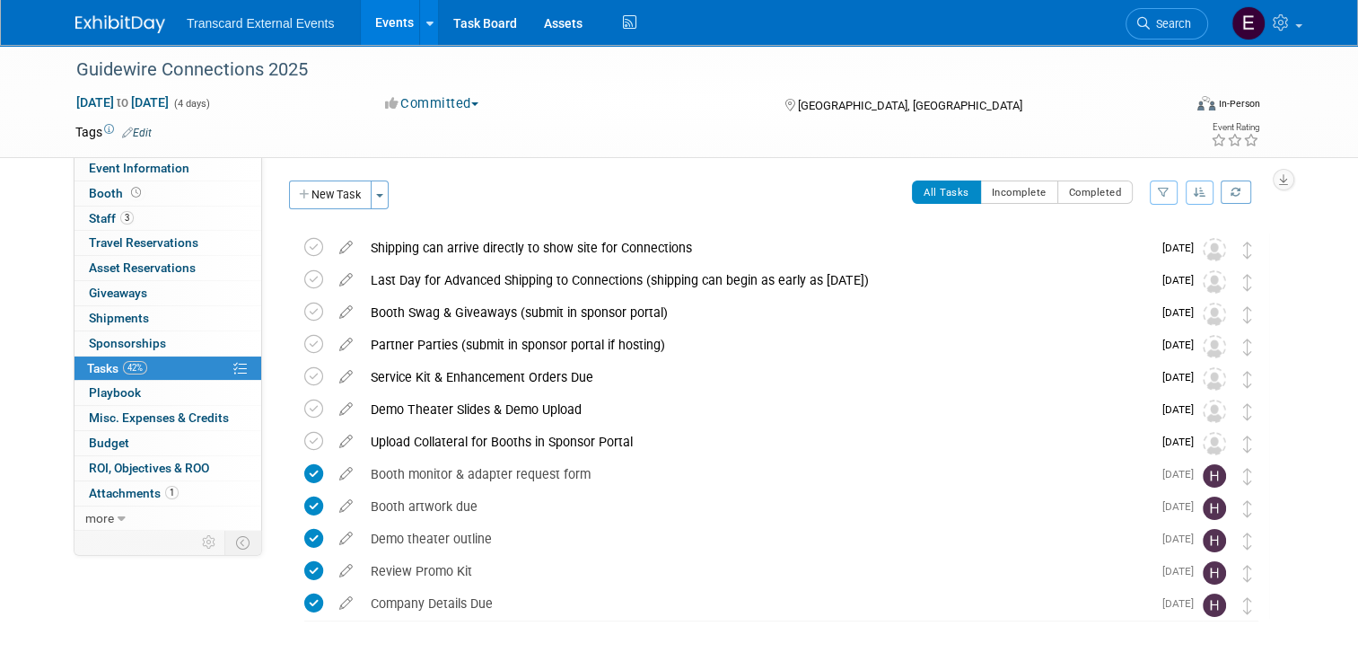
click at [366, 21] on link "Events" at bounding box center [394, 22] width 66 height 45
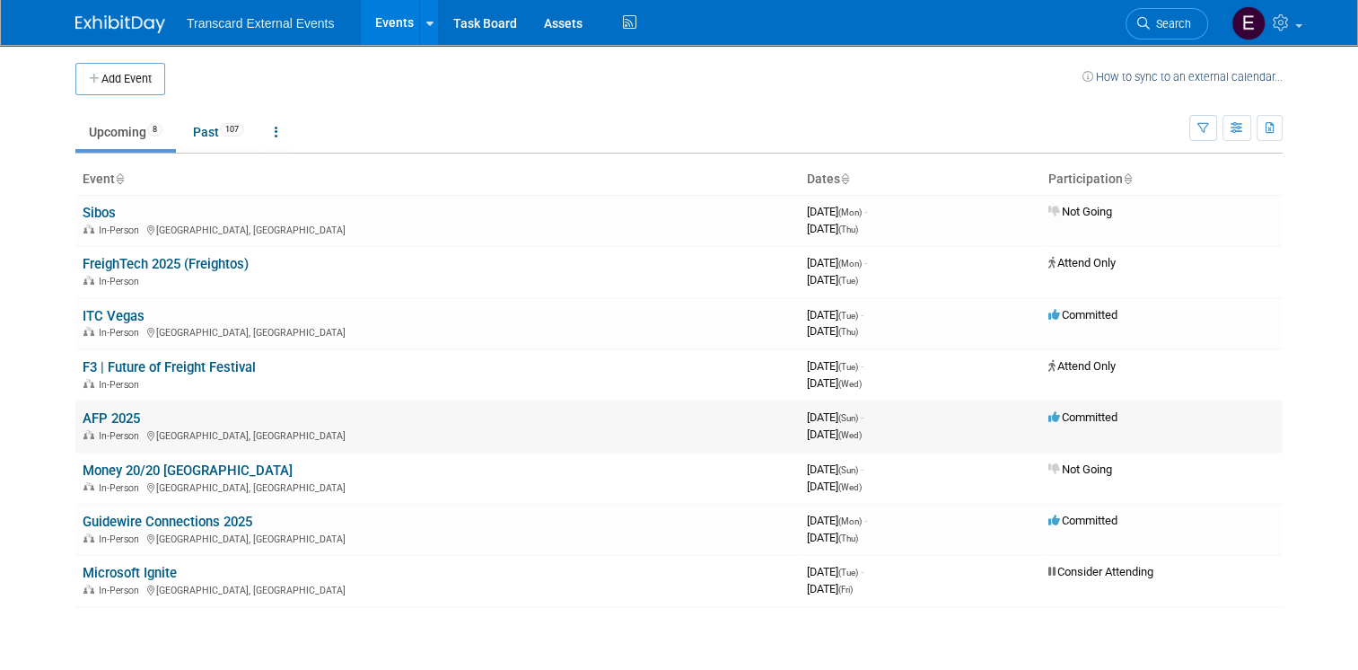
click at [101, 416] on link "AFP 2025" at bounding box center [111, 418] width 57 height 16
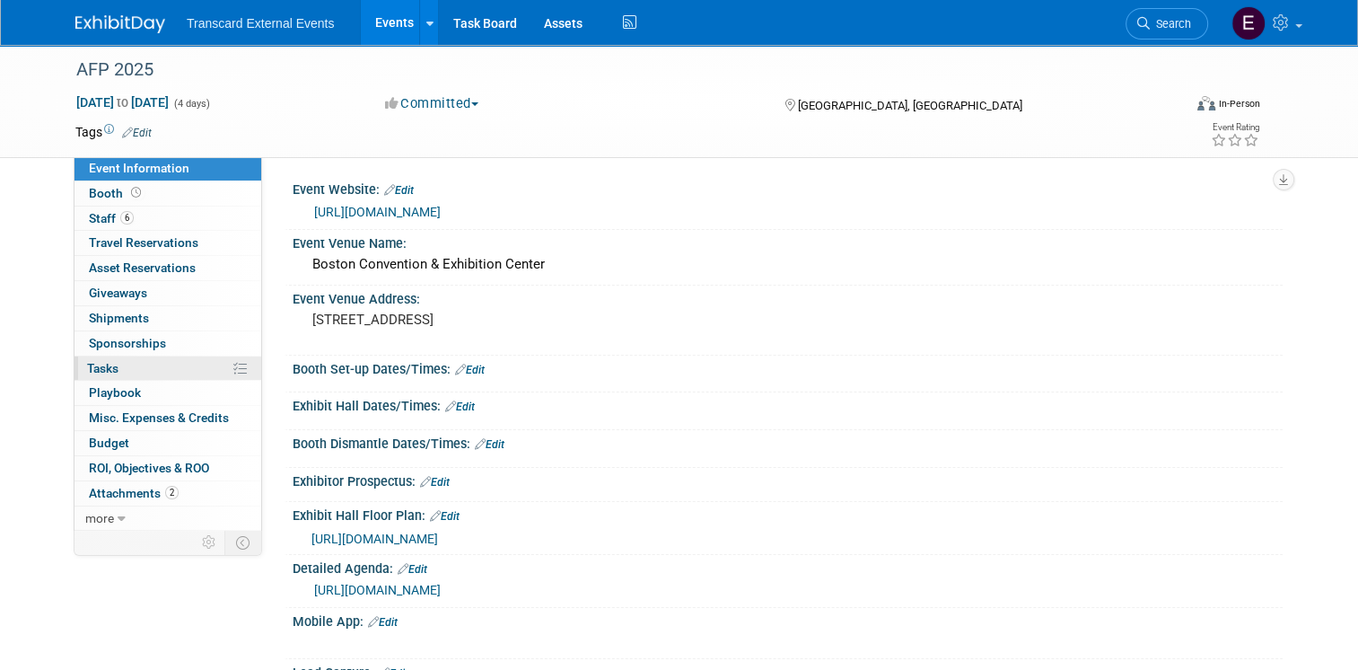
click at [97, 375] on link "0% Tasks 0%" at bounding box center [167, 368] width 187 height 24
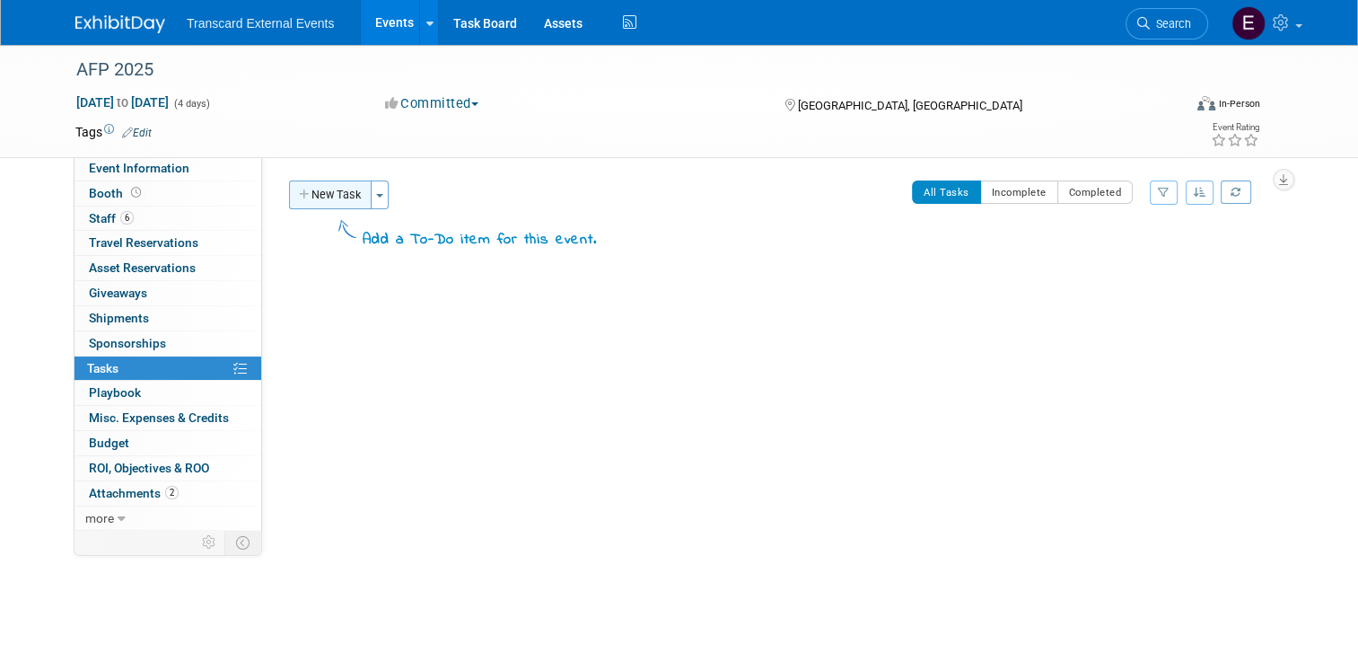
click at [346, 195] on button "New Task" at bounding box center [330, 194] width 83 height 29
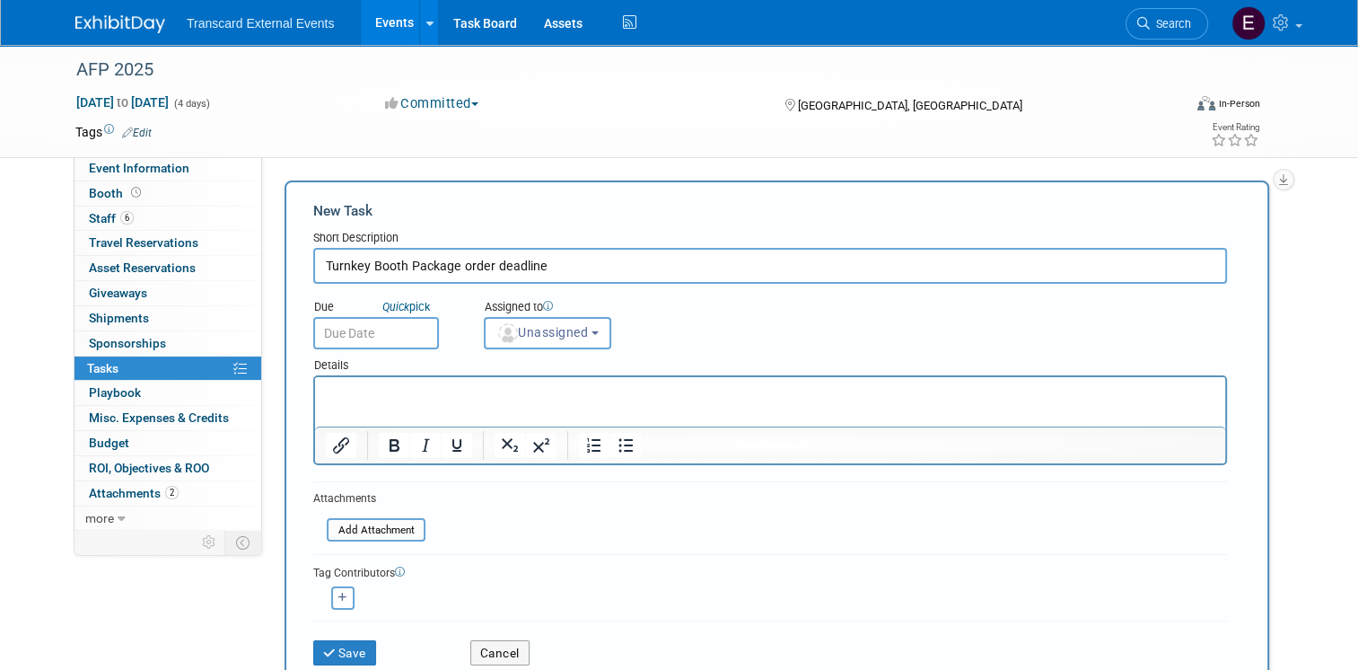
type input "Turnkey Booth Package order deadline"
click at [345, 332] on input "text" at bounding box center [376, 333] width 126 height 32
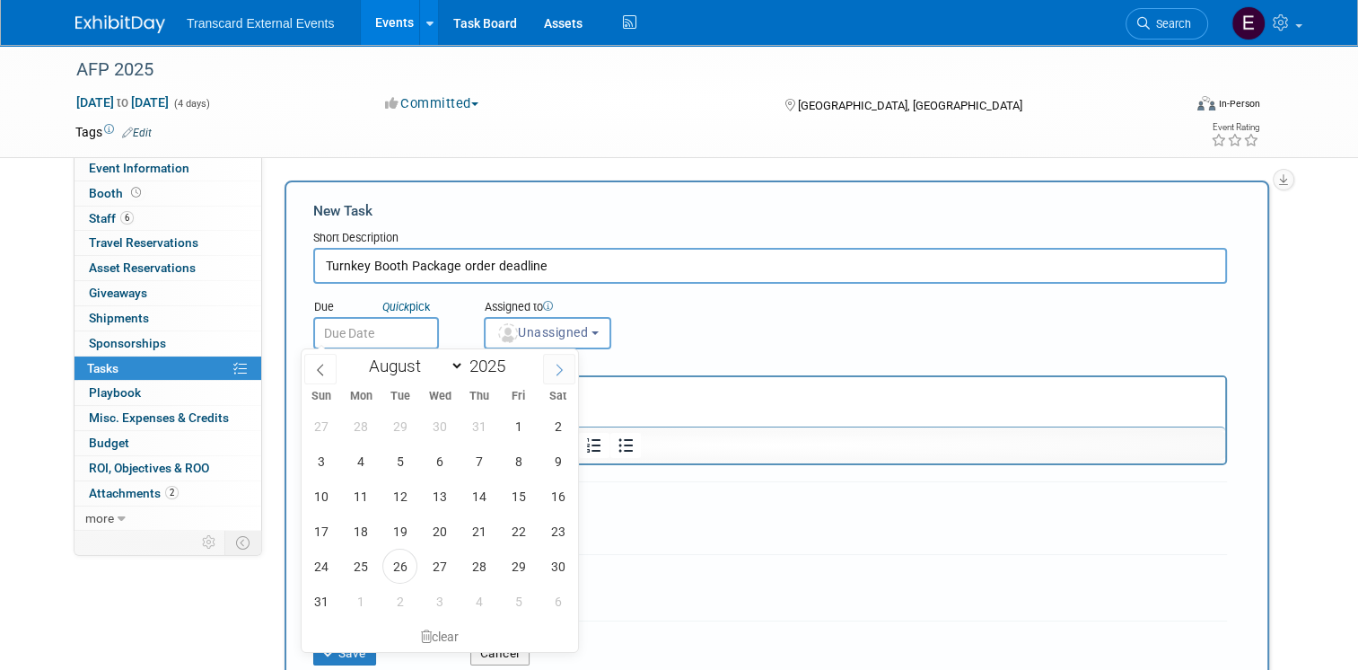
click at [556, 365] on icon at bounding box center [559, 369] width 13 height 13
select select "8"
click at [431, 487] on span "17" at bounding box center [439, 495] width 35 height 35
type input "Sep 17, 2025"
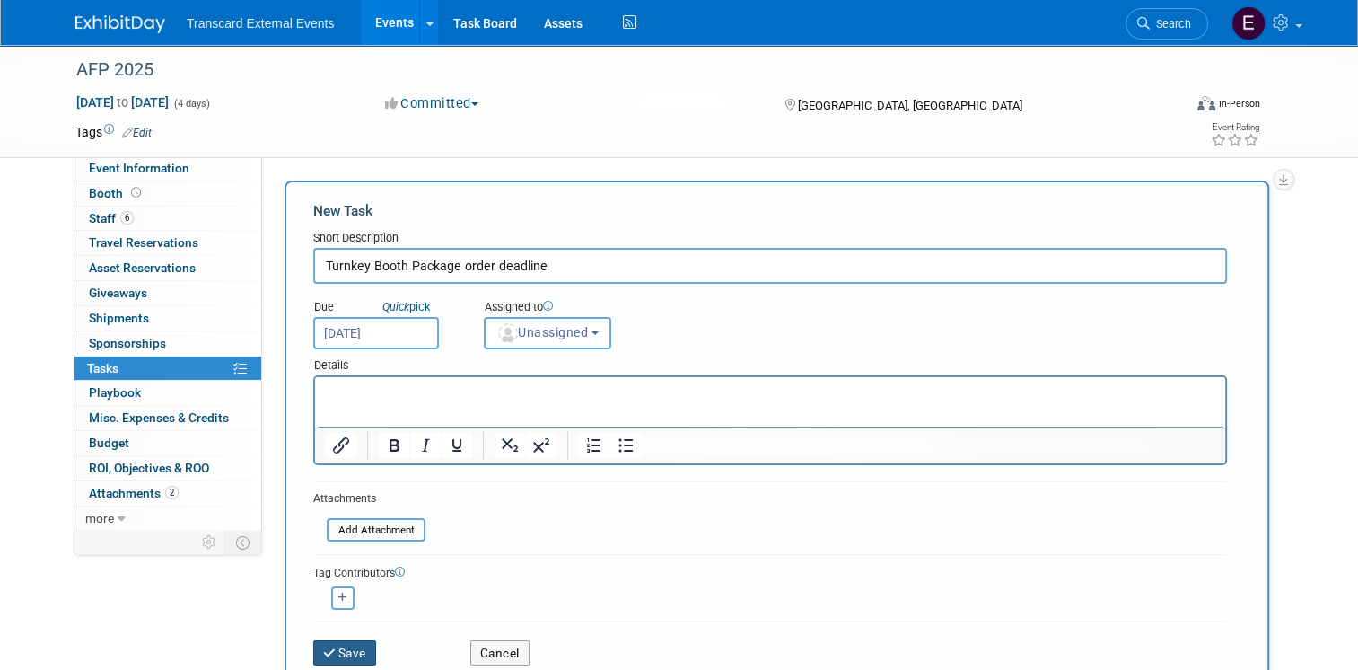
click at [313, 647] on button "Save" at bounding box center [344, 652] width 63 height 25
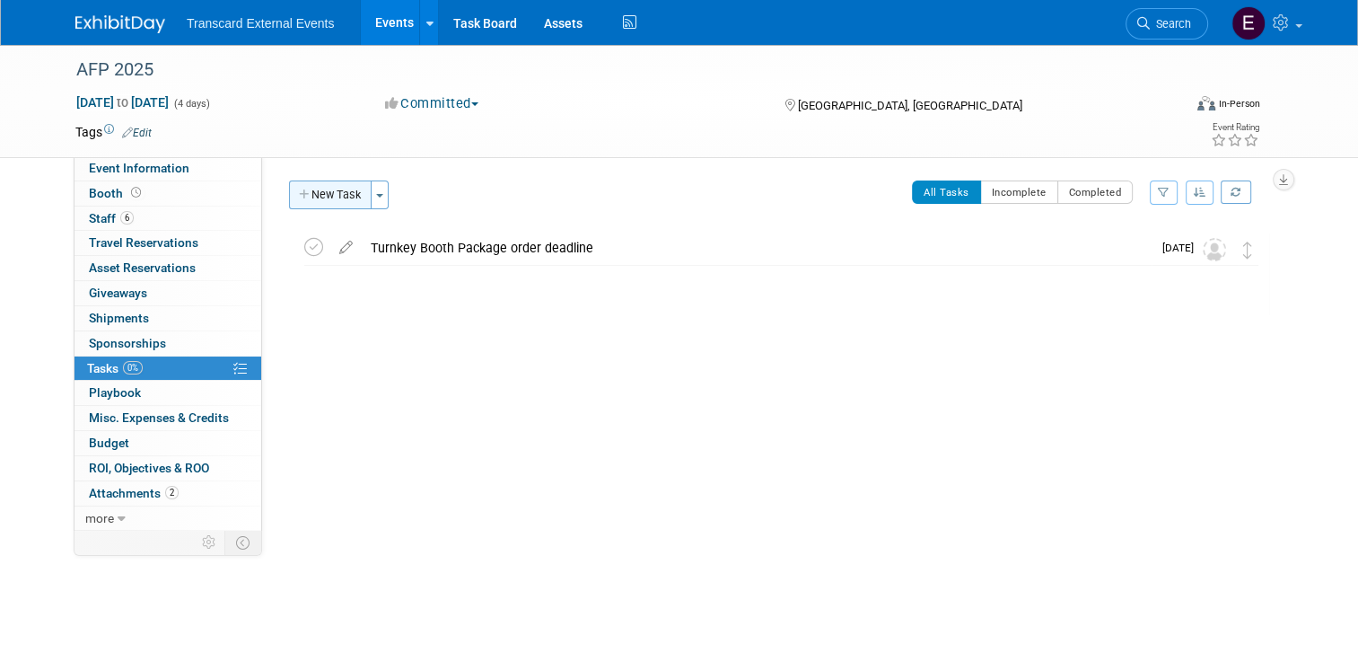
click at [337, 191] on button "New Task" at bounding box center [330, 194] width 83 height 29
select select "7"
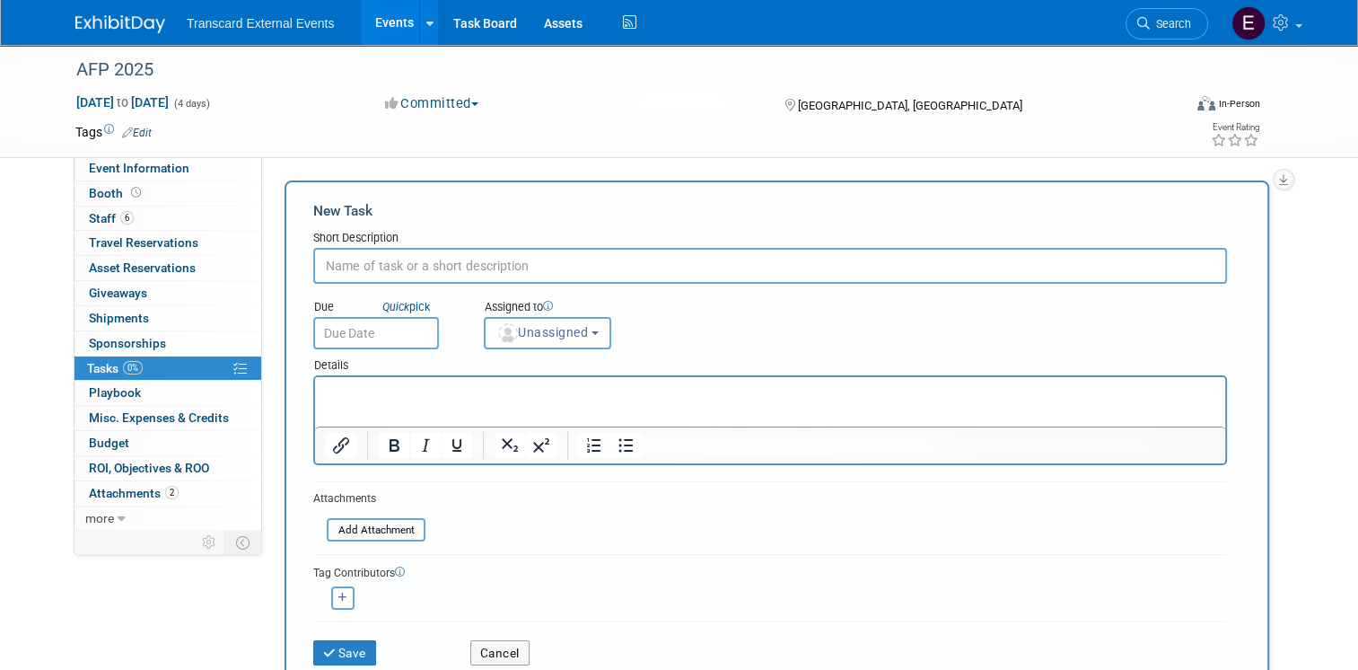
paste input "Receiving at Advance Warehouse begins"
type input "Receiving at Advance Warehouse begins"
click at [407, 320] on input "text" at bounding box center [376, 333] width 126 height 32
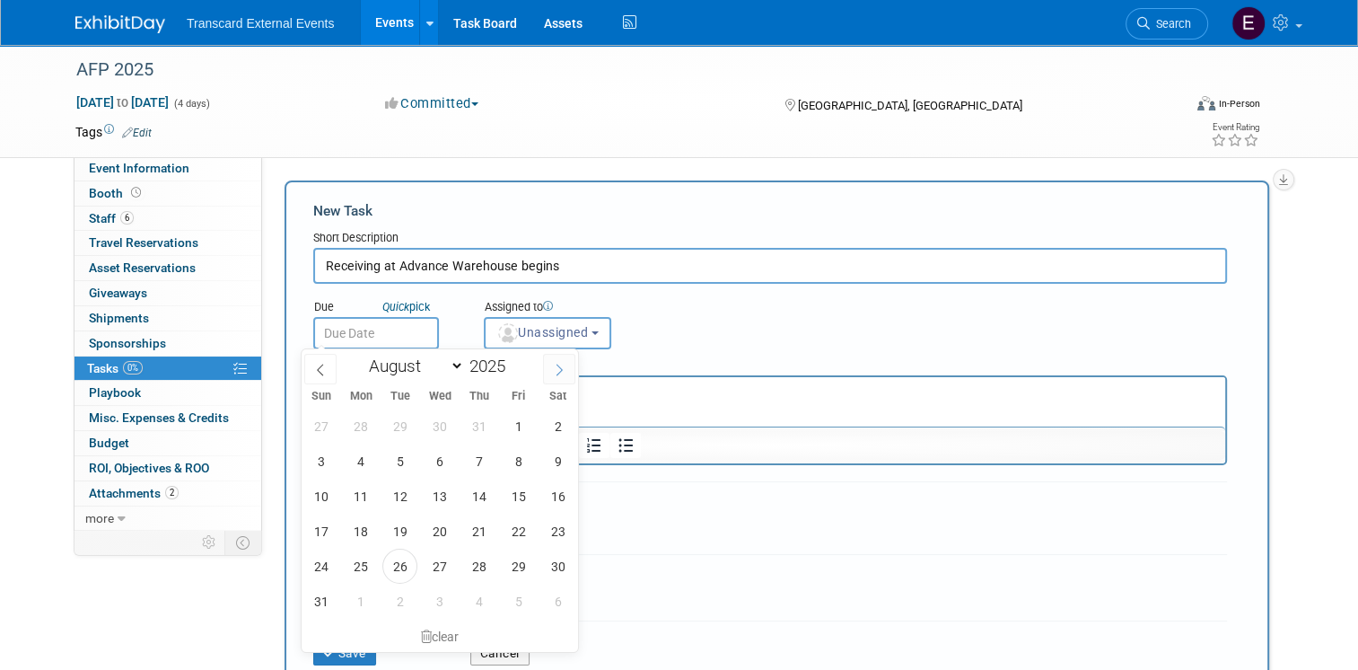
click at [556, 365] on icon at bounding box center [559, 369] width 13 height 13
select select "8"
click at [434, 503] on span "17" at bounding box center [439, 495] width 35 height 35
type input "Sep 17, 2025"
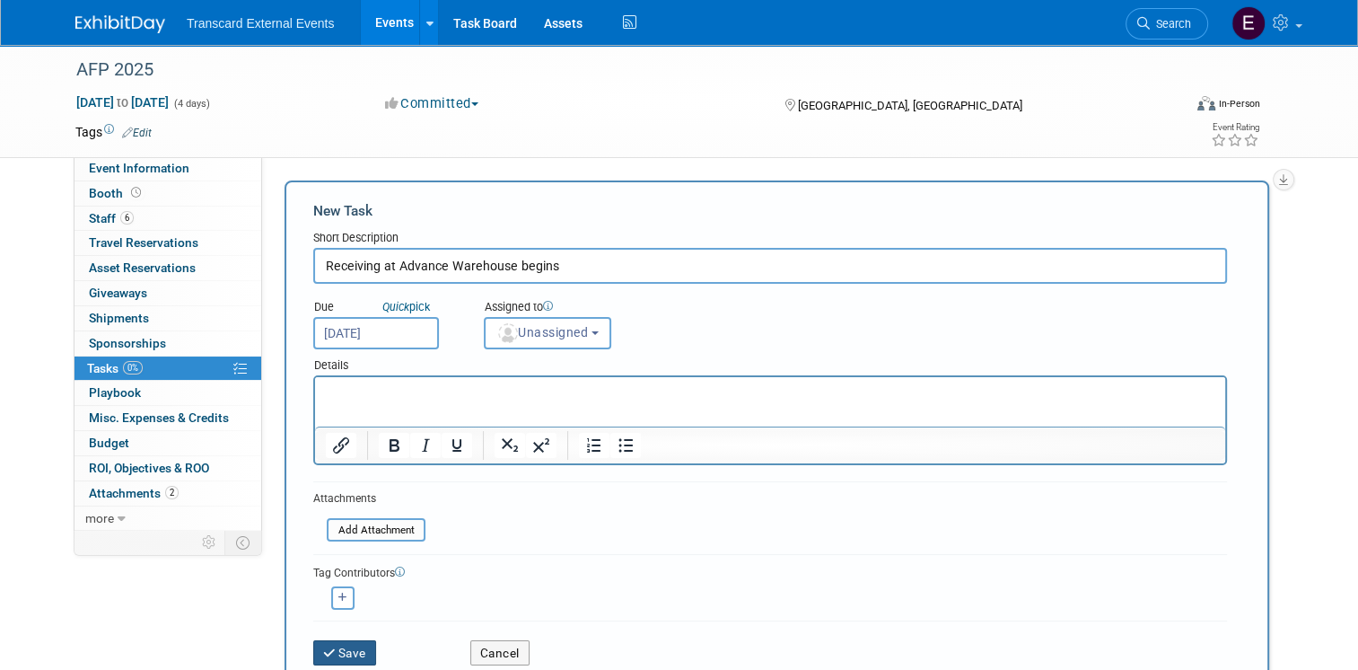
click at [337, 649] on button "Save" at bounding box center [344, 652] width 63 height 25
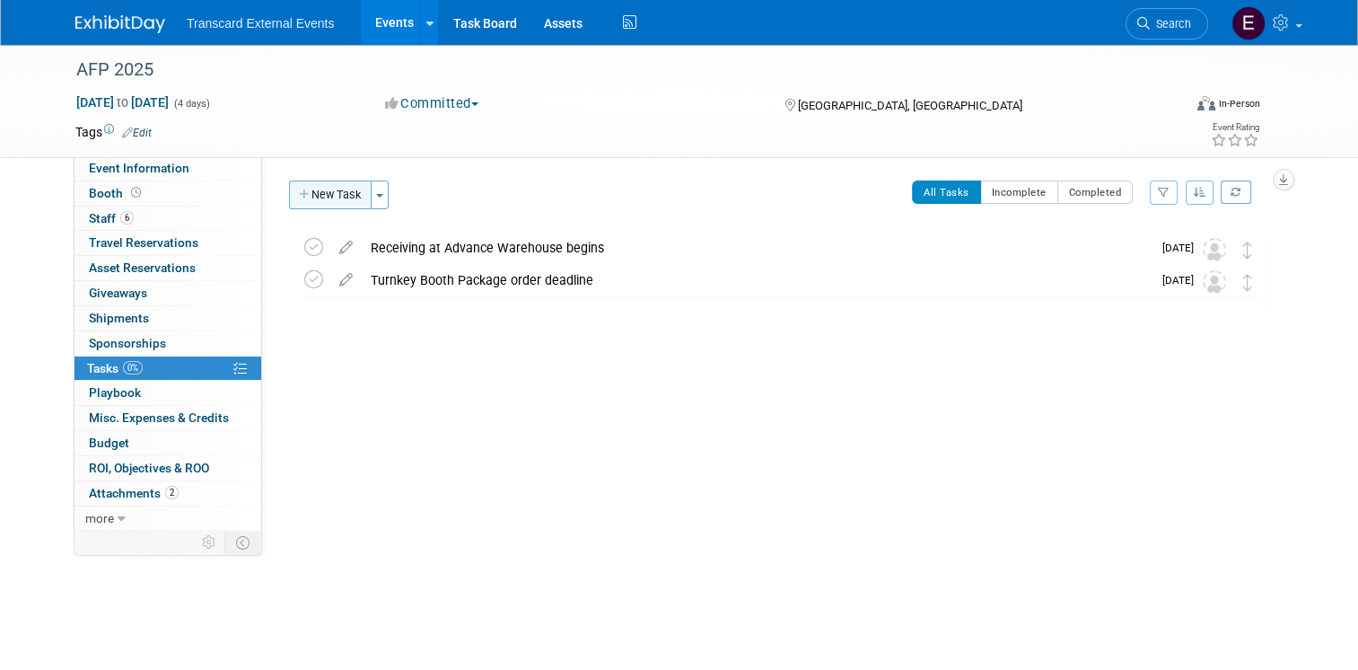
click at [315, 199] on button "New Task" at bounding box center [330, 194] width 83 height 29
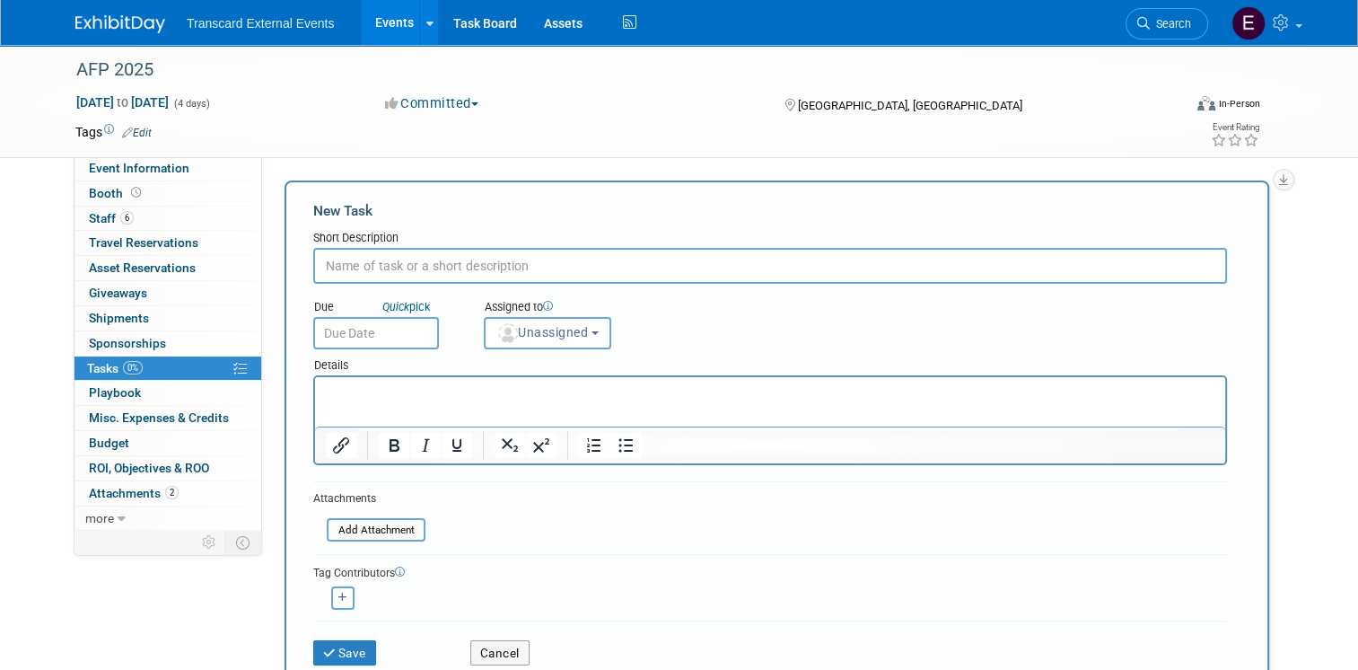
paste input "Booth packages must be ordered"
type input "Booth packages must be ordered"
click at [372, 326] on input "text" at bounding box center [376, 333] width 126 height 32
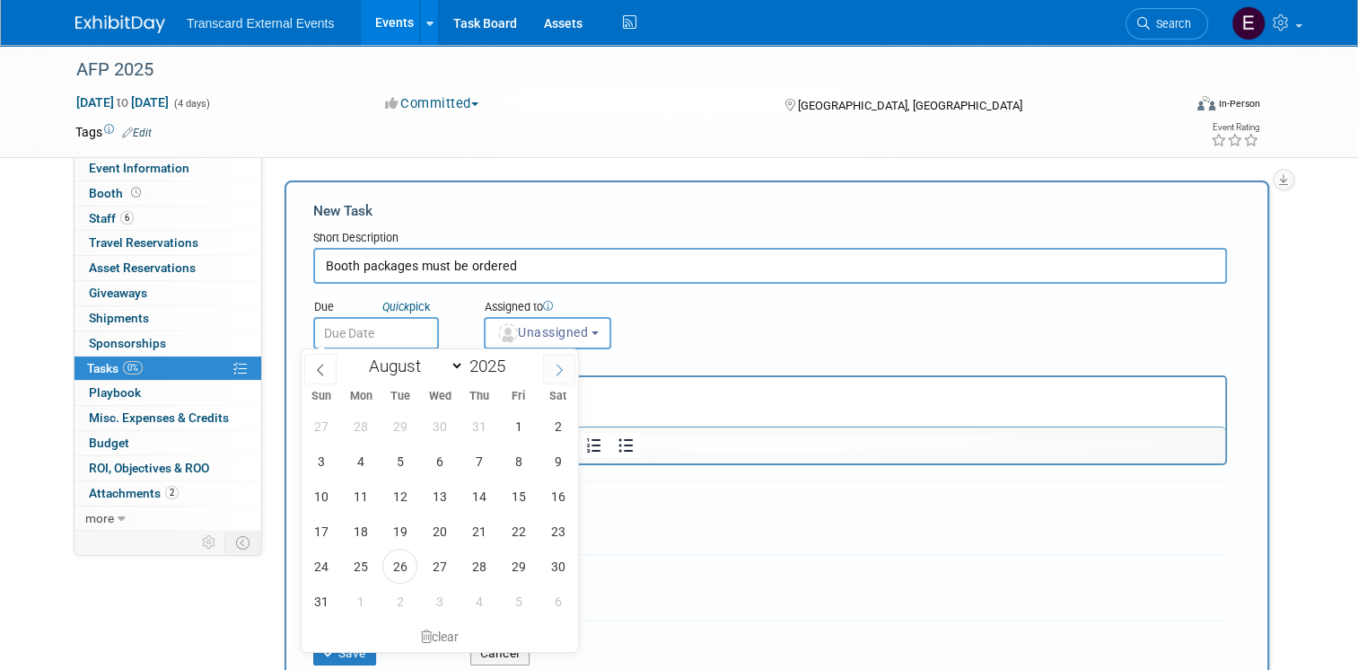
click at [556, 361] on span at bounding box center [559, 369] width 32 height 31
select select "8"
click at [443, 501] on span "17" at bounding box center [439, 495] width 35 height 35
type input "Sep 17, 2025"
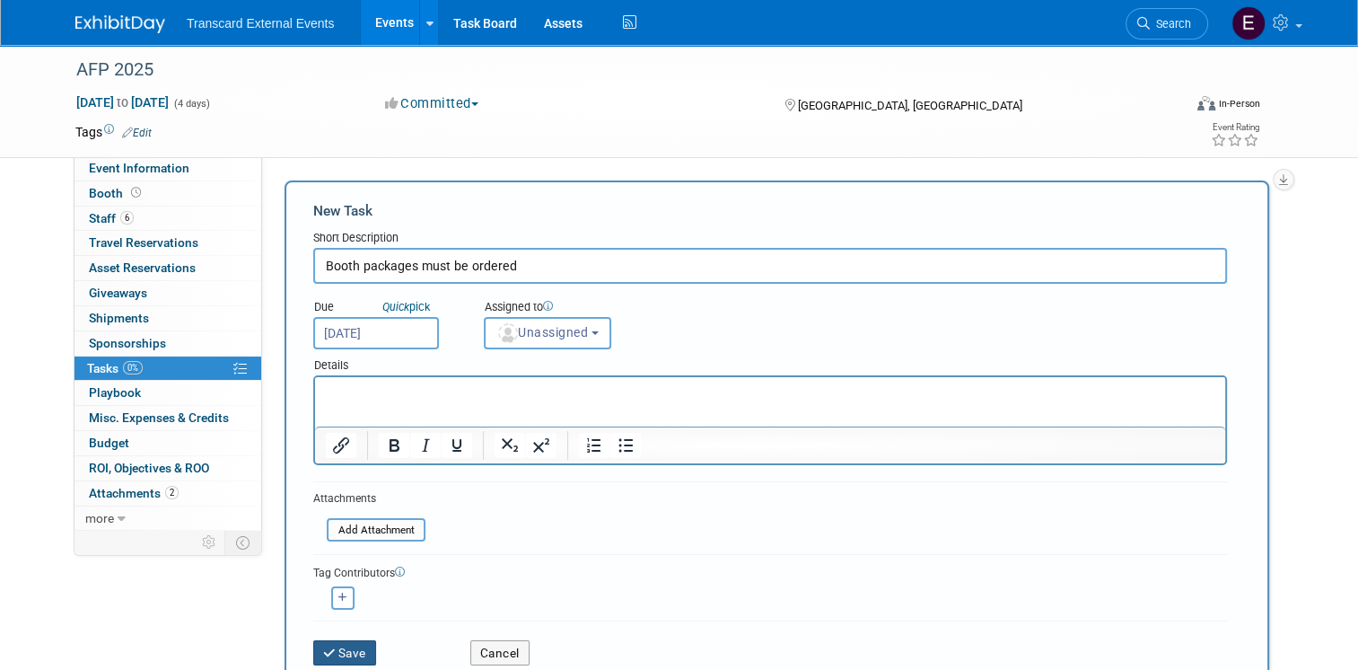
click at [331, 644] on button "Save" at bounding box center [344, 652] width 63 height 25
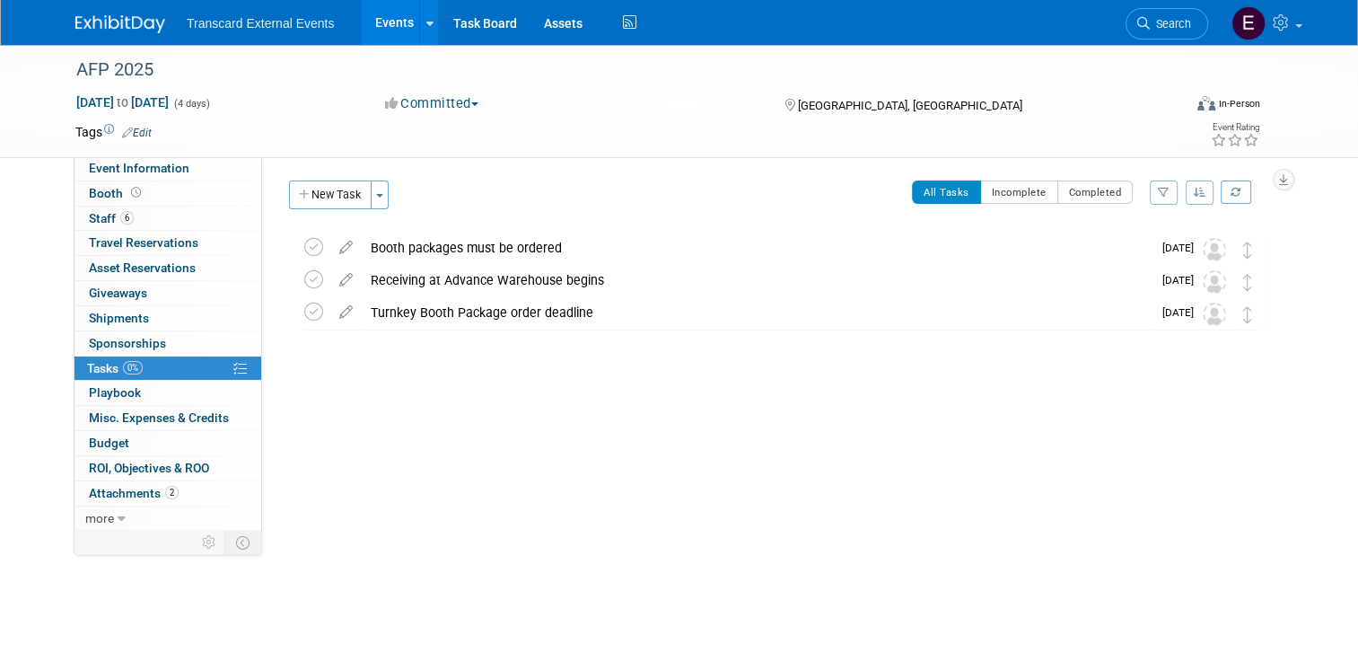
click at [291, 175] on div "Event Website: Edit https://conference.afponline.org/ Event Venue Name: Boston …" at bounding box center [772, 342] width 1020 height 372
click at [315, 197] on button "New Task" at bounding box center [330, 194] width 83 height 29
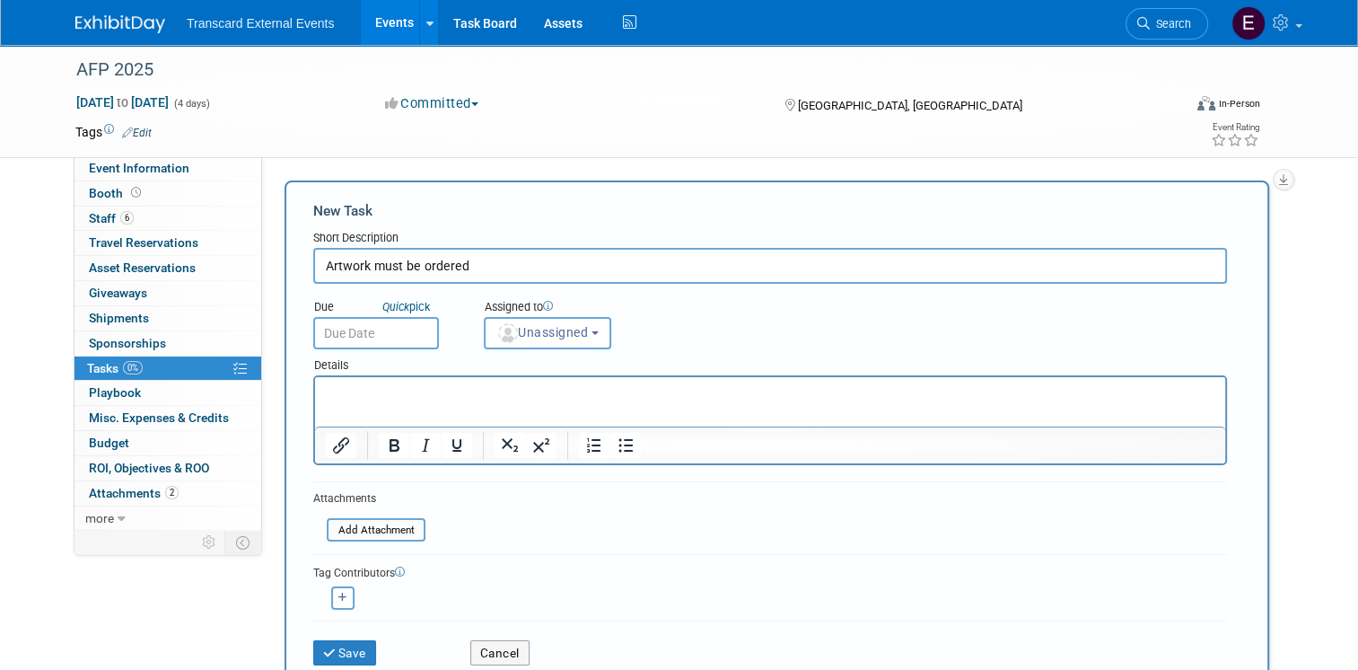
type input "Artwork must be ordered"
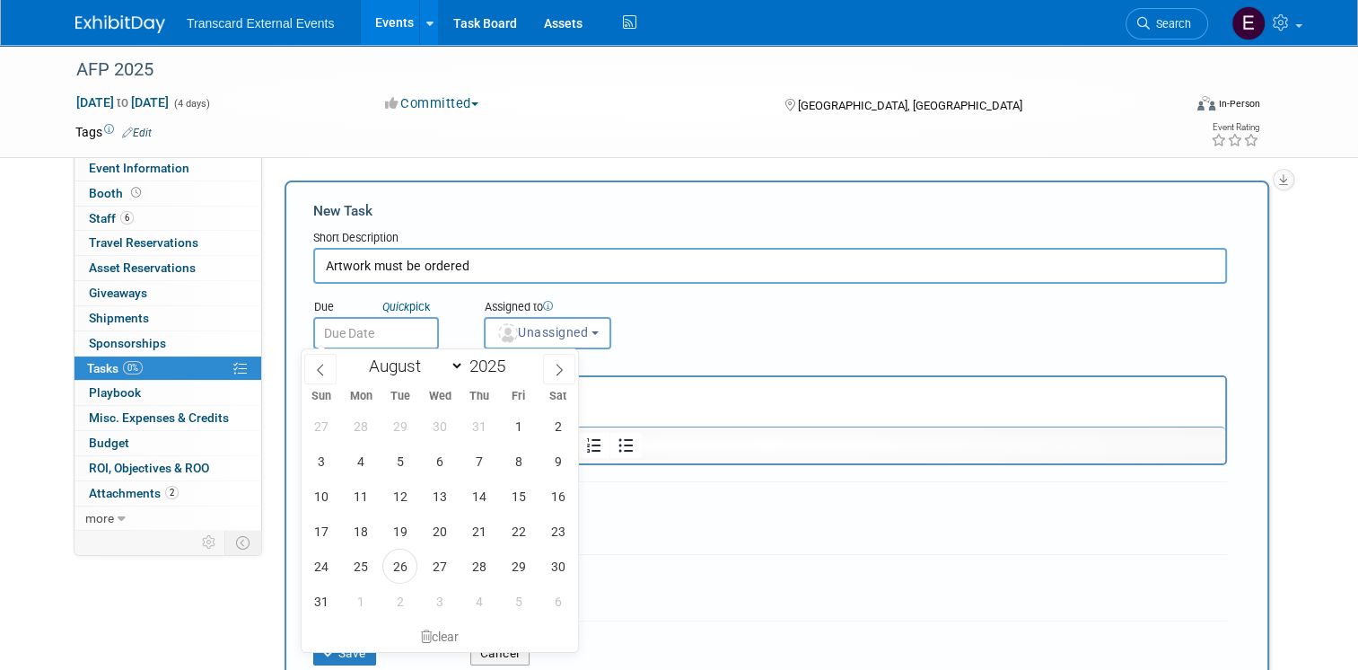
click at [372, 327] on input "text" at bounding box center [376, 333] width 126 height 32
click at [573, 367] on span at bounding box center [559, 369] width 32 height 31
select select "8"
click at [425, 491] on span "17" at bounding box center [439, 495] width 35 height 35
type input "Sep 17, 2025"
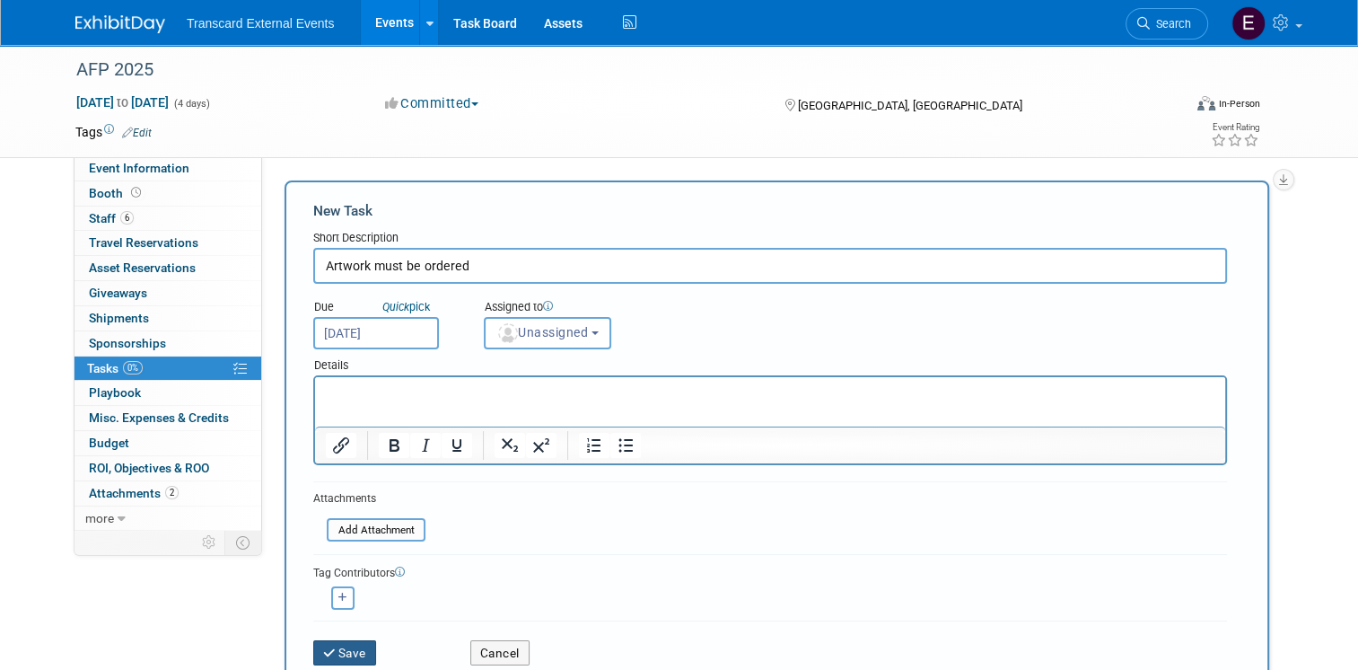
click at [353, 649] on button "Save" at bounding box center [344, 652] width 63 height 25
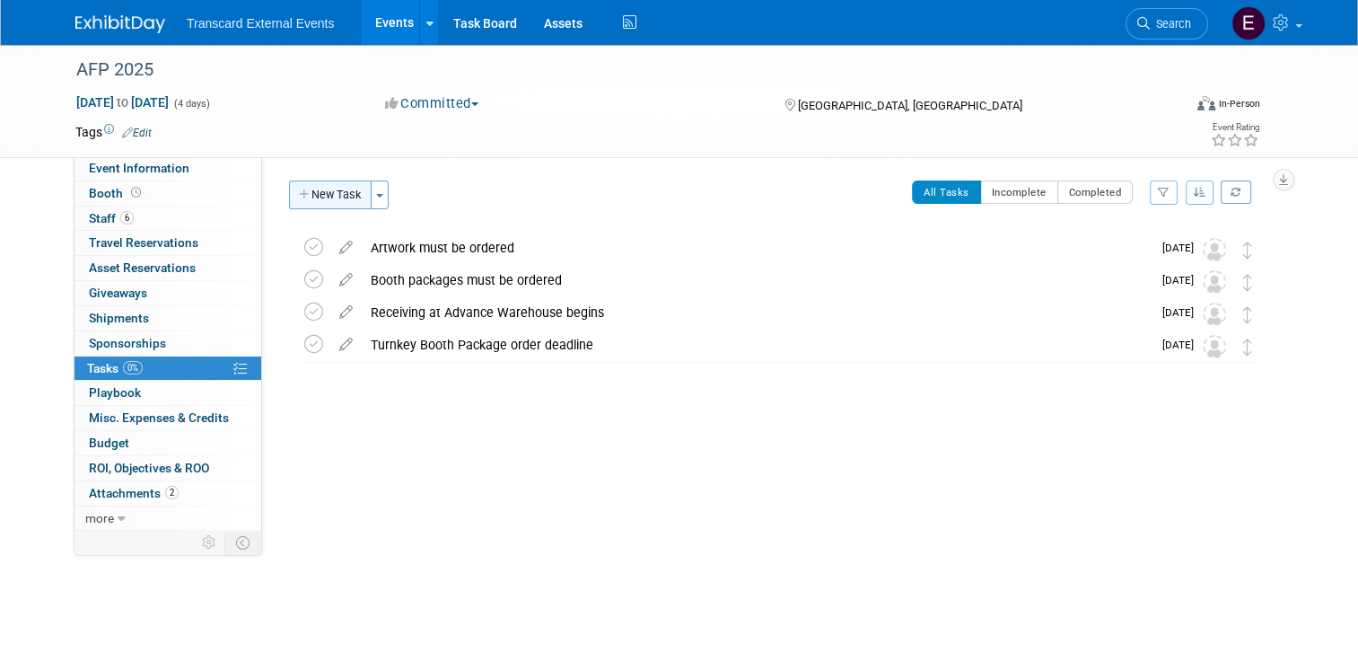
click at [324, 181] on button "New Task" at bounding box center [330, 194] width 83 height 29
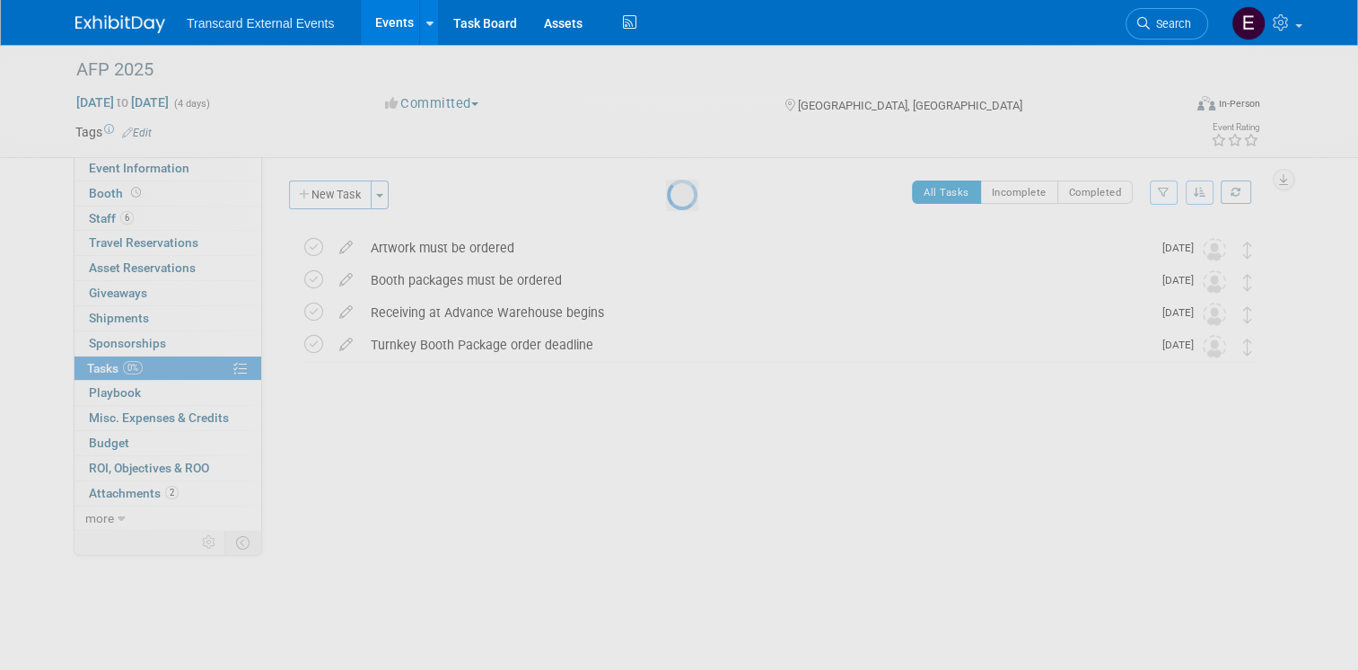
select select "7"
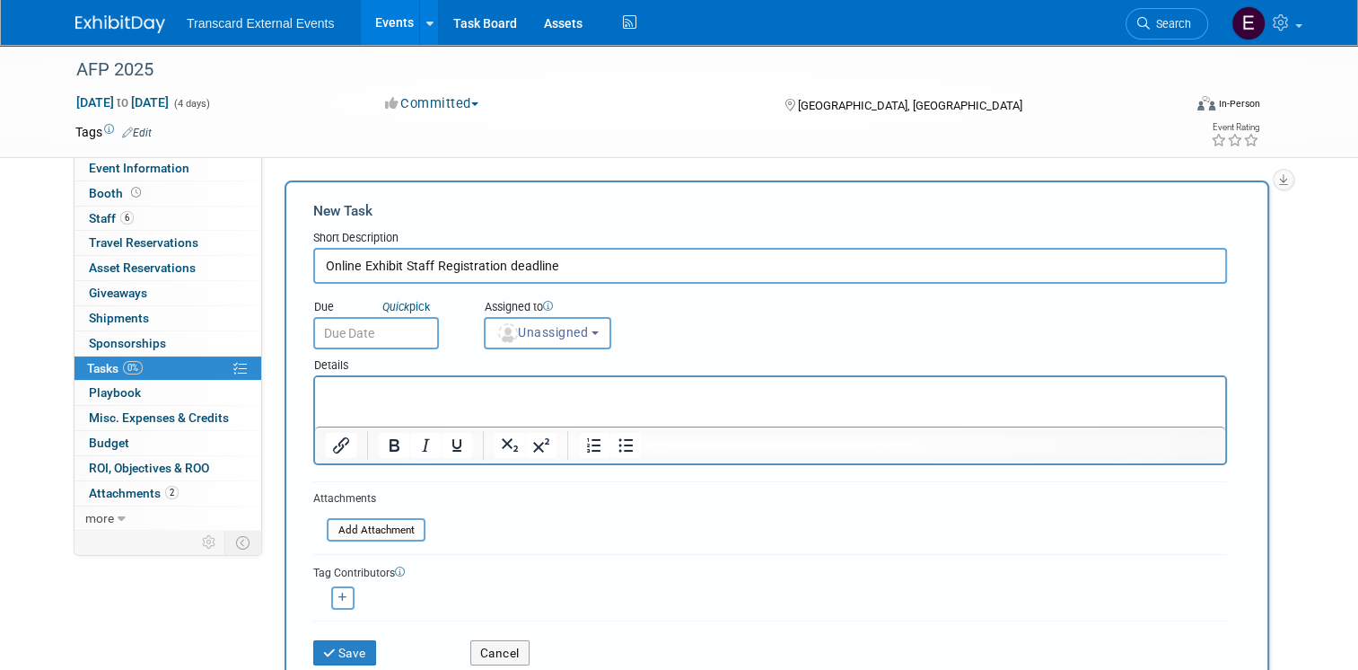
type input "Online Exhibit Staff Registration deadline"
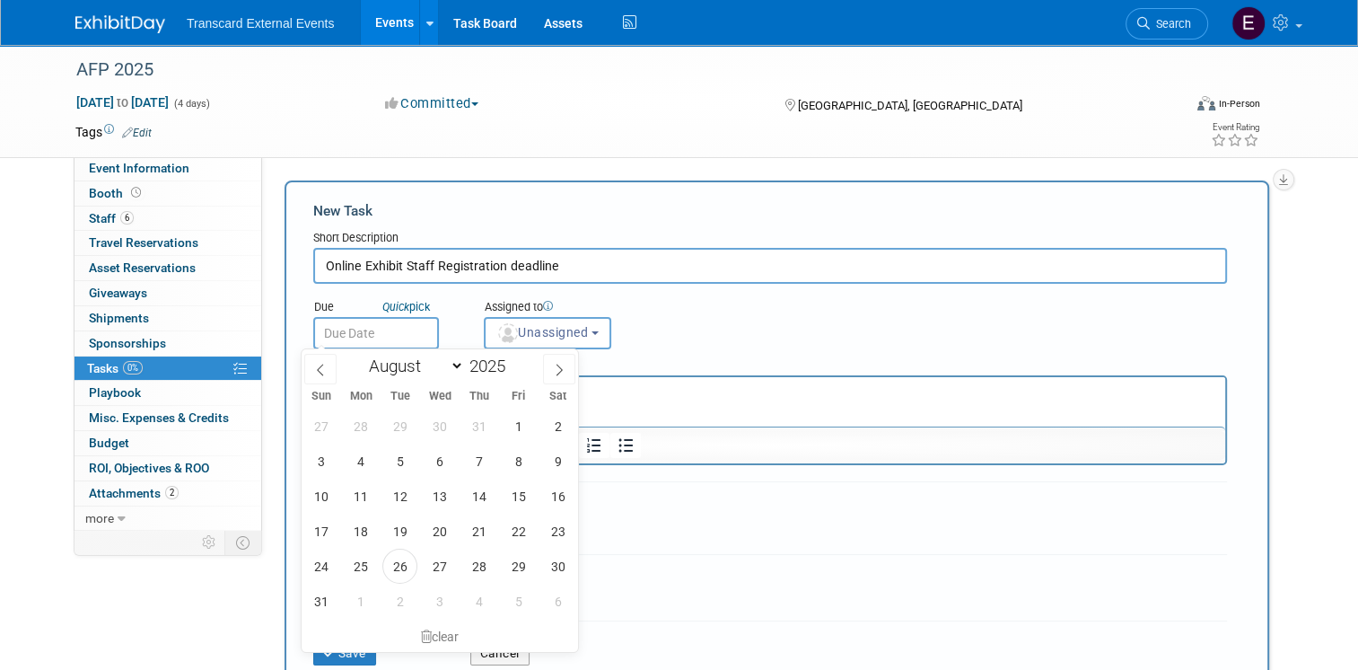
click at [376, 317] on input "text" at bounding box center [376, 333] width 126 height 32
click at [574, 366] on span at bounding box center [559, 369] width 32 height 31
select select "8"
click at [523, 495] on span "19" at bounding box center [518, 495] width 35 height 35
type input "Sep 19, 2025"
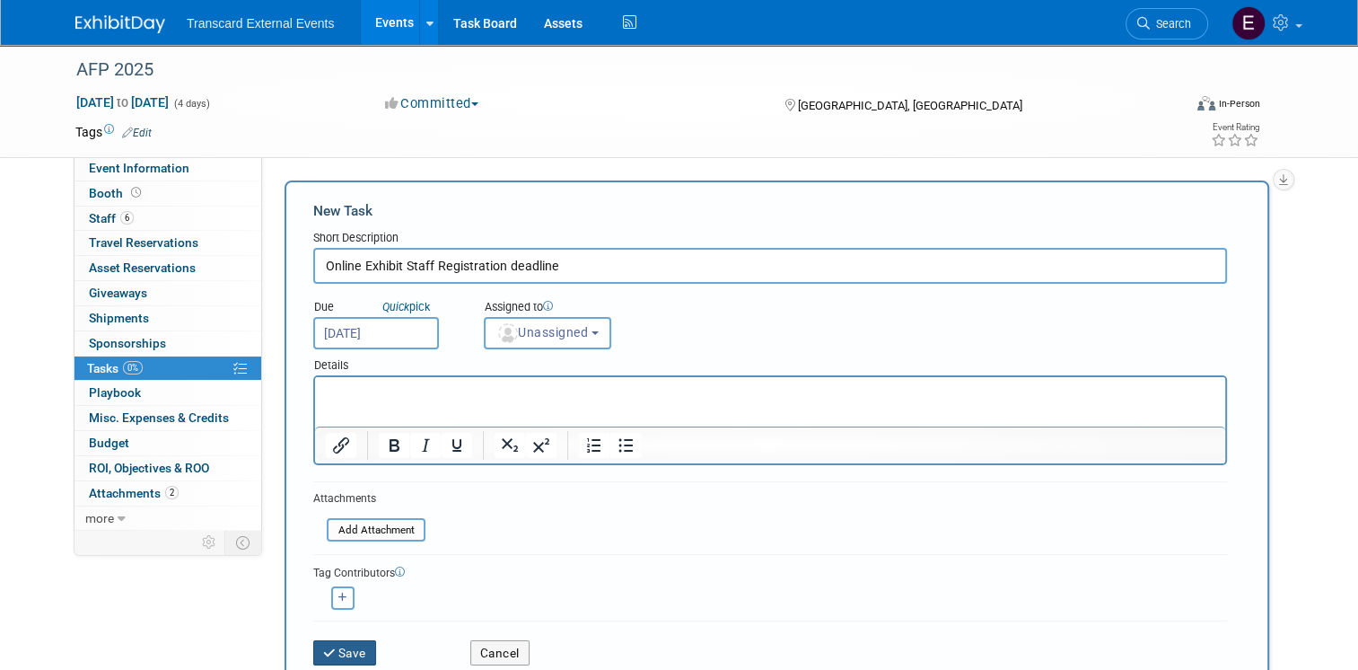
click at [352, 644] on button "Save" at bounding box center [344, 652] width 63 height 25
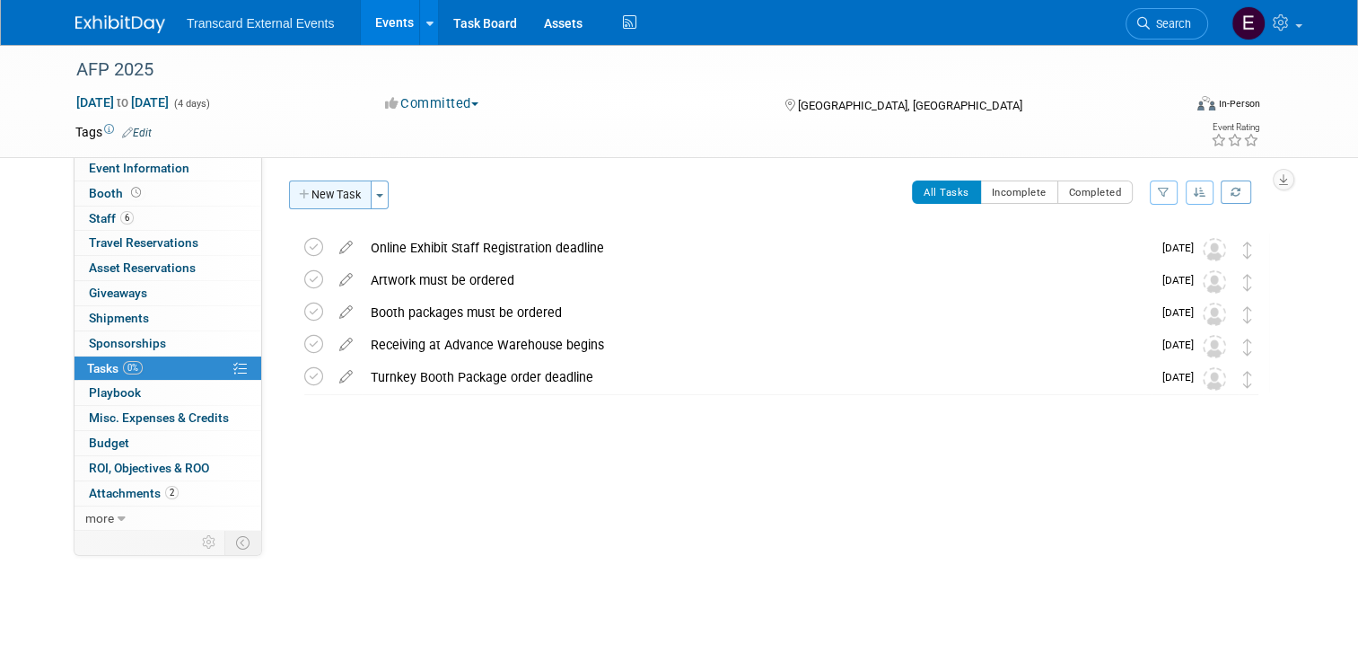
click at [328, 206] on button "New Task" at bounding box center [330, 194] width 83 height 29
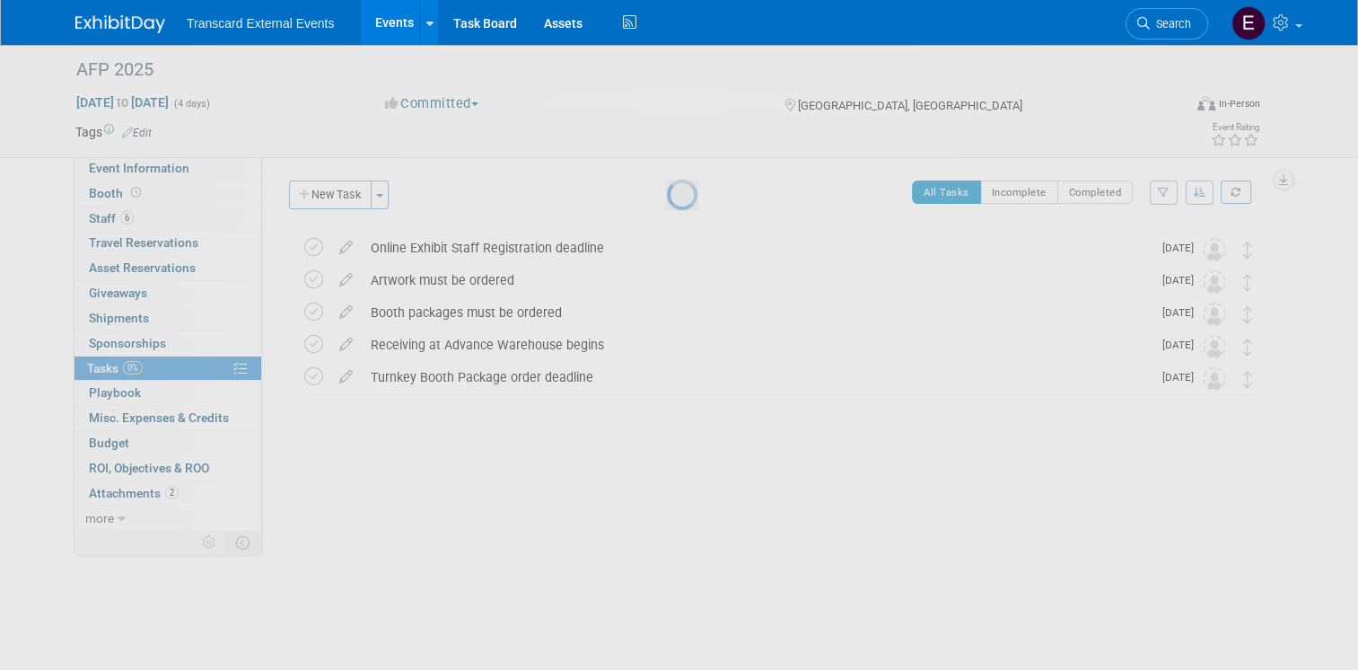
select select "7"
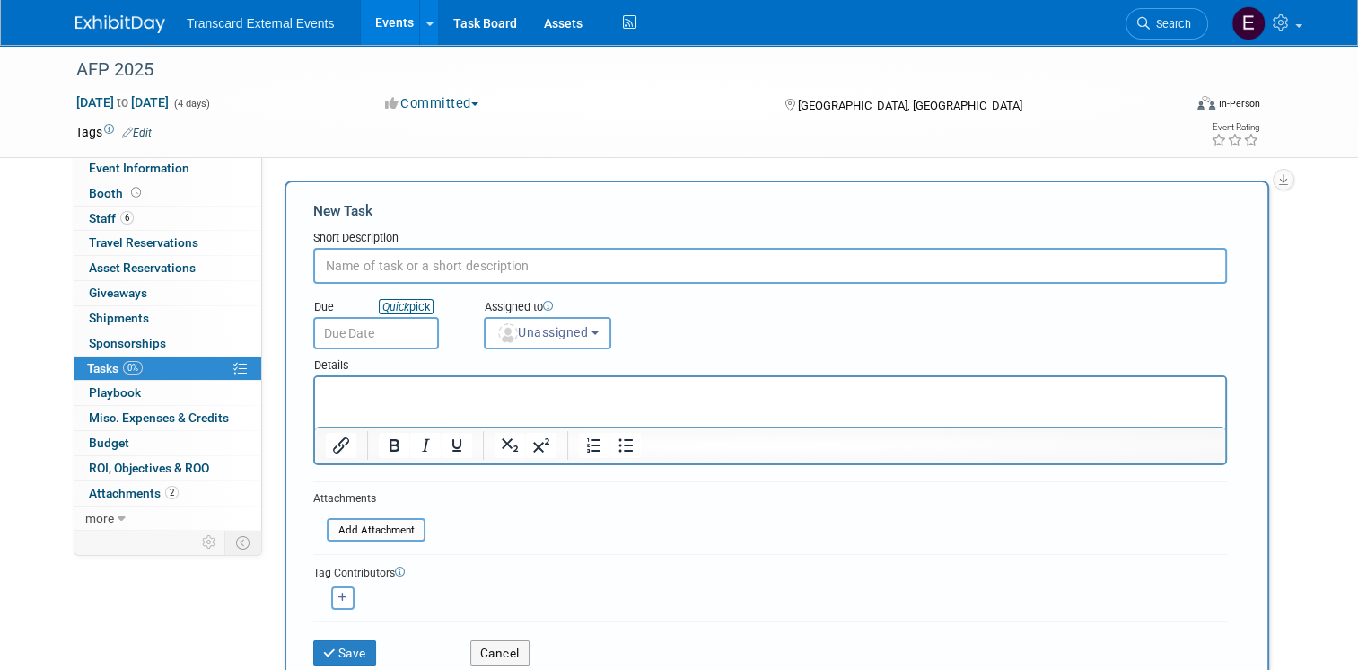
paste input "Turnkey Artwork submission deadline"
type input "Turnkey Artwork submission deadline"
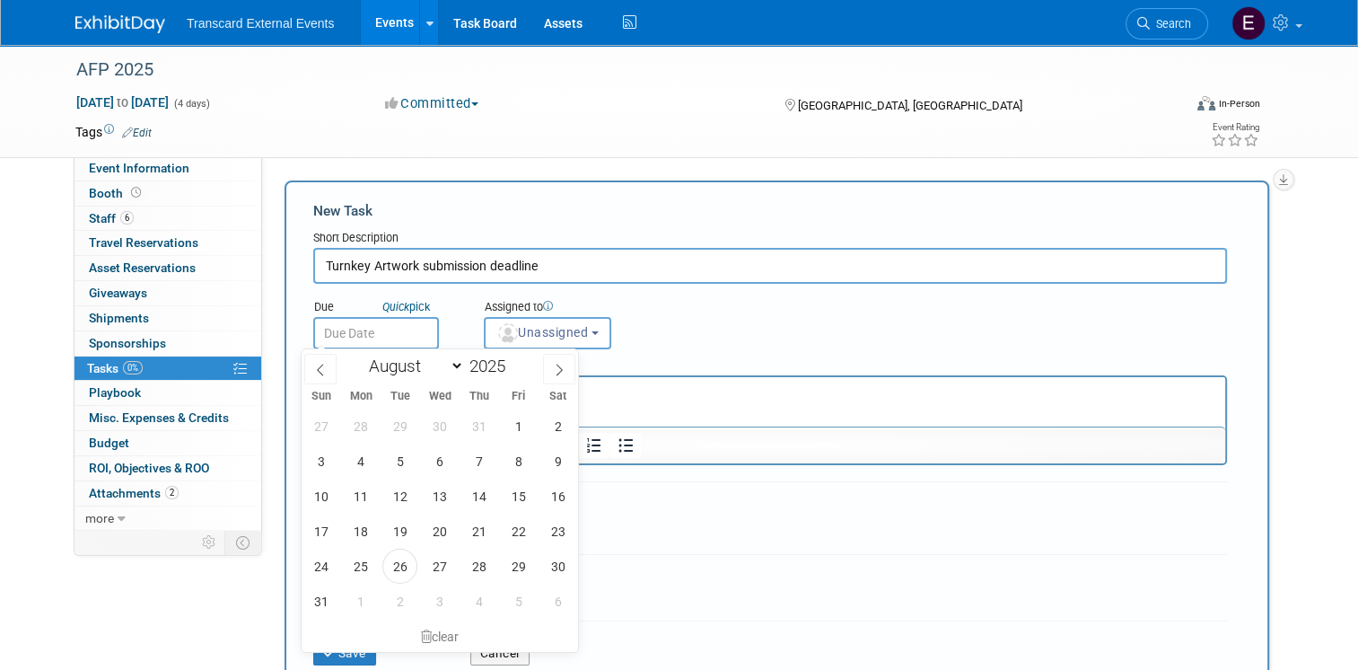
click at [395, 328] on input "text" at bounding box center [376, 333] width 126 height 32
click at [565, 367] on icon at bounding box center [559, 369] width 13 height 13
select select "8"
click at [434, 536] on span "24" at bounding box center [439, 530] width 35 height 35
type input "Sep 24, 2025"
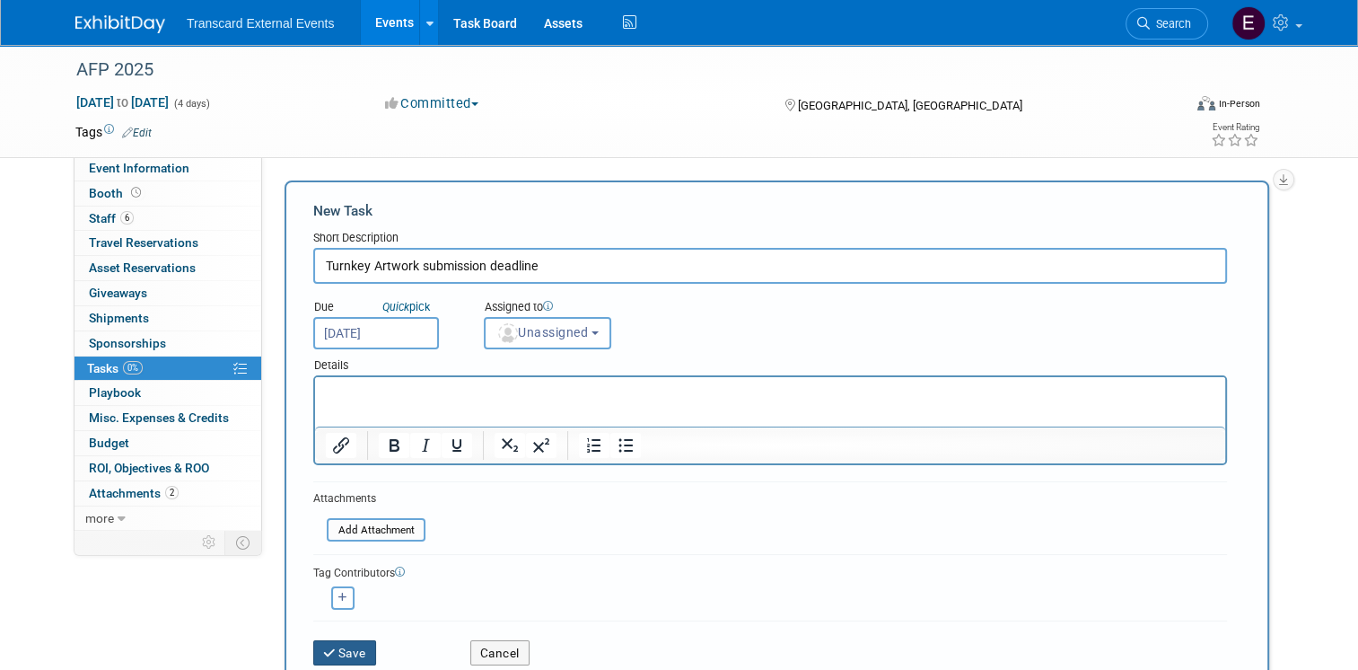
click at [335, 640] on button "Save" at bounding box center [344, 652] width 63 height 25
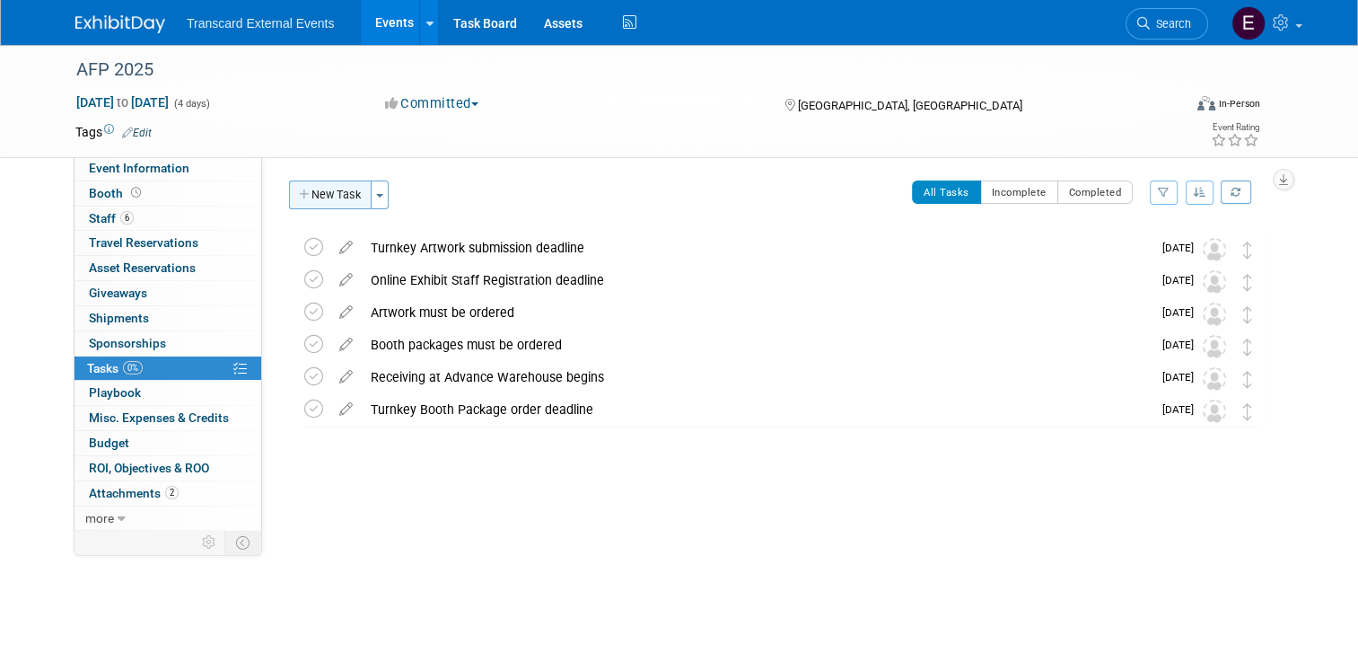
click at [315, 193] on button "New Task" at bounding box center [330, 194] width 83 height 29
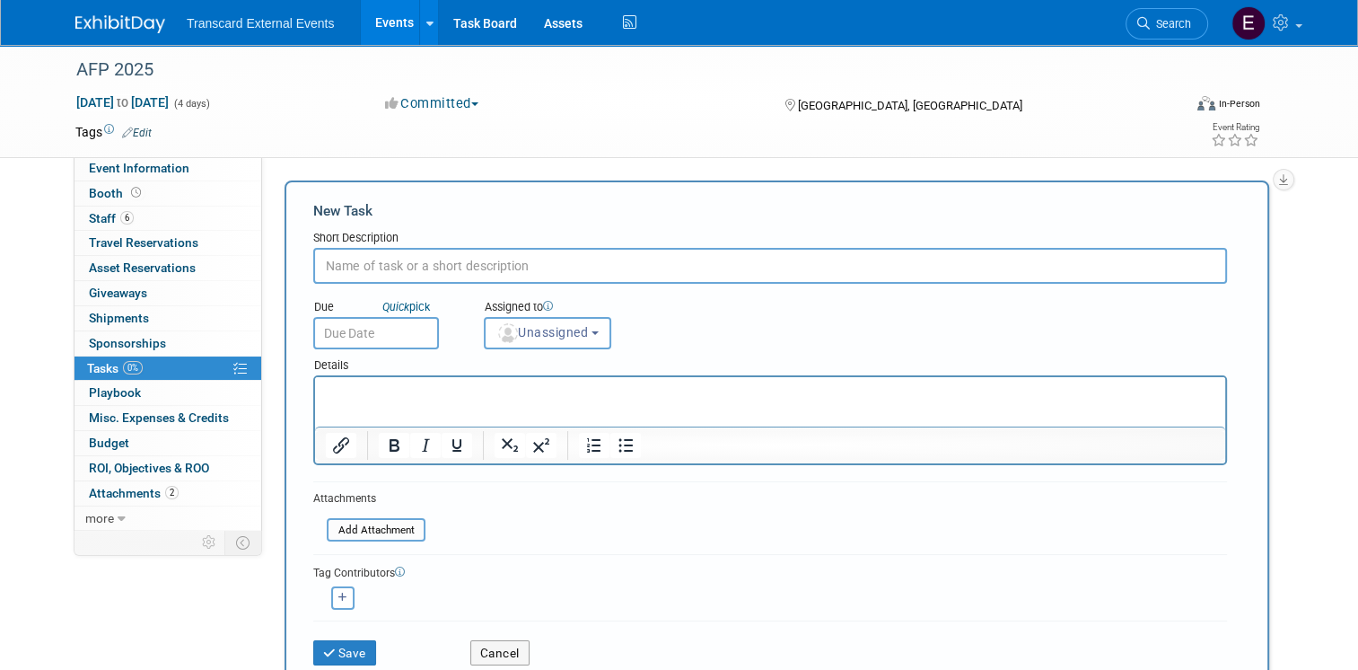
paste input "Exhibitor Appointed Contractor Form deadline"
type input "Exhibitor Appointed Contractor Form deadline"
click at [381, 339] on body "Transcard External Events Events Add Event Bulk Upload Events Shareable Event B…" at bounding box center [679, 335] width 1358 height 670
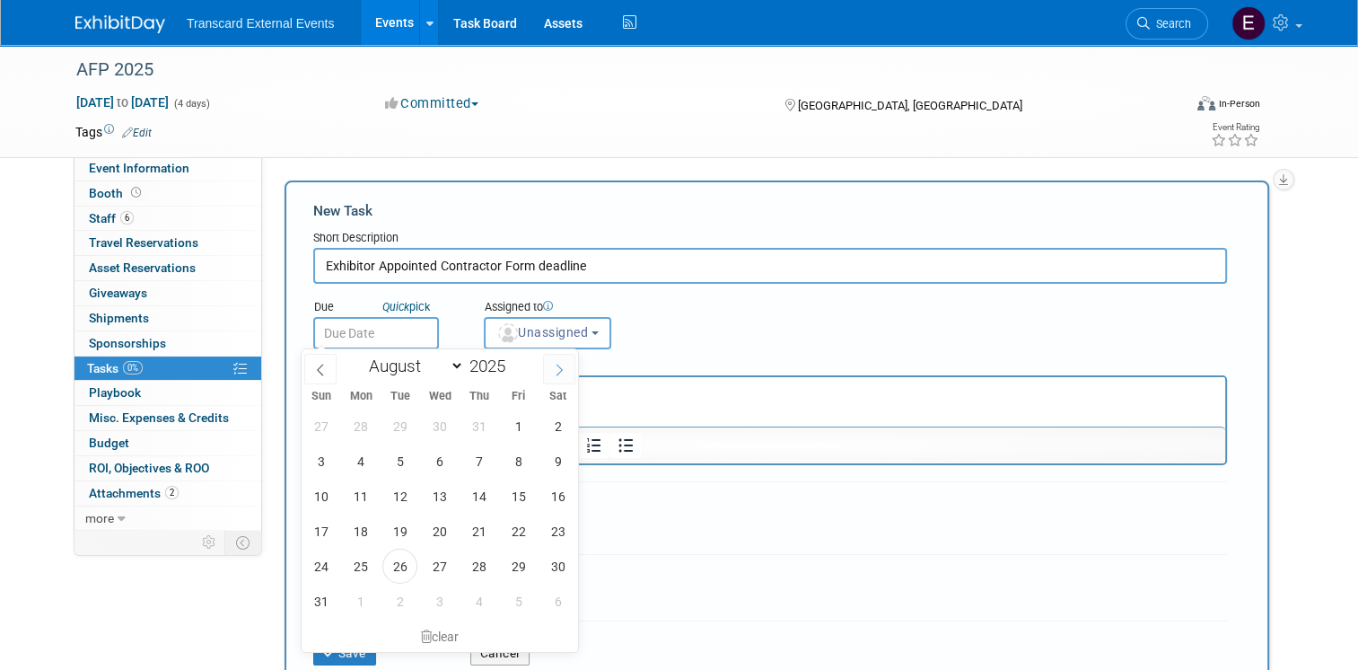
click at [563, 358] on span at bounding box center [559, 369] width 32 height 31
select select "8"
click at [438, 532] on span "24" at bounding box center [439, 530] width 35 height 35
type input "Sep 24, 2025"
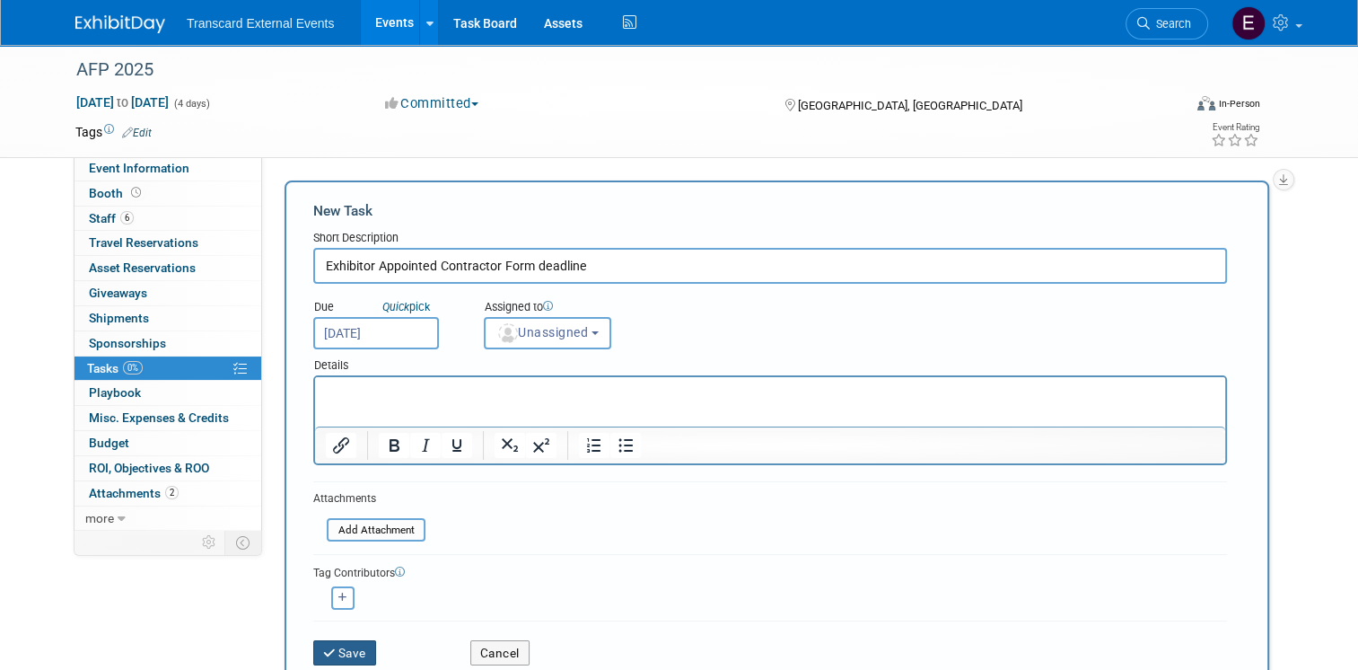
click at [313, 645] on button "Save" at bounding box center [344, 652] width 63 height 25
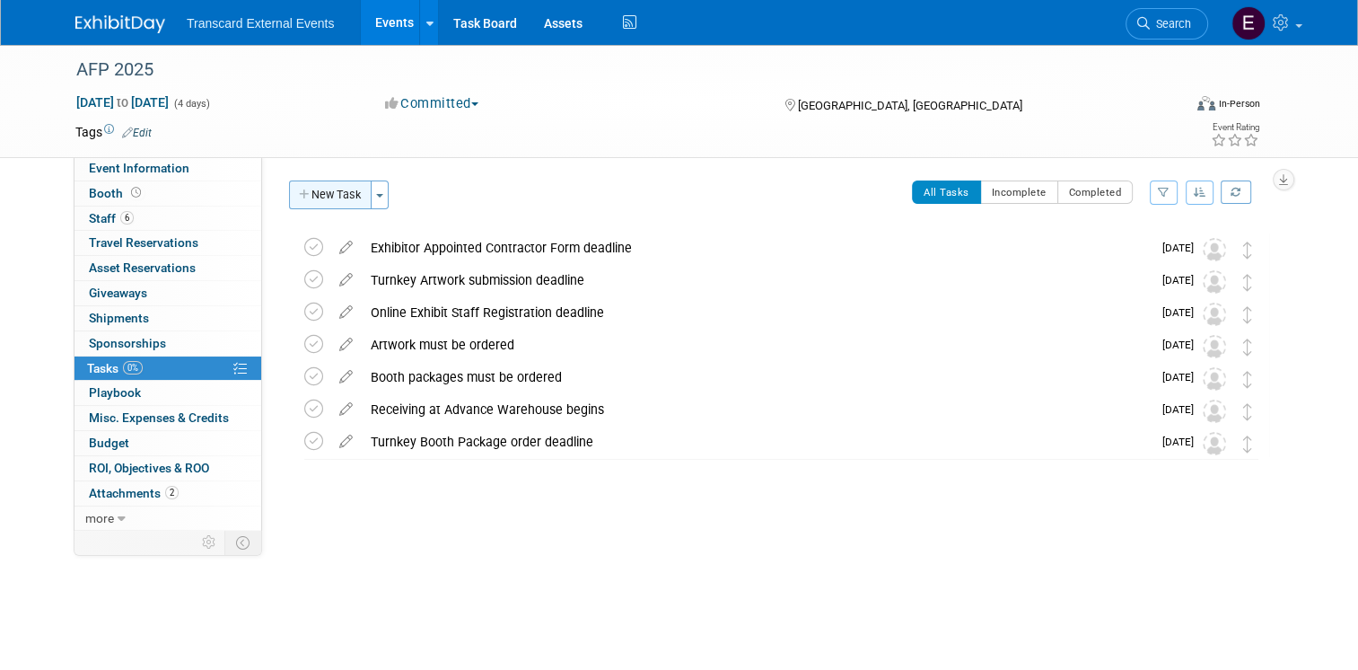
click at [316, 190] on button "New Task" at bounding box center [330, 194] width 83 height 29
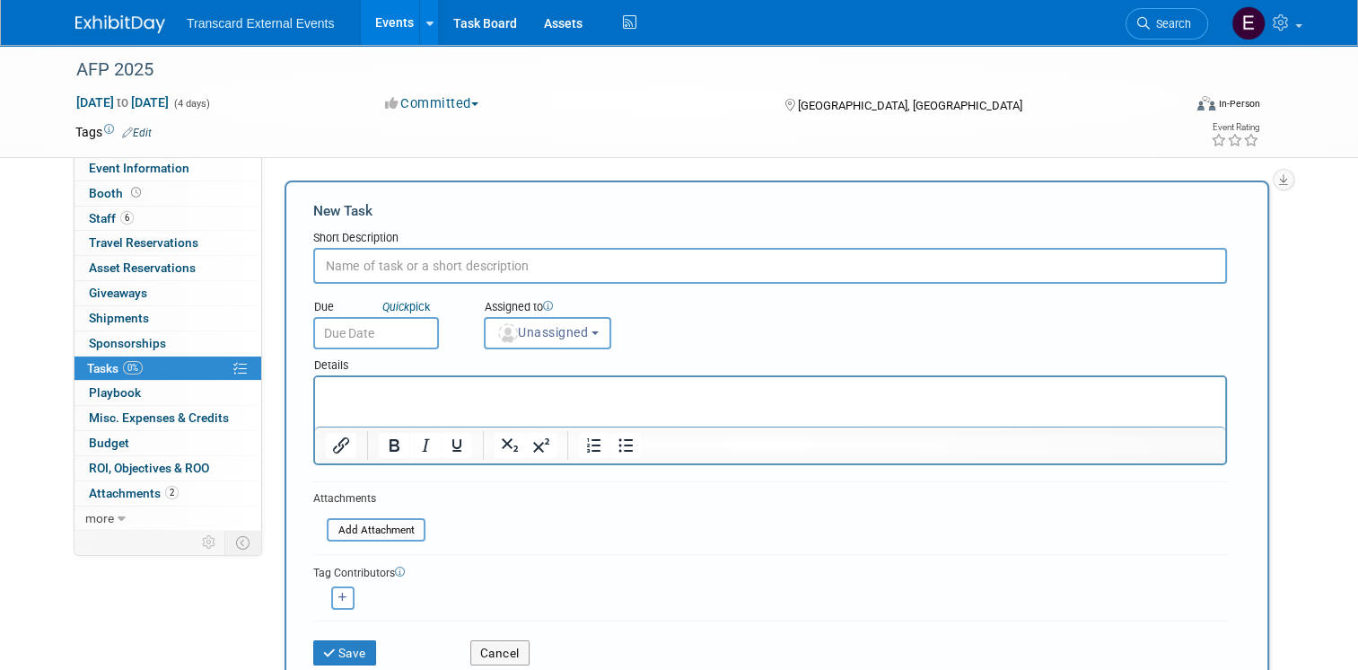
paste input "Last date to cancel hotel reservations without penalty"
type input "Last date to cancel hotel reservations without penalty"
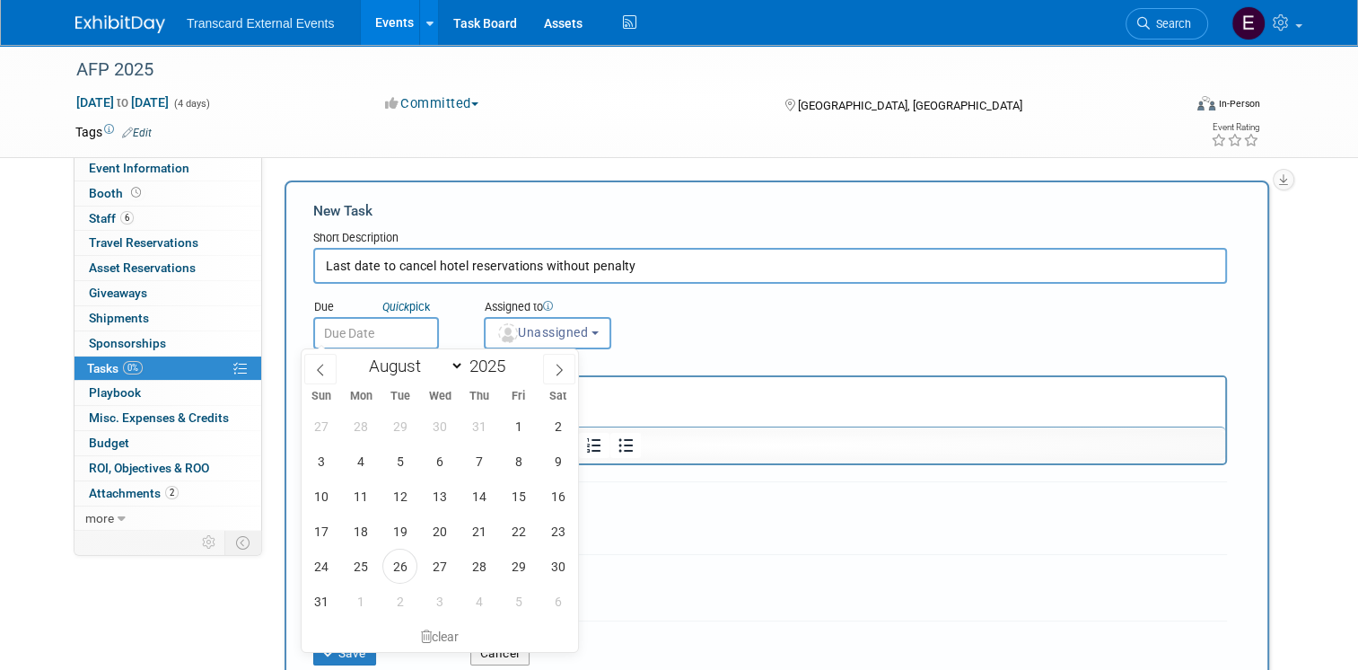
click at [384, 326] on input "text" at bounding box center [376, 333] width 126 height 32
click at [567, 368] on span at bounding box center [559, 369] width 32 height 31
select select "8"
click at [446, 524] on span "24" at bounding box center [439, 530] width 35 height 35
type input "Sep 24, 2025"
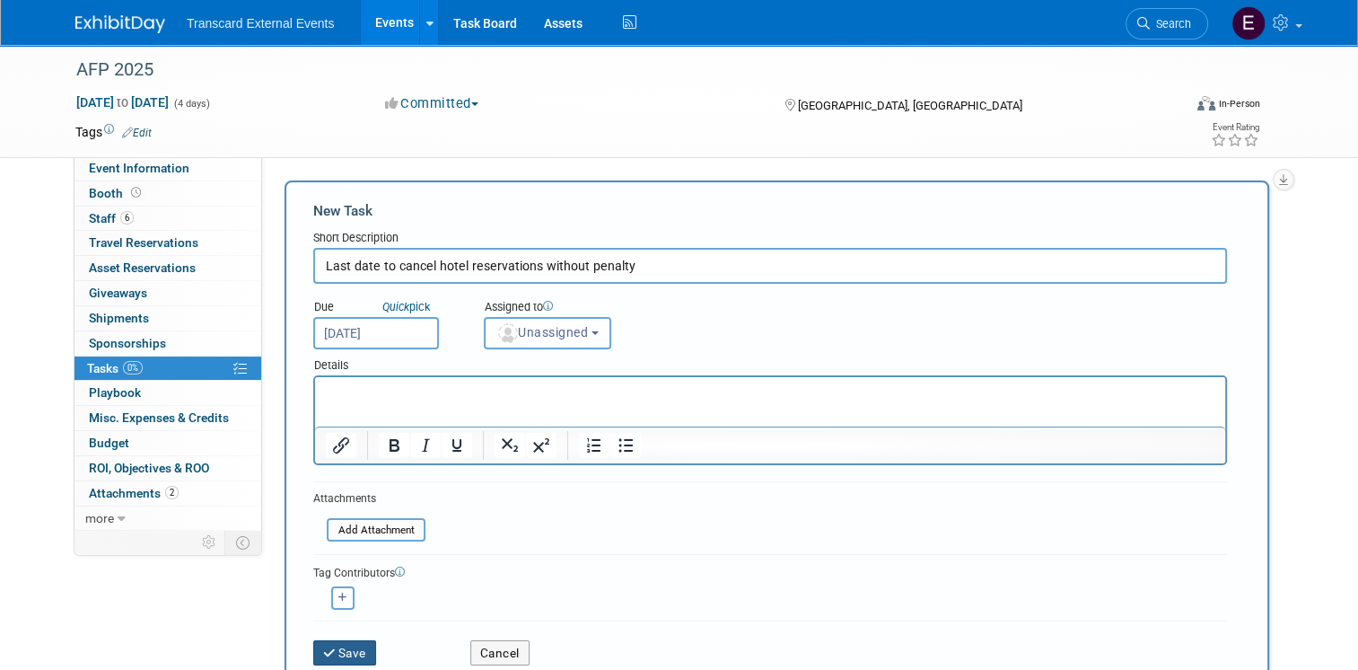
click at [350, 654] on button "Save" at bounding box center [344, 652] width 63 height 25
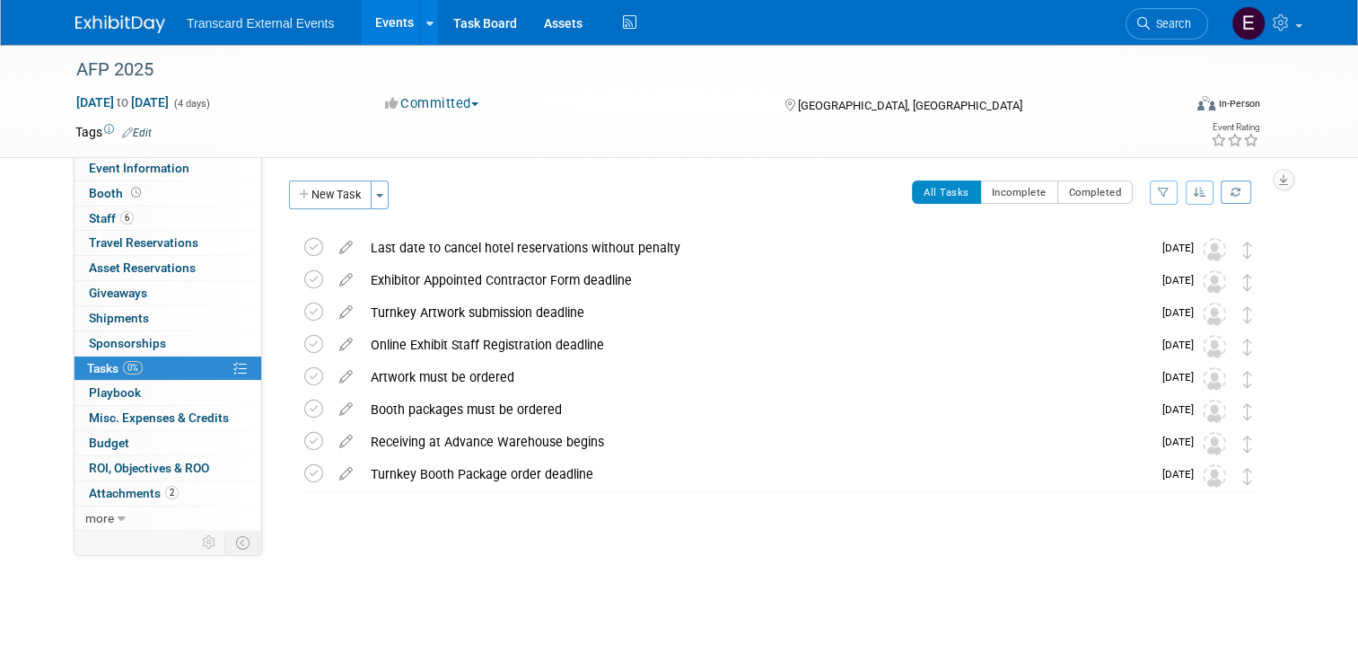
click at [317, 213] on div "New Task Toggle Dropdown Create a new task for this event Copy tasks from anoth…" at bounding box center [342, 201] width 114 height 42
click at [324, 199] on button "New Task" at bounding box center [330, 194] width 83 height 29
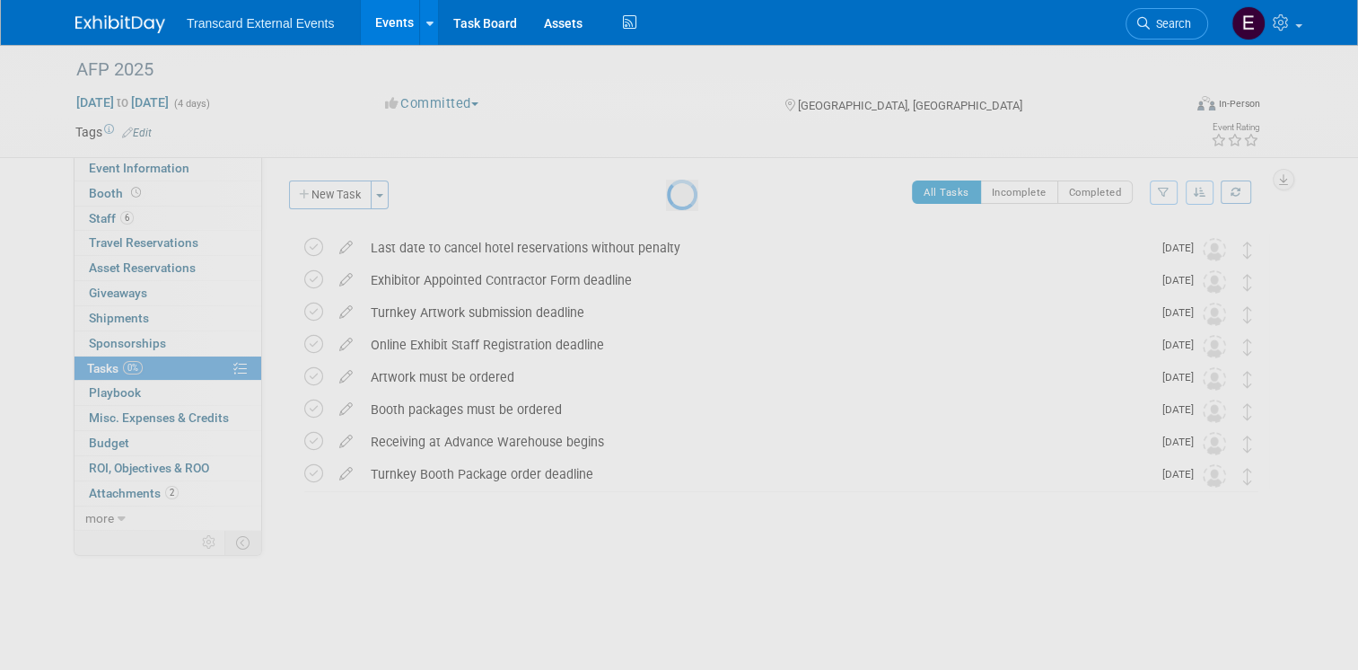
select select "7"
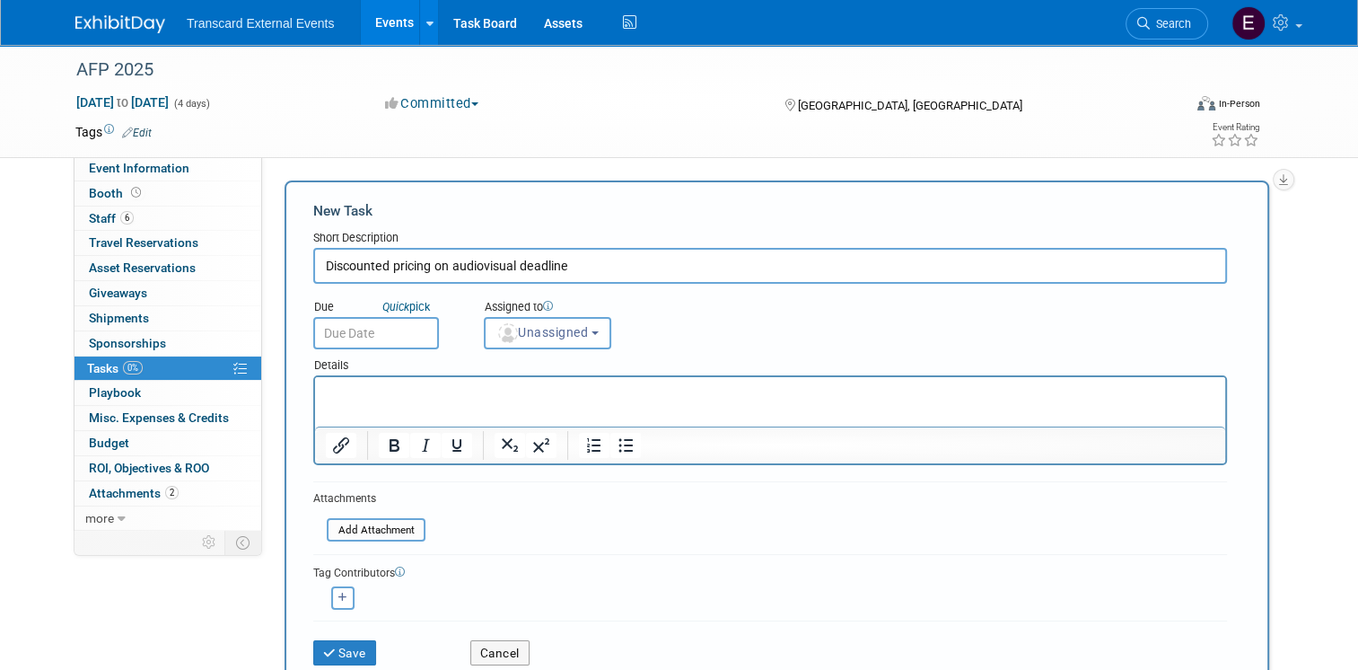
type input "Discounted pricing on audiovisual deadline"
click at [365, 320] on input "text" at bounding box center [376, 333] width 126 height 32
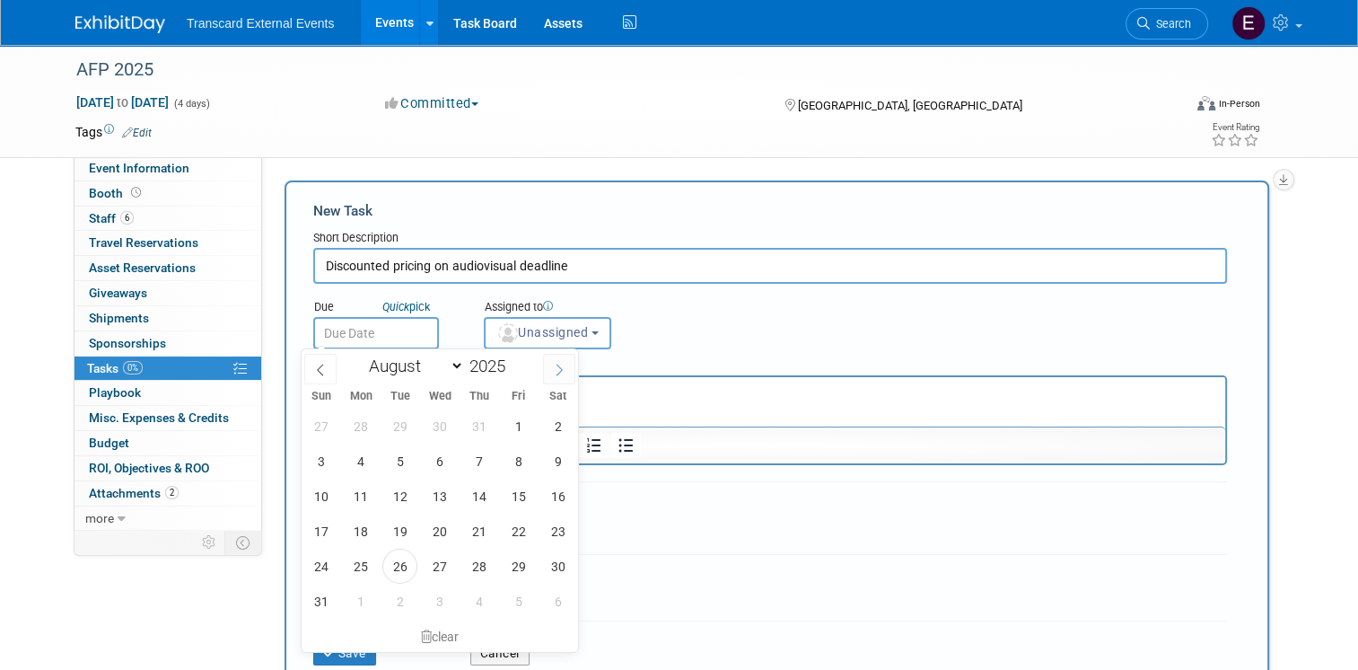
click at [556, 357] on span at bounding box center [559, 369] width 32 height 31
select select "8"
click at [466, 525] on span "25" at bounding box center [478, 530] width 35 height 35
type input "Sep 25, 2025"
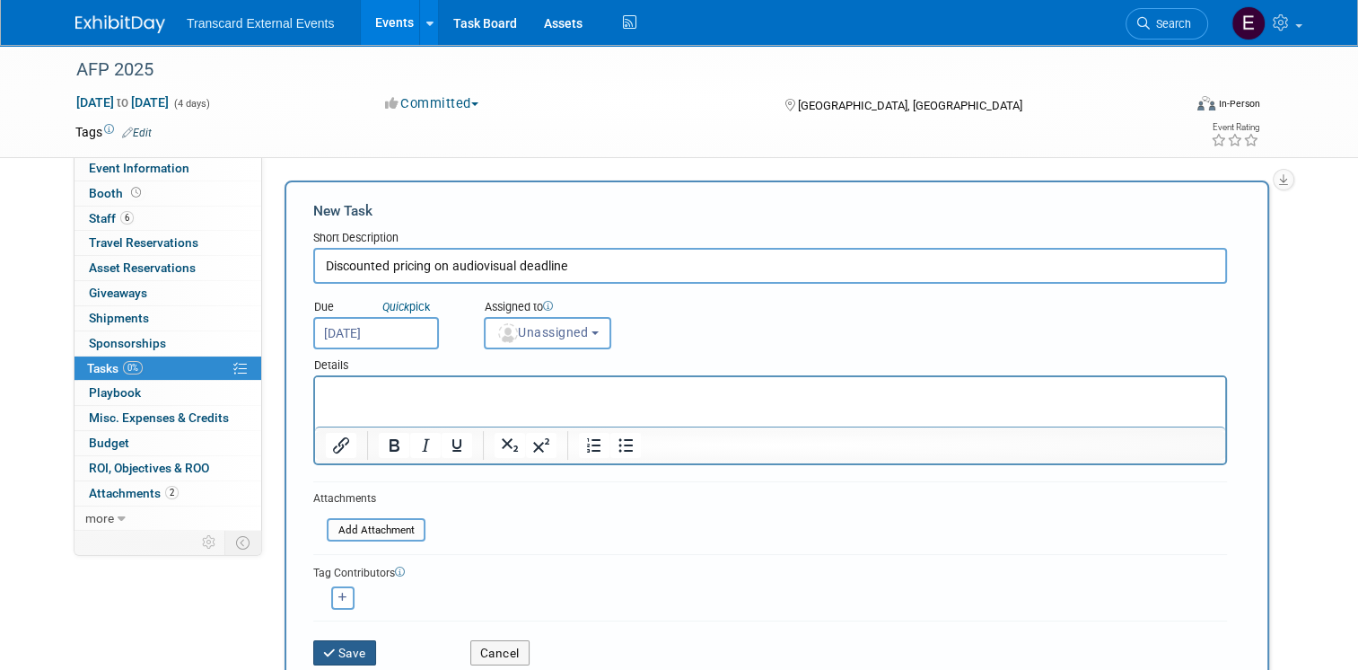
click at [336, 653] on button "Save" at bounding box center [344, 652] width 63 height 25
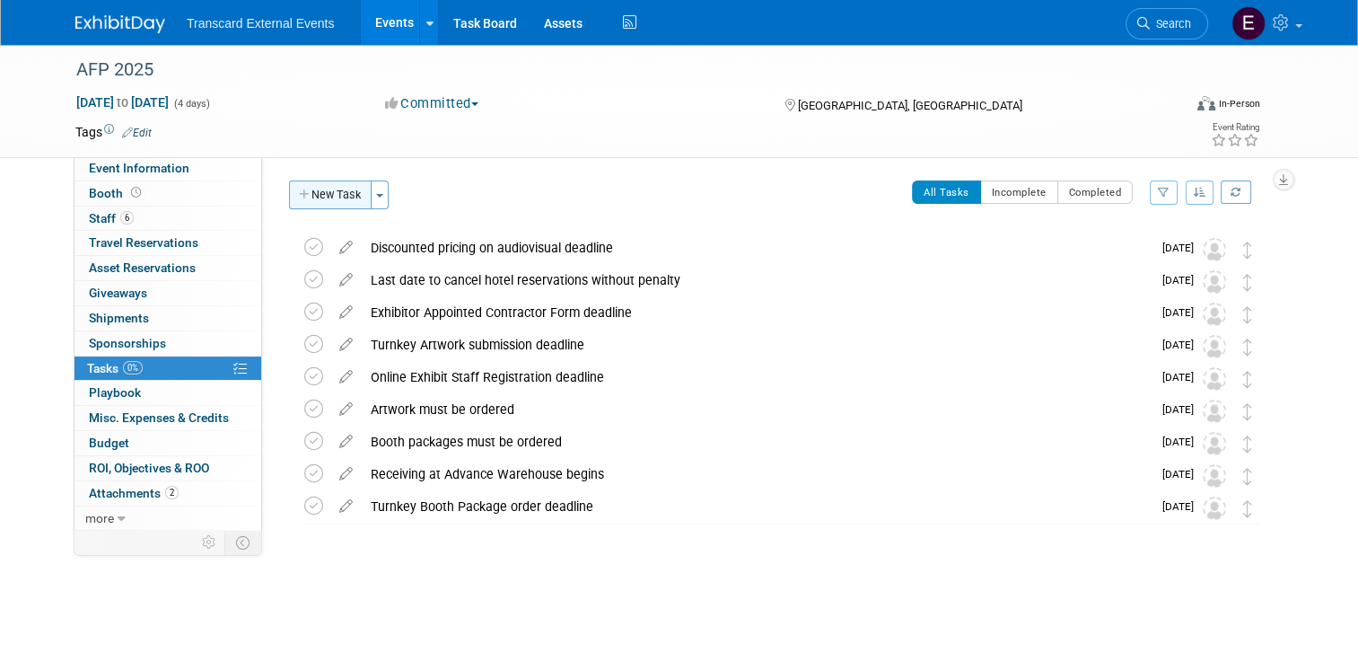
click at [305, 184] on button "New Task" at bounding box center [330, 194] width 83 height 29
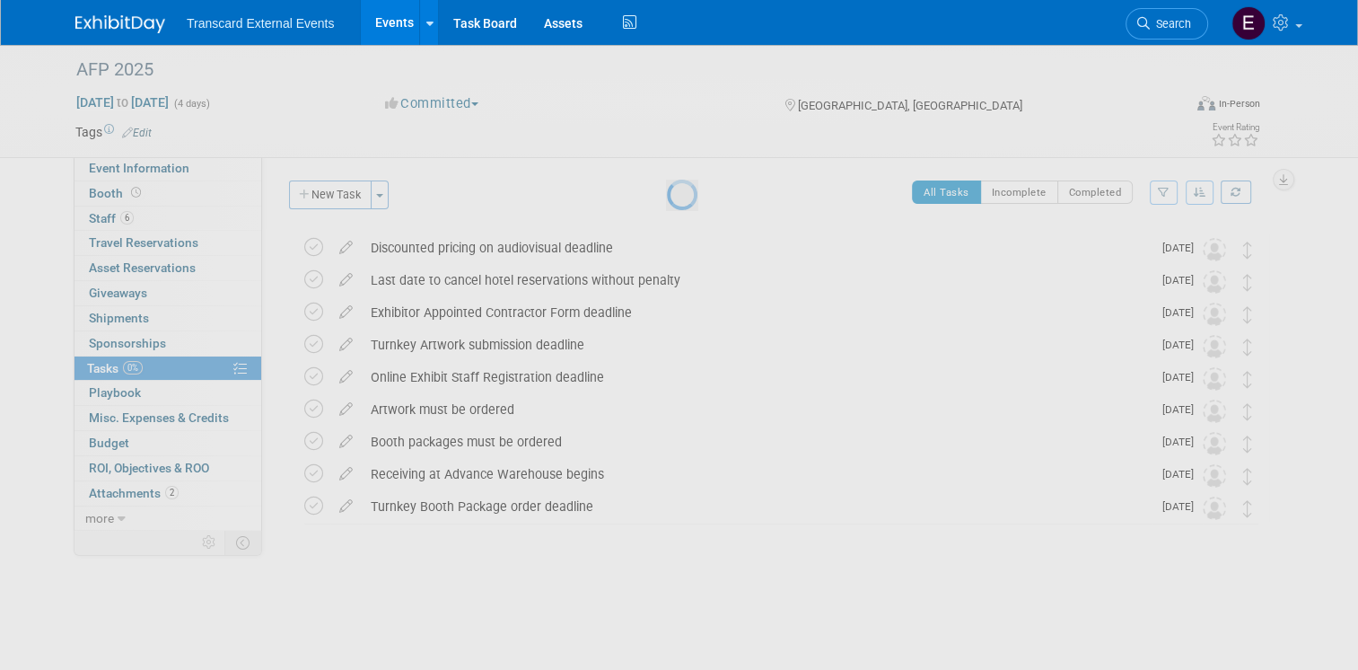
select select "7"
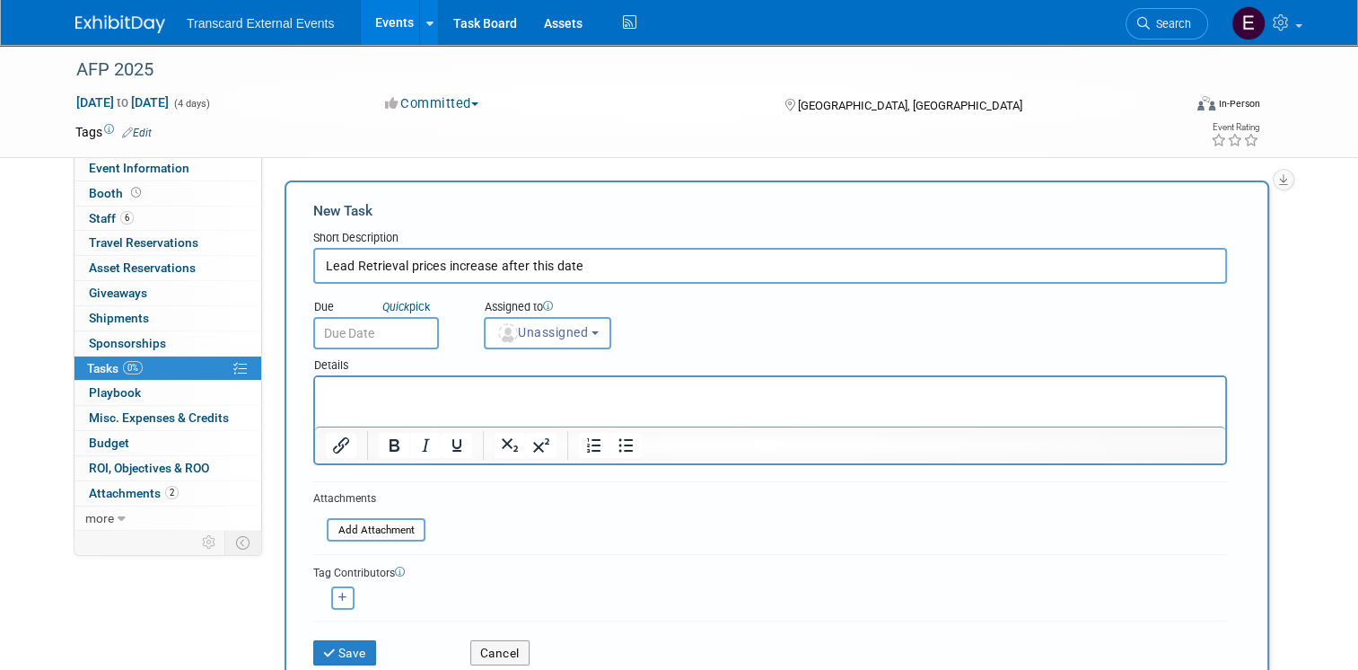
type input "Lead Retrieval prices increase after this date"
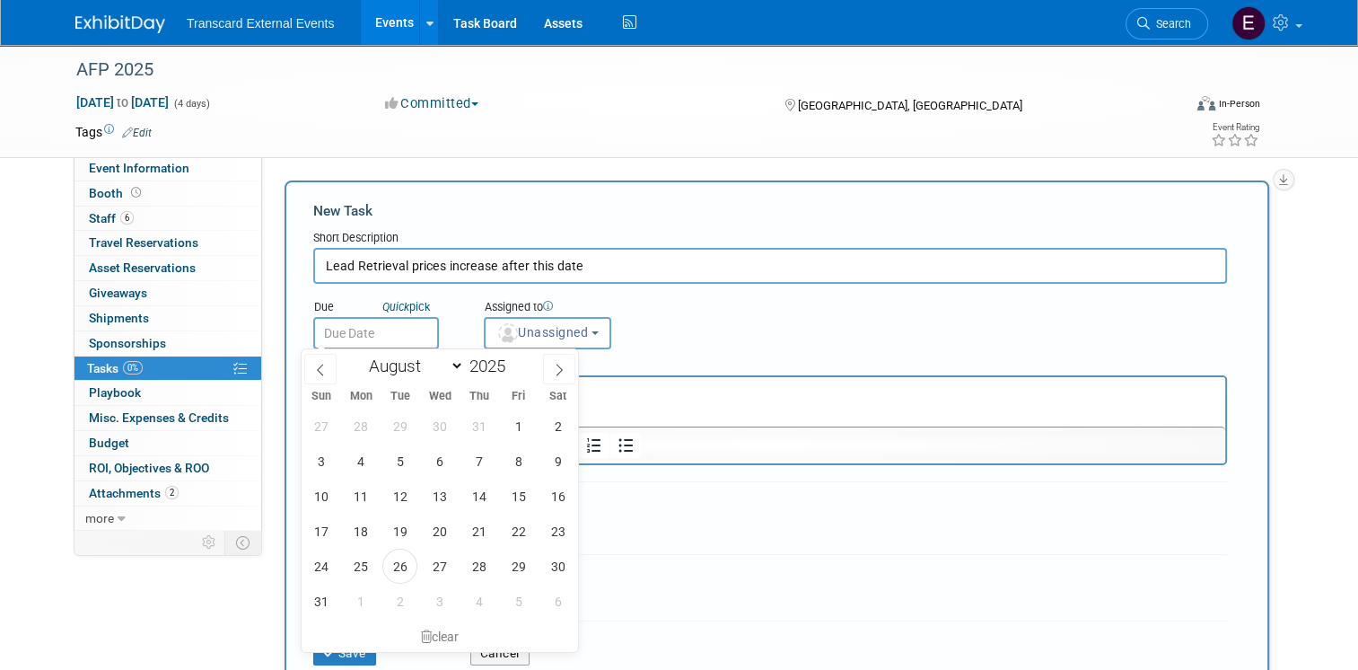
click at [350, 324] on input "text" at bounding box center [376, 333] width 126 height 32
click at [553, 368] on icon at bounding box center [559, 369] width 13 height 13
select select "8"
click at [467, 533] on span "25" at bounding box center [478, 530] width 35 height 35
click at [522, 519] on span "26" at bounding box center [518, 530] width 35 height 35
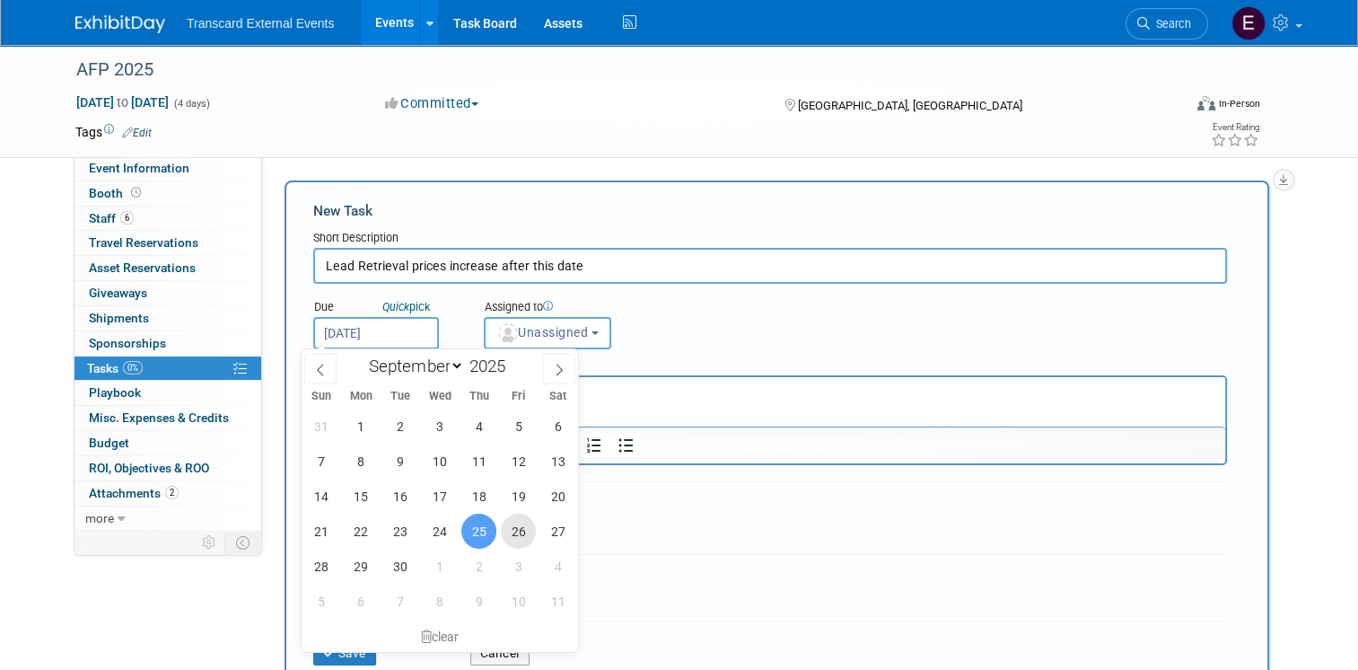
type input "Sep 26, 2025"
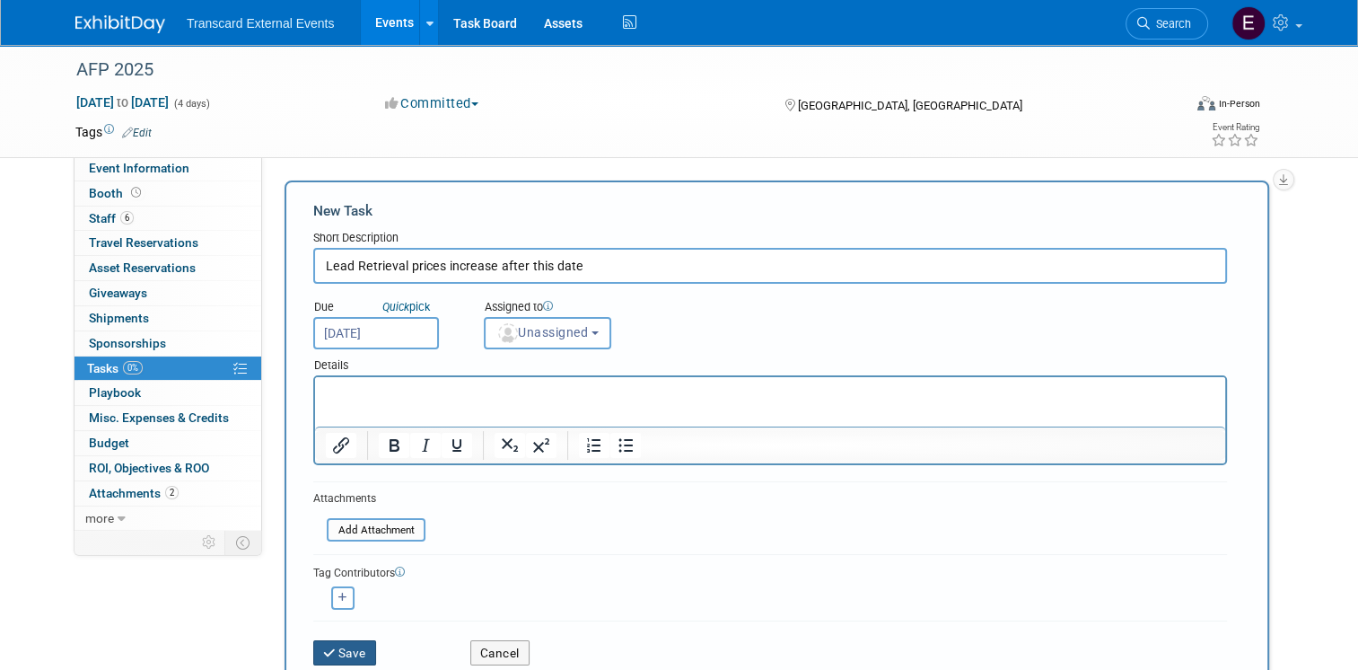
click at [333, 651] on button "Save" at bounding box center [344, 652] width 63 height 25
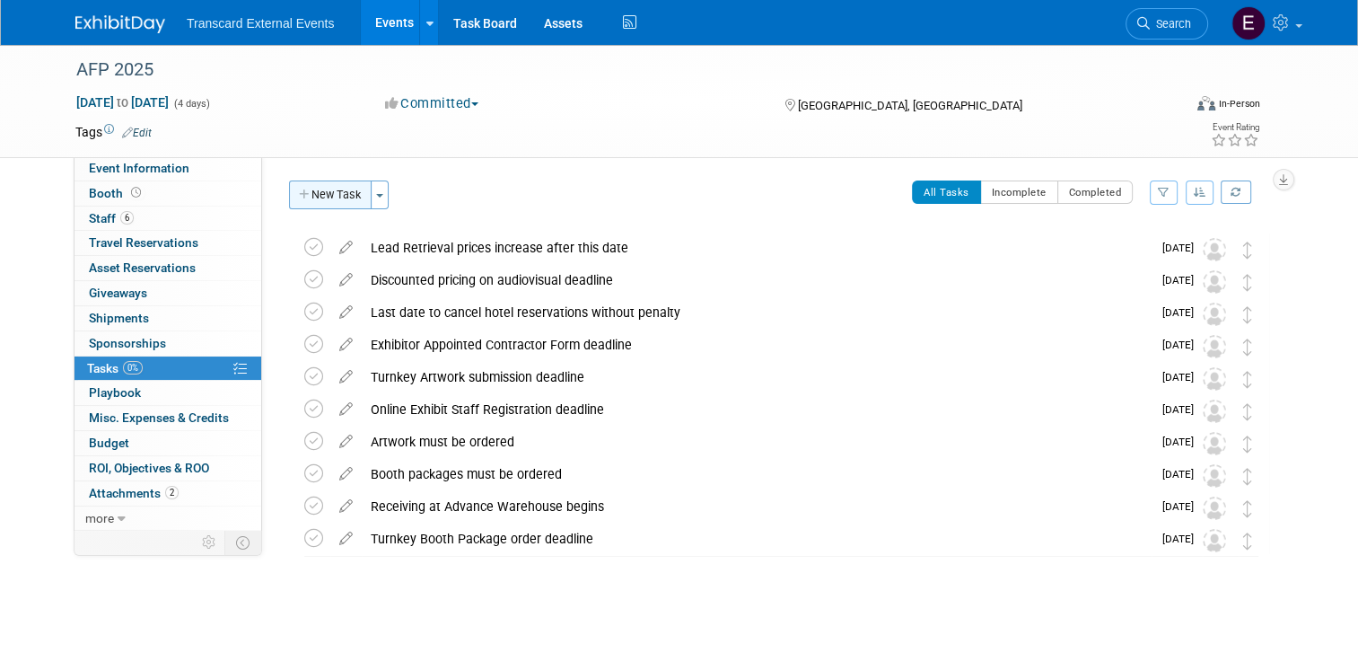
click at [327, 204] on button "New Task" at bounding box center [330, 194] width 83 height 29
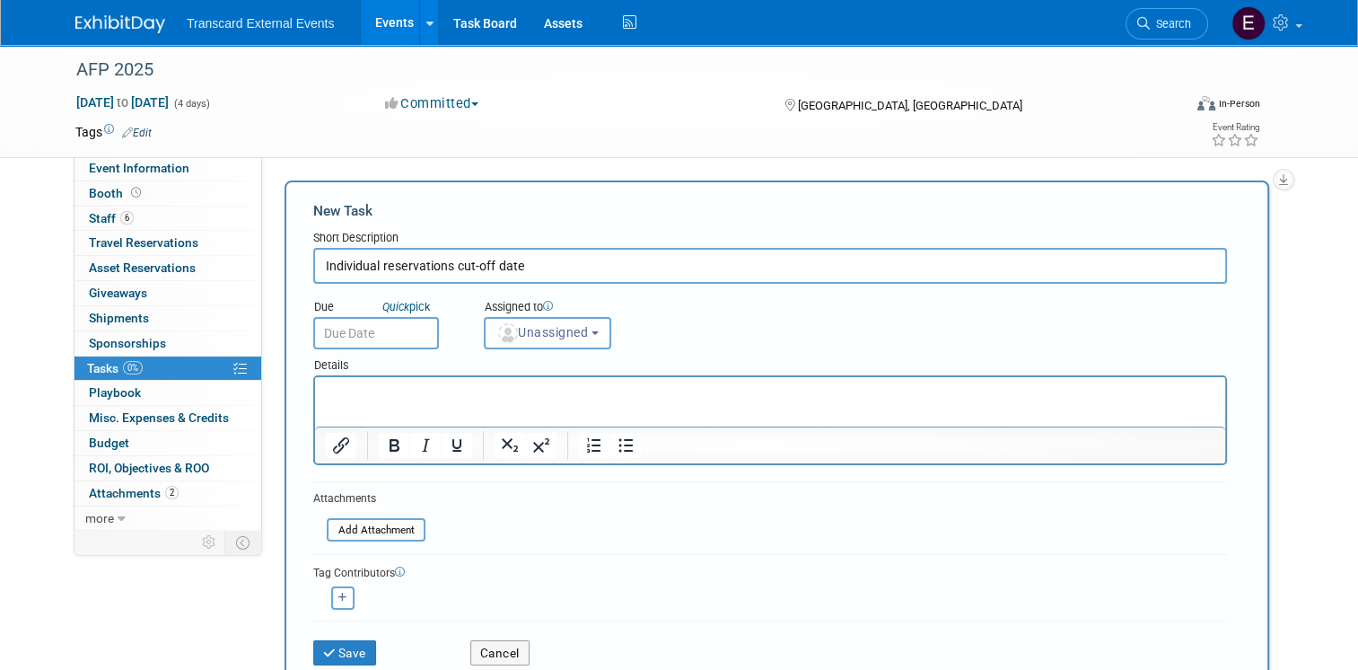
type input "Individual reservations cut-off date"
click at [406, 328] on input "text" at bounding box center [376, 333] width 126 height 32
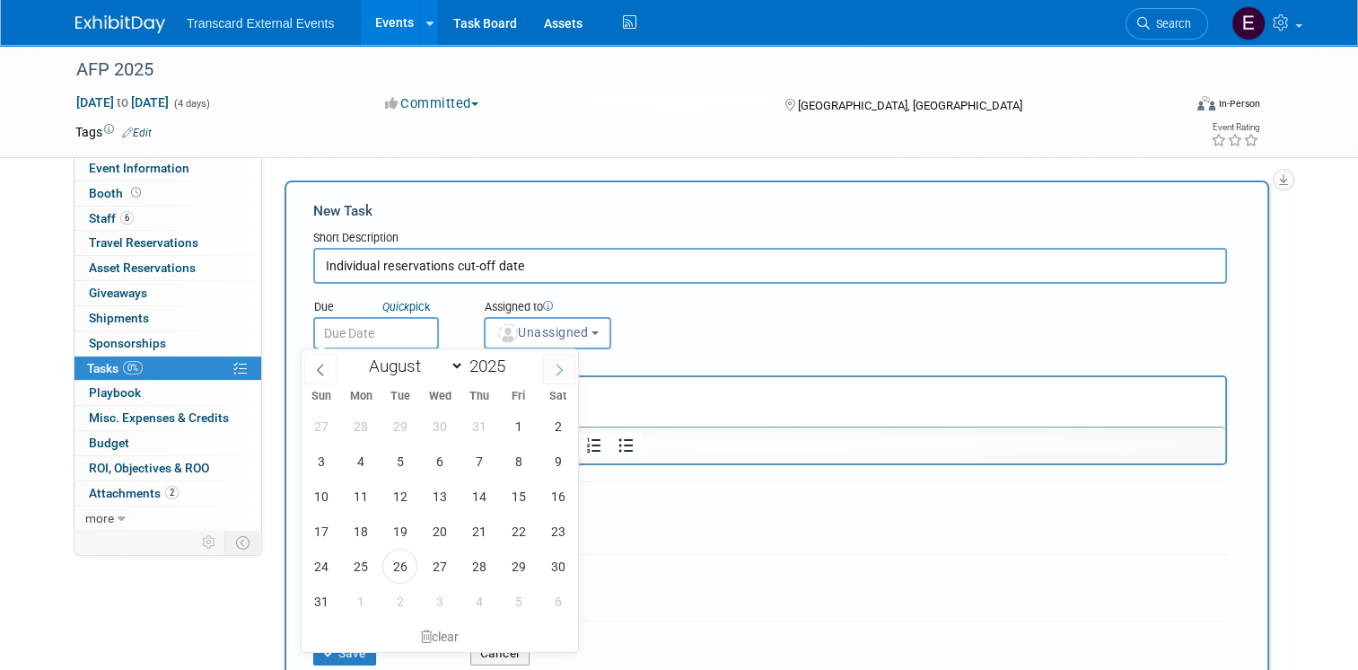
click at [559, 364] on icon at bounding box center [559, 369] width 13 height 13
select select "8"
click at [412, 569] on span "30" at bounding box center [399, 565] width 35 height 35
type input "Sep 30, 2025"
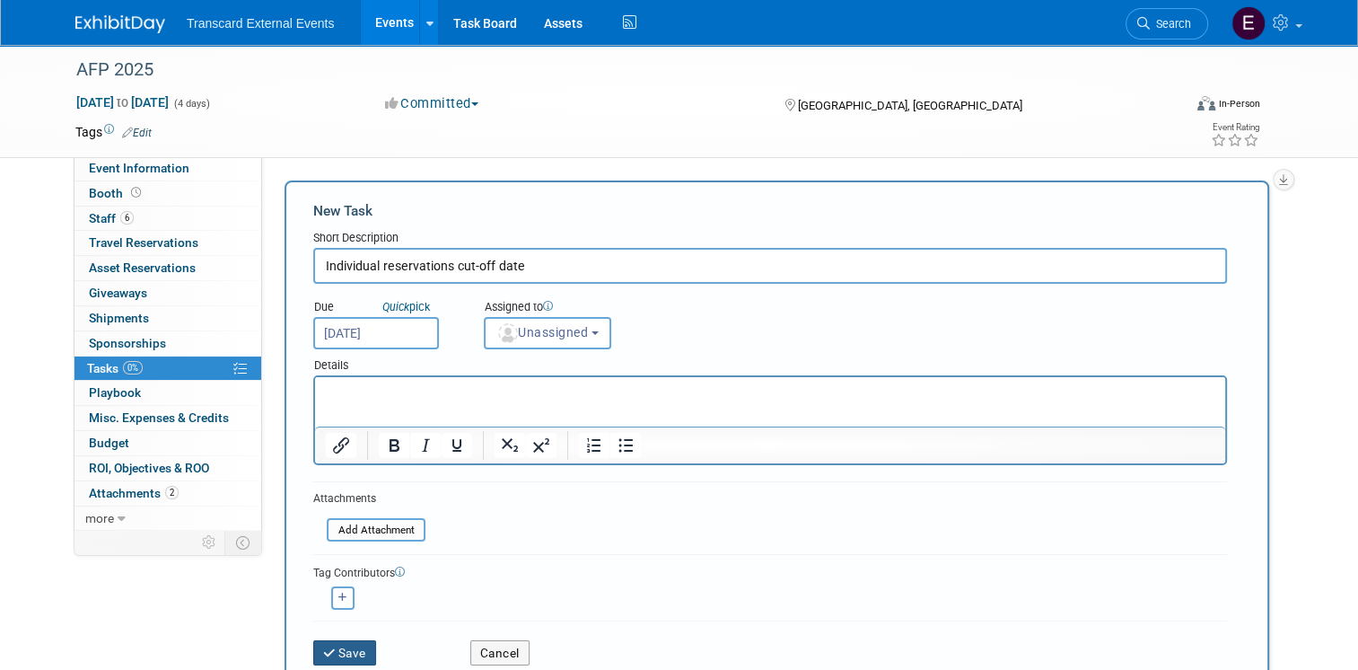
click at [345, 645] on button "Save" at bounding box center [344, 652] width 63 height 25
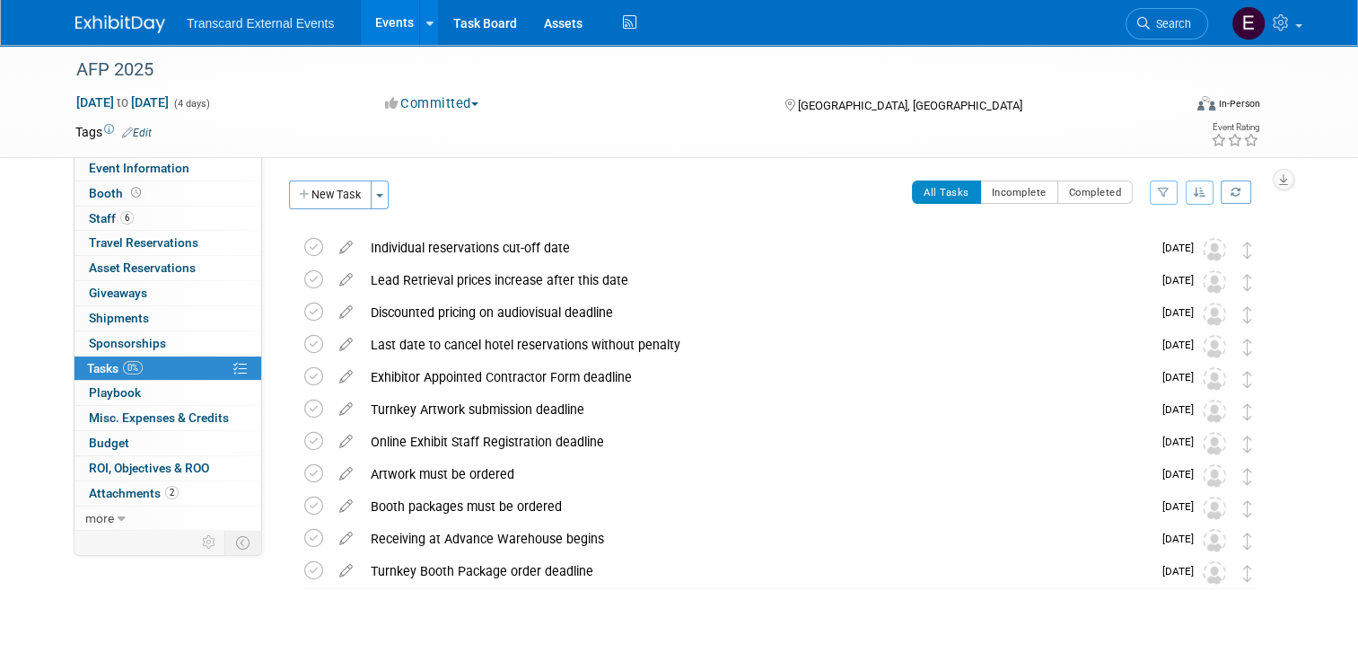
click at [308, 179] on div "Event Website: Edit https://conference.afponline.org/ Event Venue Name: Boston …" at bounding box center [772, 342] width 1020 height 372
click at [324, 189] on button "New Task" at bounding box center [330, 194] width 83 height 29
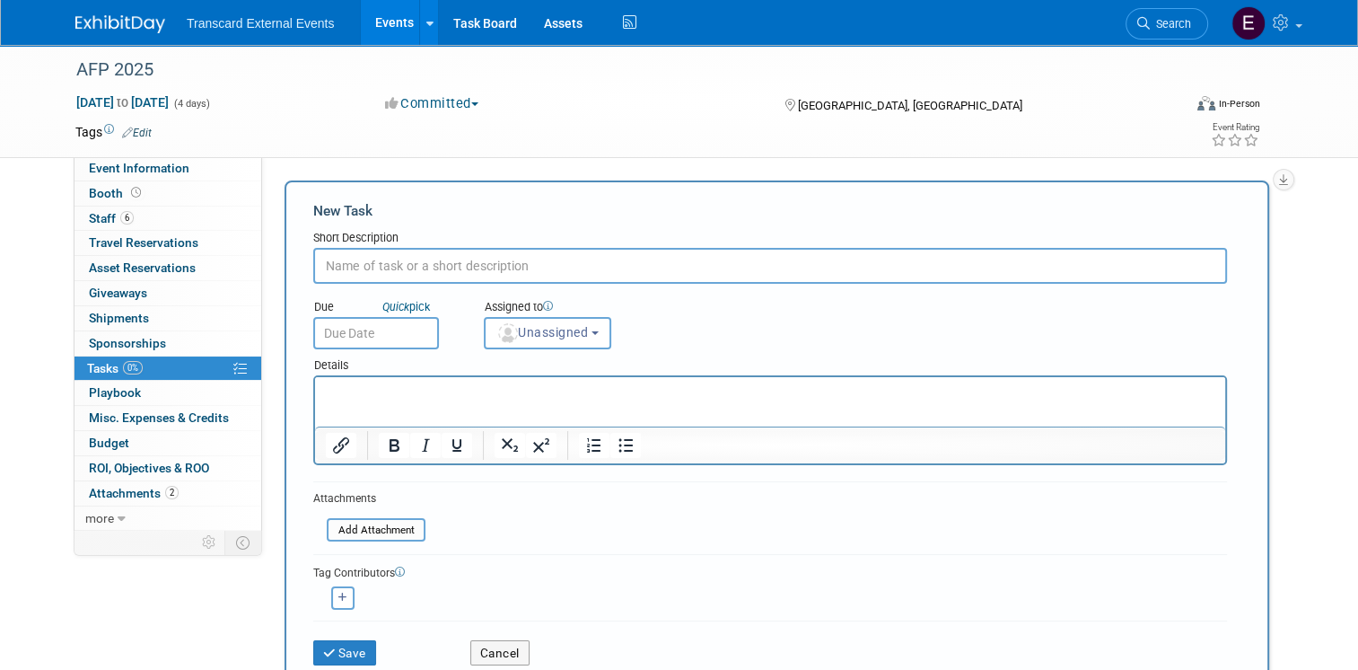
paste input "Turnkey Artwork approval deadline"
type input "Turnkey Artwork approval deadline"
click at [384, 321] on input "text" at bounding box center [376, 333] width 126 height 32
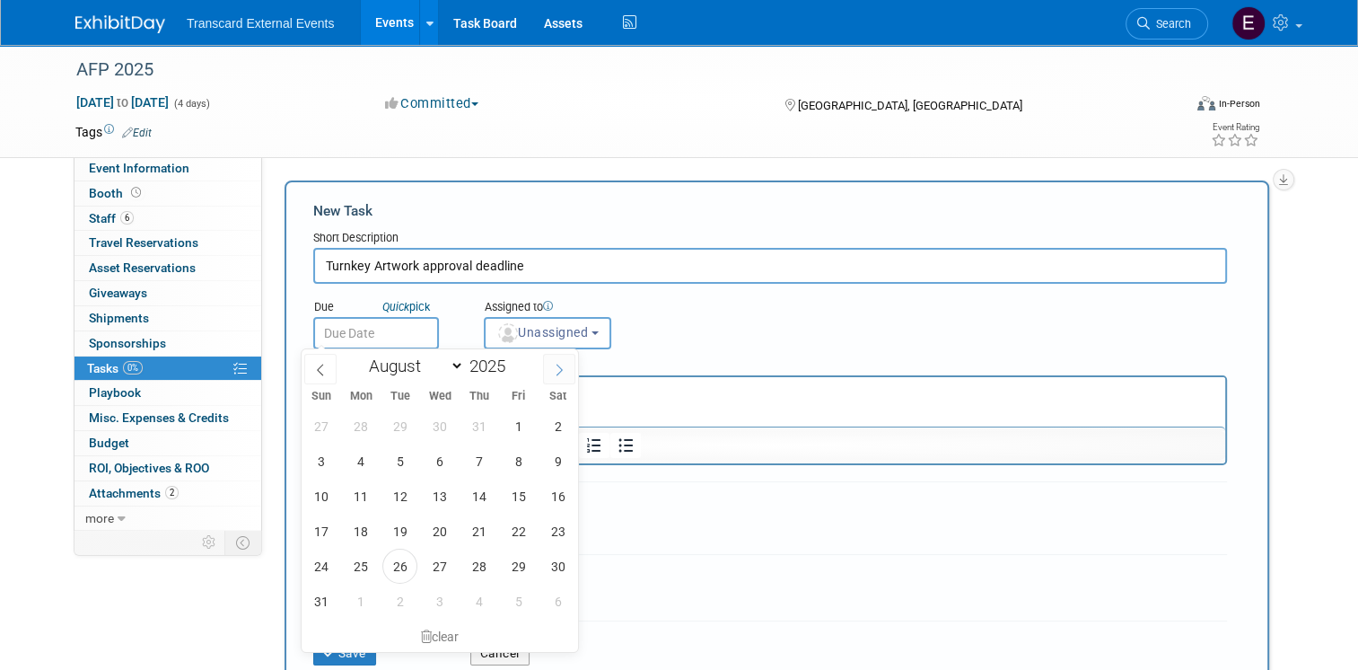
click at [551, 369] on span at bounding box center [559, 369] width 32 height 31
click at [557, 368] on icon at bounding box center [559, 369] width 13 height 13
select select "9"
click at [434, 422] on span "1" at bounding box center [439, 425] width 35 height 35
type input "Oct 1, 2025"
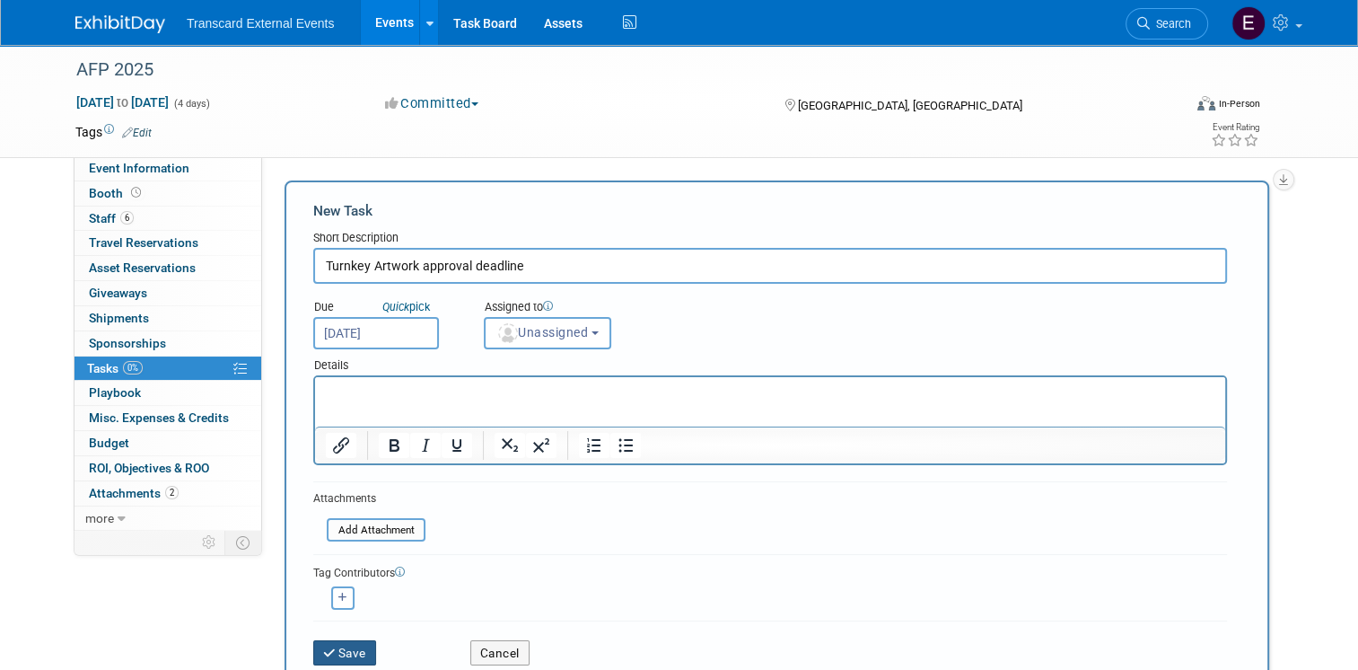
click at [323, 647] on icon "submit" at bounding box center [330, 653] width 15 height 13
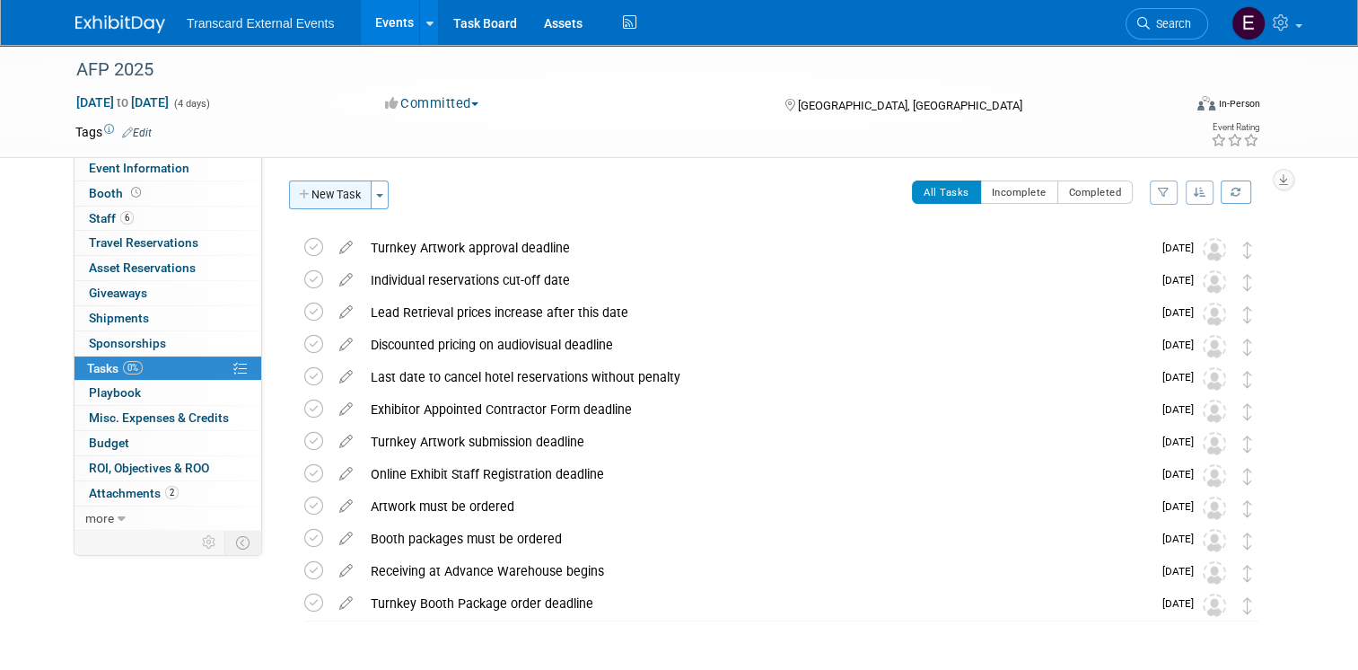
click at [337, 199] on button "New Task" at bounding box center [330, 194] width 83 height 29
select select "7"
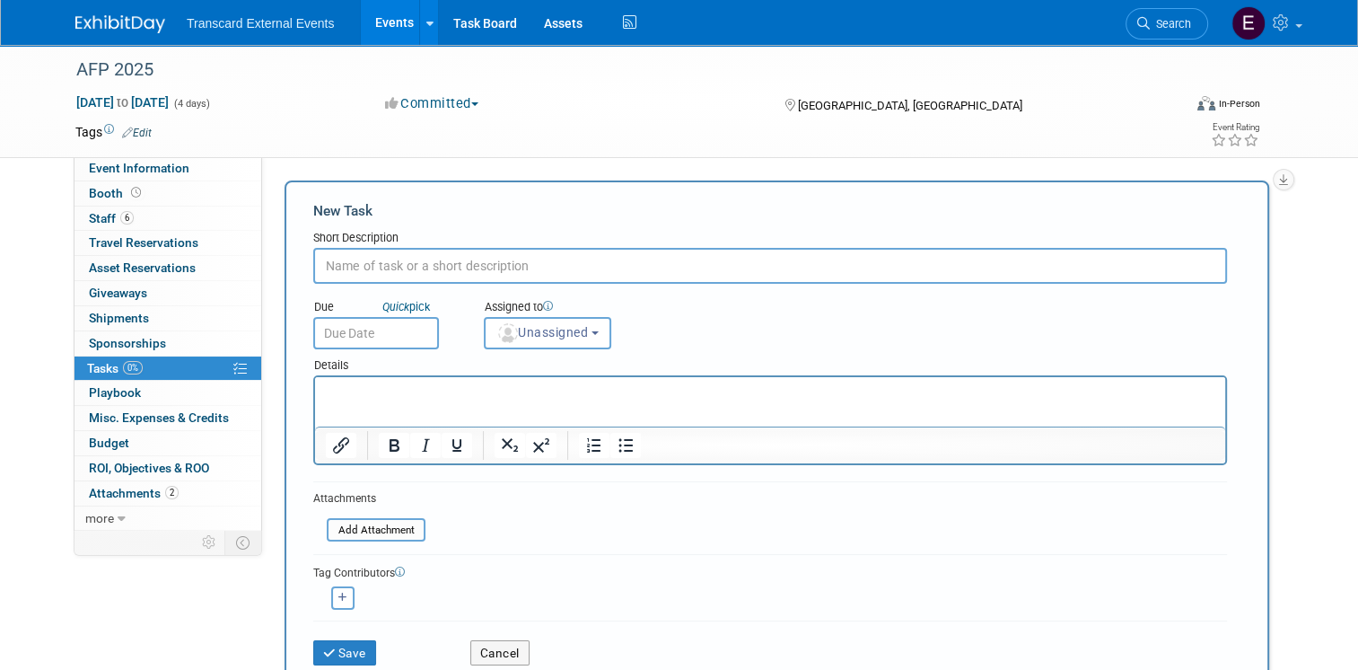
paste input "Artwork approved"
type input "Artwork approved"
click at [365, 320] on input "text" at bounding box center [376, 333] width 126 height 32
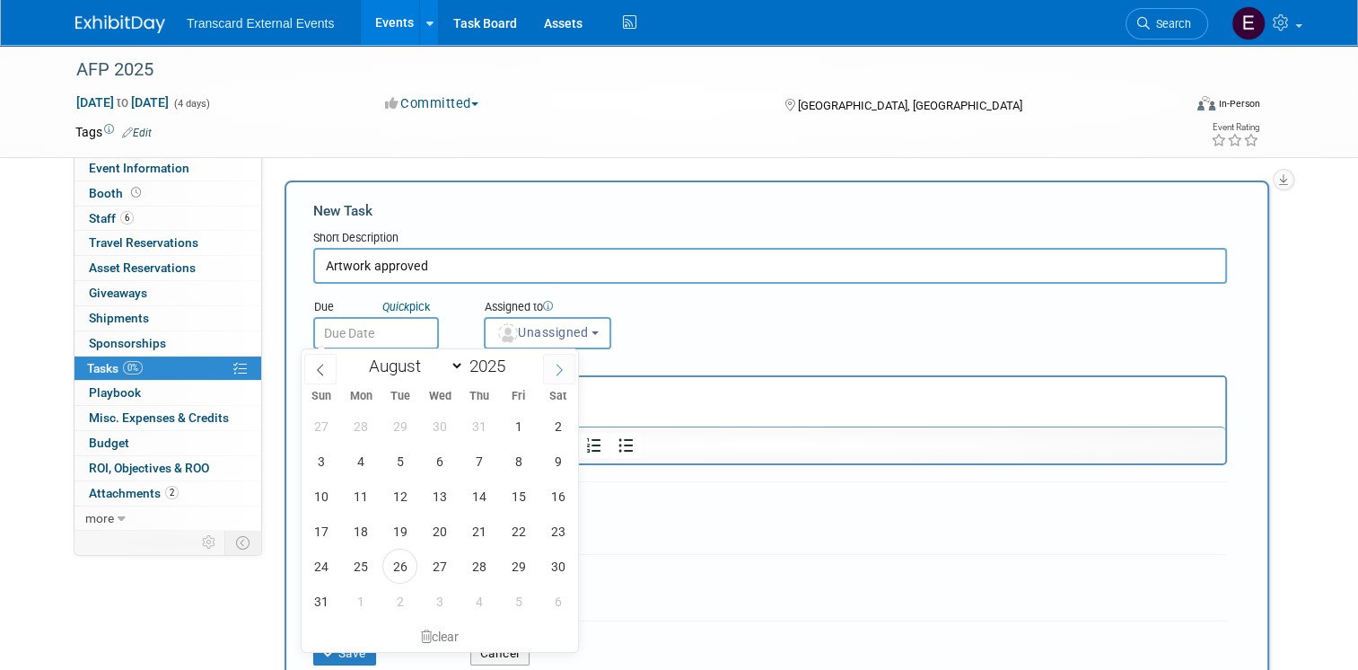
click at [561, 363] on icon at bounding box center [559, 369] width 13 height 13
select select "9"
drag, startPoint x: 445, startPoint y: 423, endPoint x: 143, endPoint y: 48, distance: 481.2
click at [445, 423] on span "1" at bounding box center [439, 425] width 35 height 35
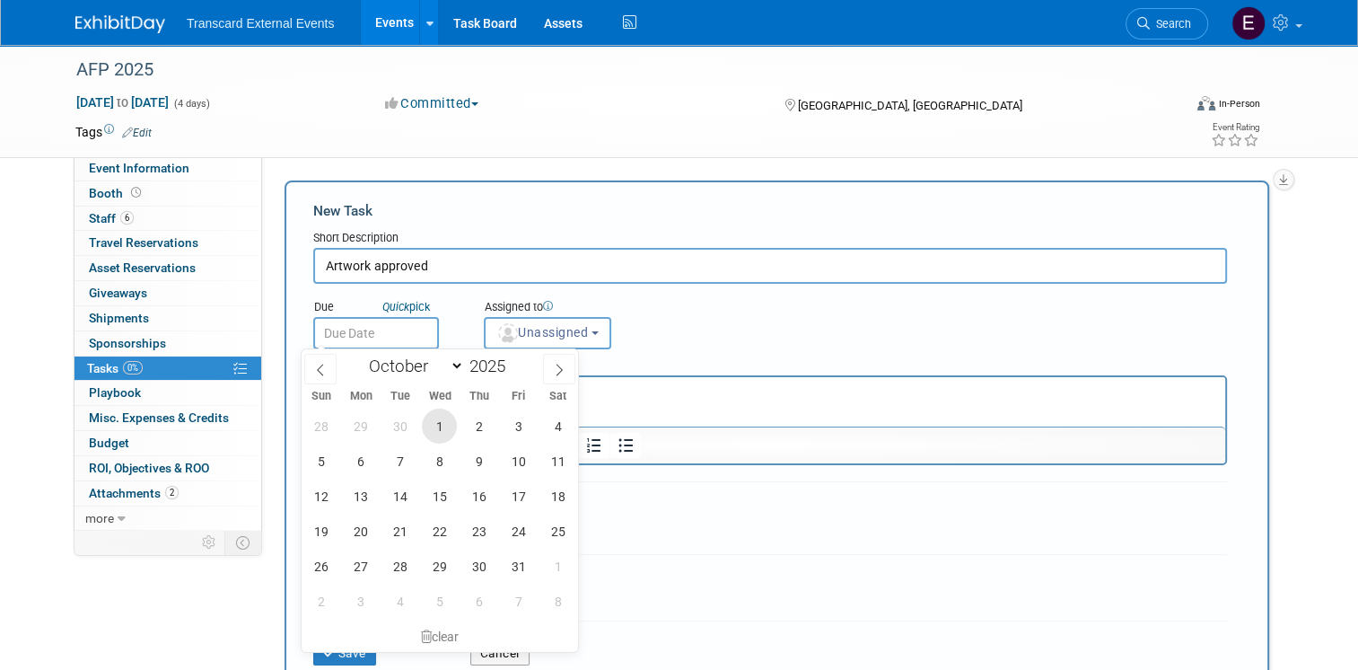
type input "Oct 1, 2025"
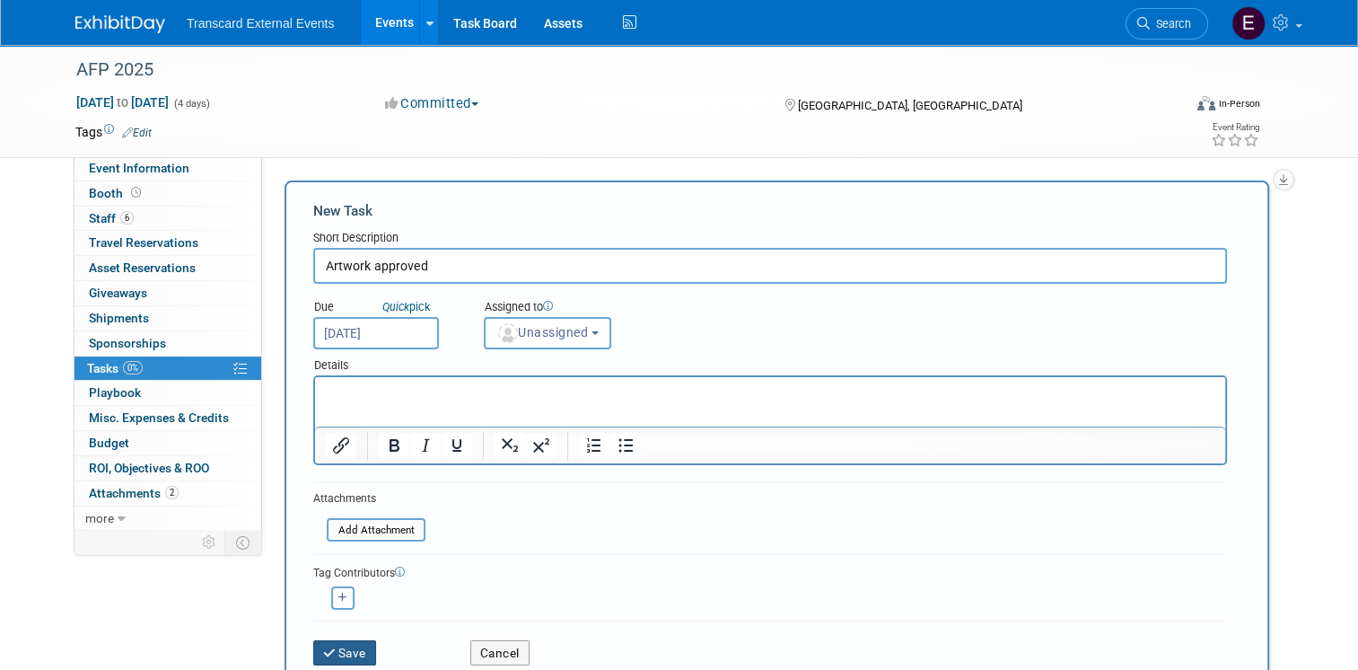
click at [333, 654] on button "Save" at bounding box center [344, 652] width 63 height 25
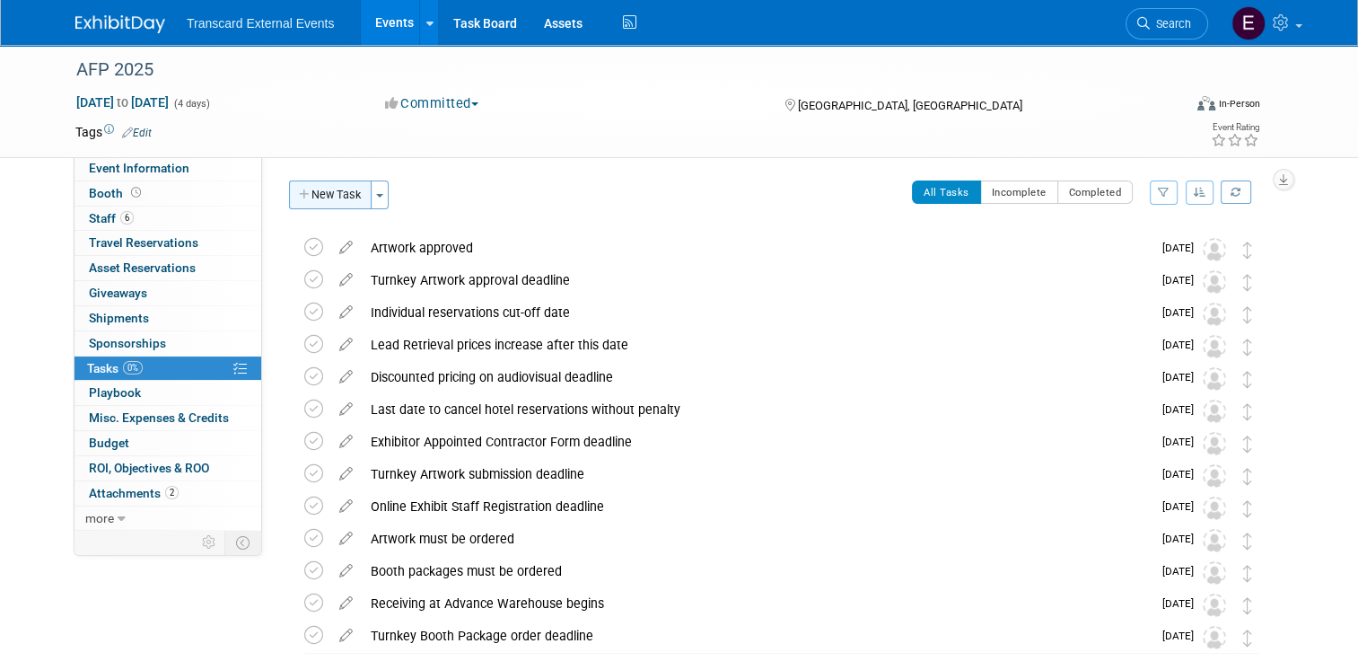
click at [328, 181] on button "New Task" at bounding box center [330, 194] width 83 height 29
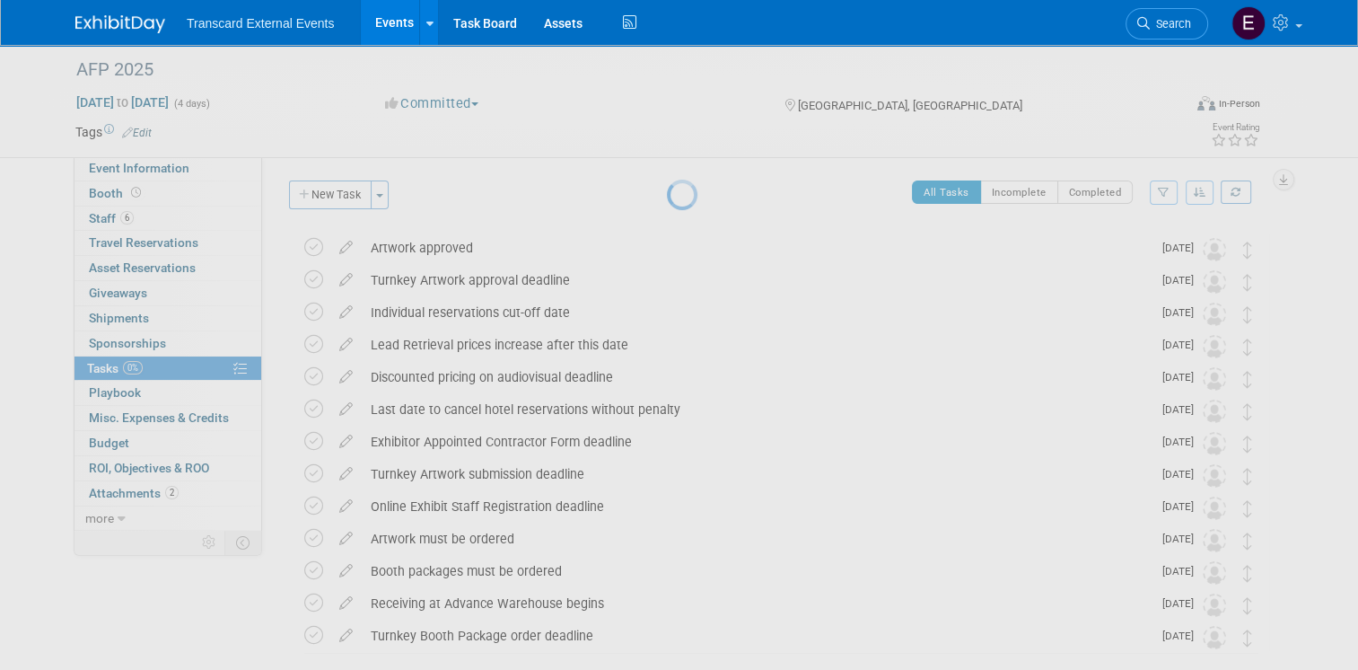
select select "7"
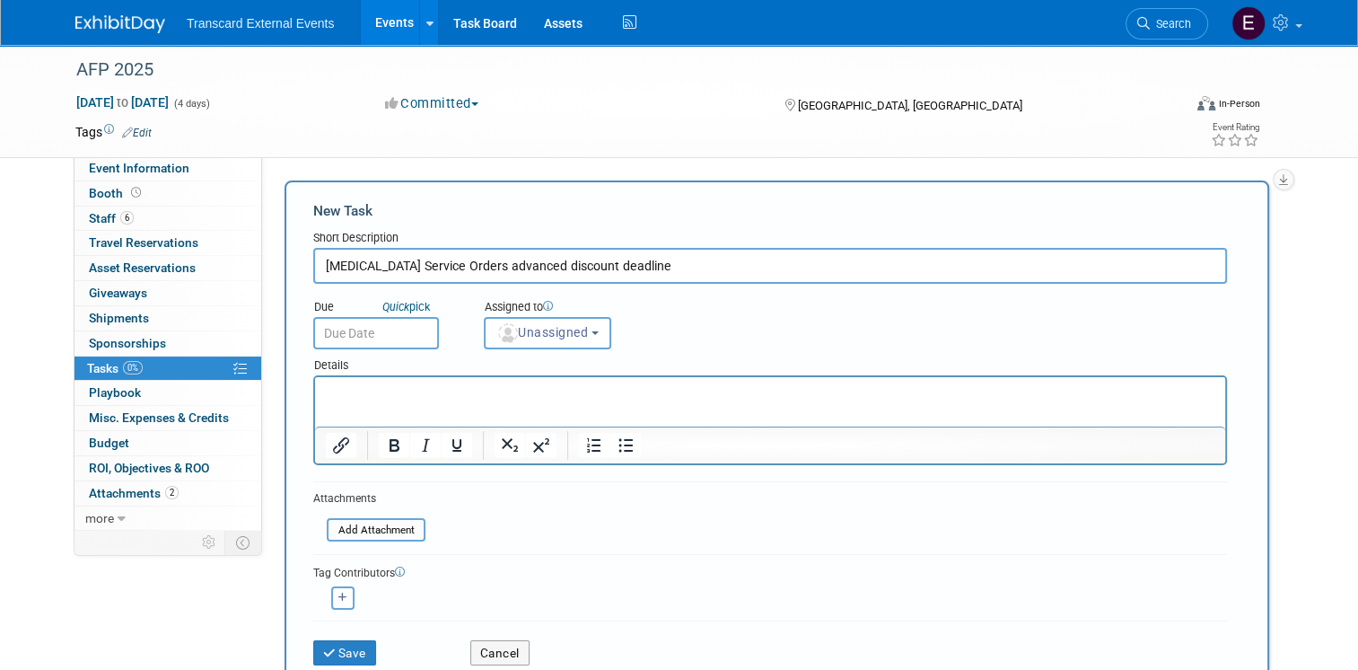
type input "T3 Service Orders advanced discount deadline"
click at [355, 326] on input "text" at bounding box center [376, 333] width 126 height 32
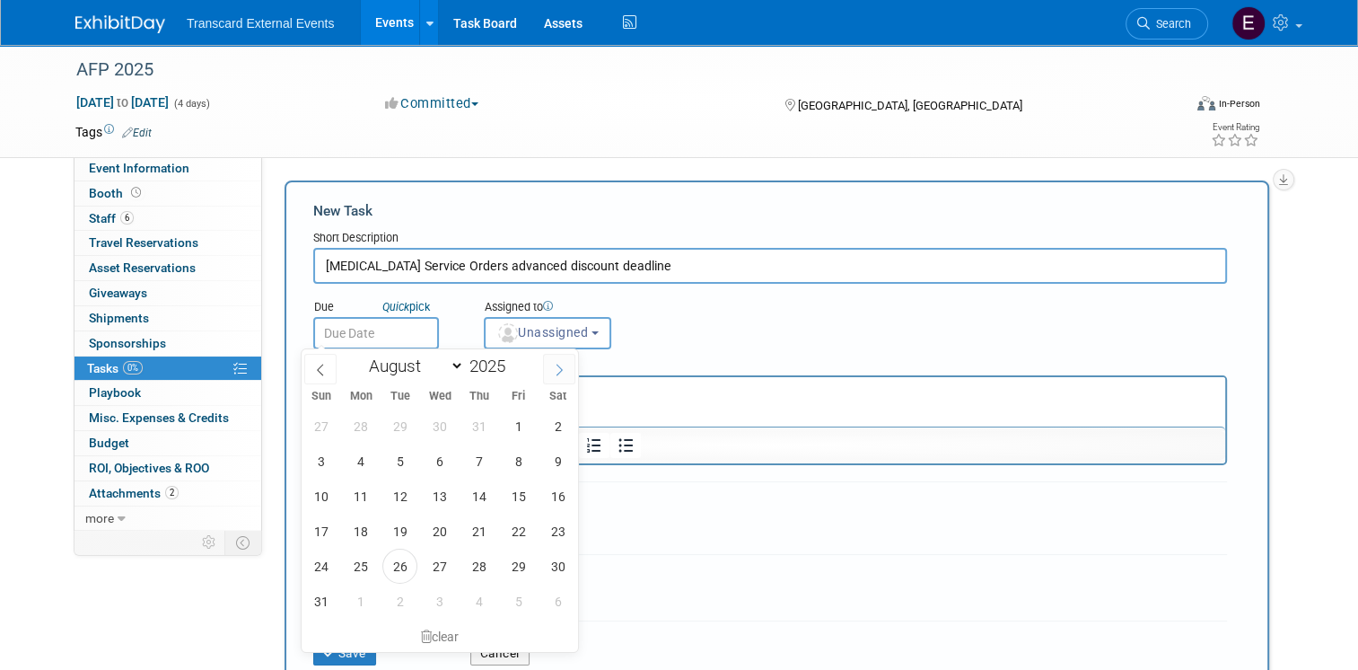
click at [546, 365] on span at bounding box center [559, 369] width 32 height 31
select select "9"
click at [481, 423] on span "2" at bounding box center [478, 425] width 35 height 35
type input "Oct 2, 2025"
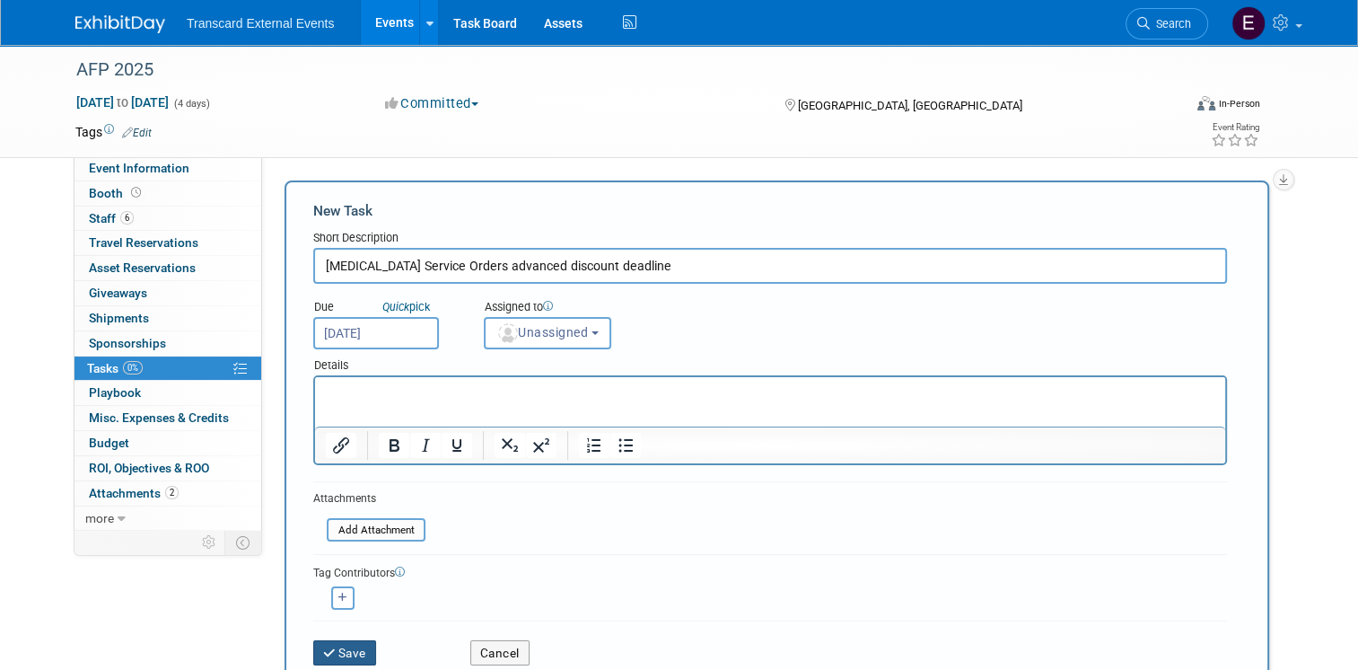
click at [323, 647] on icon "submit" at bounding box center [330, 653] width 15 height 13
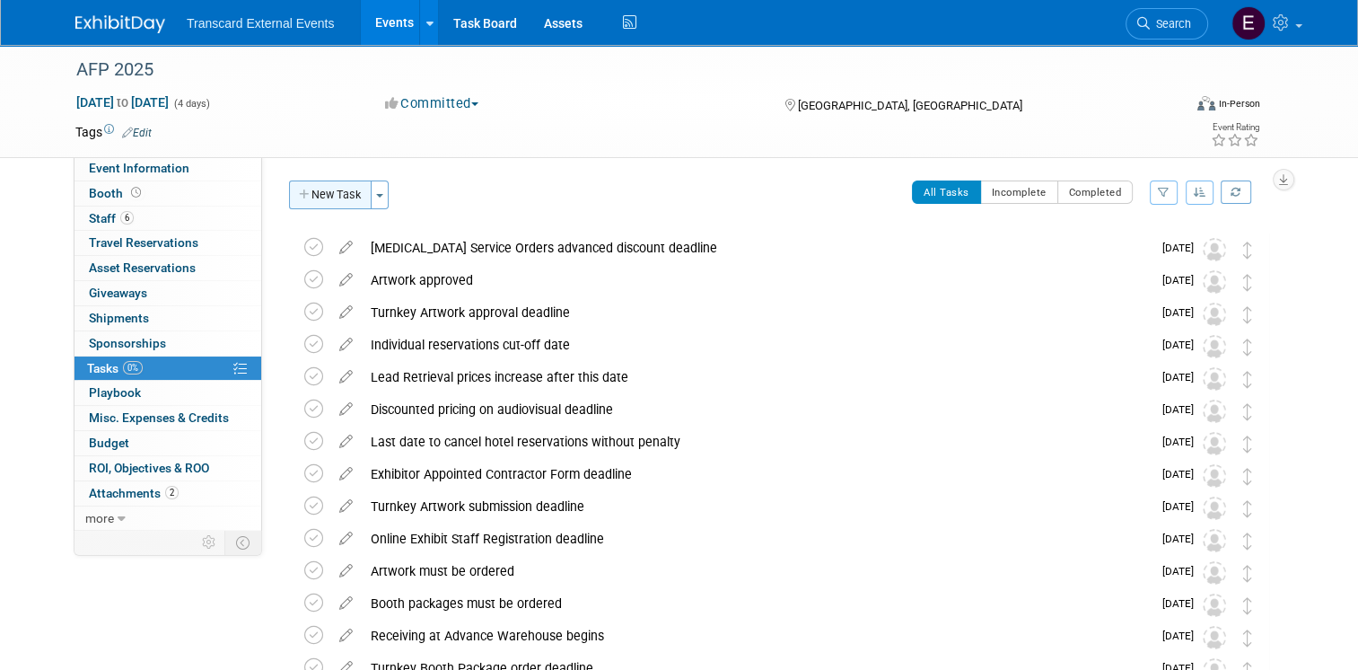
click at [325, 206] on button "New Task" at bounding box center [330, 194] width 83 height 29
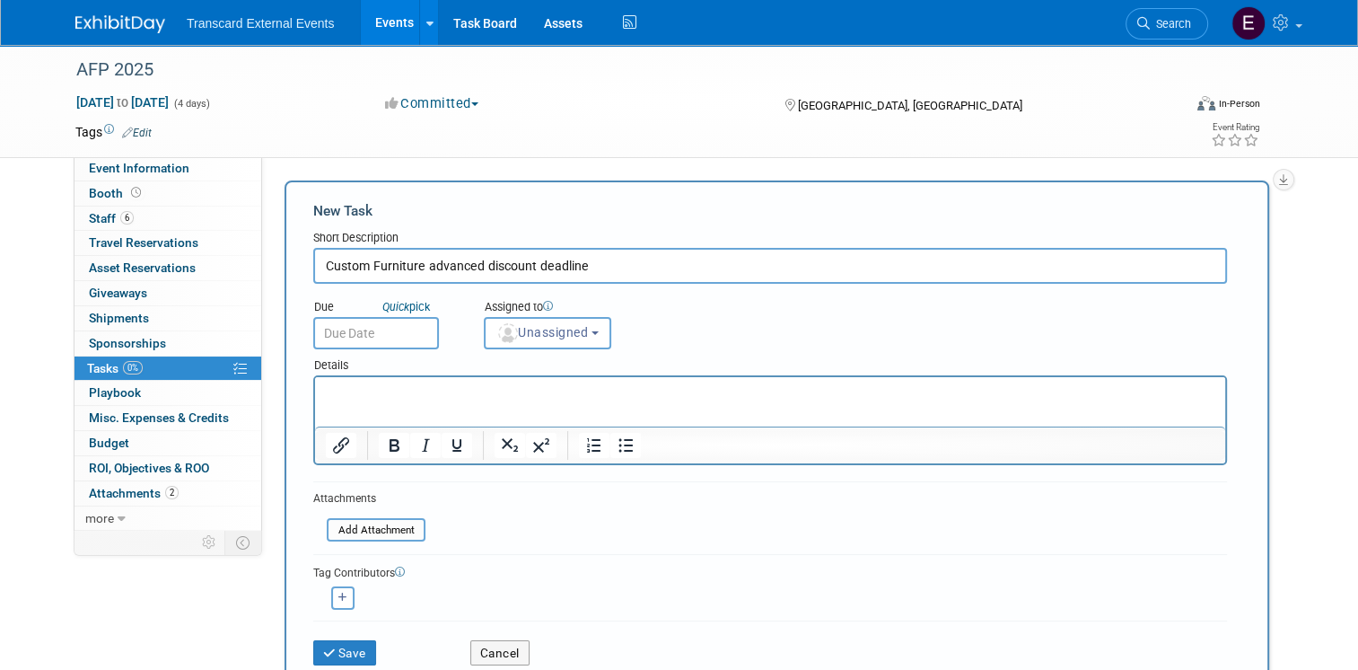
type input "Custom Furniture advanced discount deadline"
click at [391, 328] on input "text" at bounding box center [376, 333] width 126 height 32
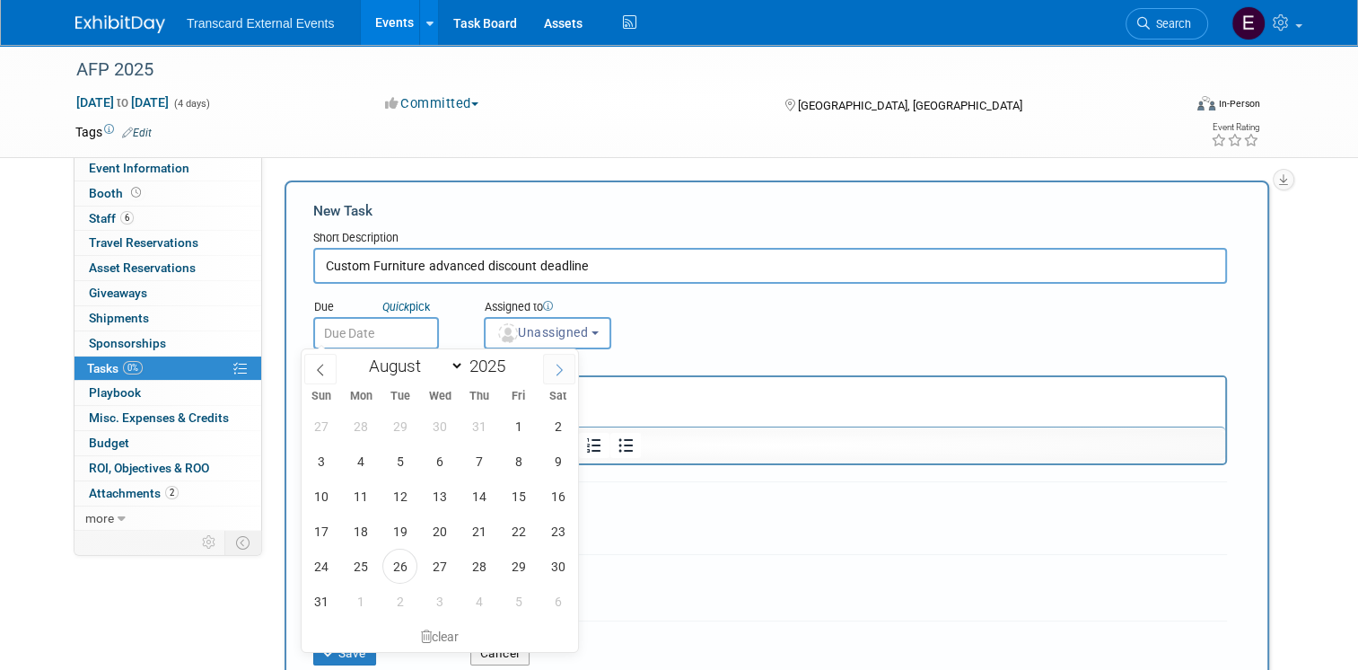
click at [549, 366] on span at bounding box center [559, 369] width 32 height 31
select select "9"
click at [488, 423] on span "2" at bounding box center [478, 425] width 35 height 35
type input "Oct 2, 2025"
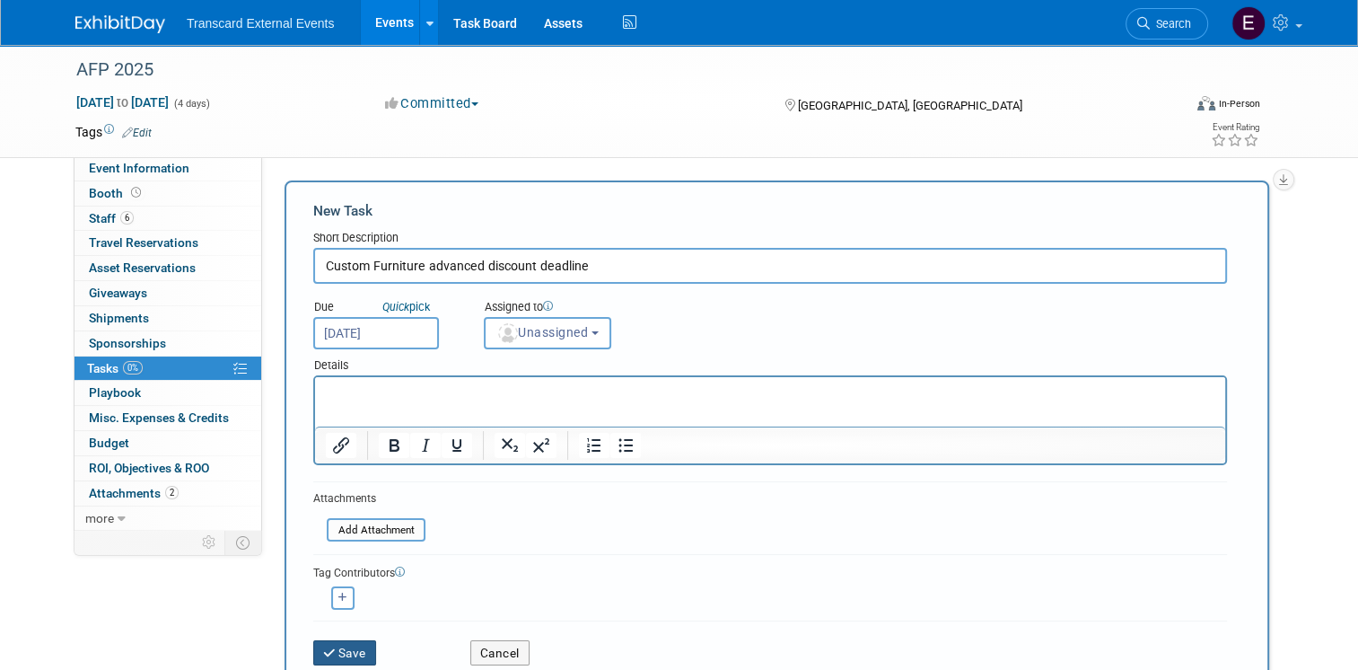
click at [357, 646] on button "Save" at bounding box center [344, 652] width 63 height 25
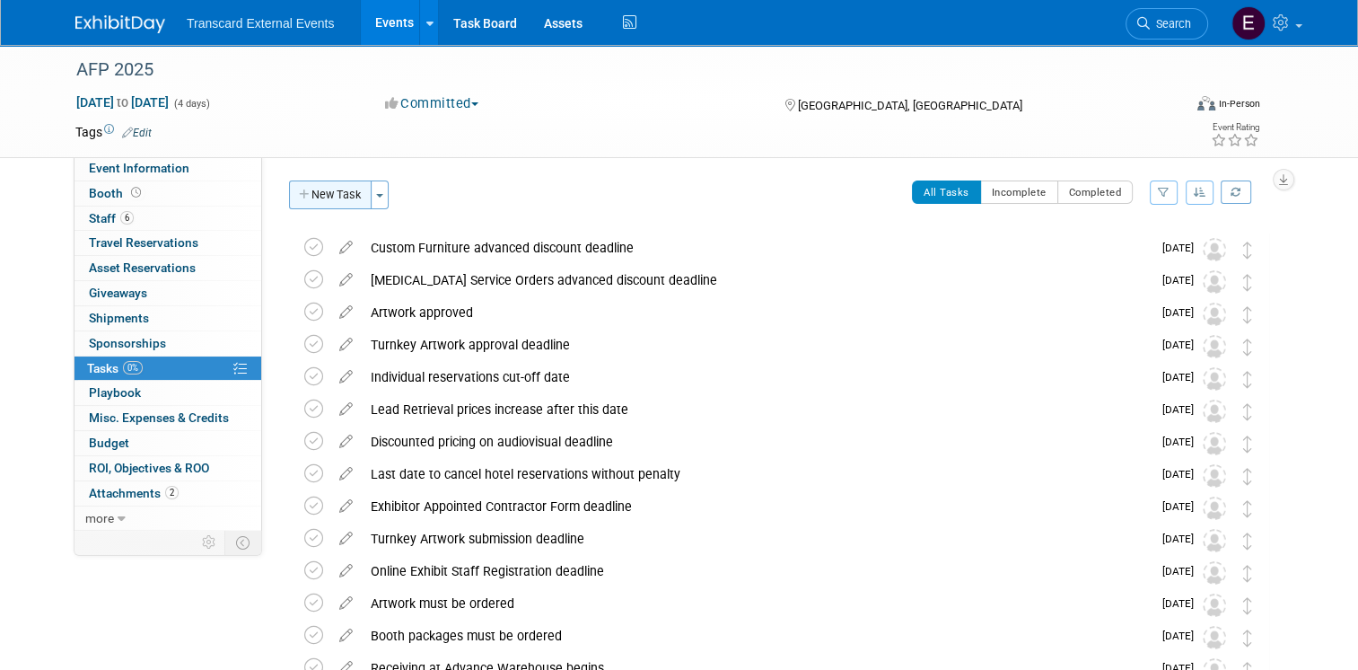
click at [355, 205] on button "New Task" at bounding box center [330, 194] width 83 height 29
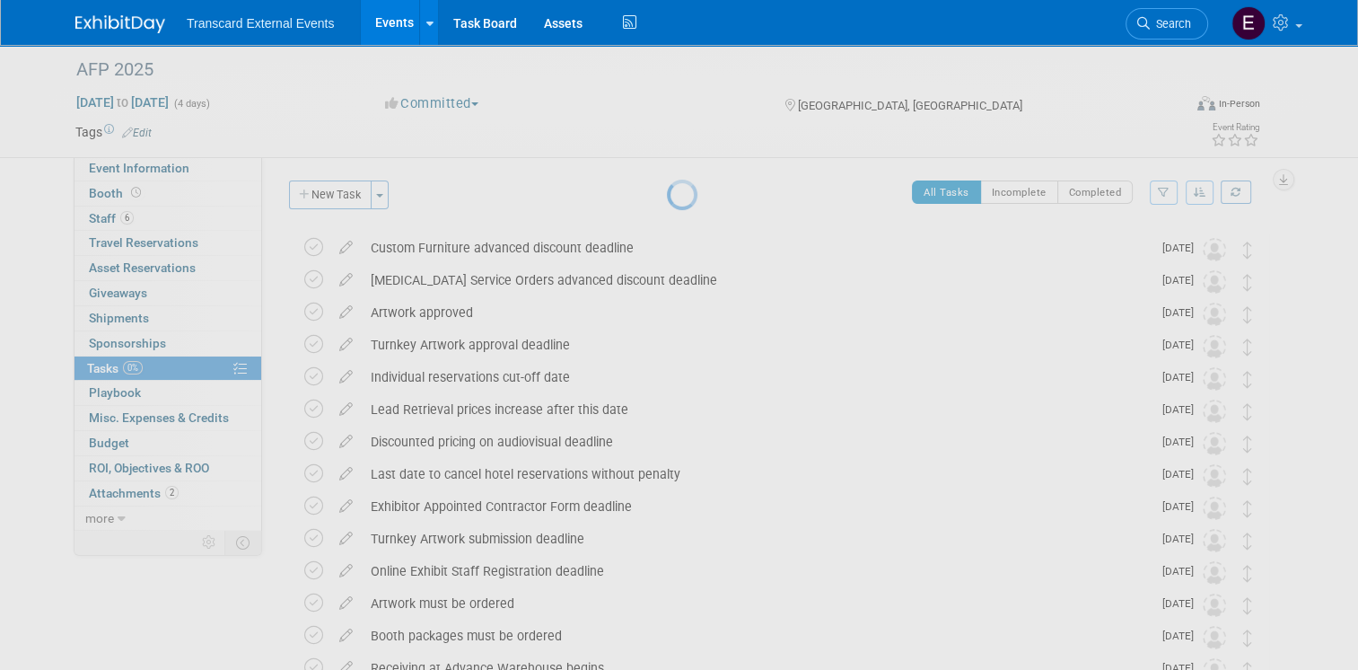
select select "7"
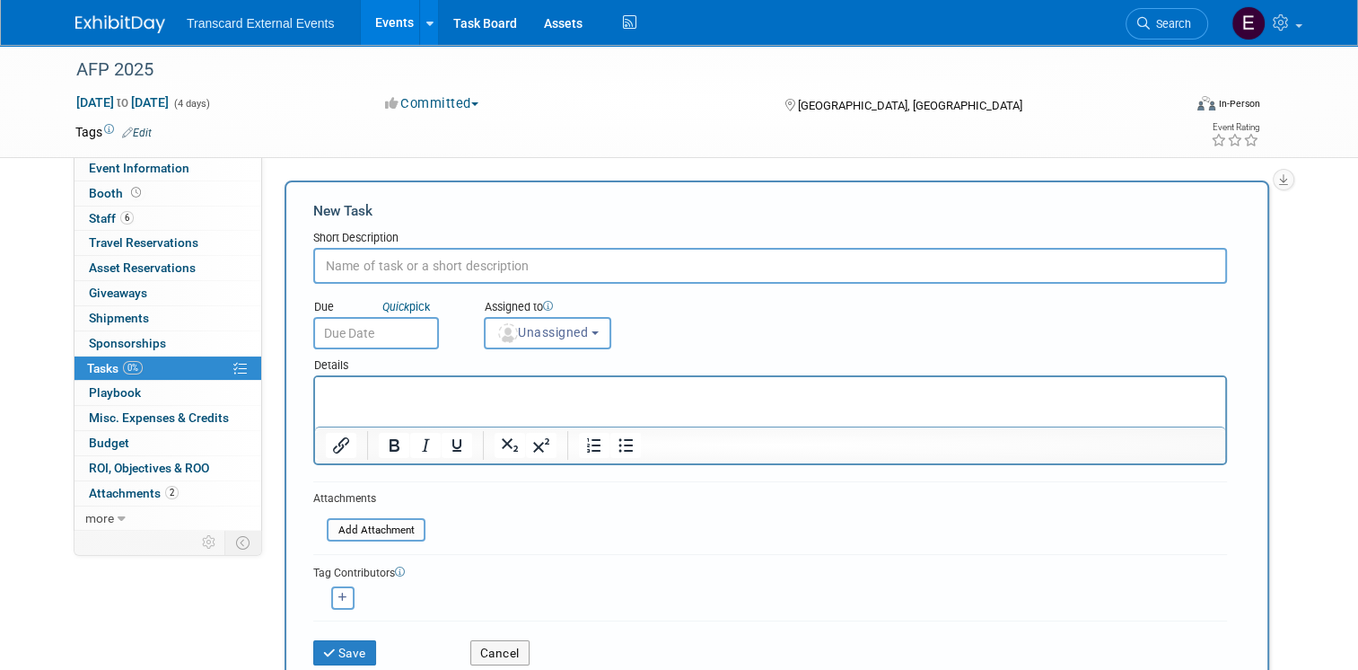
paste input "Receive discount pricing on booth (order must be placed)"
type input "Receive discount pricing on booth (order must be placed)"
click at [409, 318] on input "text" at bounding box center [376, 333] width 126 height 32
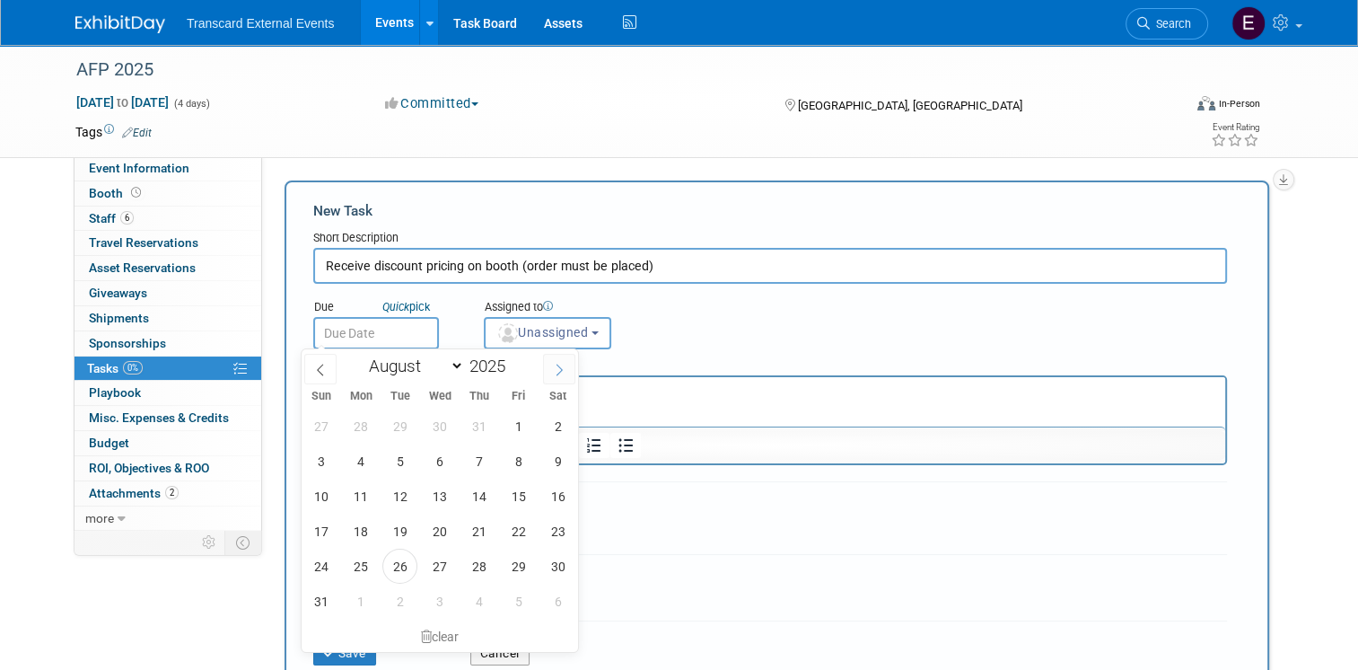
click at [554, 364] on icon at bounding box center [559, 369] width 13 height 13
click at [560, 370] on icon at bounding box center [559, 369] width 13 height 13
select select "9"
click at [481, 425] on span "2" at bounding box center [478, 425] width 35 height 35
type input "Oct 2, 2025"
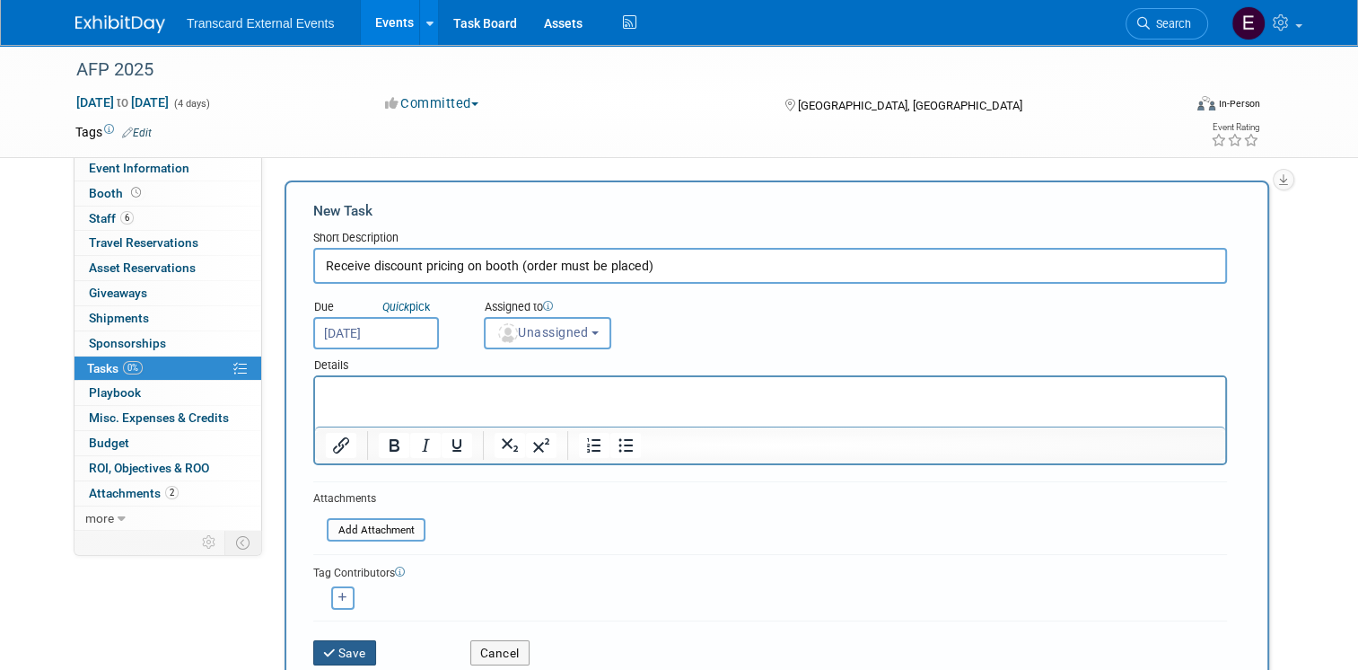
click at [337, 655] on button "Save" at bounding box center [344, 652] width 63 height 25
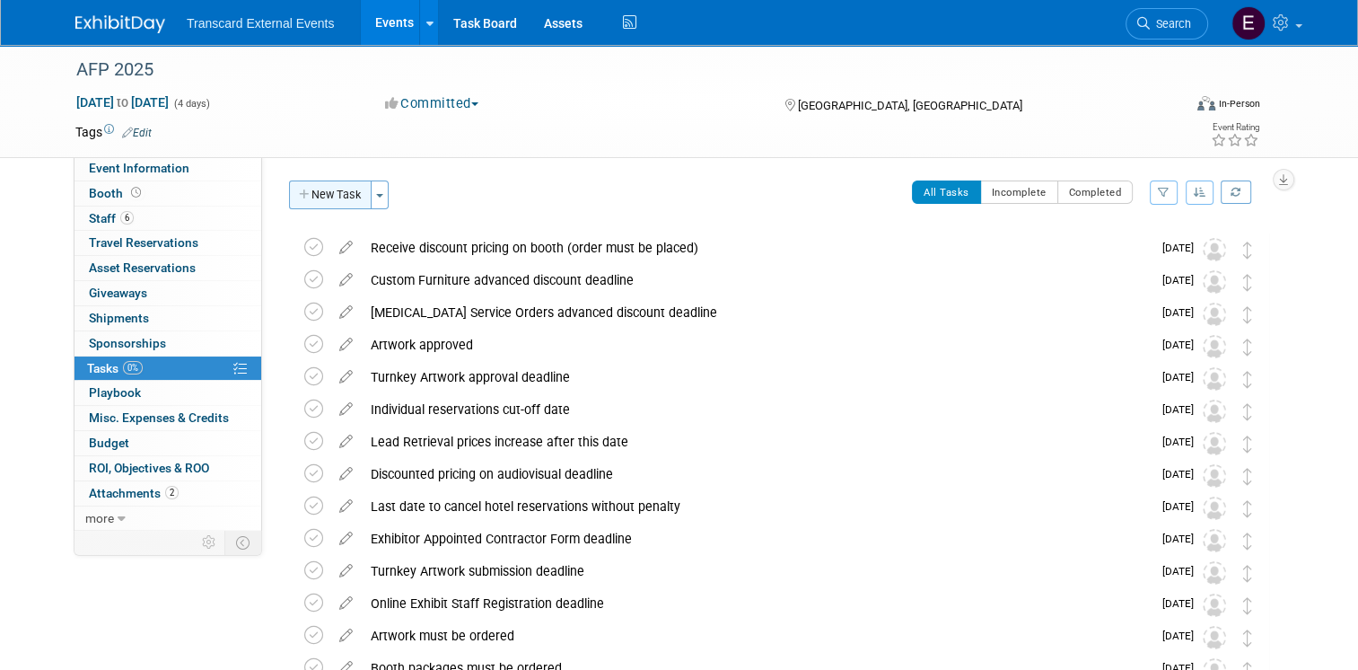
click at [323, 198] on button "New Task" at bounding box center [330, 194] width 83 height 29
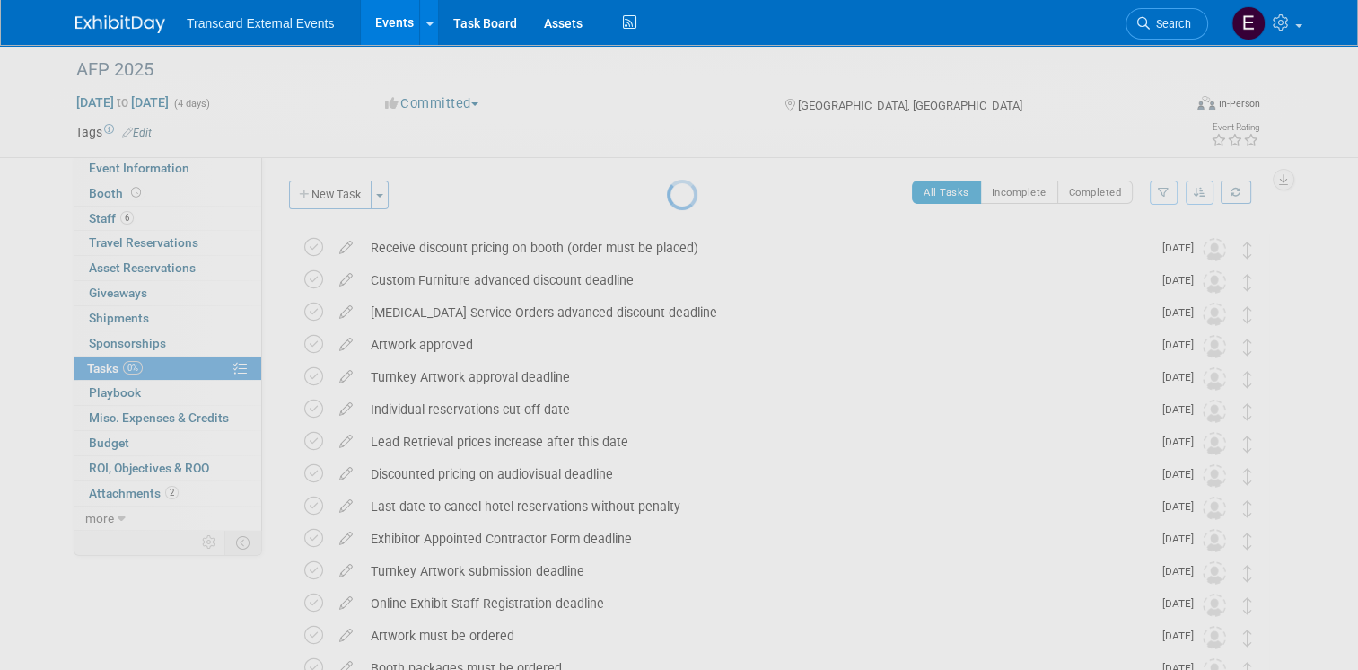
select select "7"
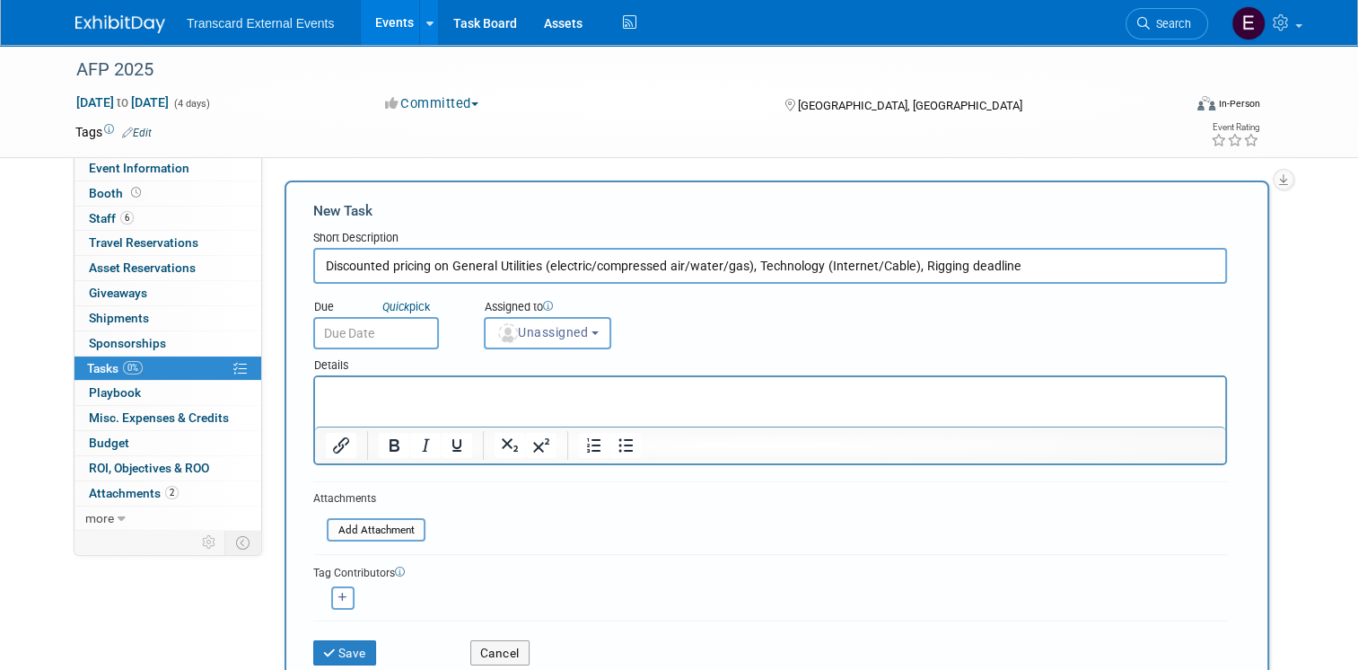
type input "Discounted pricing on General Utilities (electric/compressed air/water/gas), Te…"
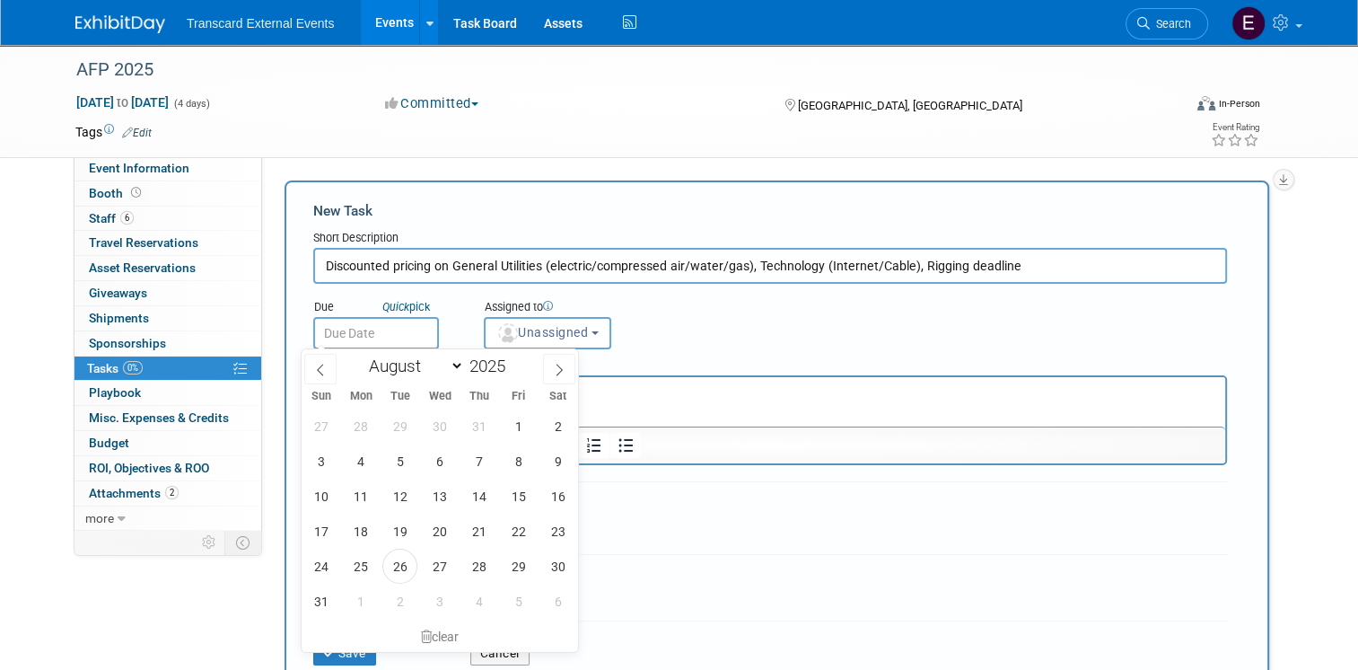
click at [373, 327] on input "text" at bounding box center [376, 333] width 126 height 32
click at [550, 364] on span at bounding box center [559, 369] width 32 height 31
select select "9"
click at [366, 461] on span "6" at bounding box center [360, 460] width 35 height 35
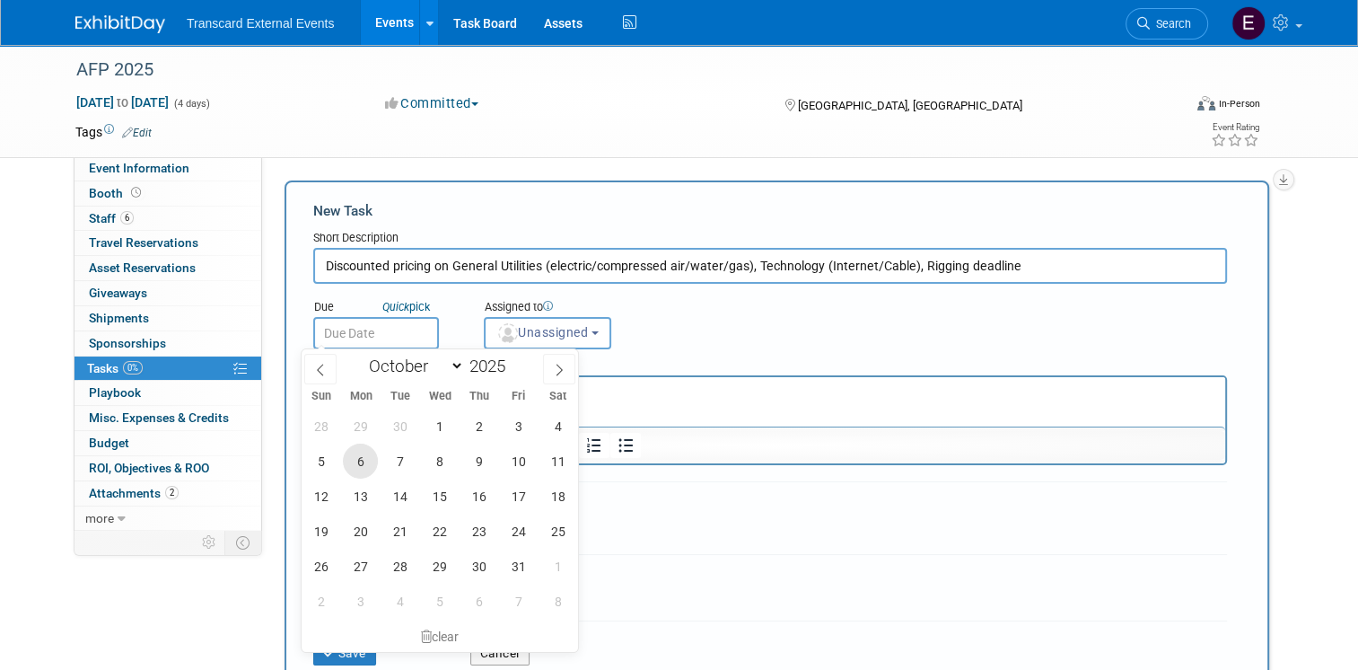
type input "Oct 6, 2025"
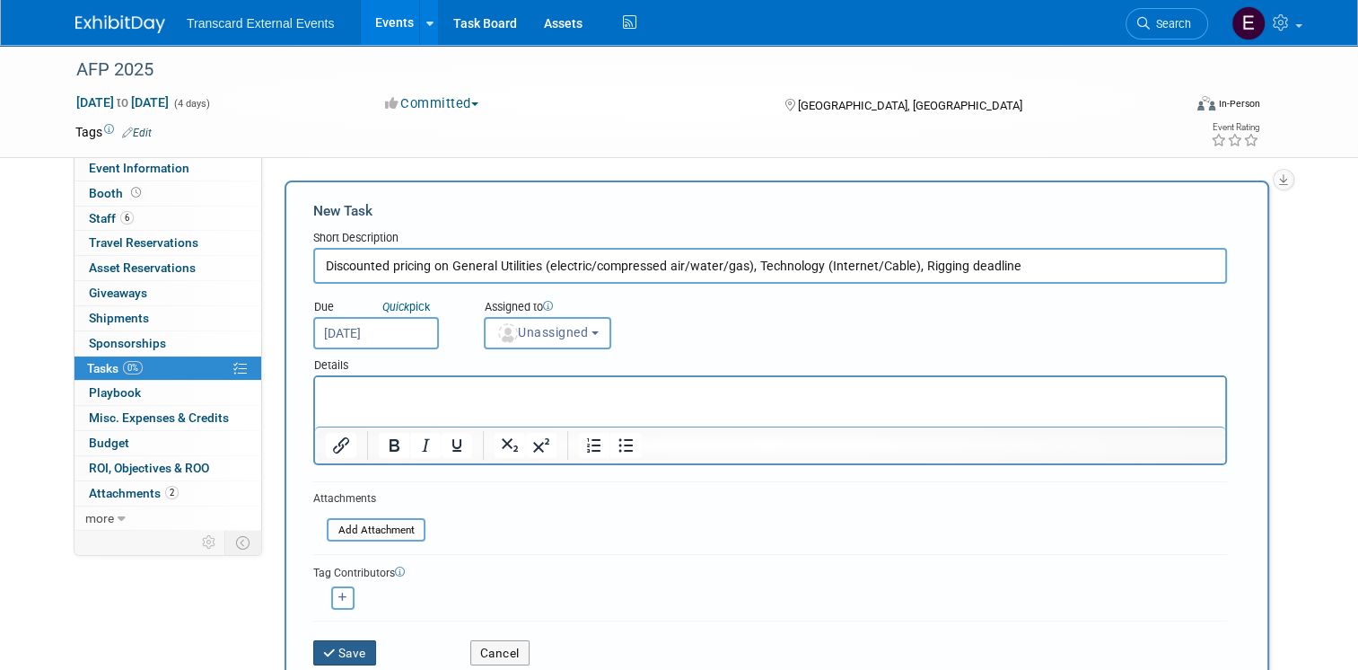
click at [323, 640] on button "Save" at bounding box center [344, 652] width 63 height 25
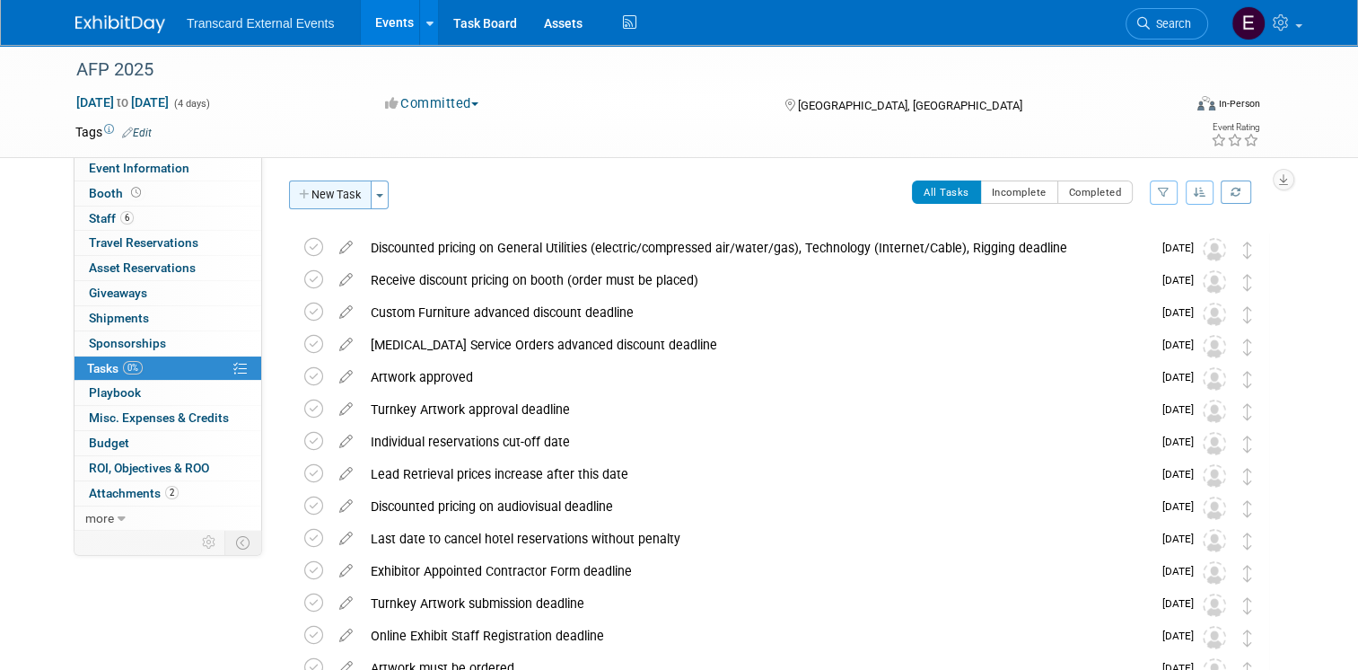
click at [306, 192] on button "New Task" at bounding box center [330, 194] width 83 height 29
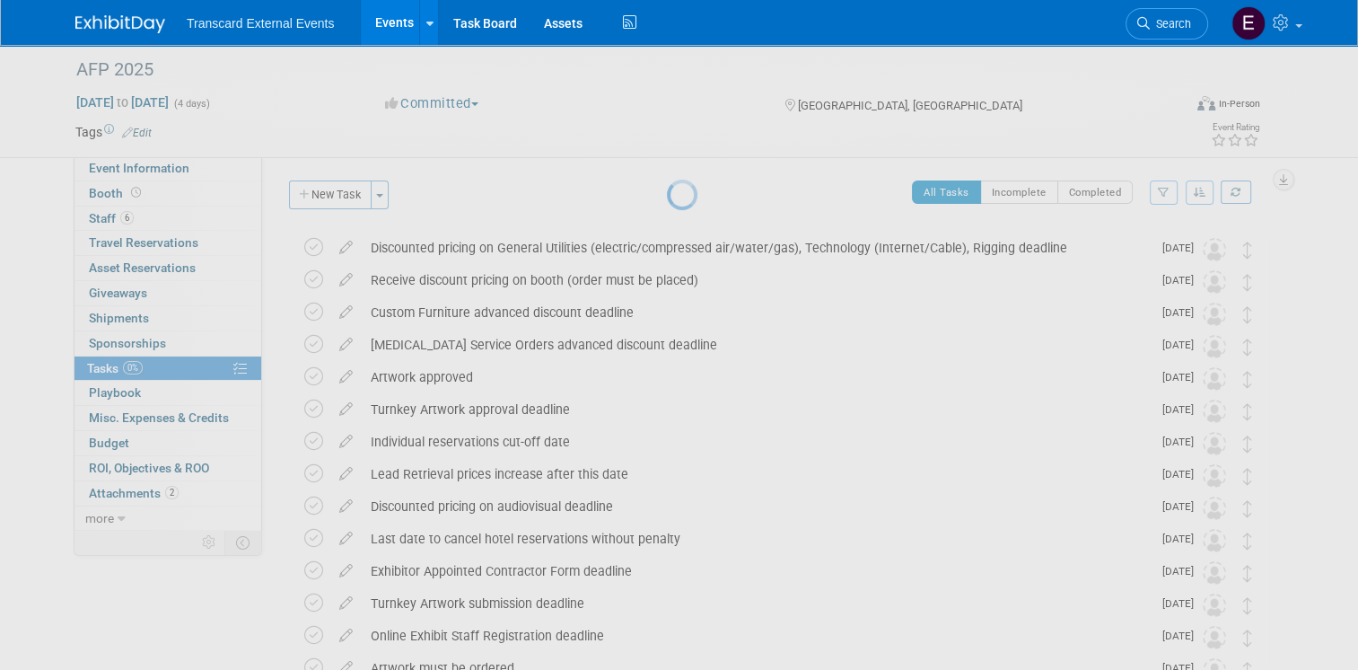
select select "7"
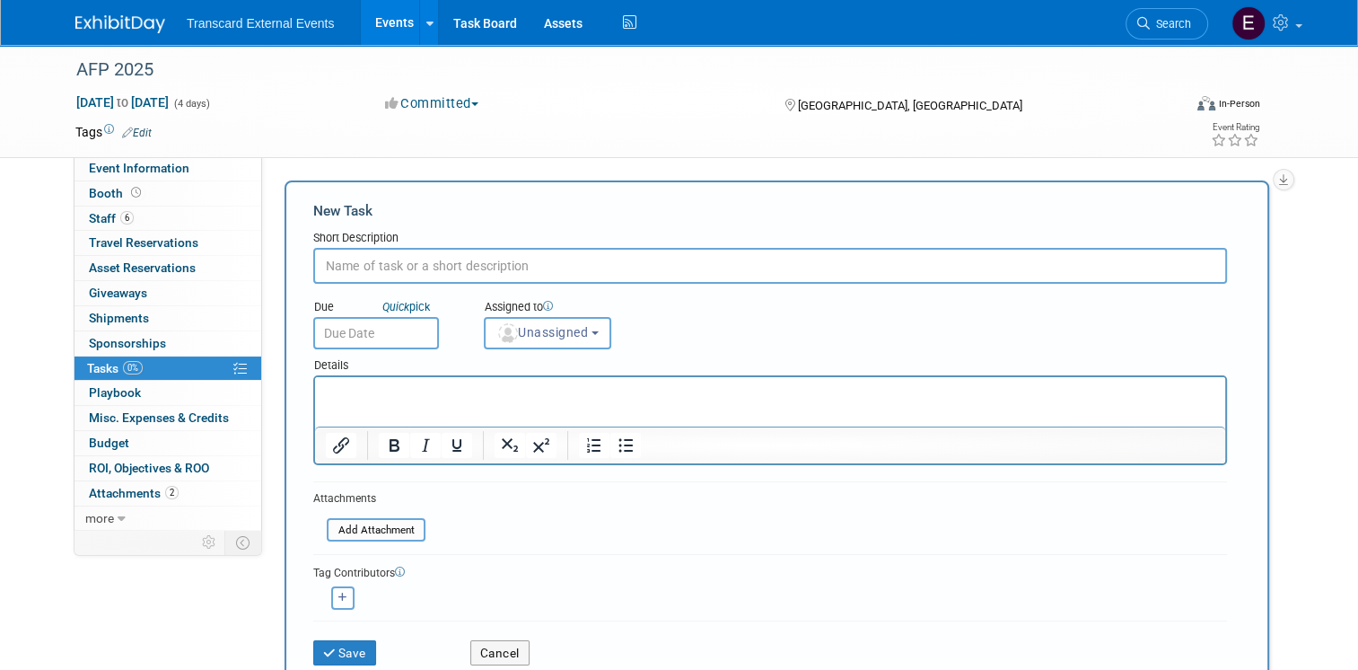
paste input "Booth designs/layouts for booths 20’x20’ or larger due for approval"
type input "Booth designs/layouts for booths 20’x20’ or larger due for approval"
click at [359, 328] on input "text" at bounding box center [376, 333] width 126 height 32
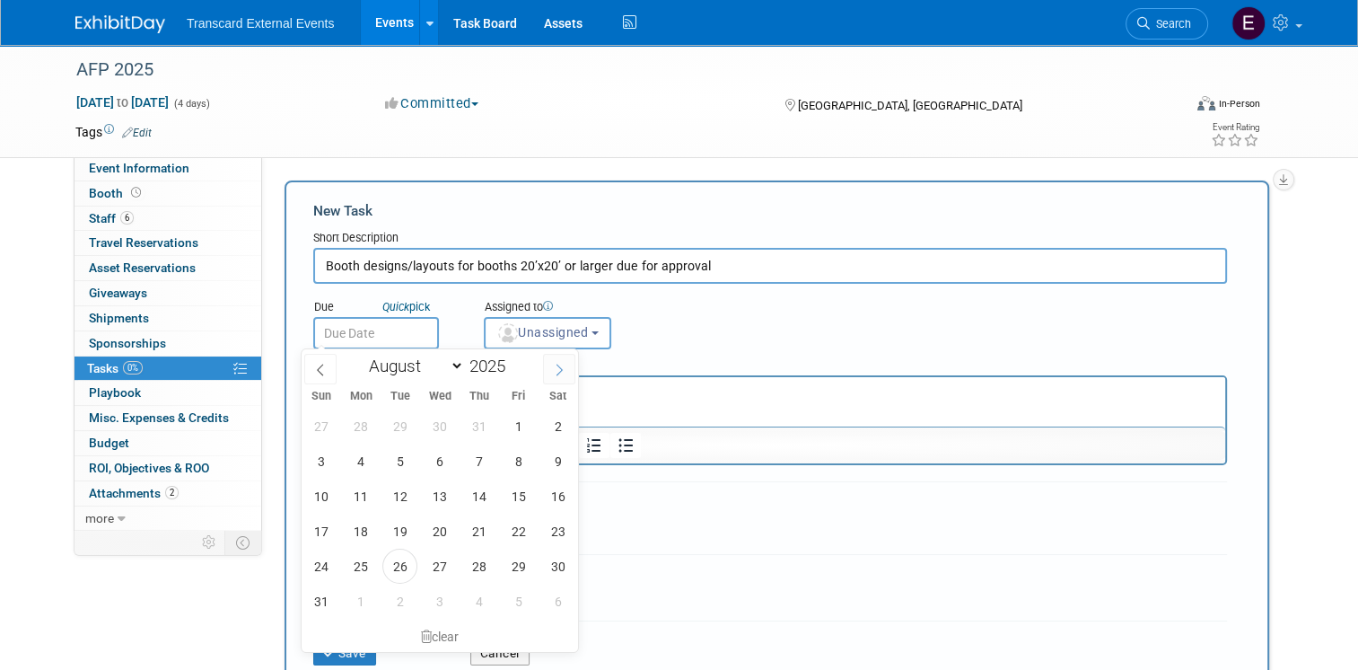
click at [564, 372] on icon at bounding box center [559, 369] width 13 height 13
select select "9"
click at [526, 469] on span "10" at bounding box center [518, 460] width 35 height 35
type input "Oct 10, 2025"
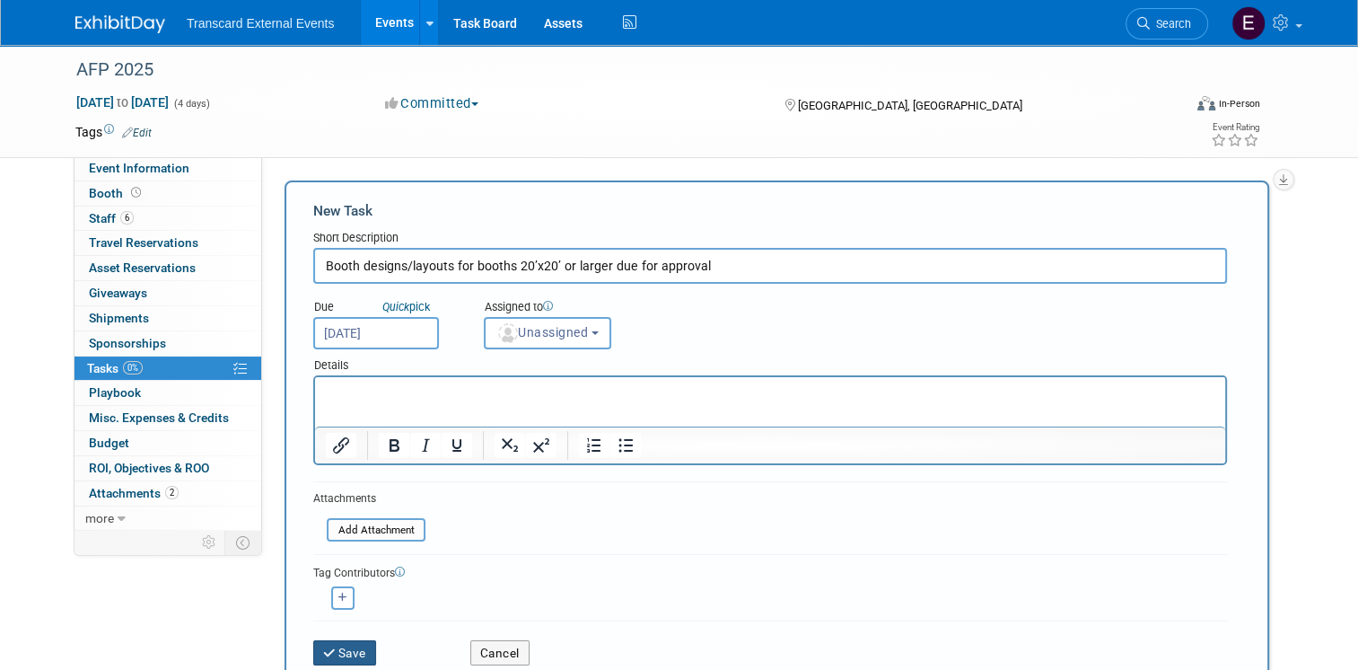
click at [346, 642] on button "Save" at bounding box center [344, 652] width 63 height 25
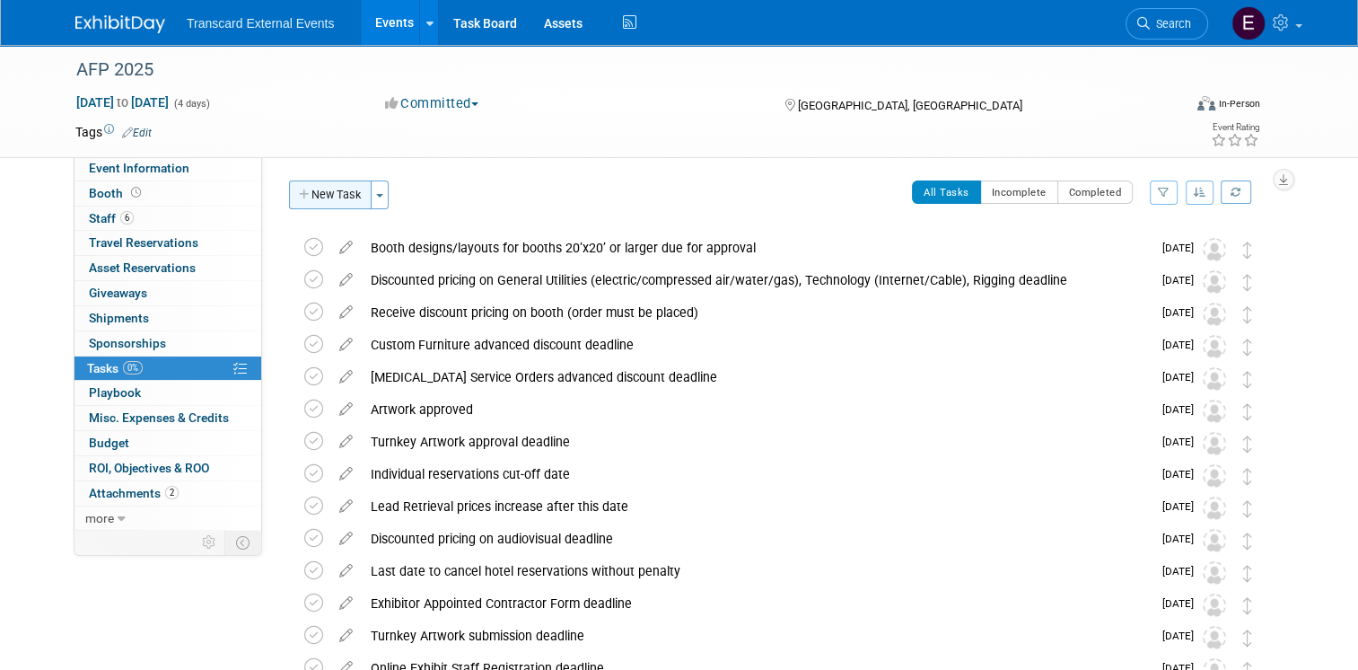
click at [323, 196] on button "New Task" at bounding box center [330, 194] width 83 height 29
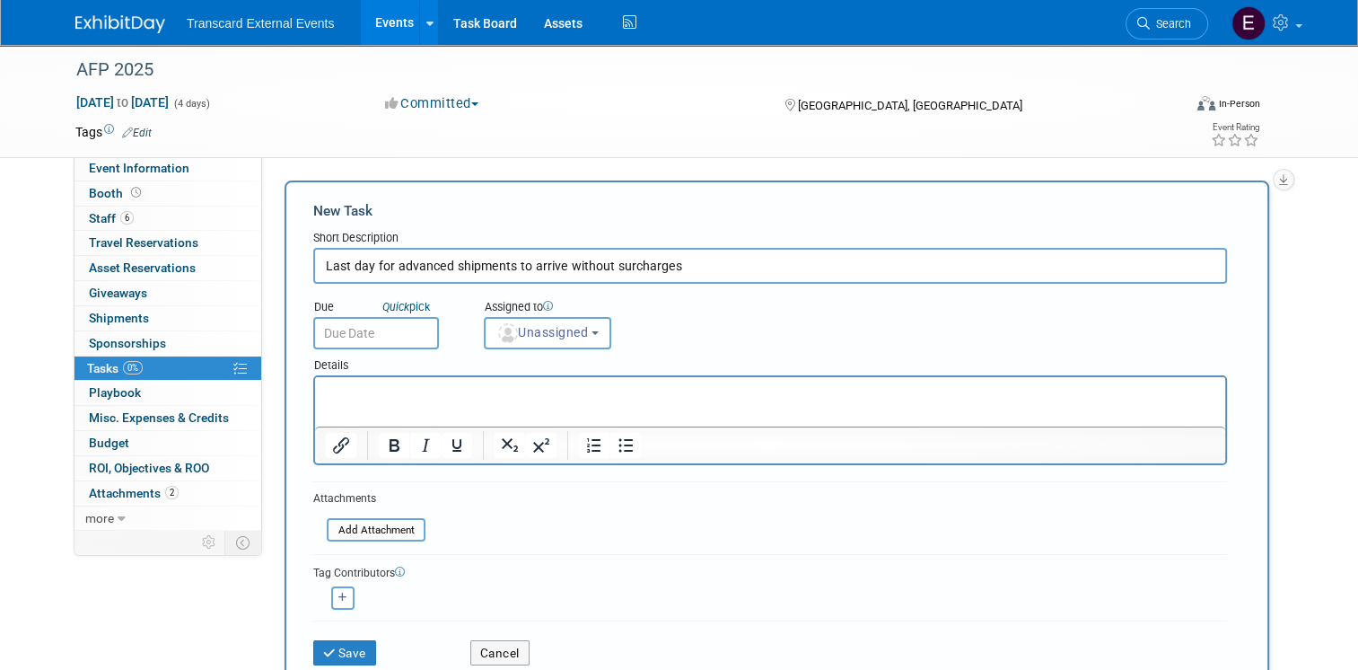
type input "Last day for advanced shipments to arrive without surcharges"
click at [391, 329] on input "text" at bounding box center [376, 333] width 126 height 32
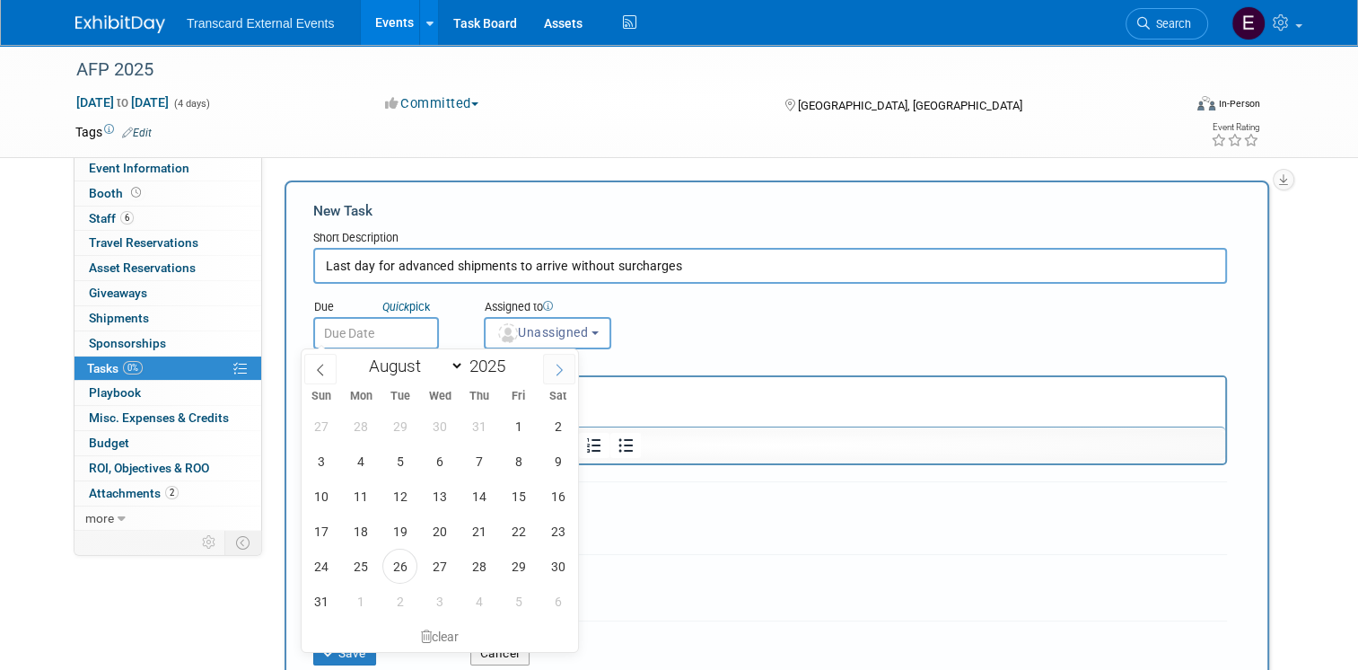
click at [568, 375] on span at bounding box center [559, 369] width 32 height 31
select select "9"
click at [478, 495] on span "16" at bounding box center [478, 495] width 35 height 35
type input "Oct 16, 2025"
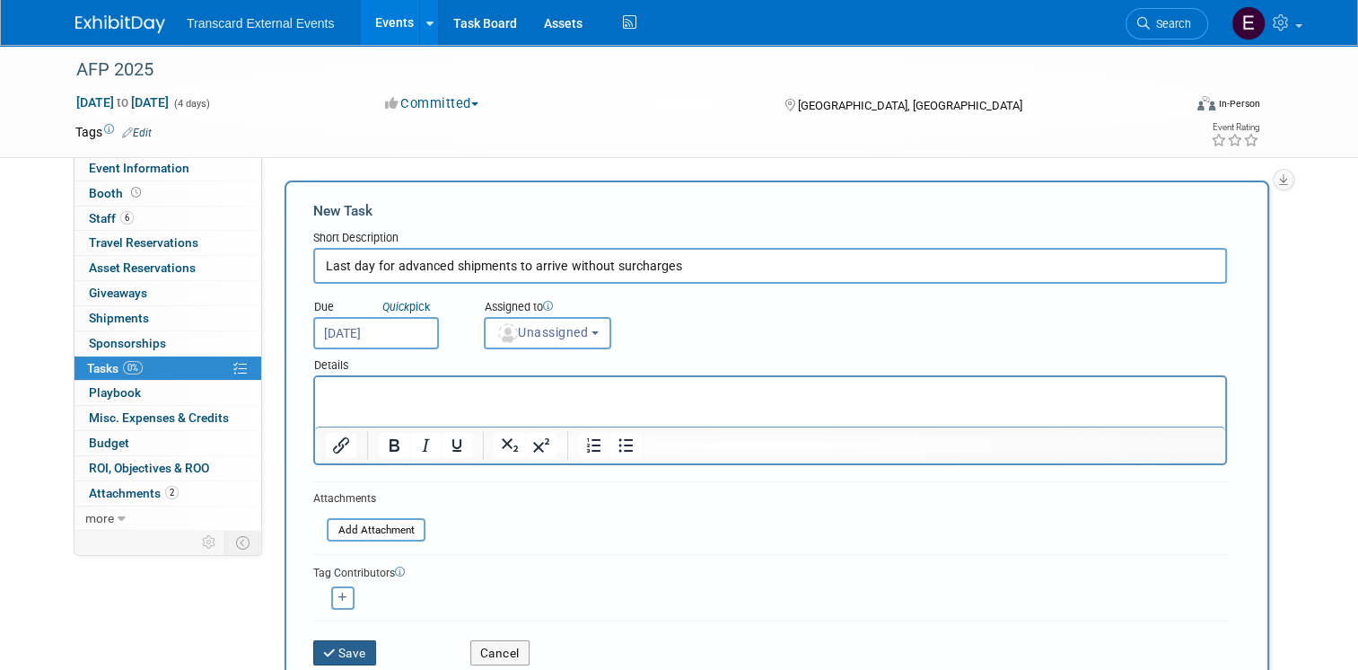
click at [348, 645] on button "Save" at bounding box center [344, 652] width 63 height 25
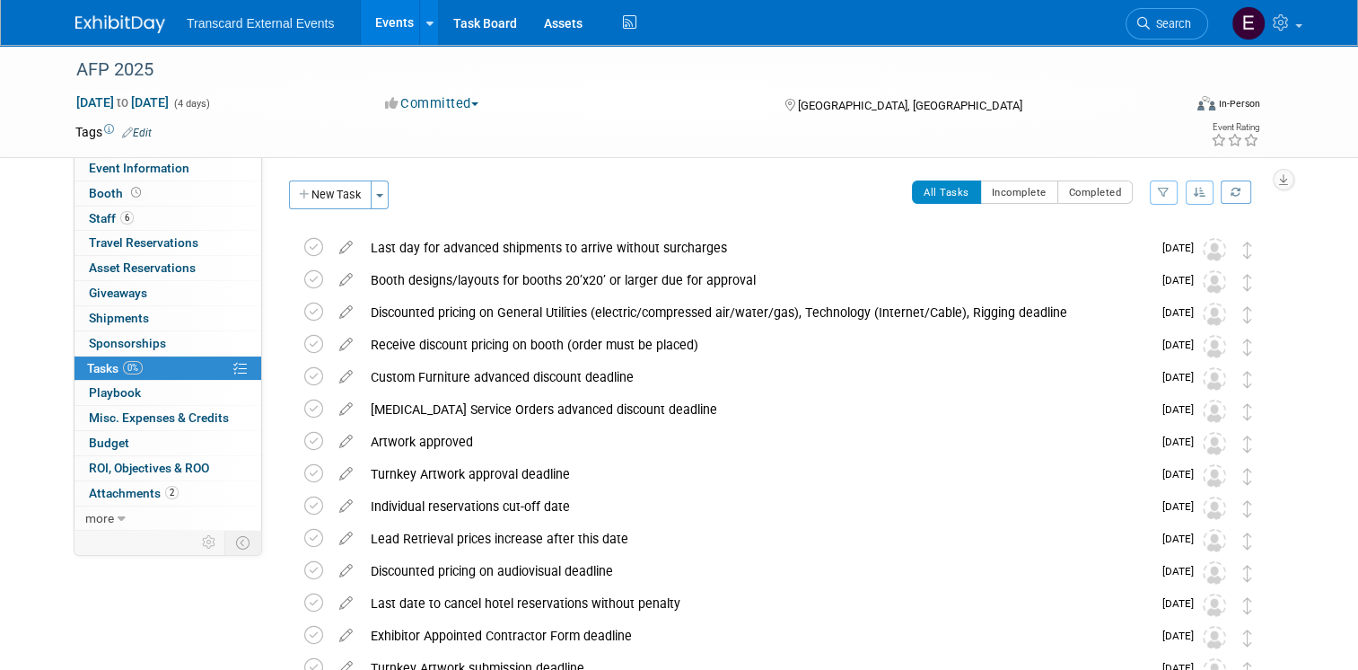
click at [318, 184] on button "New Task" at bounding box center [330, 194] width 83 height 29
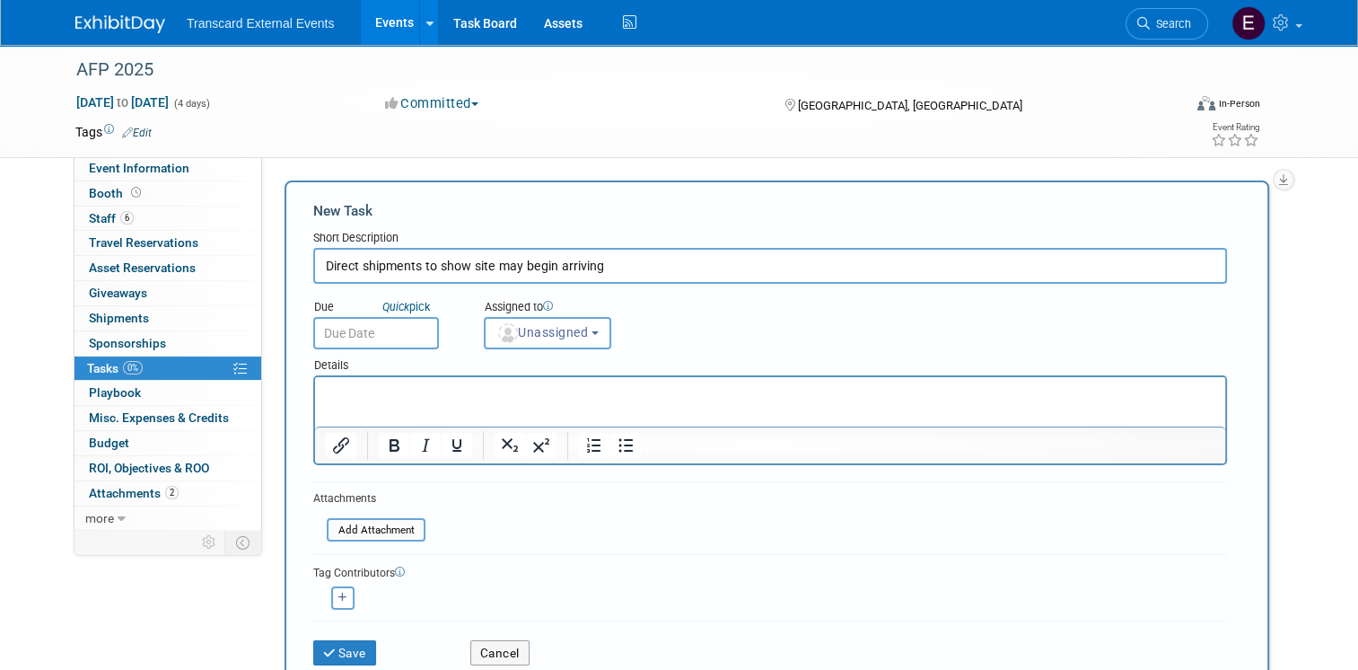
type input "Direct shipments to show site may begin arriving"
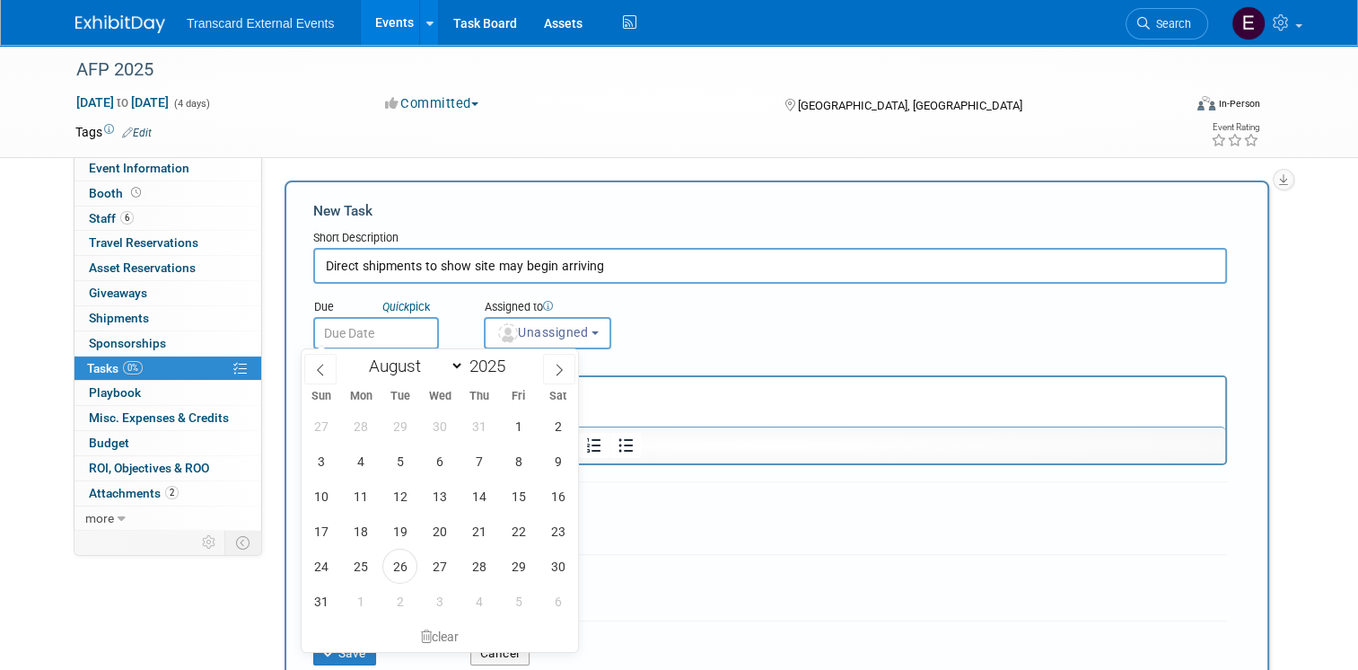
click at [403, 320] on input "text" at bounding box center [376, 333] width 126 height 32
click at [556, 372] on icon at bounding box center [559, 369] width 13 height 13
select select "9"
click at [482, 523] on span "23" at bounding box center [478, 530] width 35 height 35
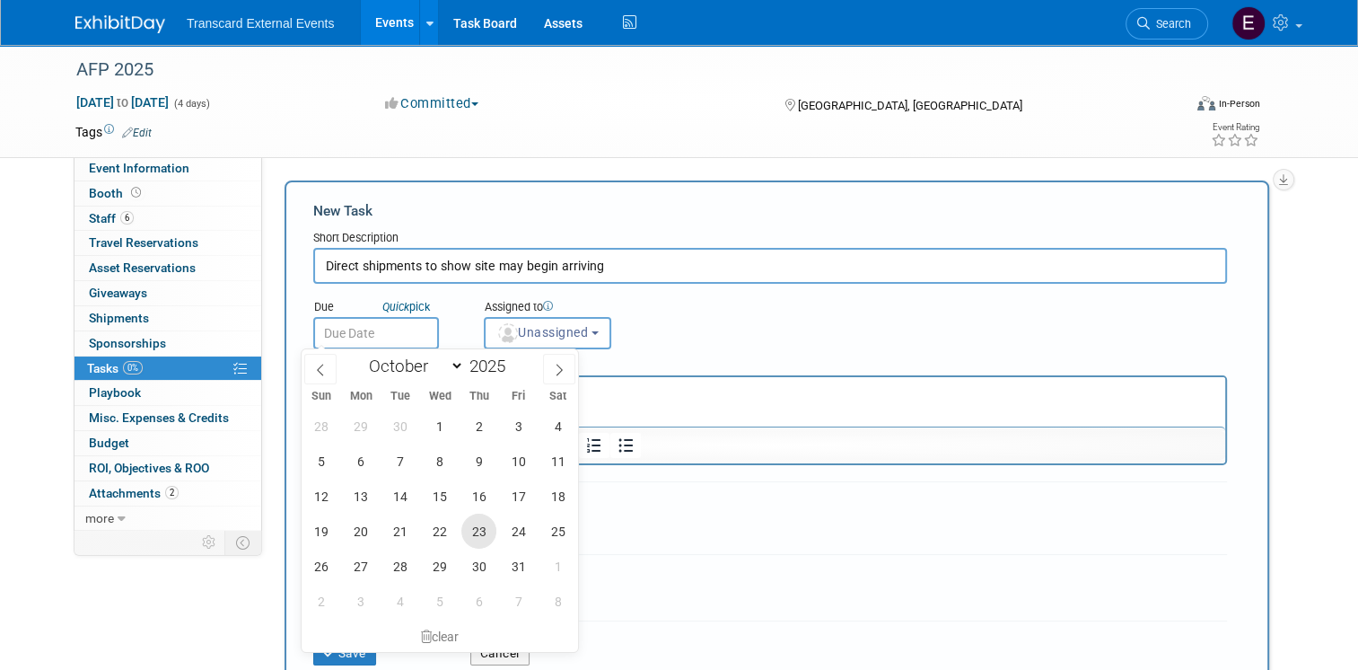
type input "Oct 23, 2025"
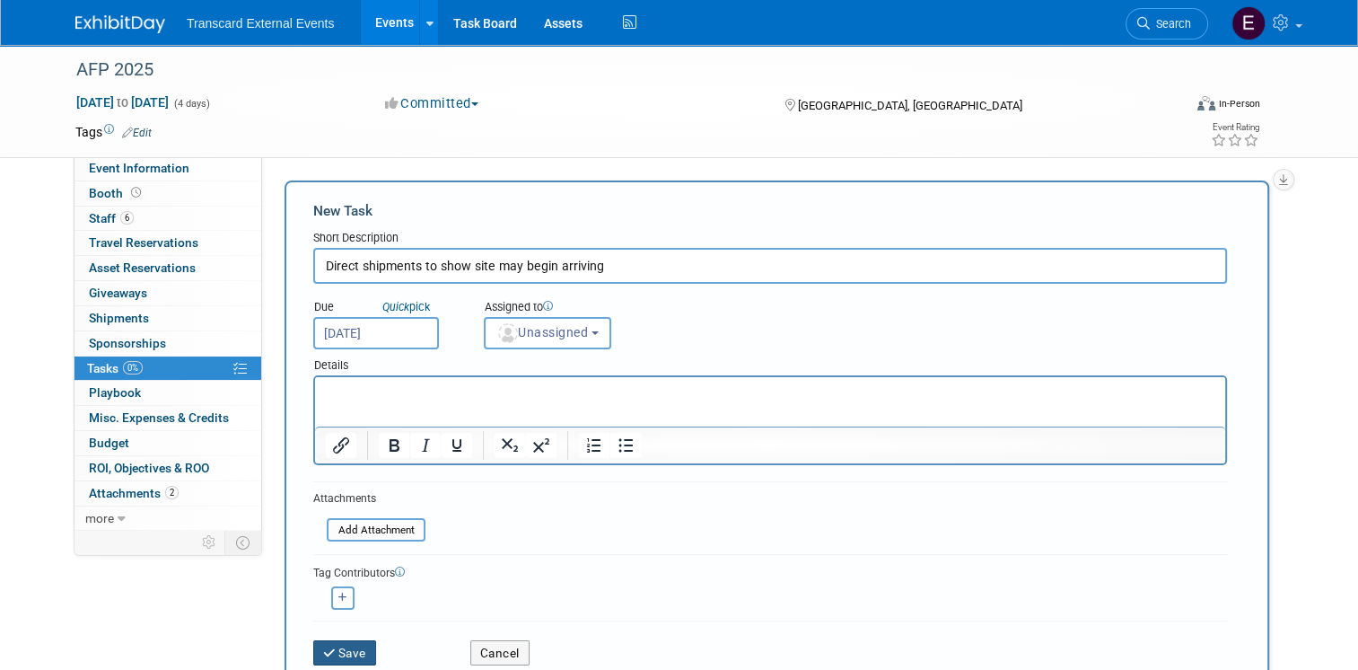
click at [359, 647] on button "Save" at bounding box center [344, 652] width 63 height 25
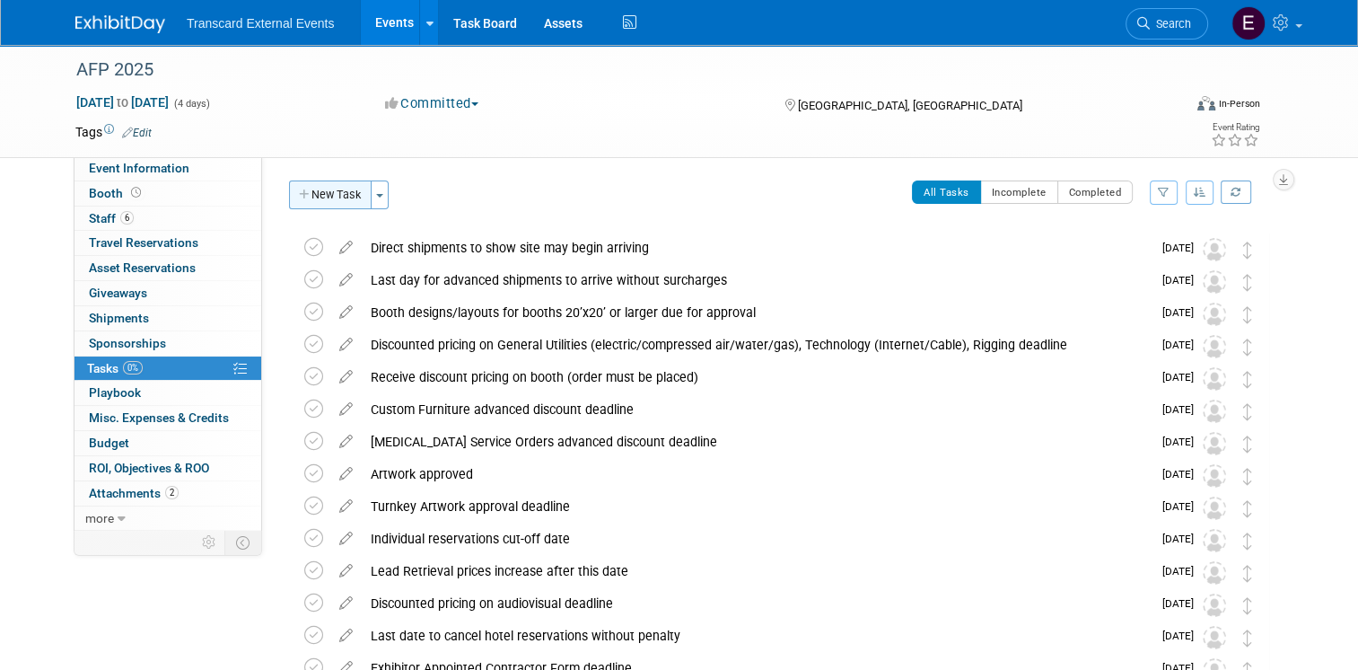
click at [307, 199] on button "New Task" at bounding box center [330, 194] width 83 height 29
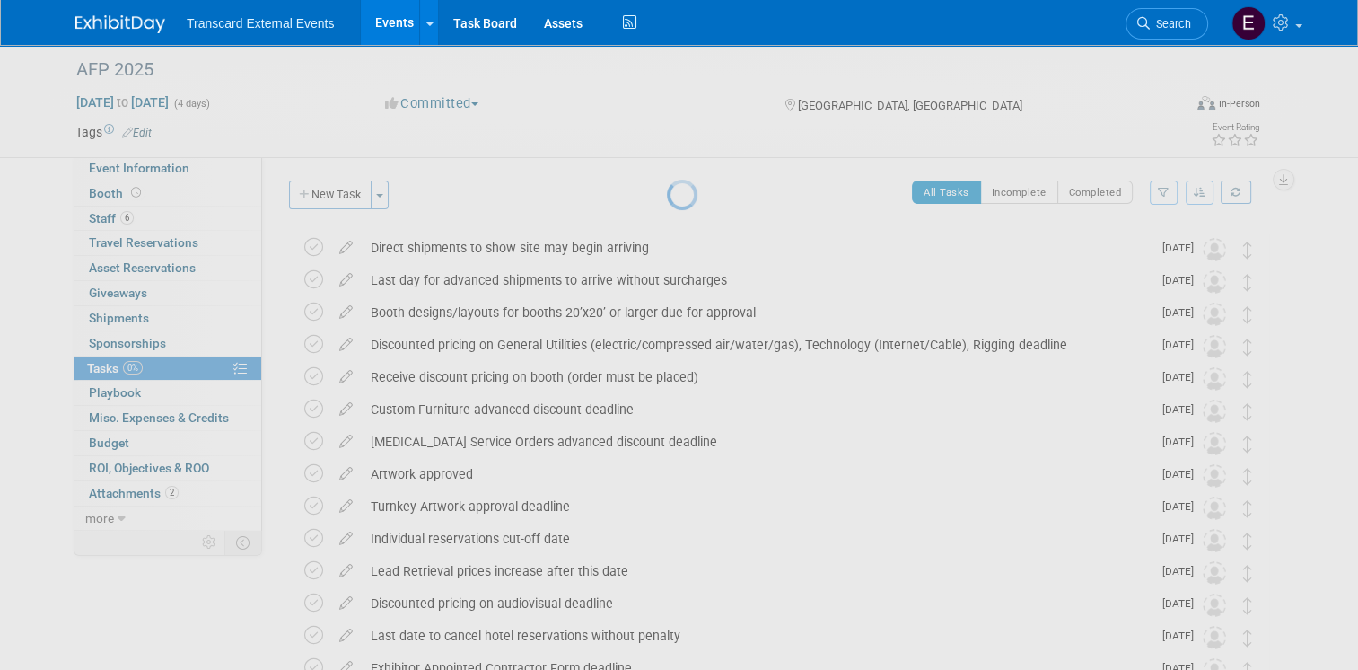
select select "7"
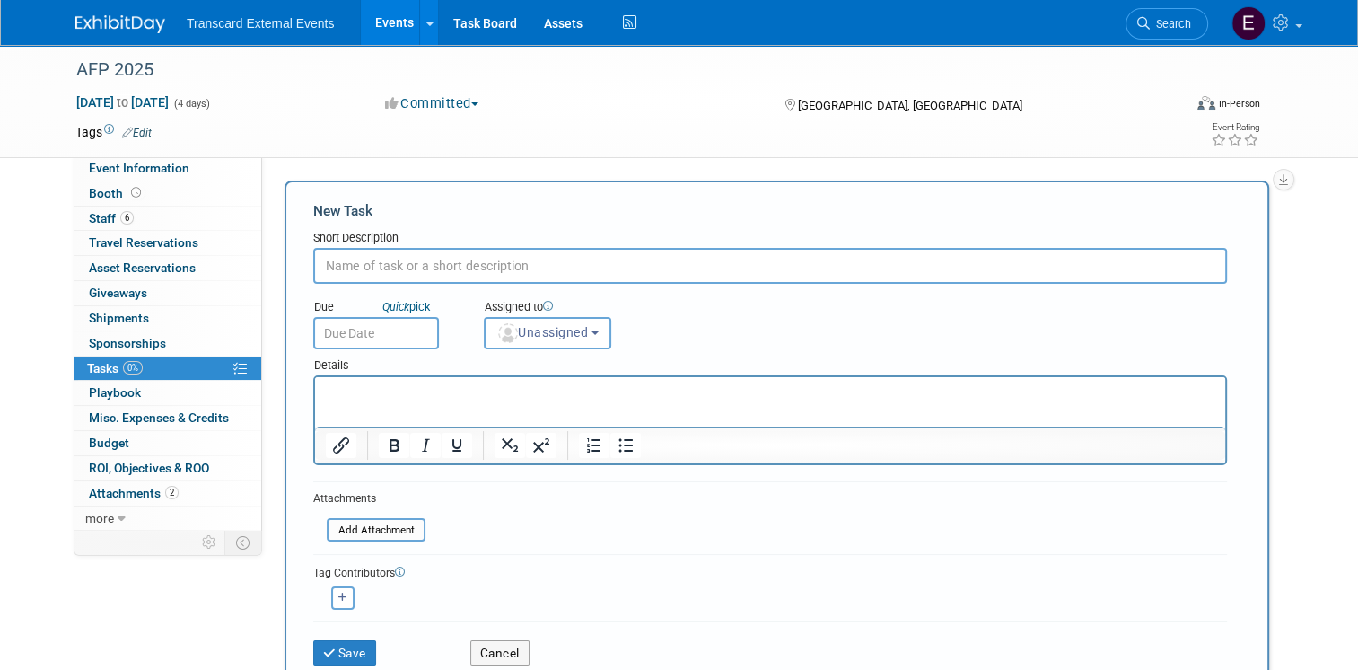
paste input "All exhibits must be set by 2:00 pm (one of your lists said 3:00 pm — confirm o…"
type input "All exhibits must be set by 2:00 pm (one of your lists said 3:00 pm — confirm o…"
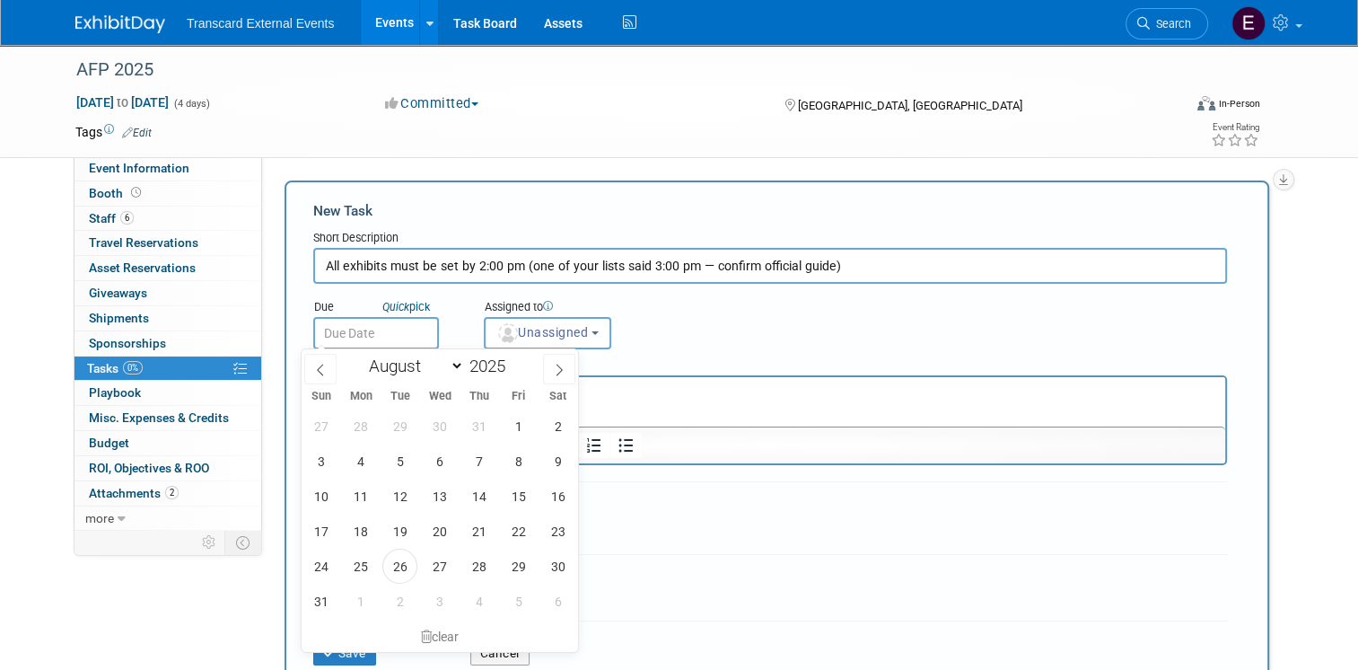
click at [372, 327] on input "text" at bounding box center [376, 333] width 126 height 32
click at [549, 364] on span at bounding box center [559, 369] width 32 height 31
select select "9"
click at [306, 562] on span "26" at bounding box center [320, 565] width 35 height 35
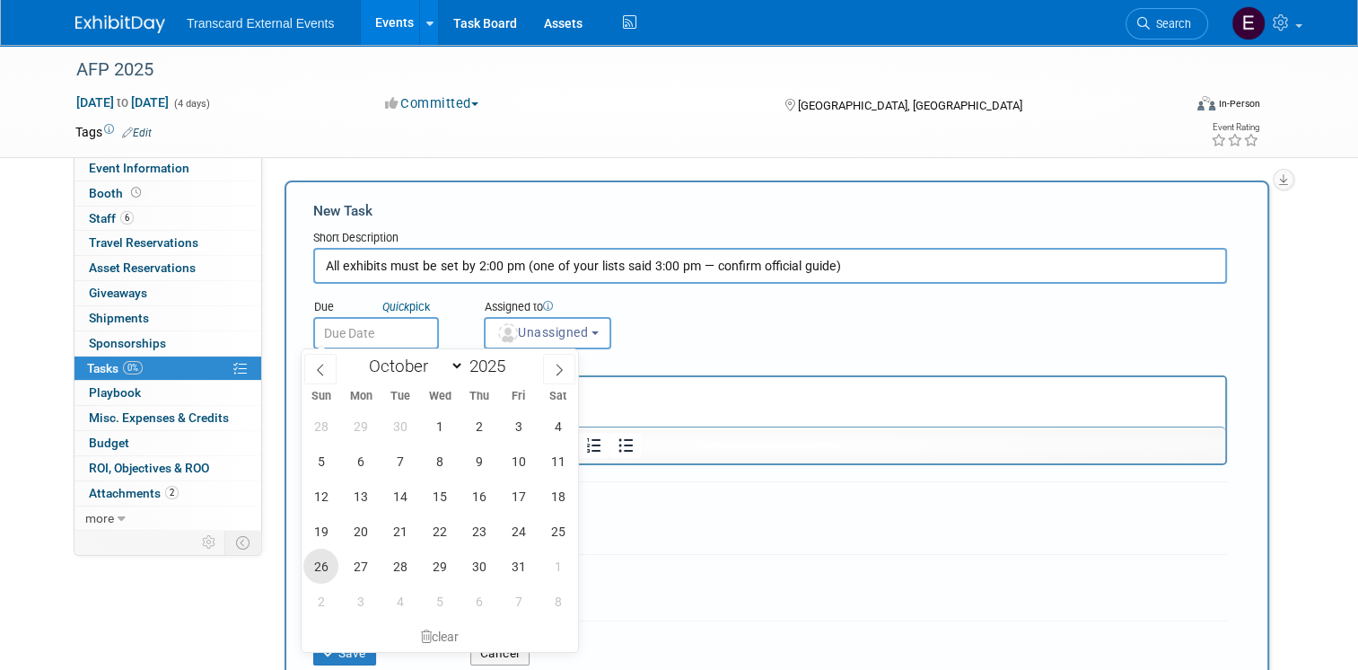
type input "Oct 26, 2025"
click at [675, 314] on div "Assigned to" at bounding box center [588, 308] width 208 height 18
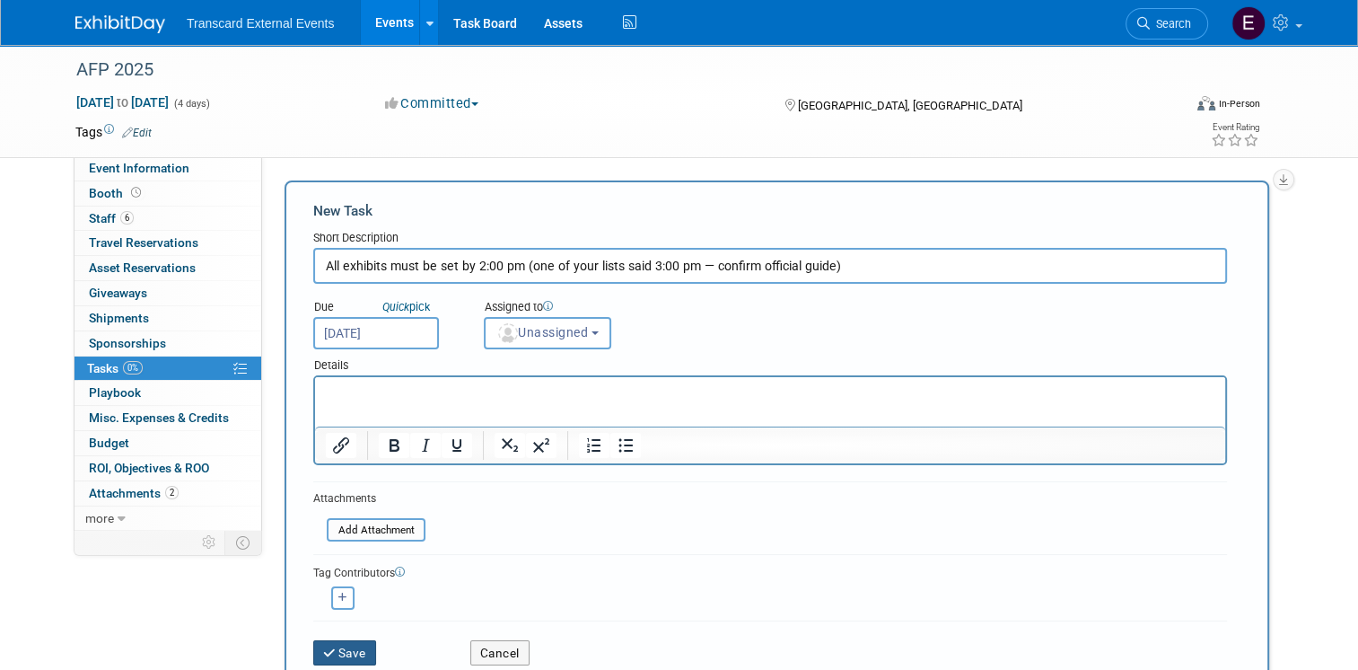
click at [332, 650] on button "Save" at bounding box center [344, 652] width 63 height 25
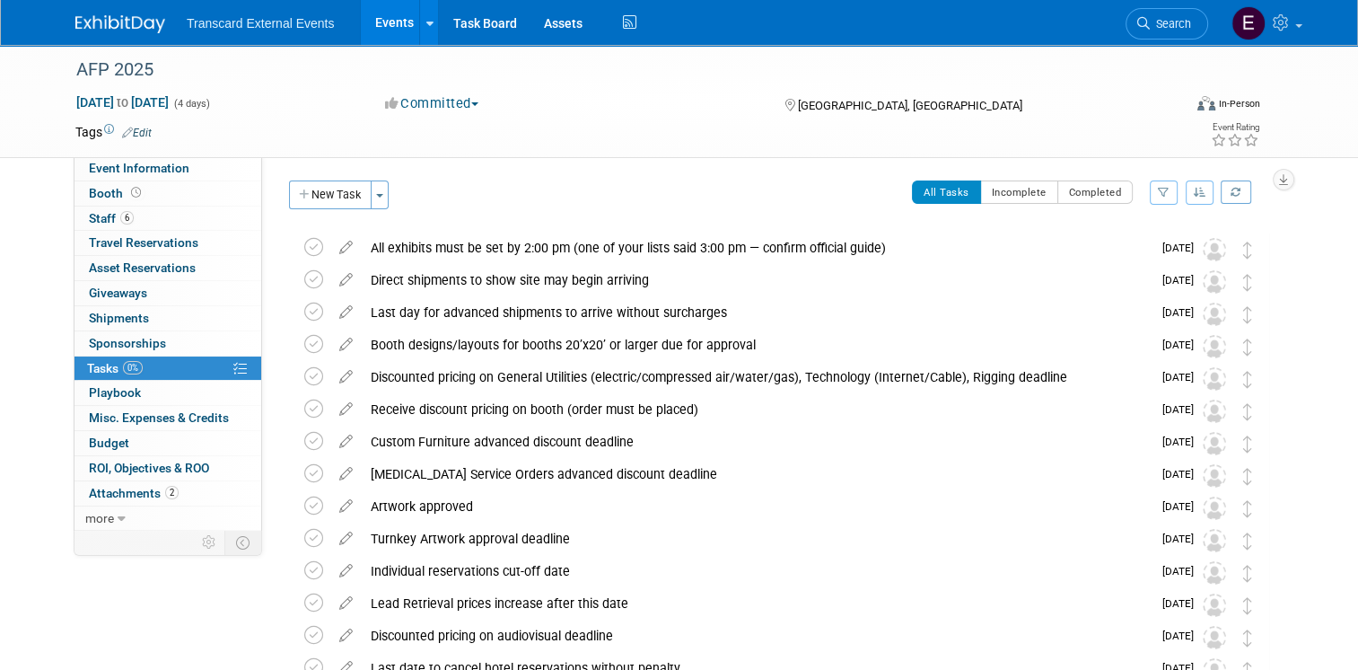
click at [316, 178] on div "Event Website: Edit https://conference.afponline.org/ Event Venue Name: Boston …" at bounding box center [772, 342] width 1020 height 372
click at [316, 185] on button "New Task" at bounding box center [330, 194] width 83 height 29
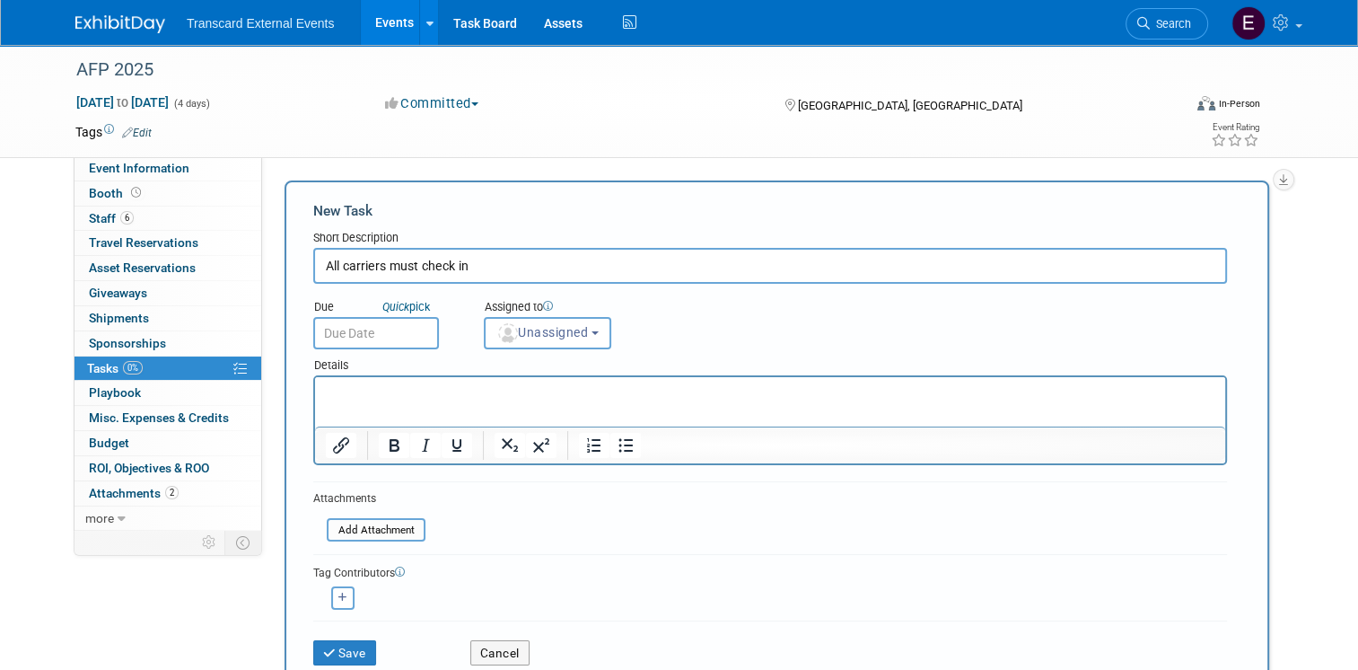
type input "All carriers must check in"
click at [356, 327] on input "text" at bounding box center [376, 333] width 126 height 32
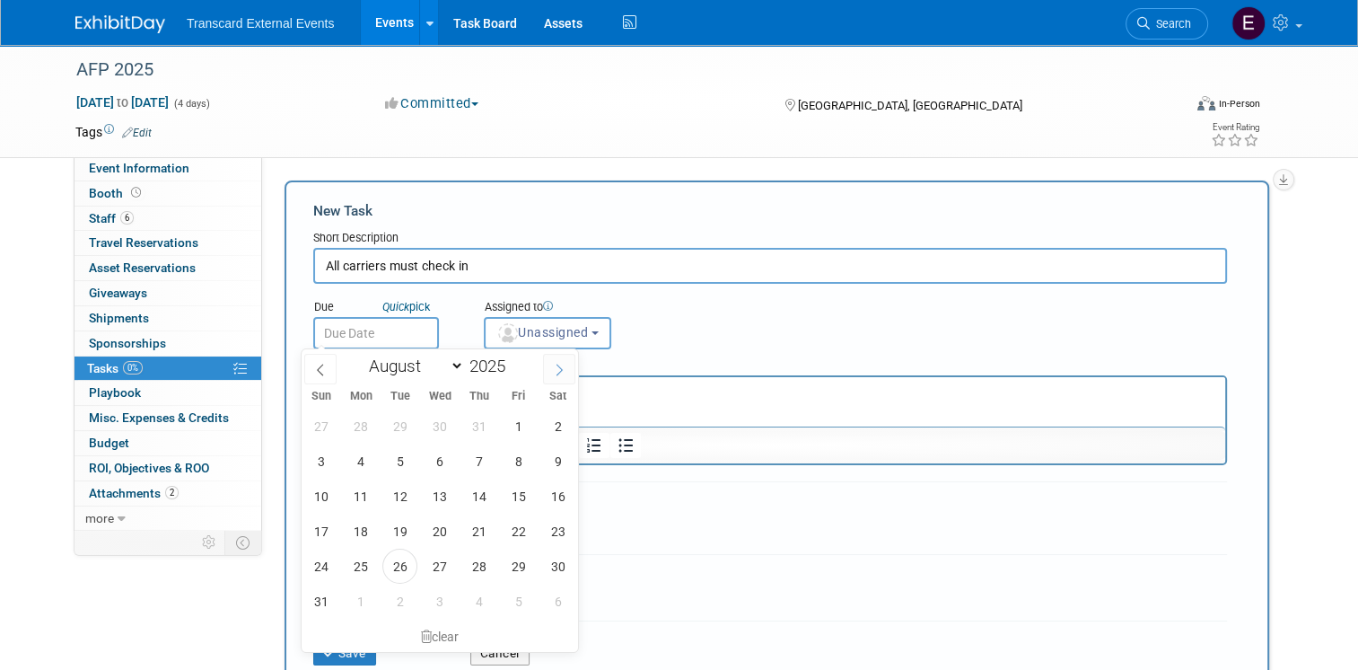
click at [560, 366] on icon at bounding box center [559, 369] width 13 height 13
select select "9"
click at [440, 558] on span "29" at bounding box center [439, 565] width 35 height 35
type input "Oct 29, 2025"
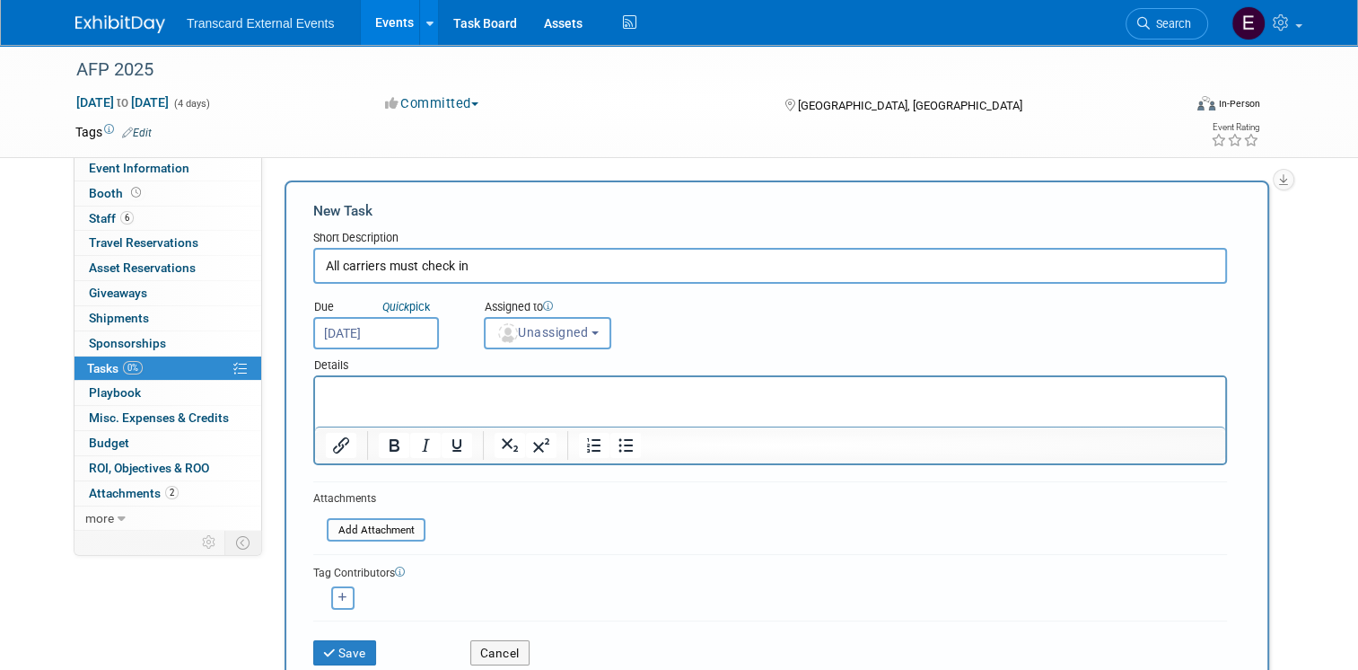
click at [399, 375] on div at bounding box center [770, 420] width 914 height 90
click at [406, 385] on p "Rich Text Area. Press ALT-0 for help." at bounding box center [770, 393] width 889 height 18
click at [347, 648] on button "Save" at bounding box center [344, 652] width 63 height 25
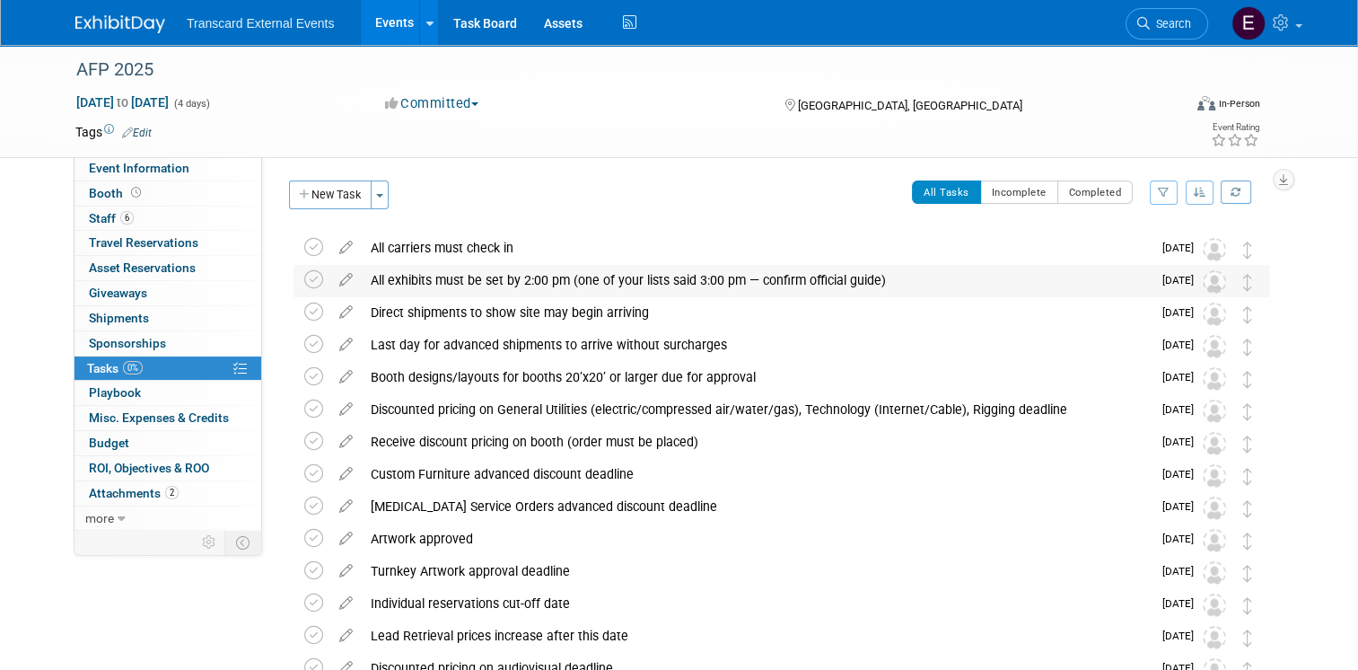
click at [1106, 285] on div "All exhibits must be set by 2:00 pm (one of your lists said 3:00 pm — confirm o…" at bounding box center [757, 280] width 790 height 31
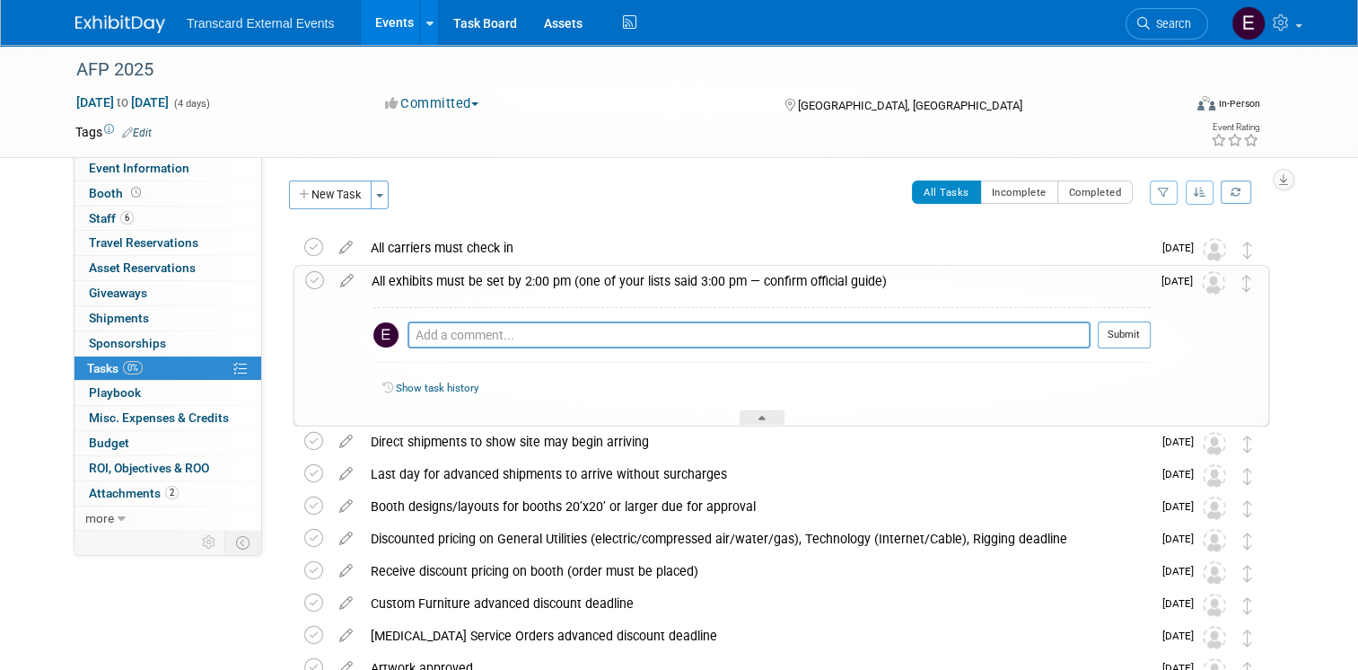
click at [476, 276] on div "All exhibits must be set by 2:00 pm (one of your lists said 3:00 pm — confirm o…" at bounding box center [757, 281] width 788 height 31
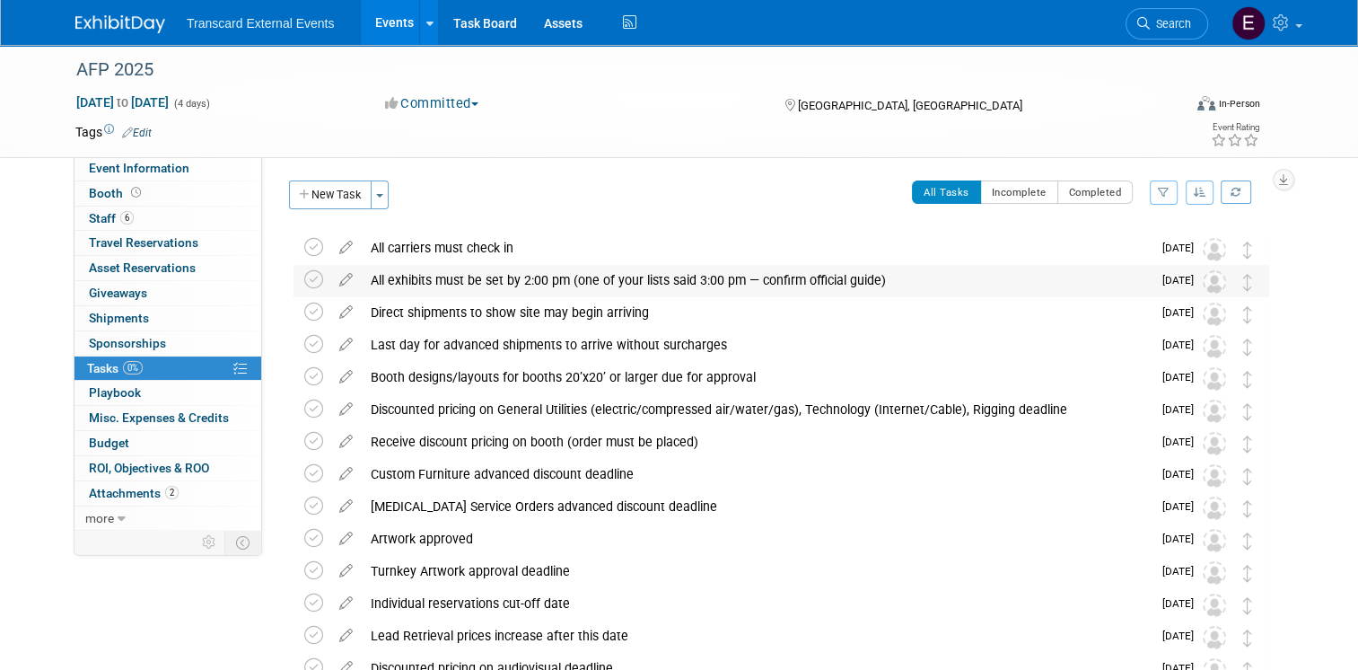
click at [476, 276] on div "All exhibits must be set by 2:00 pm (one of your lists said 3:00 pm — confirm o…" at bounding box center [757, 280] width 790 height 31
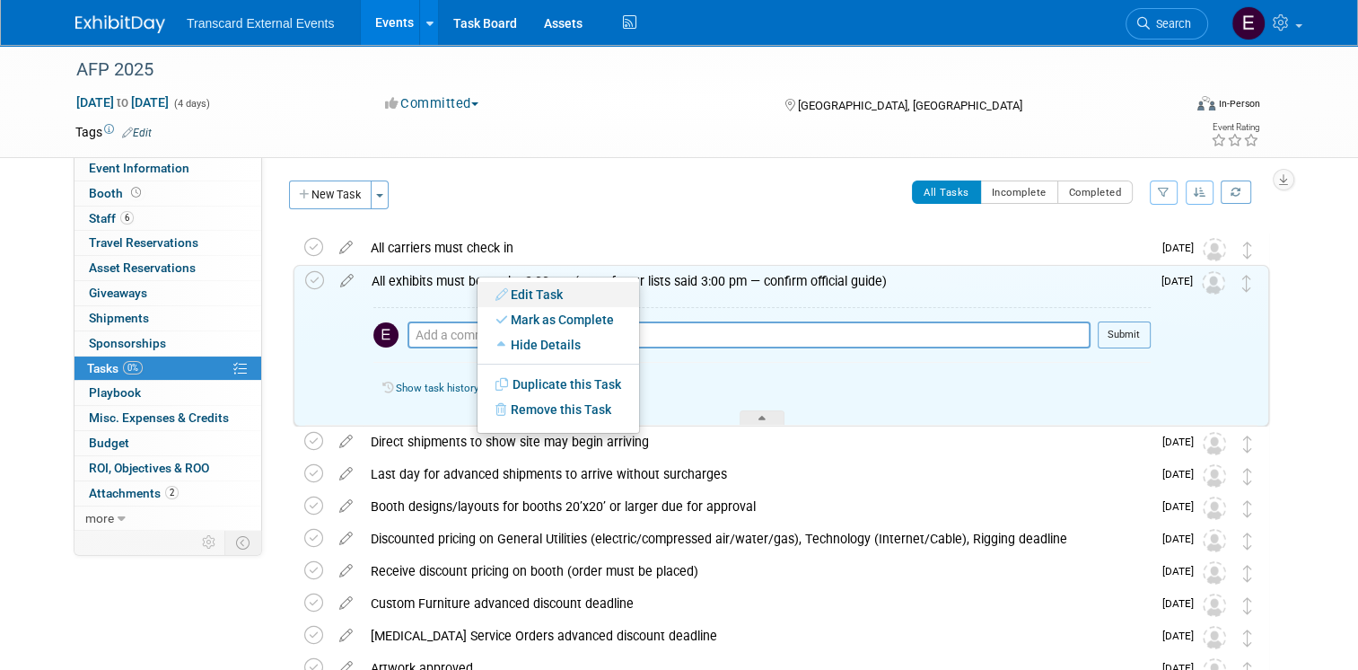
click at [567, 291] on link "Edit Task" at bounding box center [558, 294] width 162 height 25
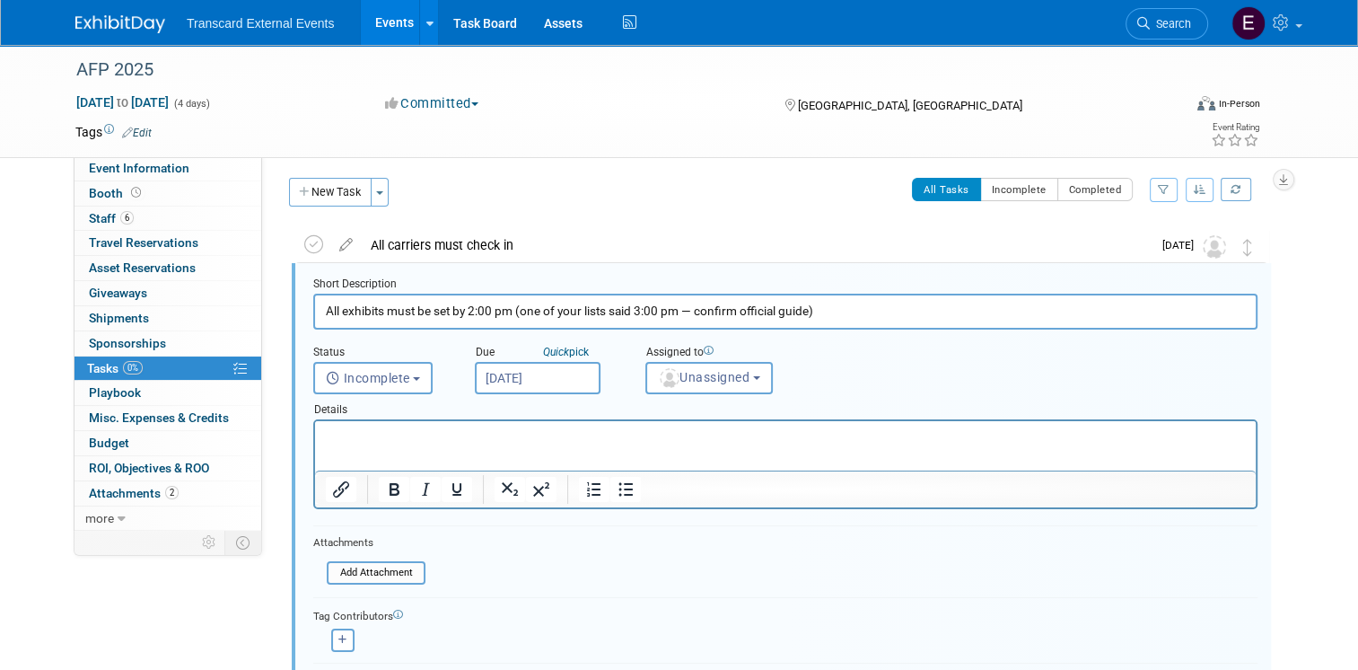
drag, startPoint x: 830, startPoint y: 307, endPoint x: 503, endPoint y: 301, distance: 327.7
click at [503, 301] on input "All exhibits must be set by 2:00 pm (one of your lists said 3:00 pm — confirm o…" at bounding box center [785, 310] width 944 height 35
click at [503, 443] on p "Rich Text Area. Press ALT-0 for help." at bounding box center [786, 436] width 920 height 17
drag, startPoint x: 841, startPoint y: 314, endPoint x: 506, endPoint y: 292, distance: 335.5
click at [506, 292] on div "Short Description All exhibits must be set by 2:00 pm (one of your lists said 3…" at bounding box center [785, 302] width 944 height 53
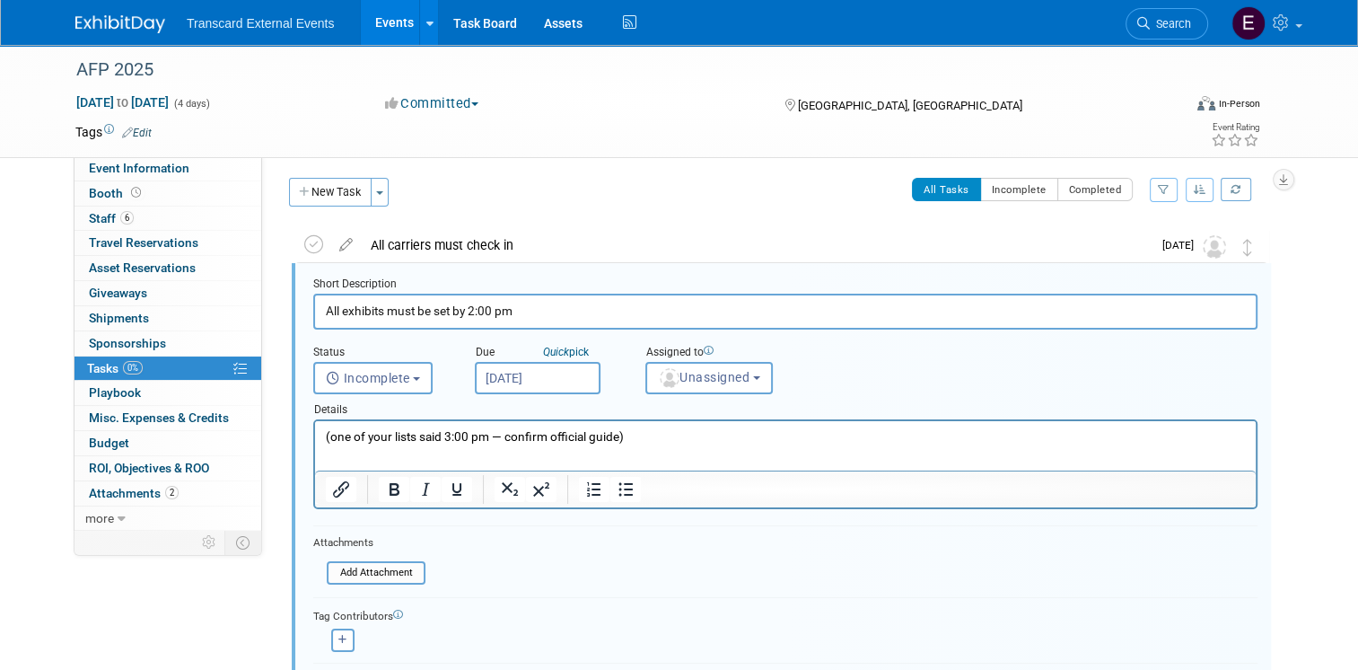
type input "All exhibits must be set by 2:00 pm"
drag, startPoint x: 645, startPoint y: 439, endPoint x: 624, endPoint y: 436, distance: 21.7
click at [624, 436] on p "(one of your lists said 3:00 pm — confirm official guide)" at bounding box center [786, 436] width 920 height 17
click at [334, 436] on p "(one of your lists said 3:00 pm — confirm official guide" at bounding box center [786, 436] width 920 height 17
click at [335, 436] on p "one of your lists said 3:00 pm — confirm official guide" at bounding box center [786, 436] width 920 height 17
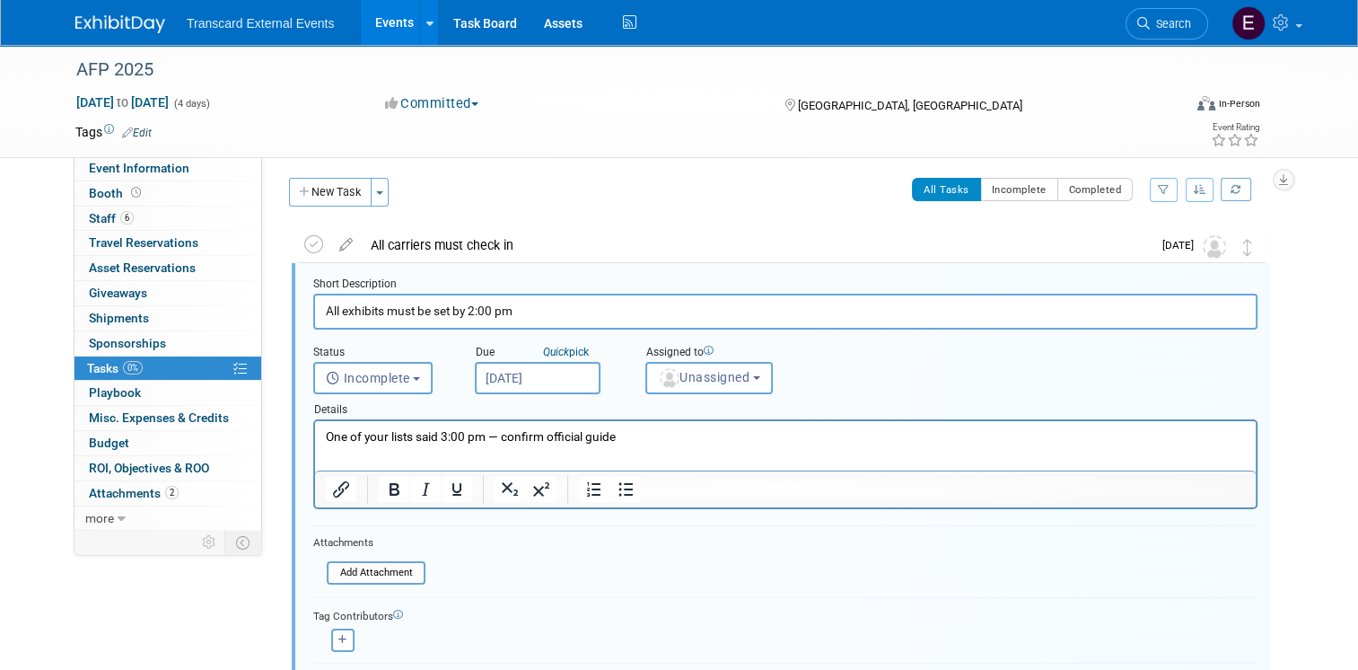
click at [628, 433] on p "One of your lists said 3:00 pm — confirm official guide" at bounding box center [786, 436] width 920 height 17
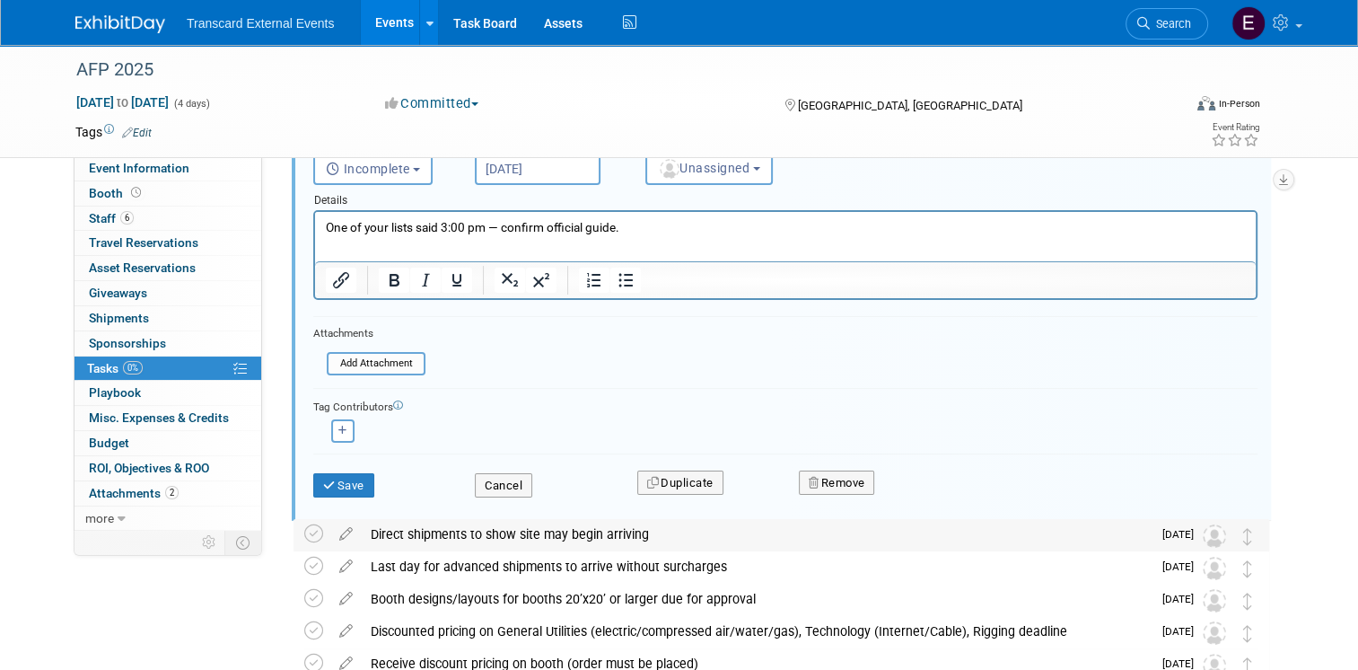
scroll to position [269, 0]
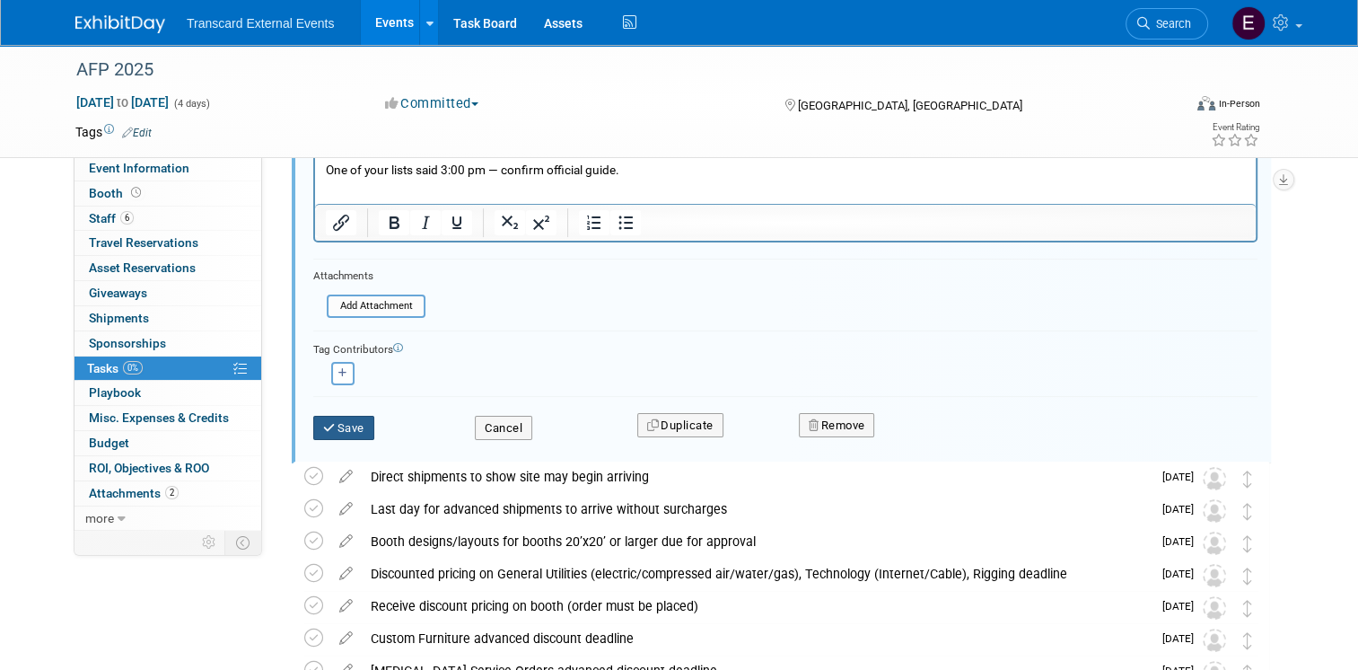
click at [359, 433] on button "Save" at bounding box center [343, 428] width 61 height 25
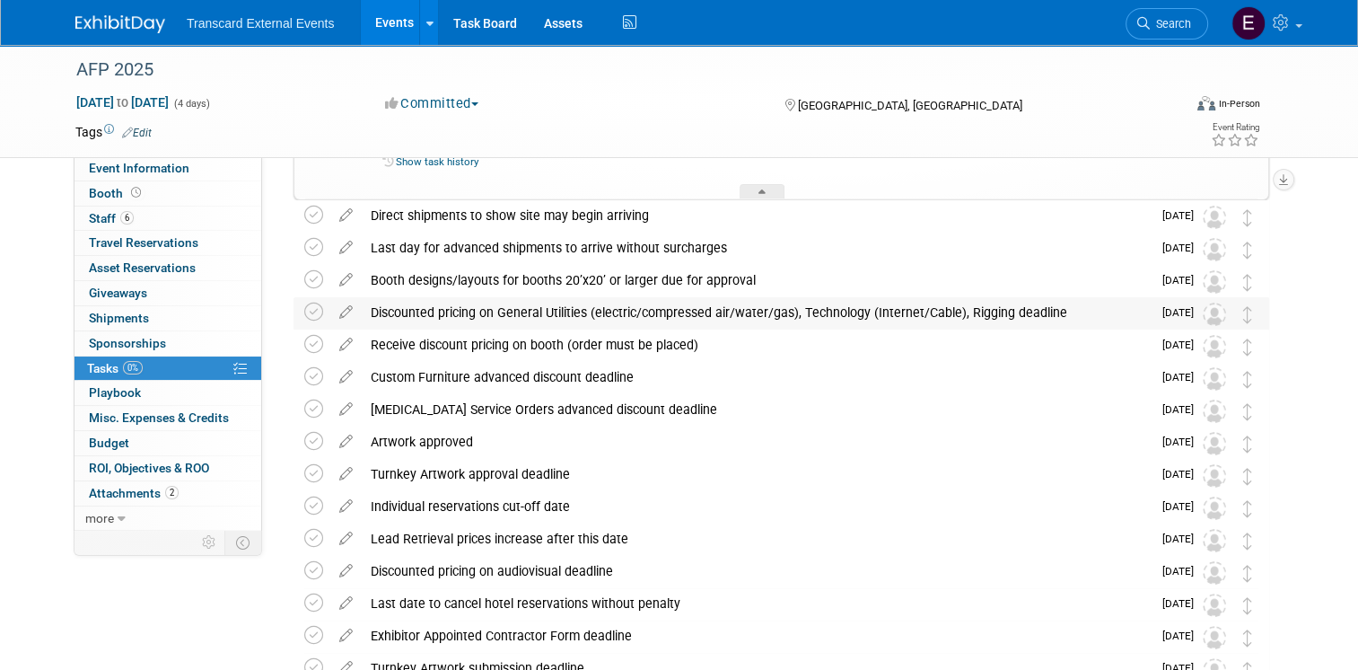
scroll to position [0, 0]
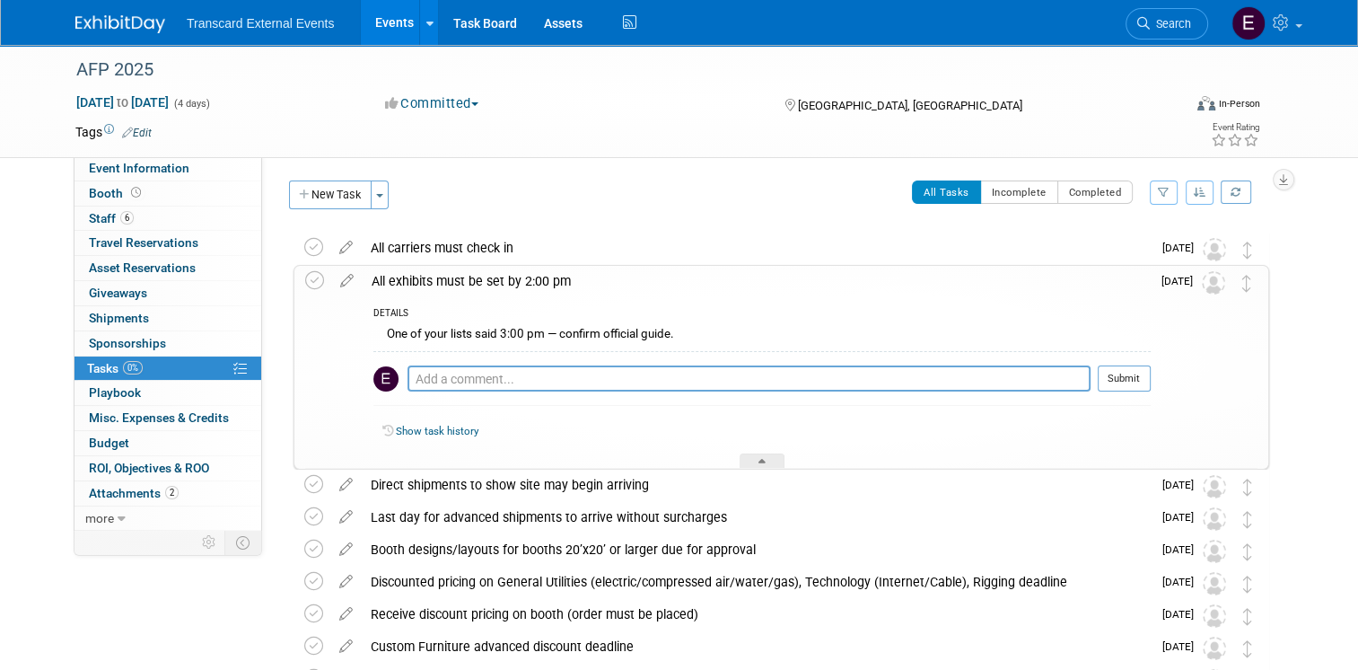
click at [466, 247] on div "All carriers must check in" at bounding box center [757, 247] width 790 height 31
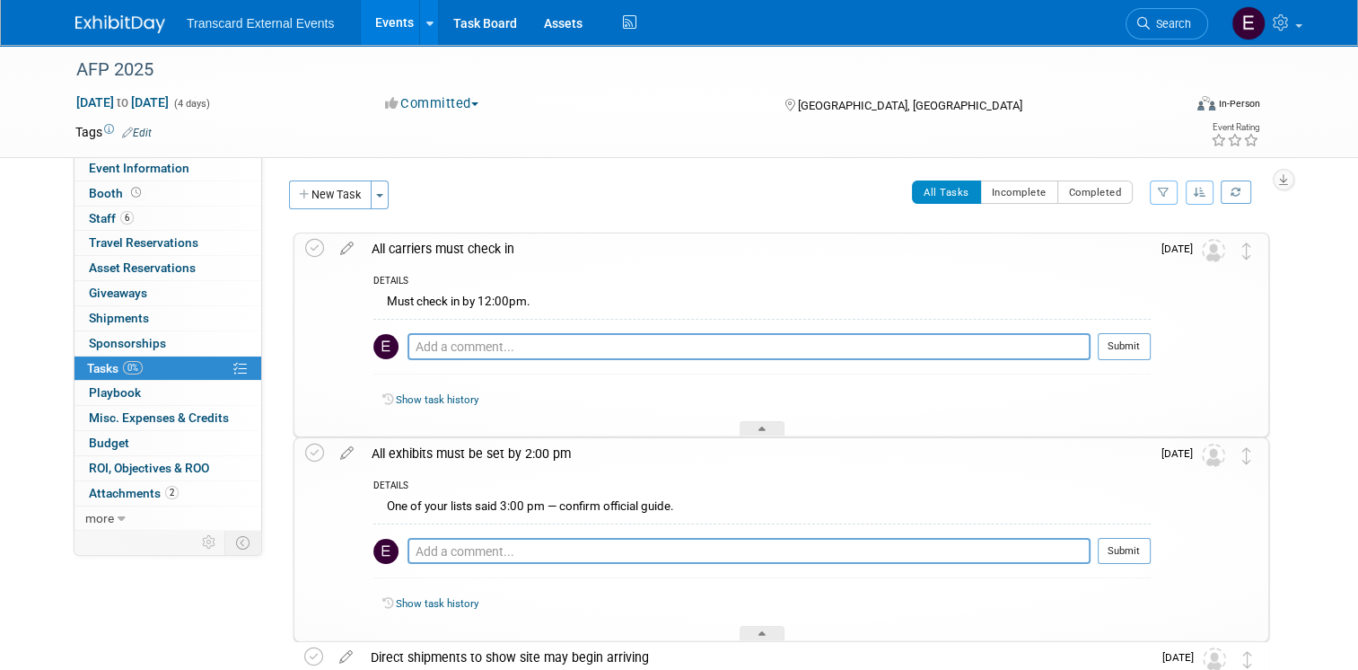
click at [385, 13] on link "Events" at bounding box center [394, 22] width 66 height 45
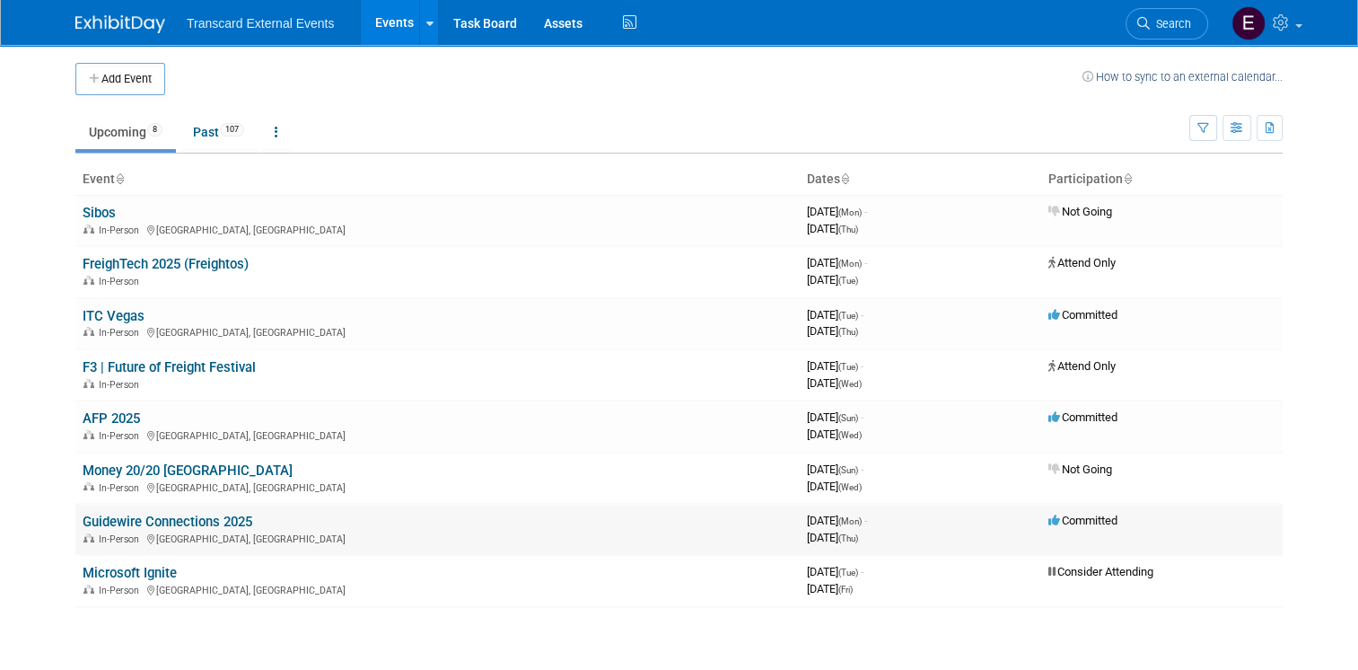
click at [133, 520] on link "Guidewire Connections 2025" at bounding box center [168, 521] width 170 height 16
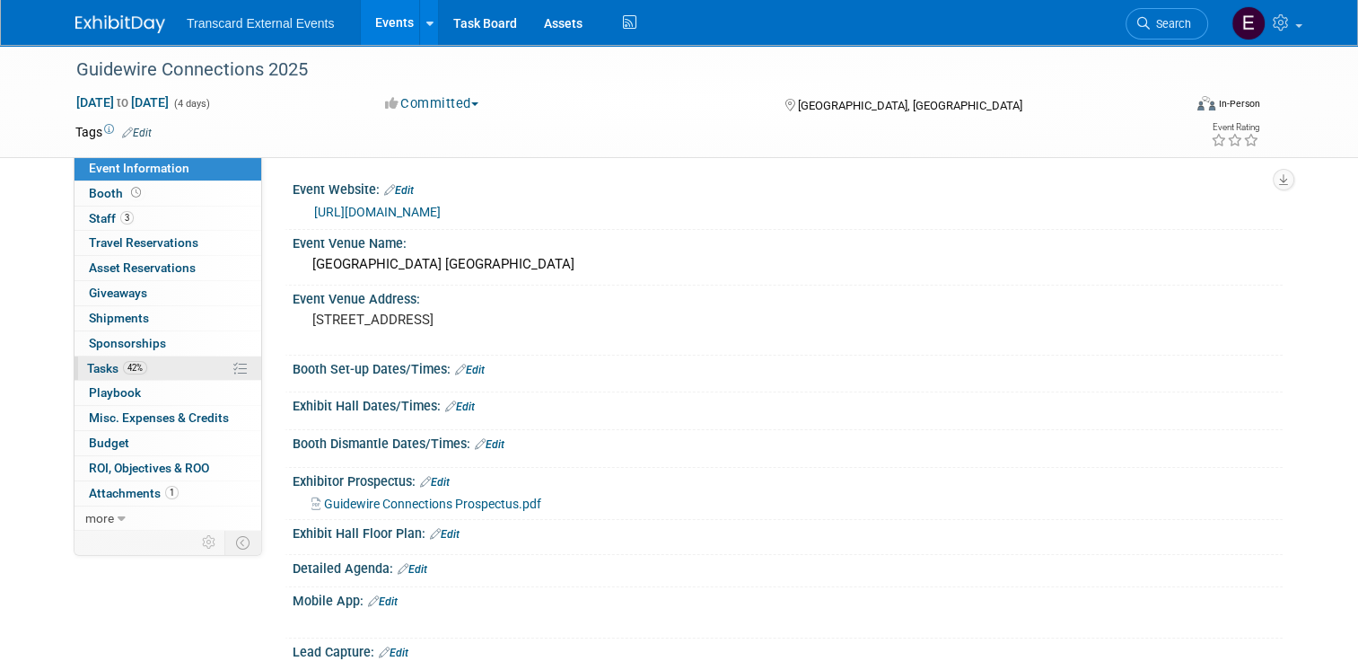
click at [156, 372] on link "42% Tasks 42%" at bounding box center [167, 368] width 187 height 24
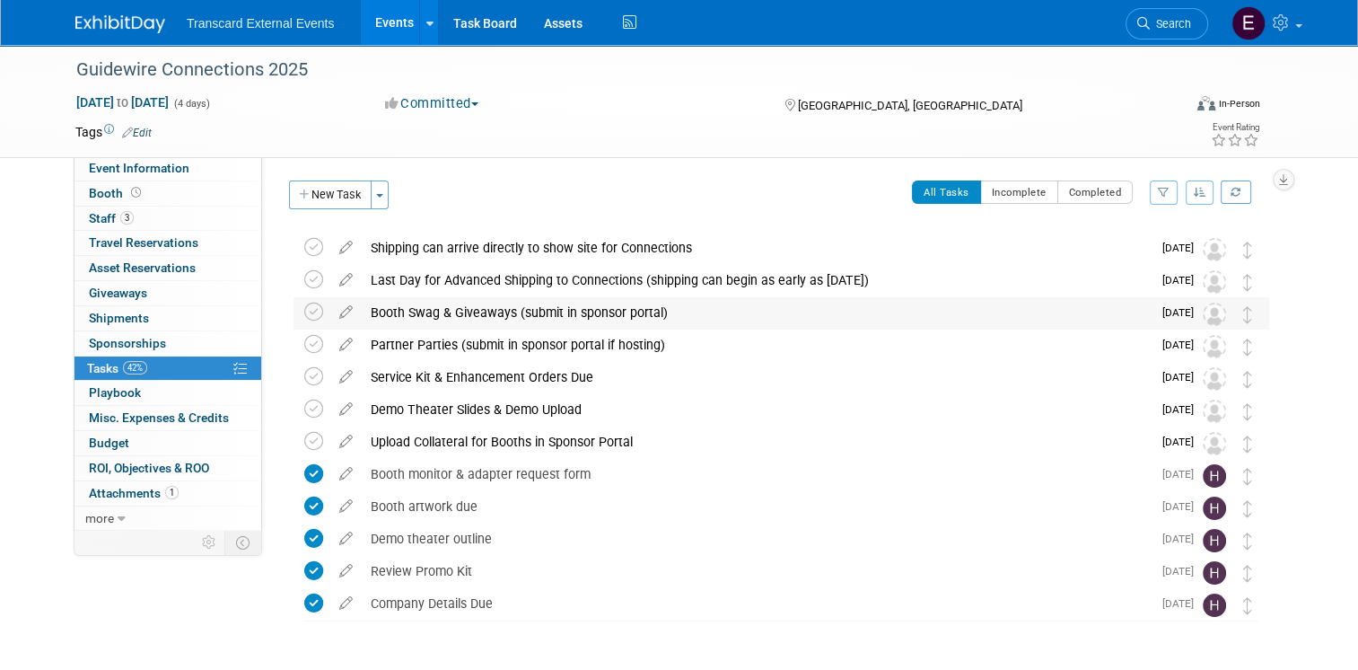
click at [466, 321] on div "Booth Swag & Giveaways (submit in sponsor portal)" at bounding box center [757, 312] width 790 height 31
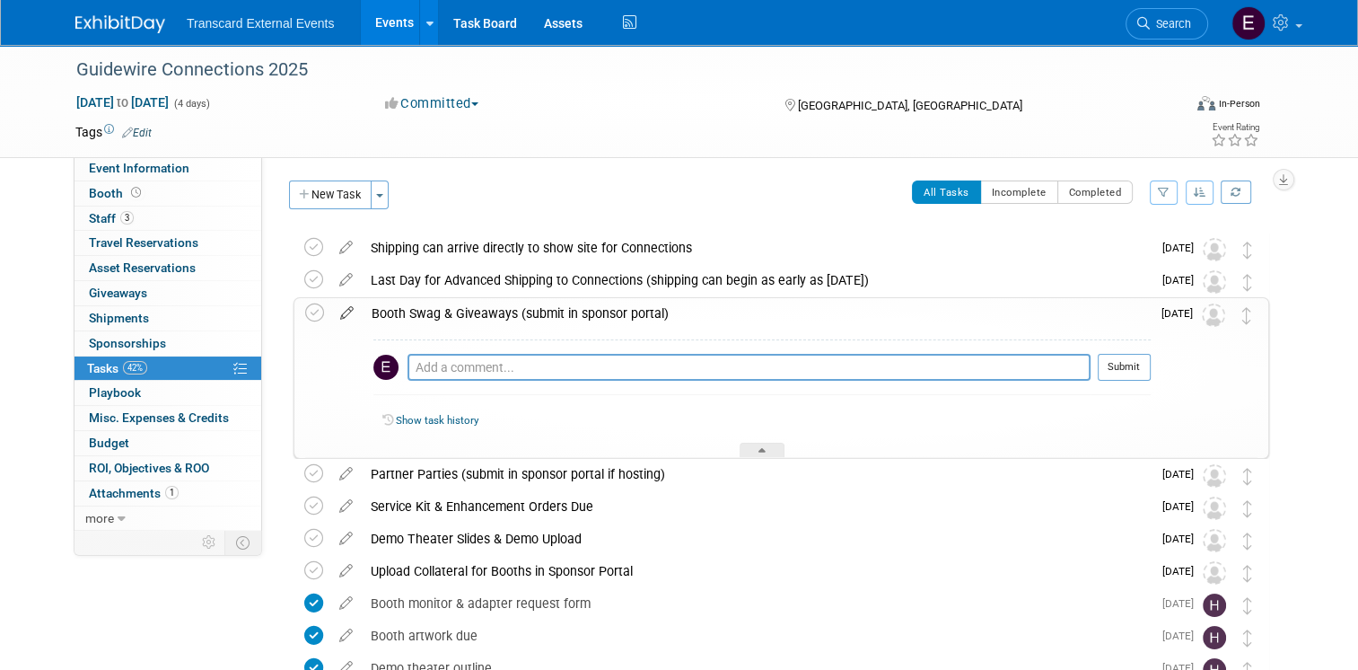
click at [341, 311] on icon at bounding box center [346, 309] width 31 height 22
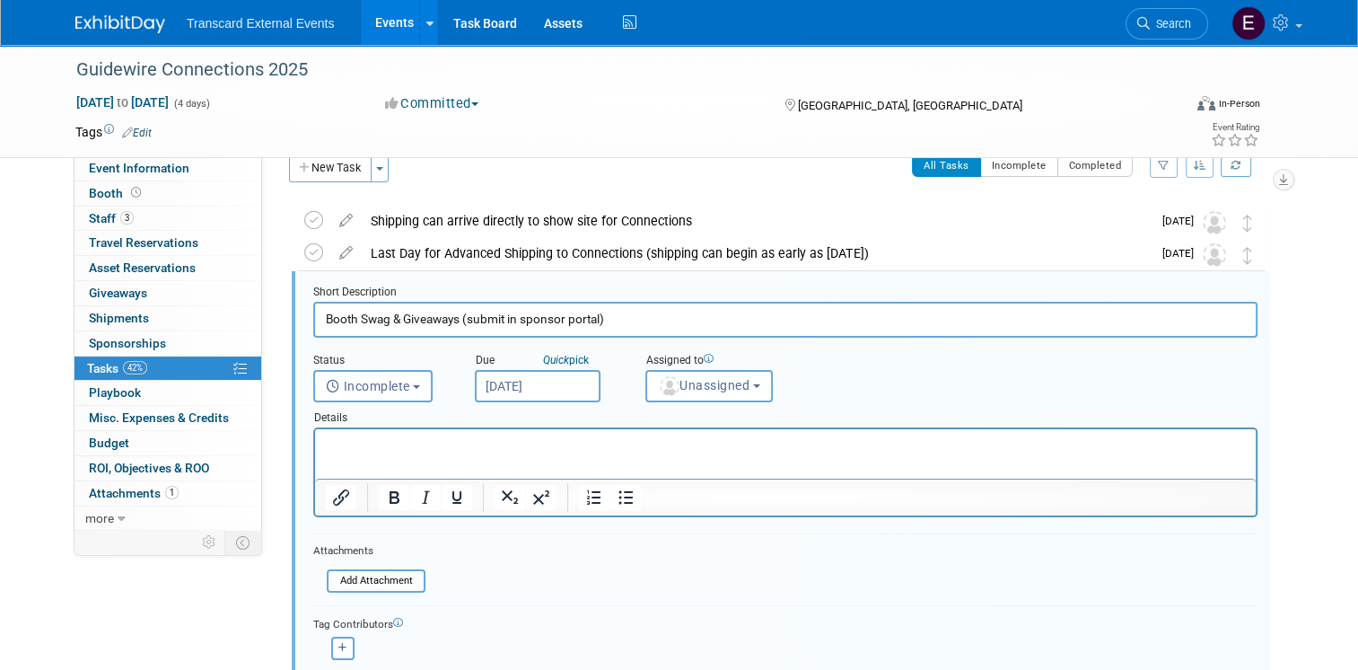
scroll to position [35, 0]
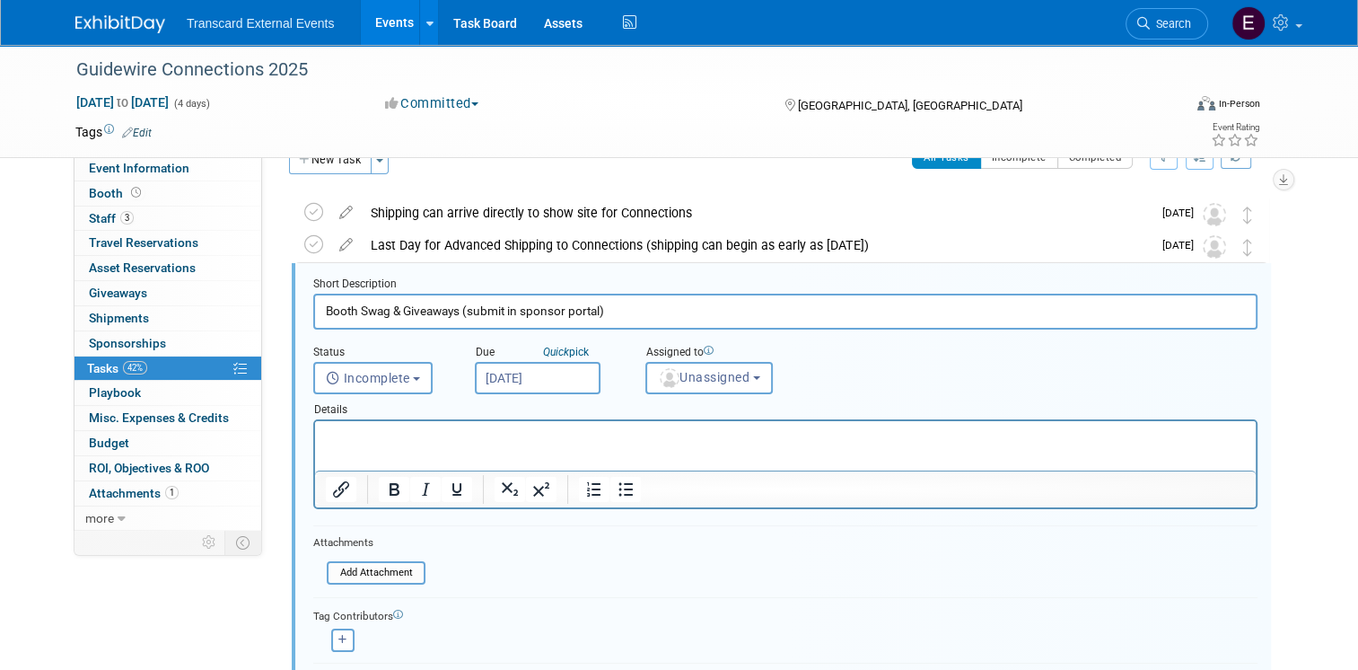
click at [397, 434] on p "Rich Text Area. Press ALT-0 for help." at bounding box center [786, 436] width 920 height 17
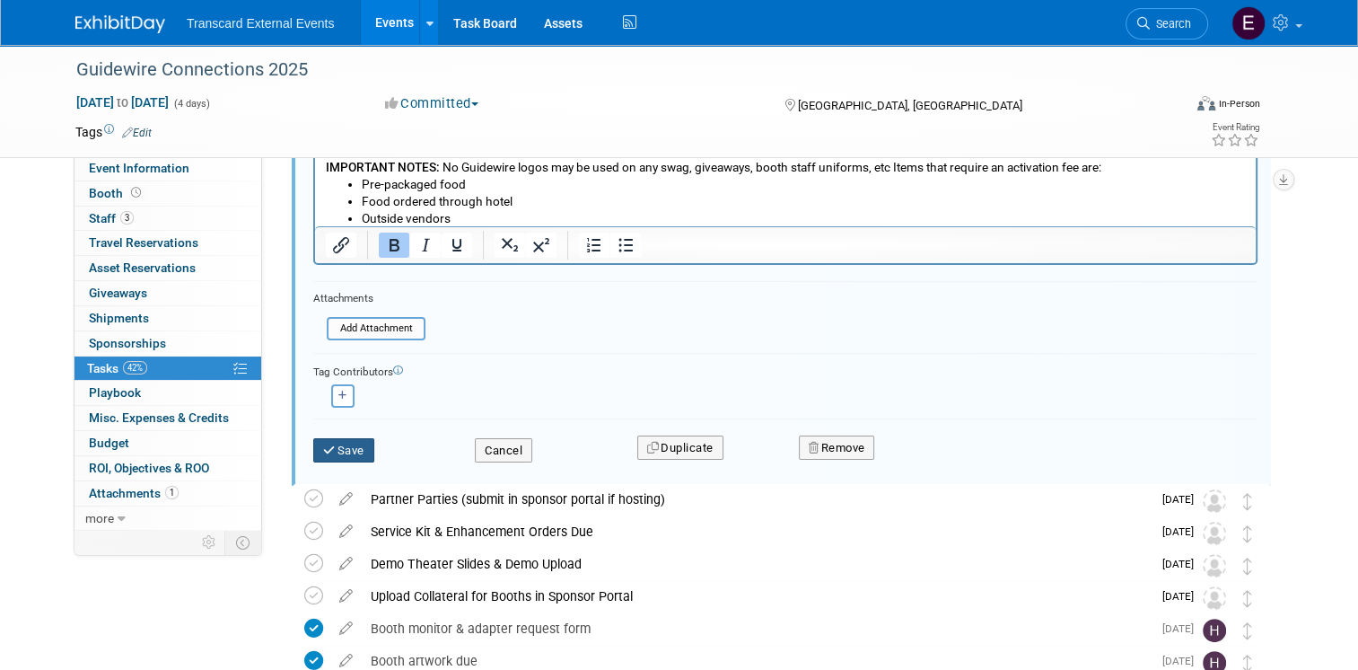
click at [345, 450] on button "Save" at bounding box center [343, 450] width 61 height 25
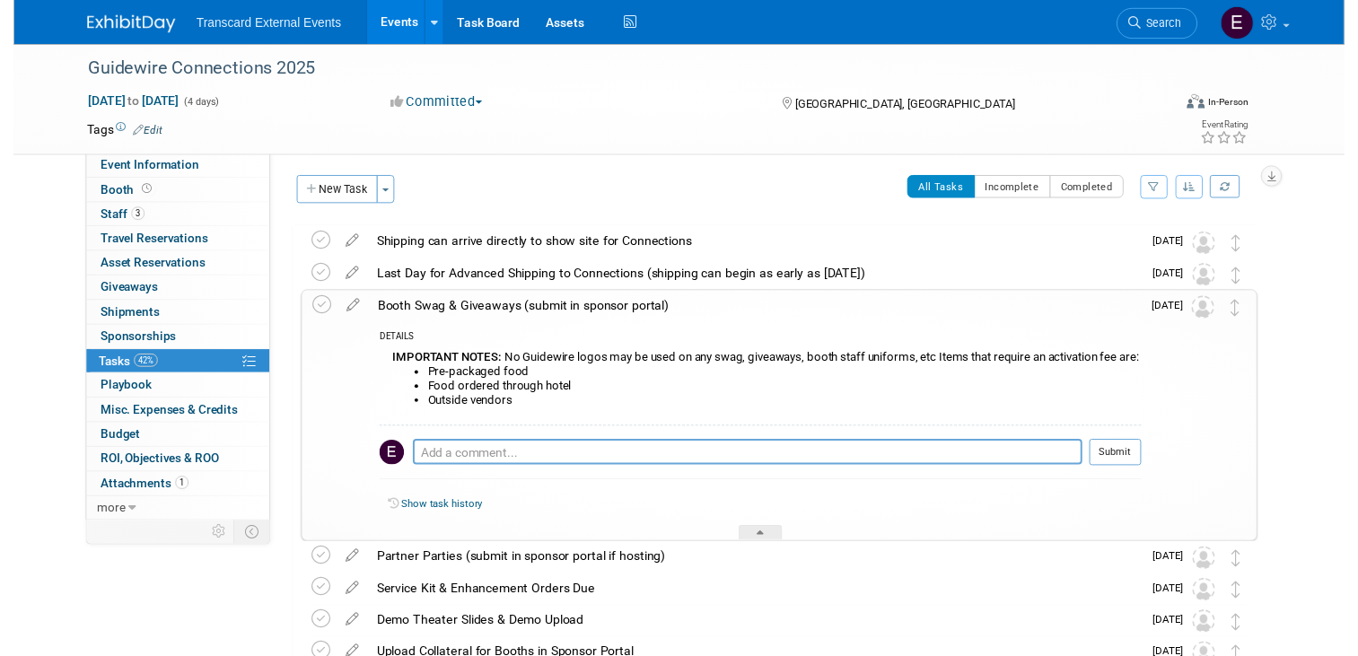
scroll to position [0, 0]
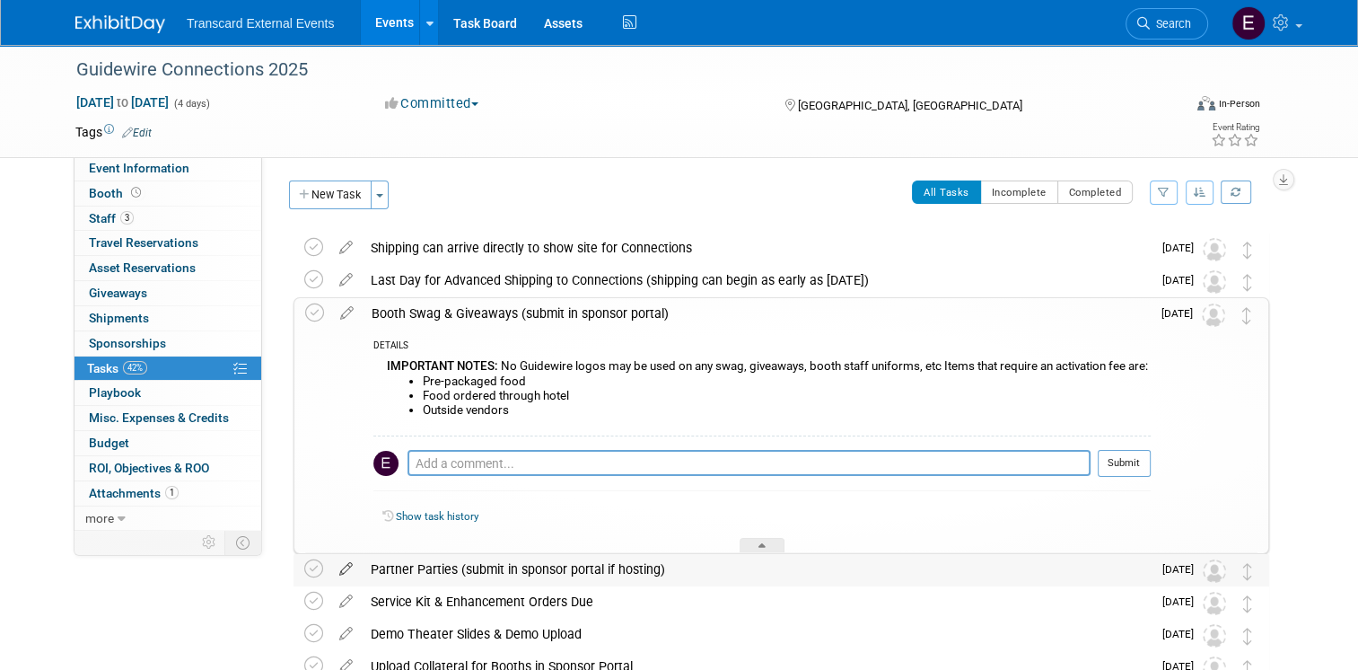
click at [339, 565] on icon at bounding box center [345, 565] width 31 height 22
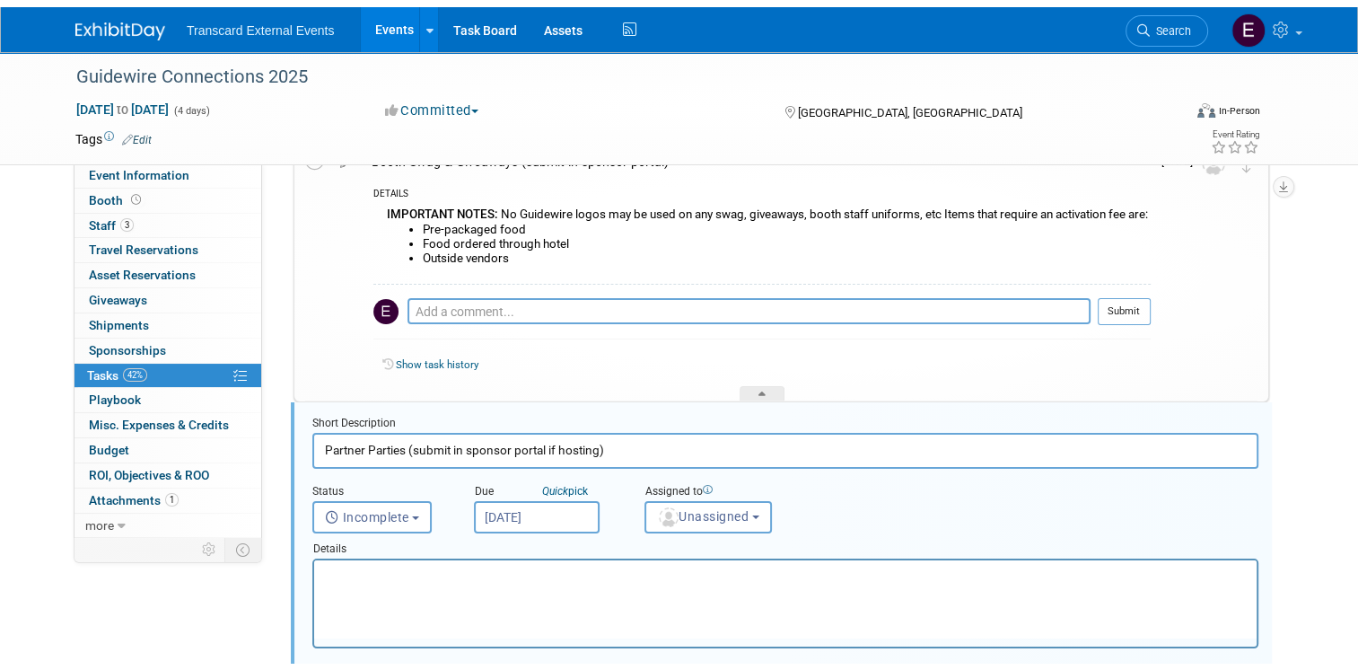
scroll to position [291, 0]
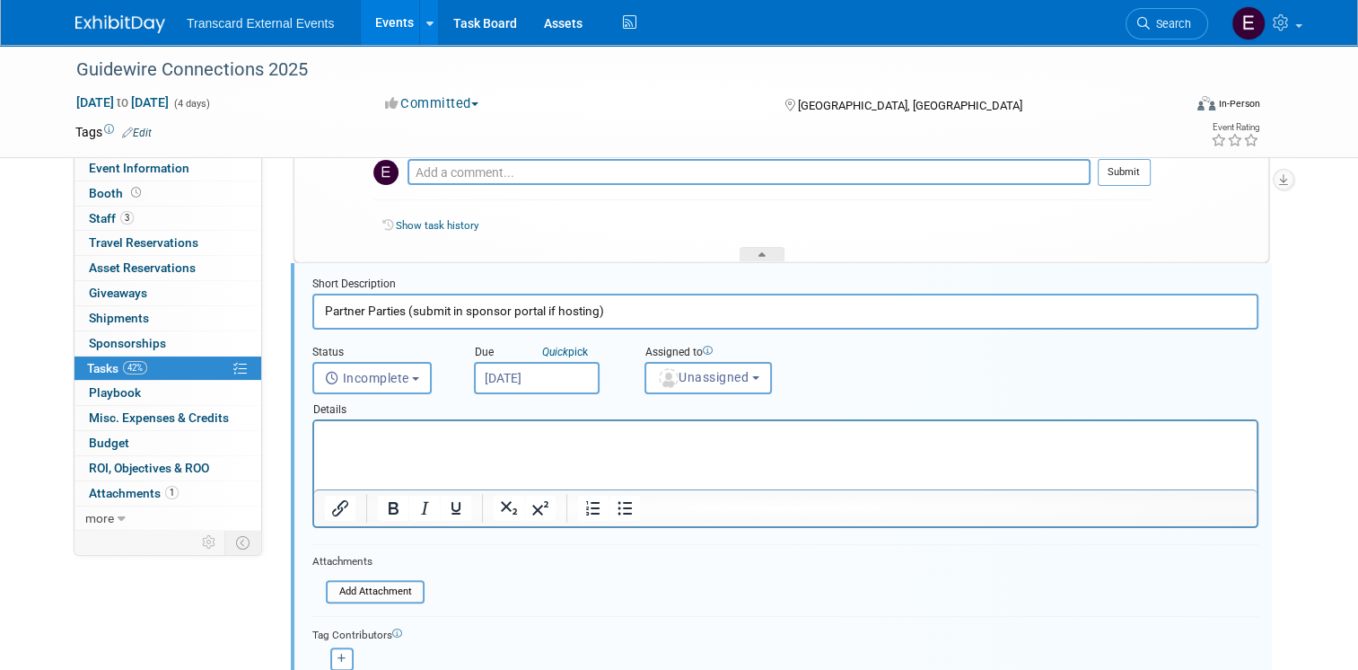
click at [421, 445] on html at bounding box center [785, 433] width 942 height 24
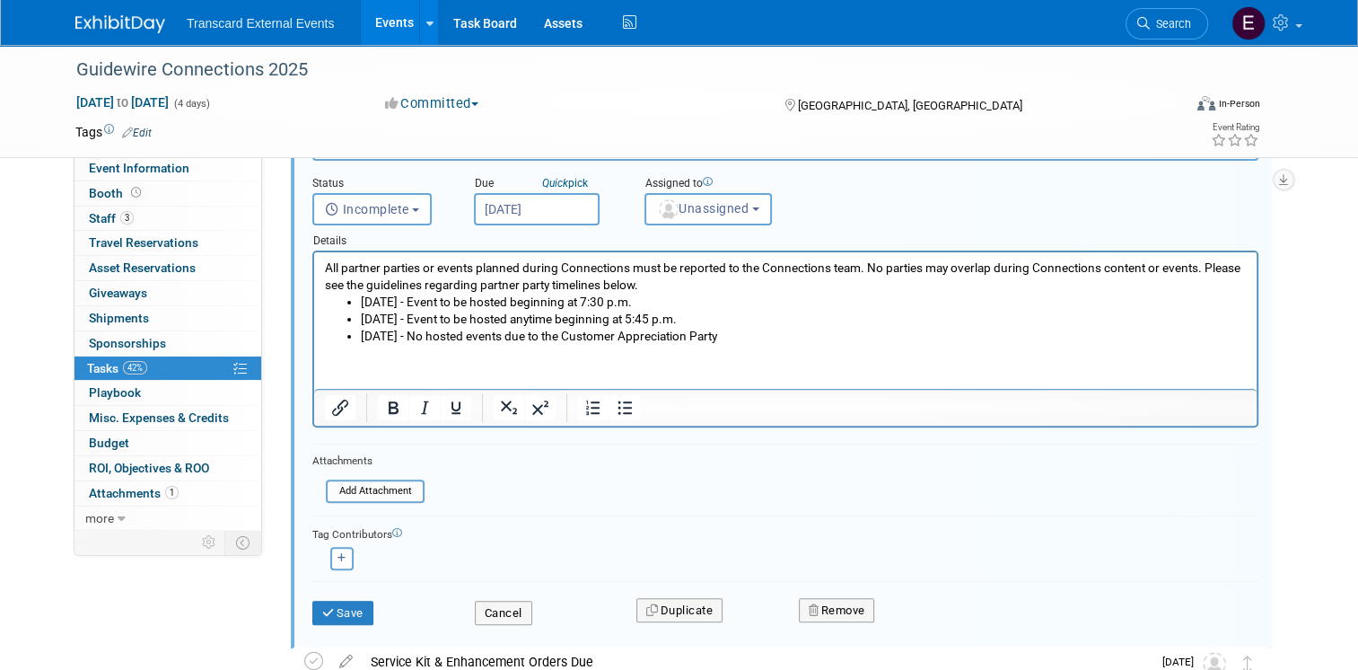
scroll to position [470, 0]
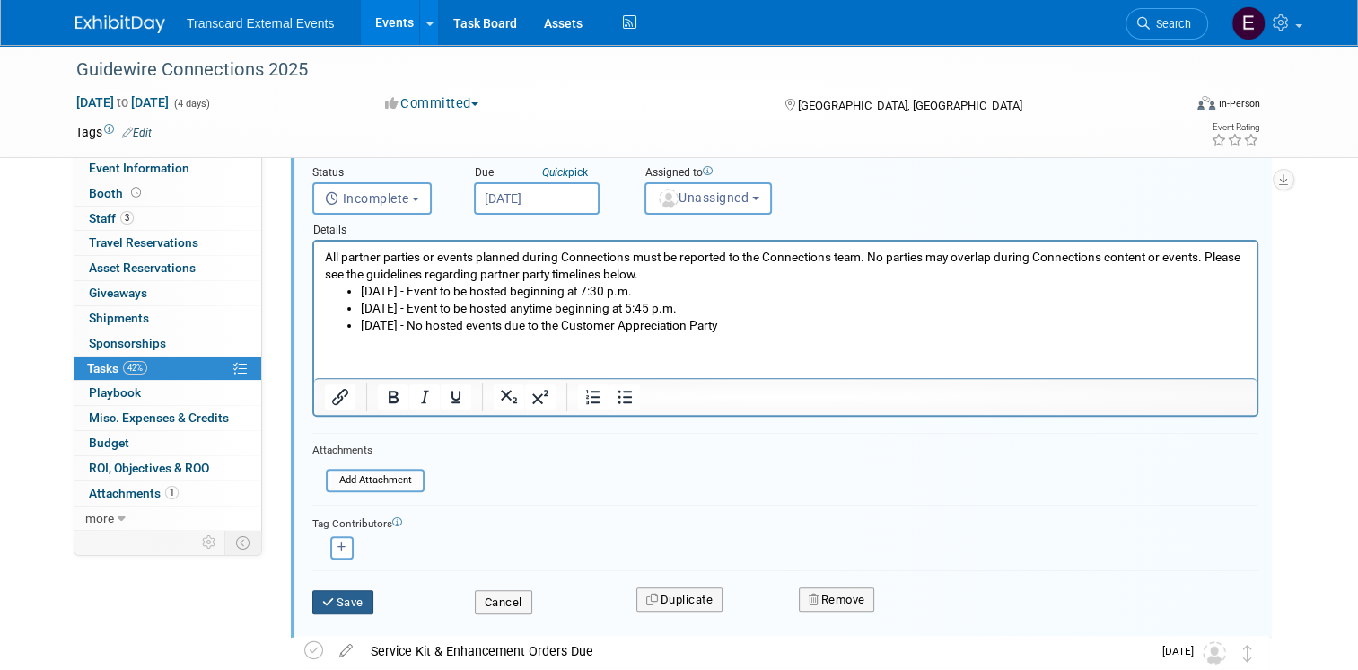
click at [328, 593] on button "Save" at bounding box center [342, 602] width 61 height 25
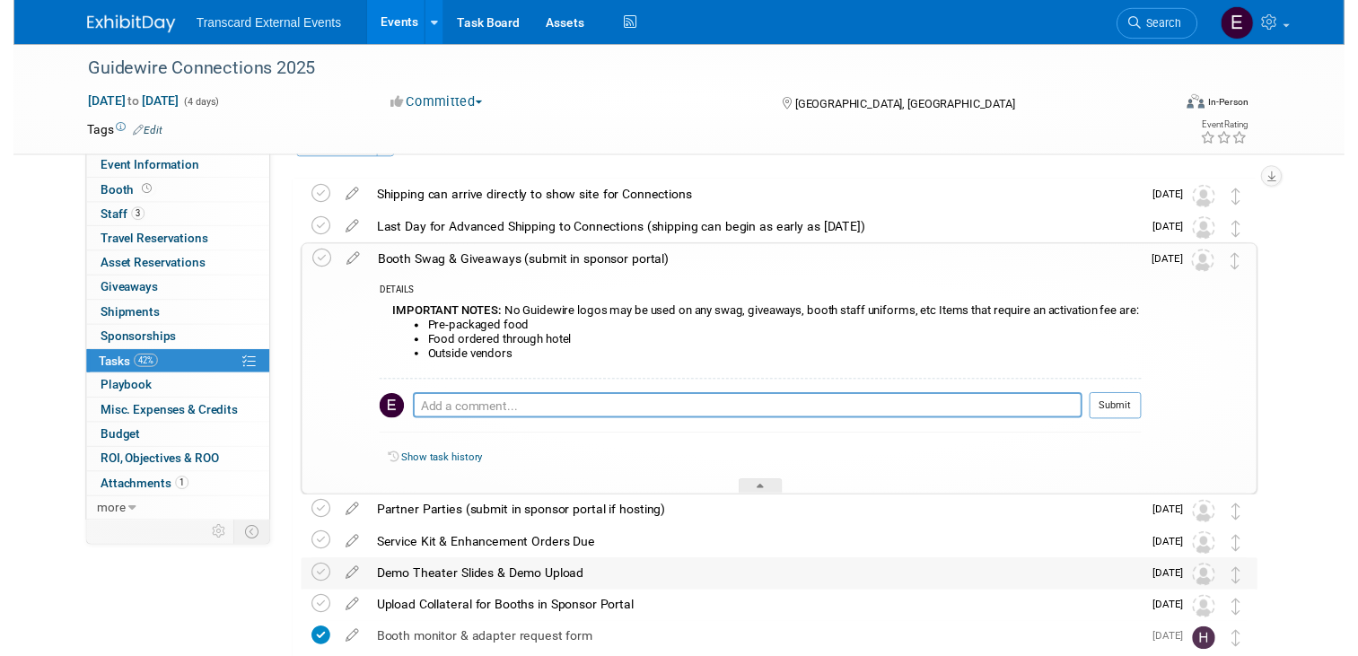
scroll to position [90, 0]
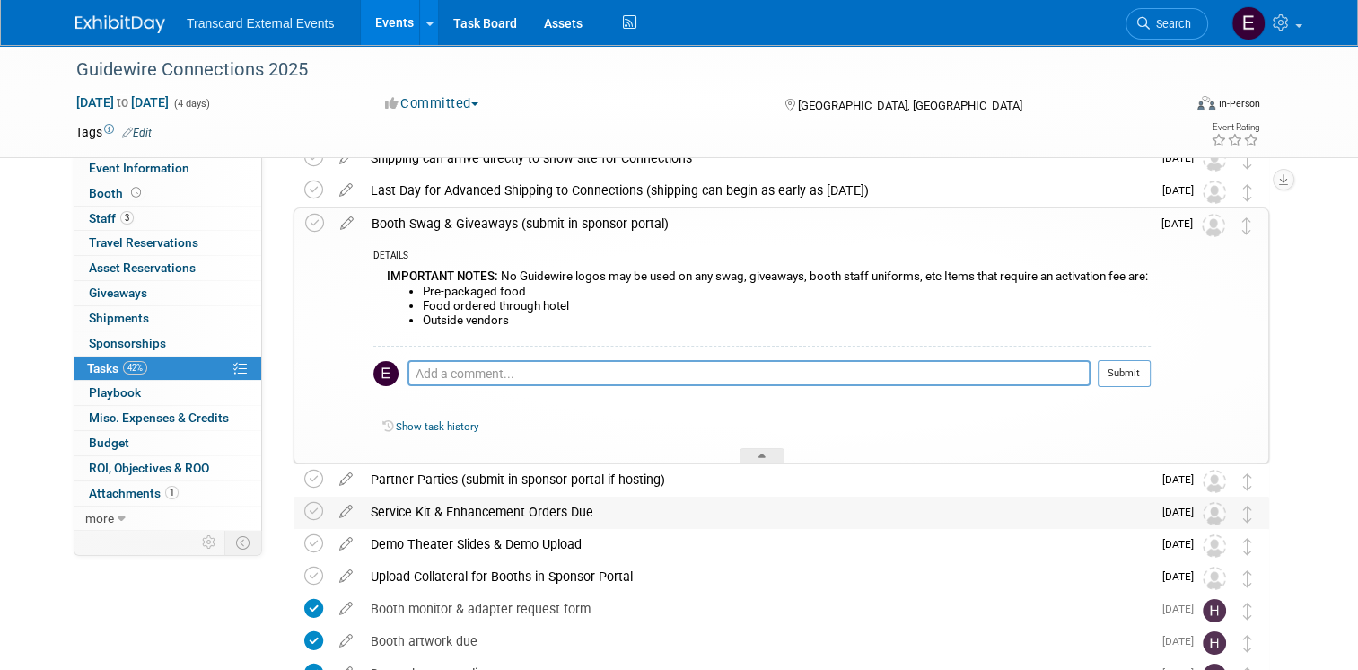
click at [547, 515] on div "Service Kit & Enhancement Orders Due" at bounding box center [757, 511] width 790 height 31
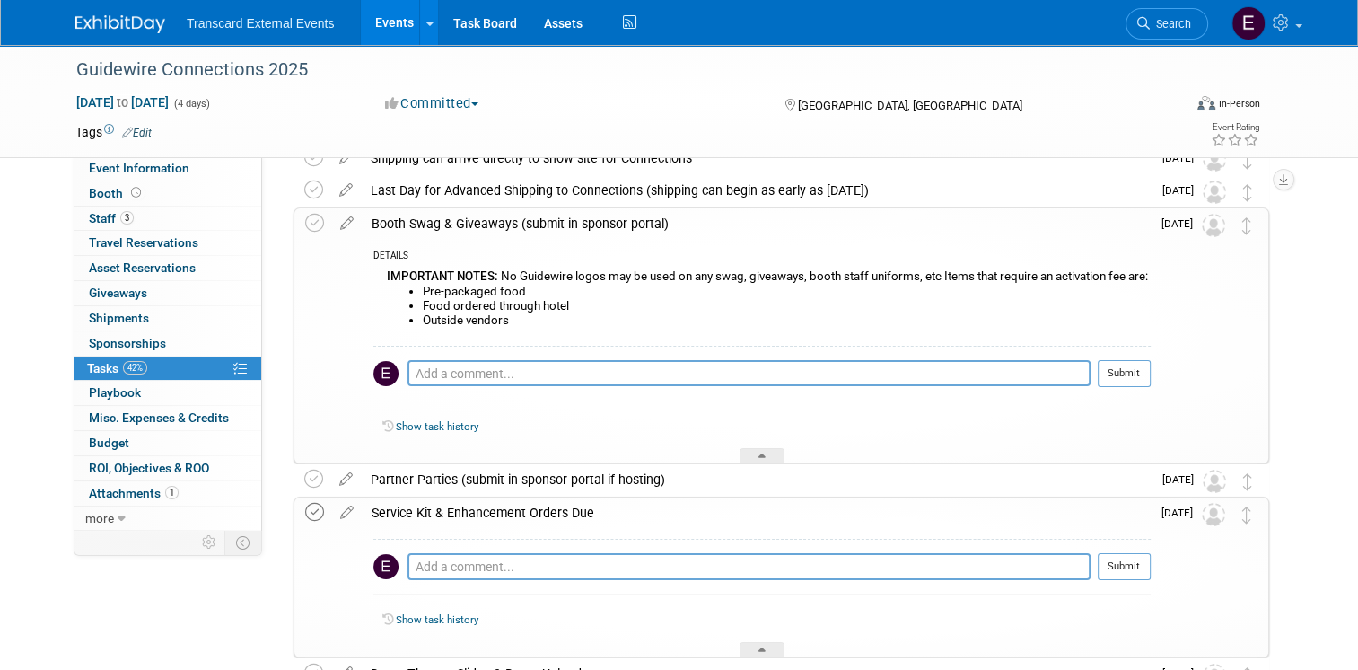
click at [305, 508] on icon at bounding box center [314, 512] width 19 height 19
click at [336, 514] on icon at bounding box center [346, 508] width 31 height 22
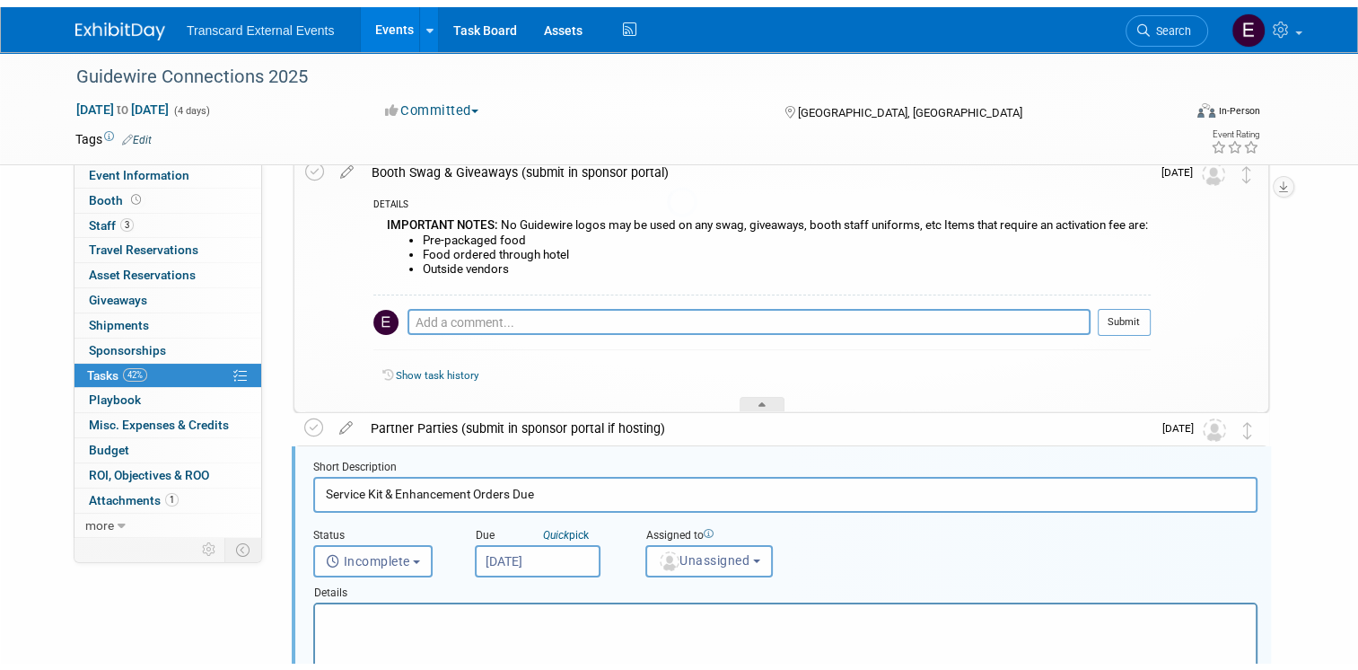
scroll to position [324, 0]
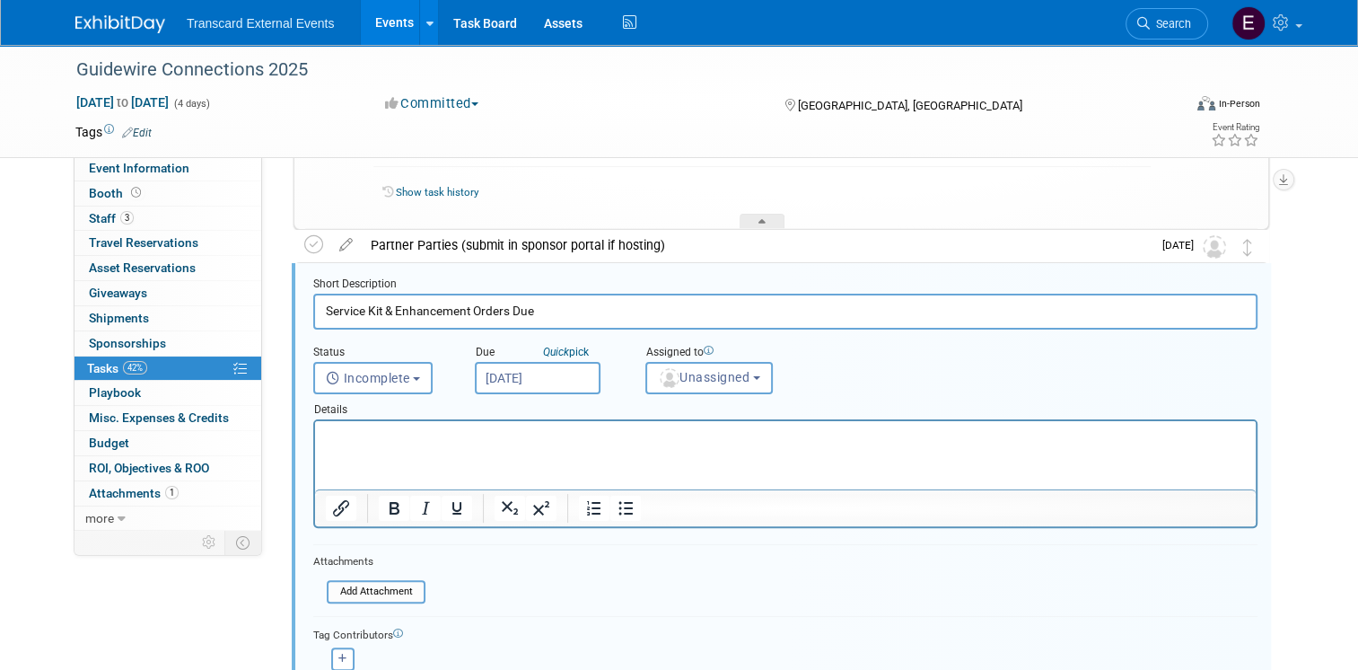
click at [359, 428] on p "Rich Text Area. Press ALT-0 for help." at bounding box center [786, 436] width 920 height 17
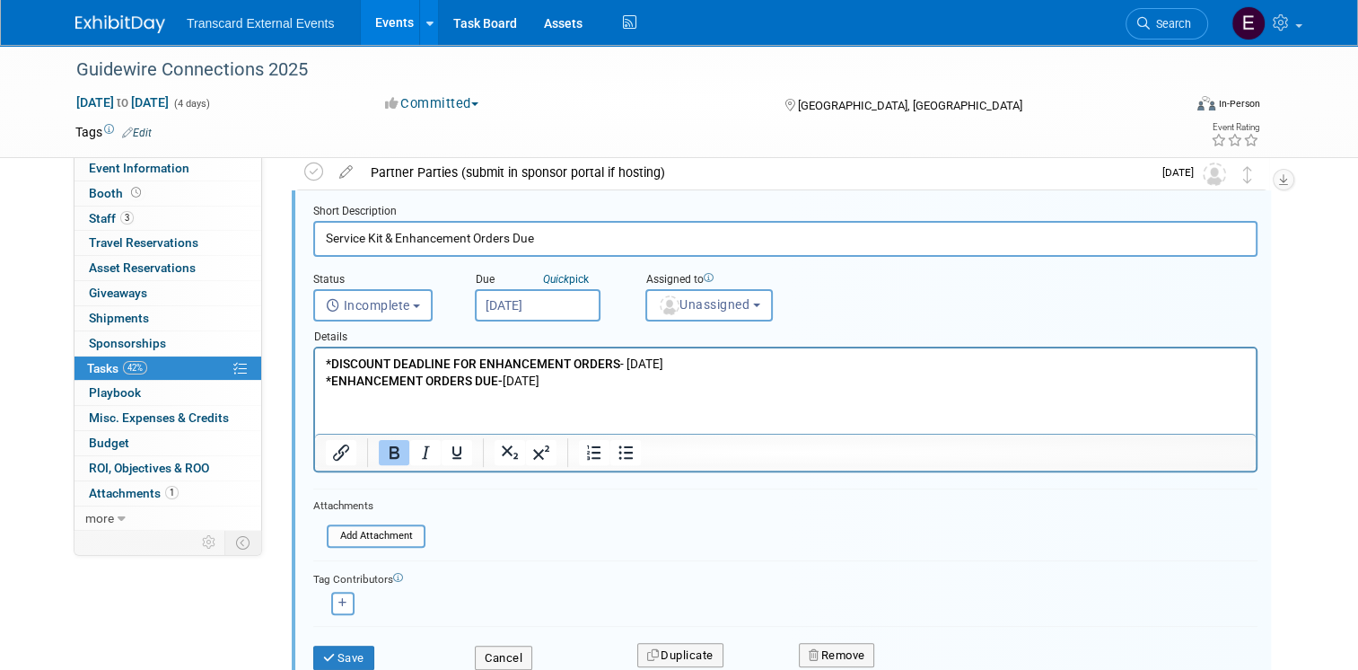
scroll to position [504, 0]
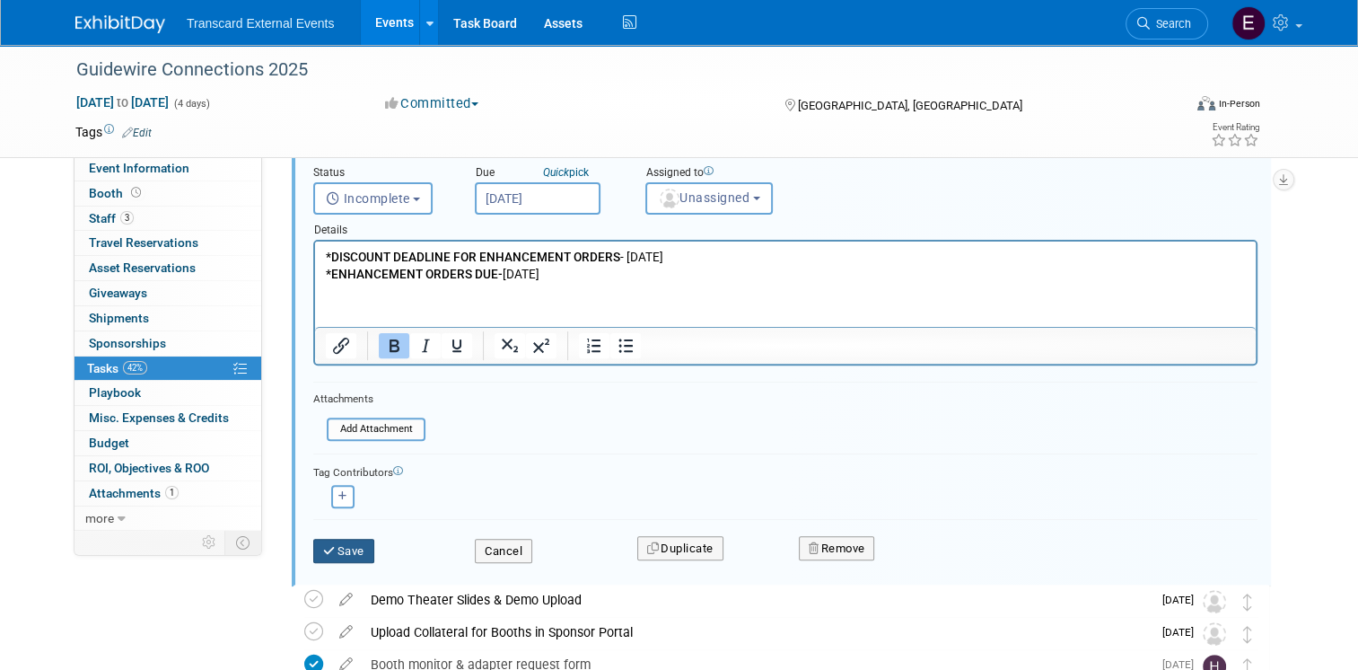
click at [337, 544] on button "Save" at bounding box center [343, 551] width 61 height 25
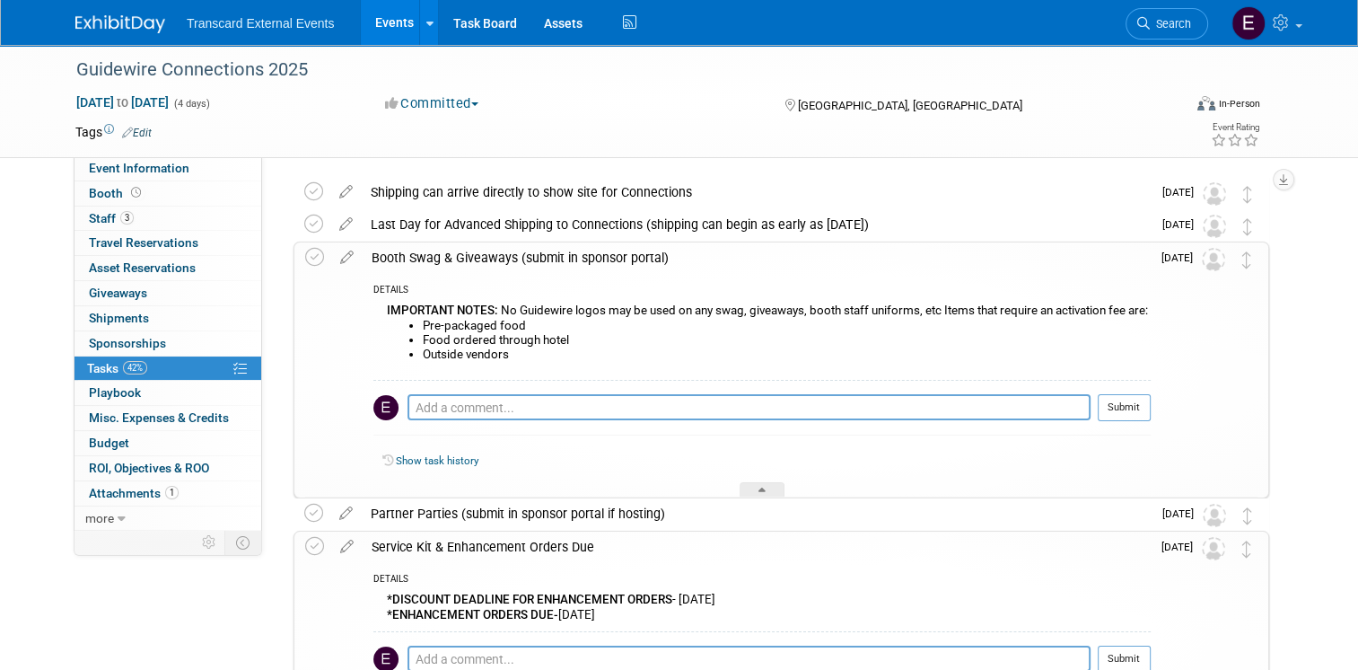
scroll to position [0, 0]
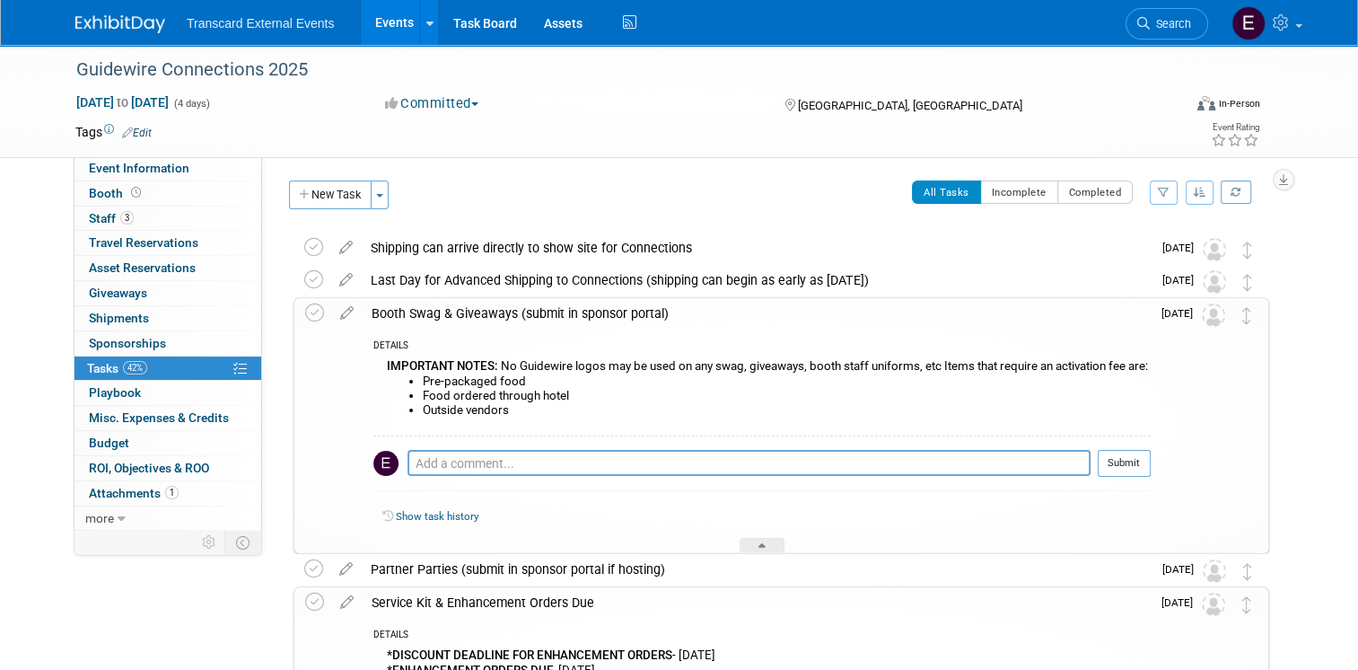
click at [361, 27] on link "Events" at bounding box center [394, 22] width 66 height 45
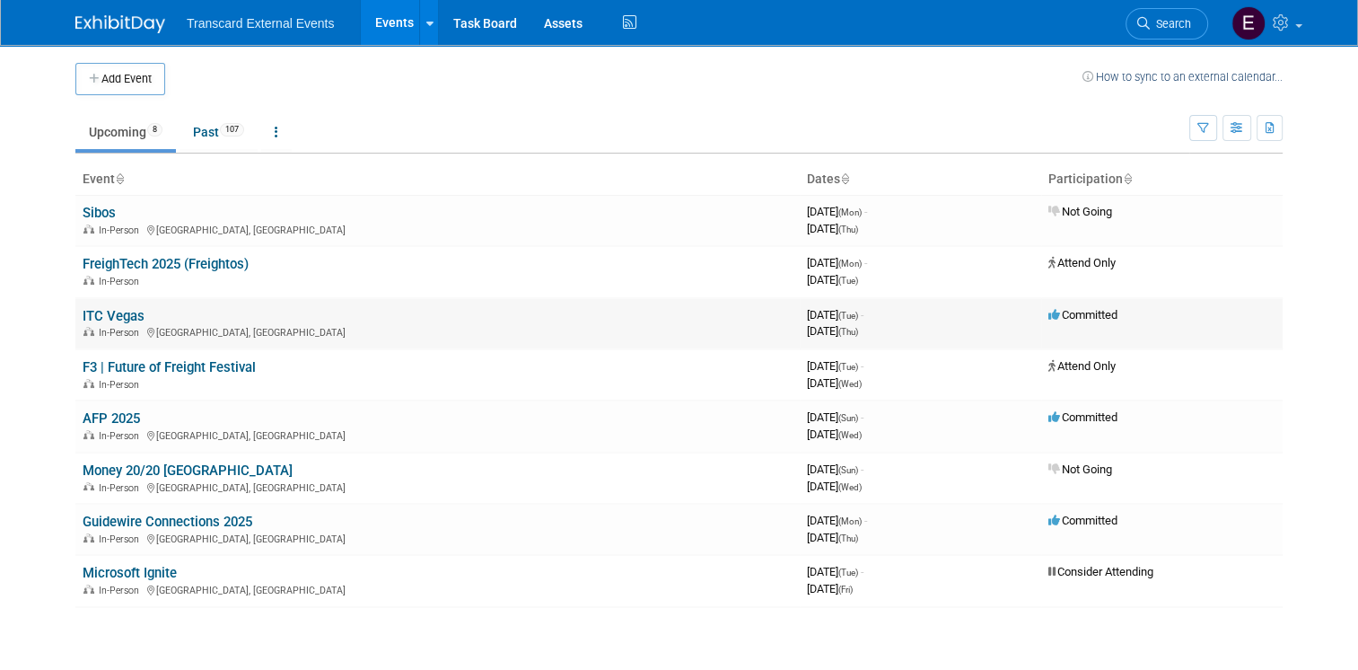
click at [118, 318] on link "ITC Vegas" at bounding box center [114, 316] width 62 height 16
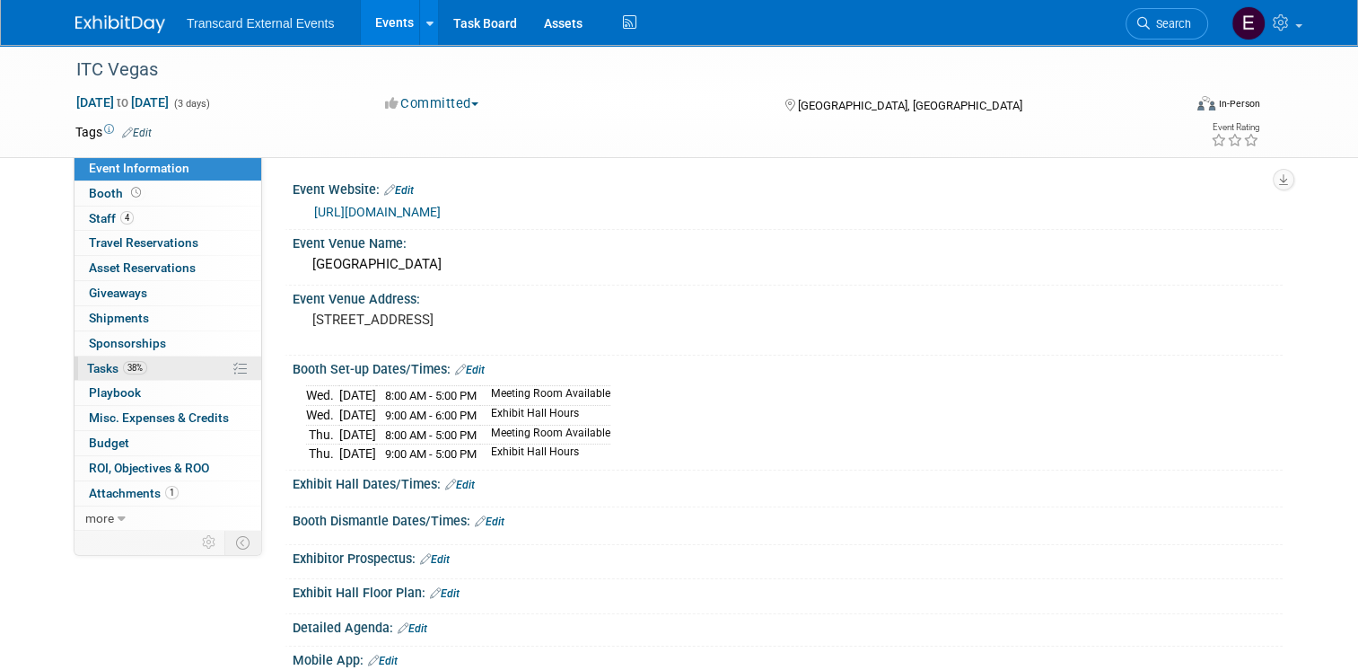
click at [146, 367] on link "38% Tasks 38%" at bounding box center [167, 368] width 187 height 24
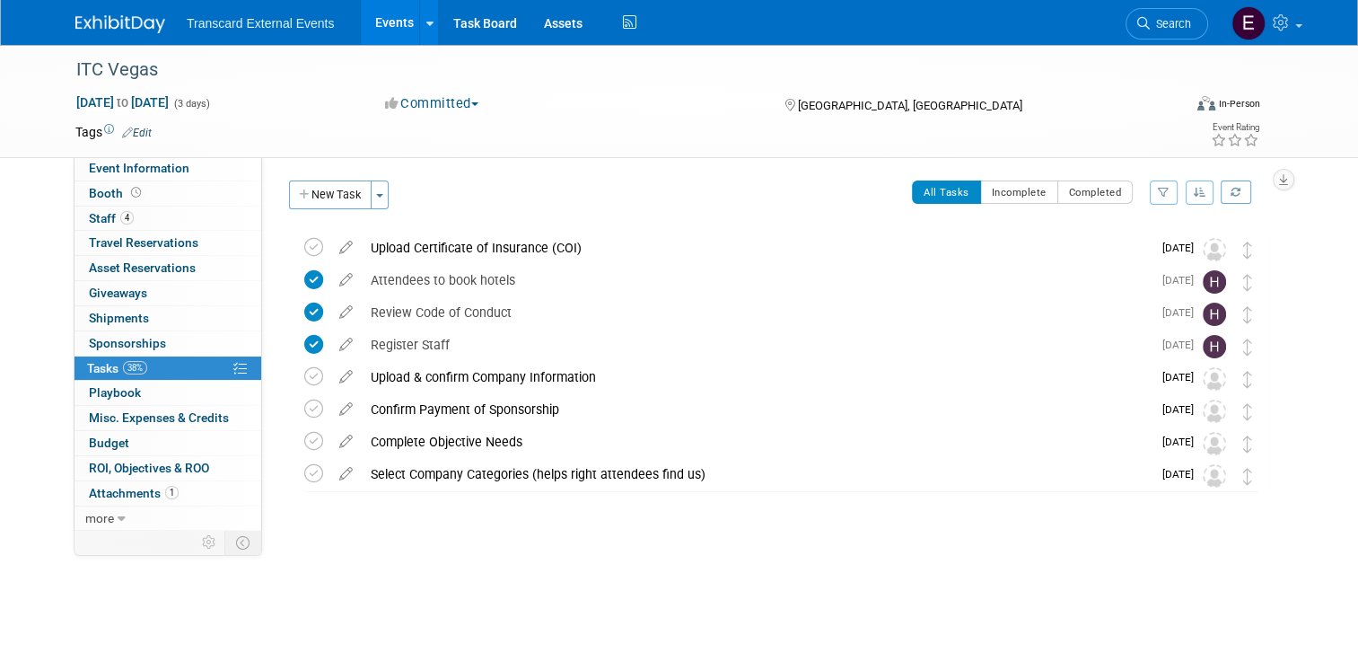
click at [390, 20] on link "Events" at bounding box center [394, 22] width 66 height 45
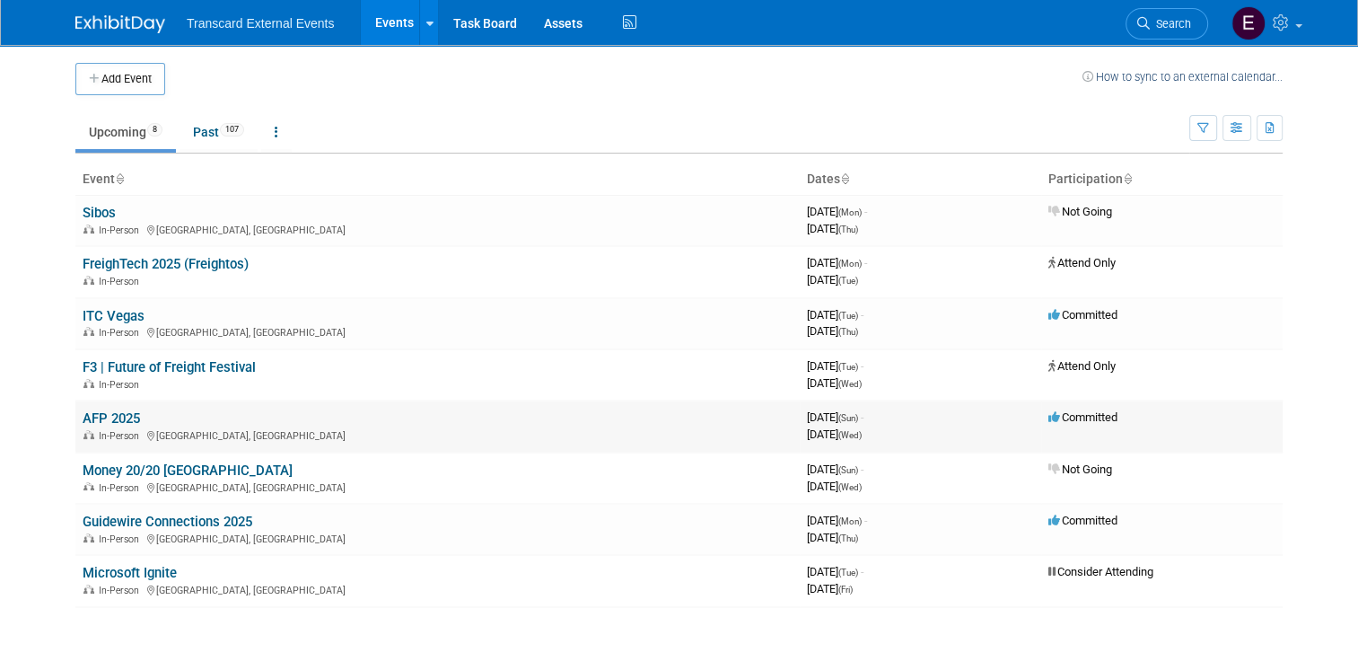
click at [114, 423] on link "AFP 2025" at bounding box center [111, 418] width 57 height 16
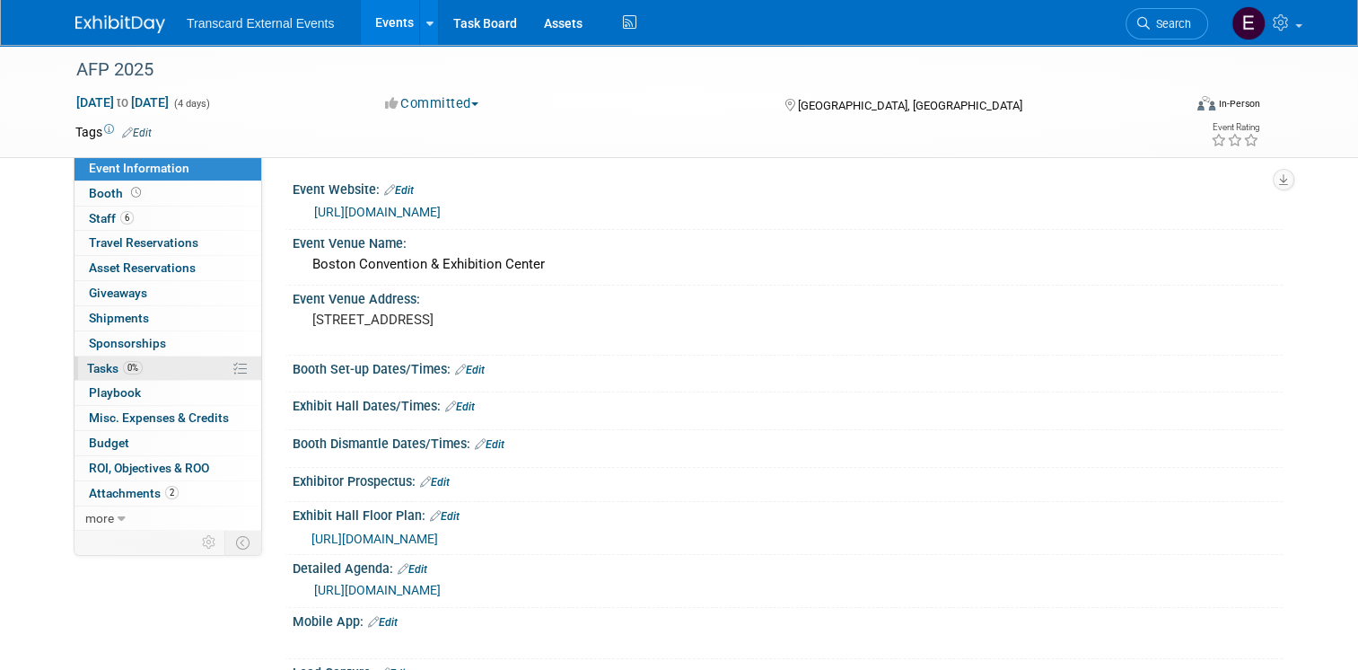
click at [141, 364] on link "0% Tasks 0%" at bounding box center [167, 368] width 187 height 24
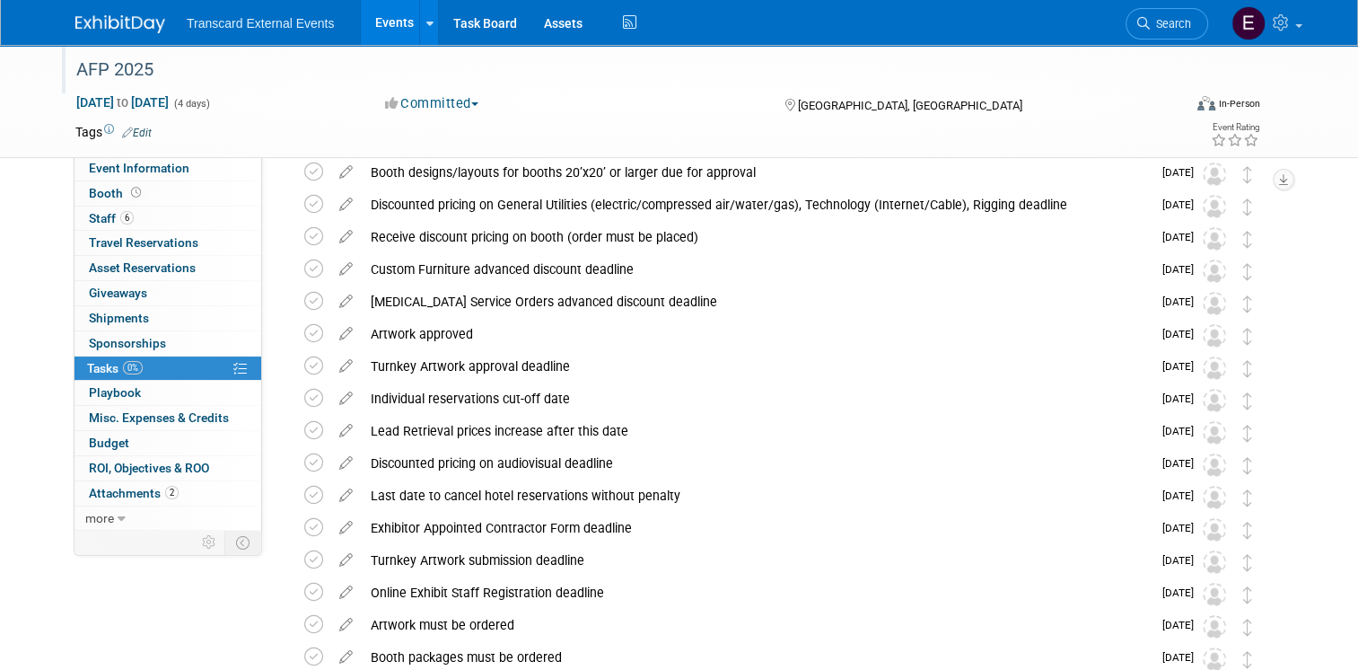
scroll to position [203, 0]
click at [378, 27] on link "Events" at bounding box center [394, 22] width 66 height 45
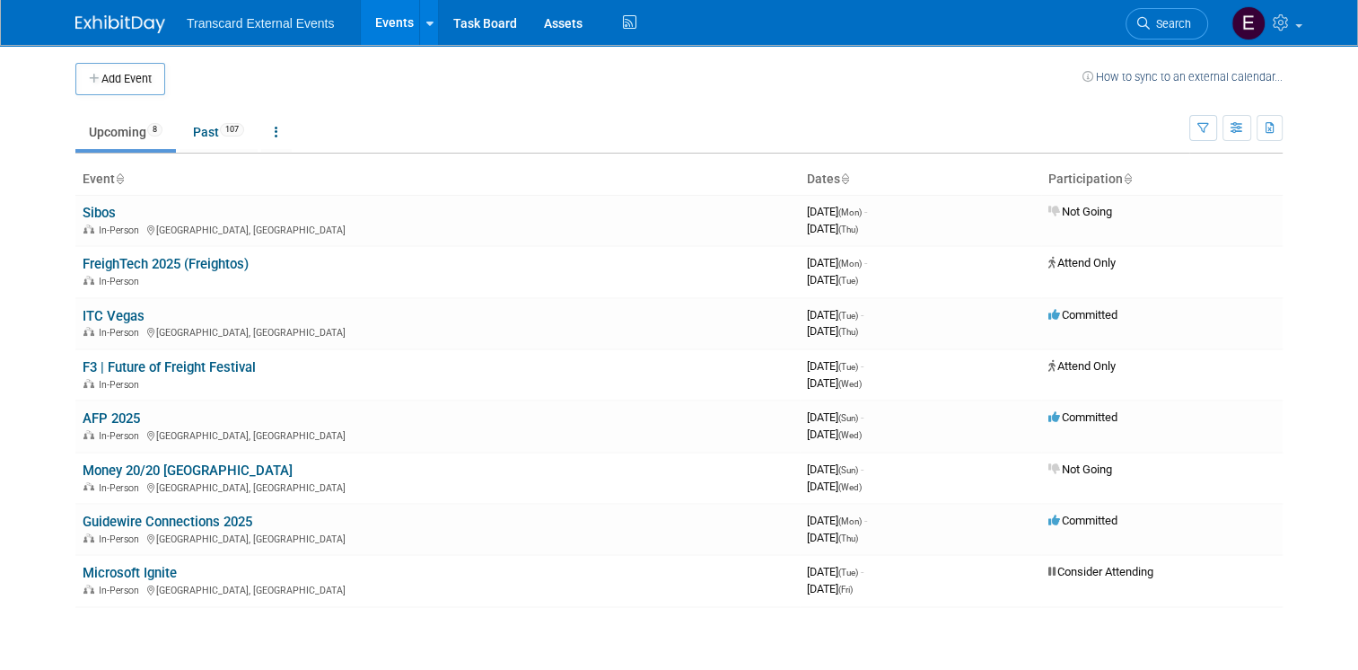
click at [834, 62] on div "Add Event How to sync to an external calendar..." at bounding box center [678, 70] width 1207 height 50
click at [208, 137] on link "Past 107" at bounding box center [219, 132] width 78 height 34
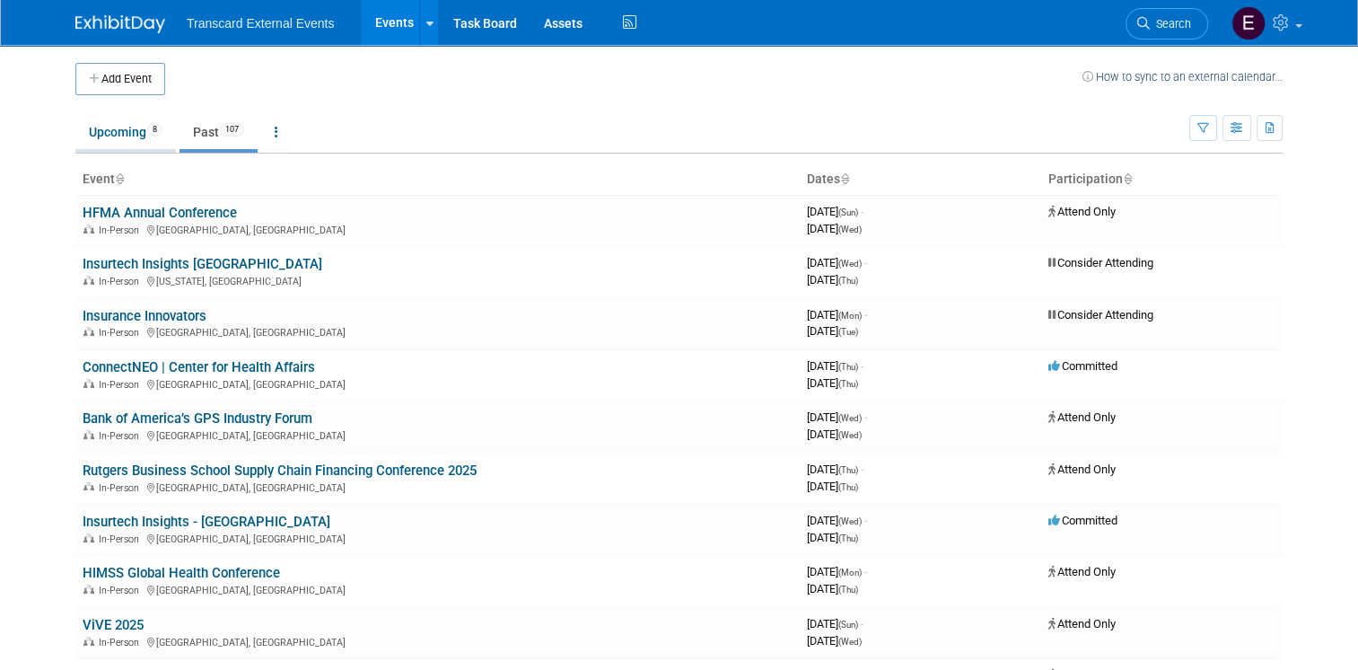
click at [129, 136] on link "Upcoming 8" at bounding box center [125, 132] width 101 height 34
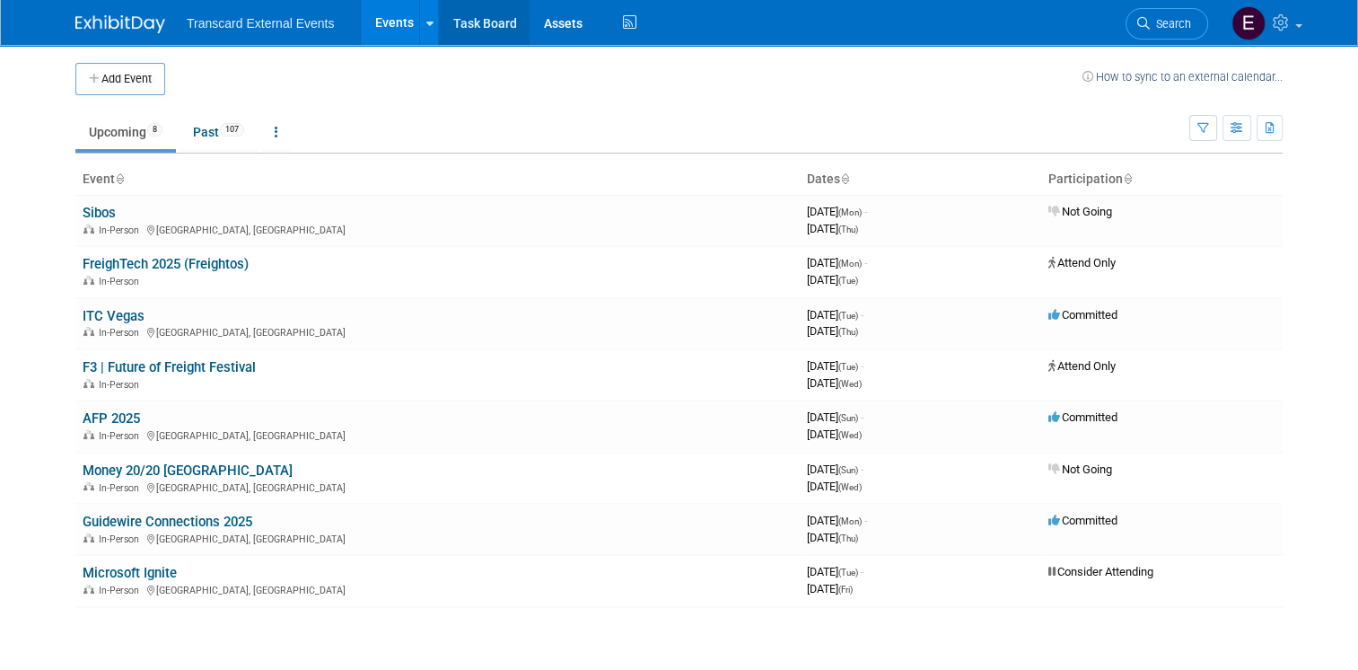
click at [478, 19] on link "Task Board" at bounding box center [484, 22] width 91 height 45
